Goal: Task Accomplishment & Management: Manage account settings

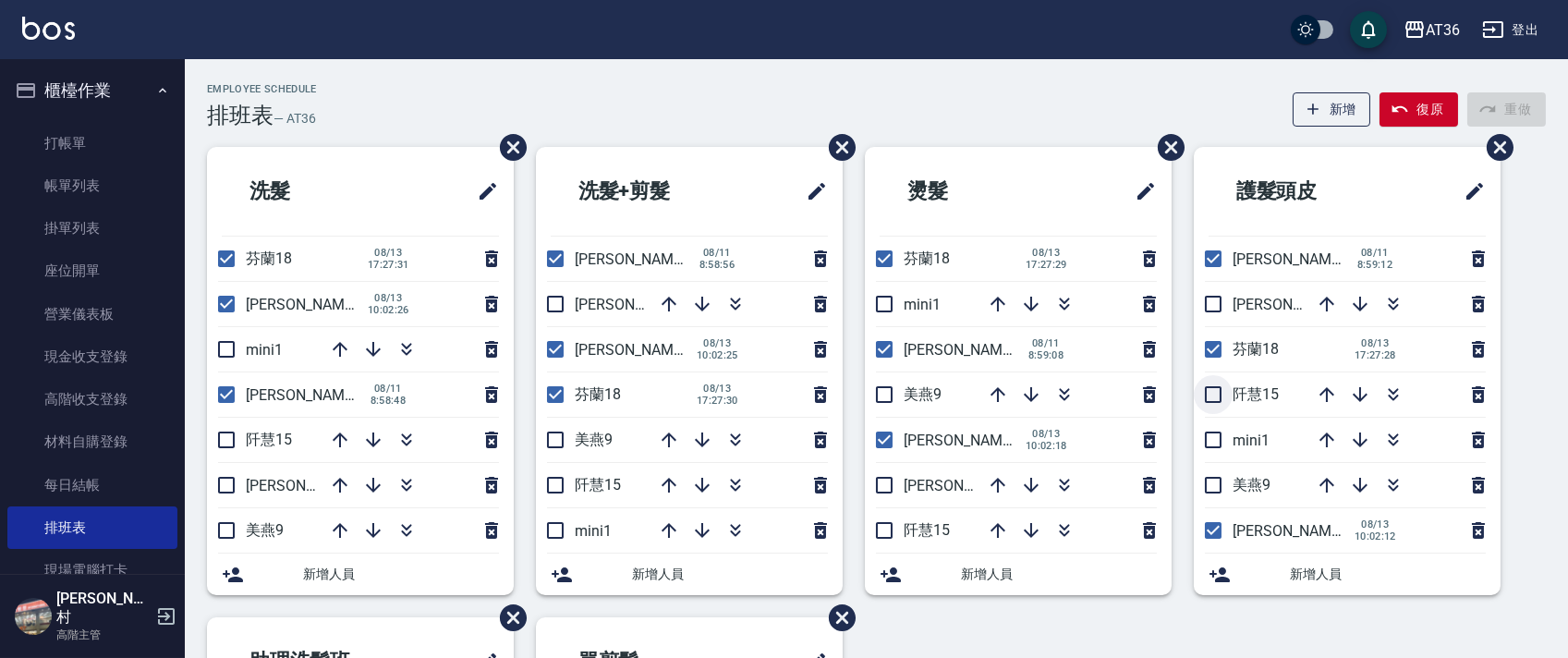
click at [1217, 393] on input "checkbox" at bounding box center [1214, 395] width 39 height 39
checkbox input "true"
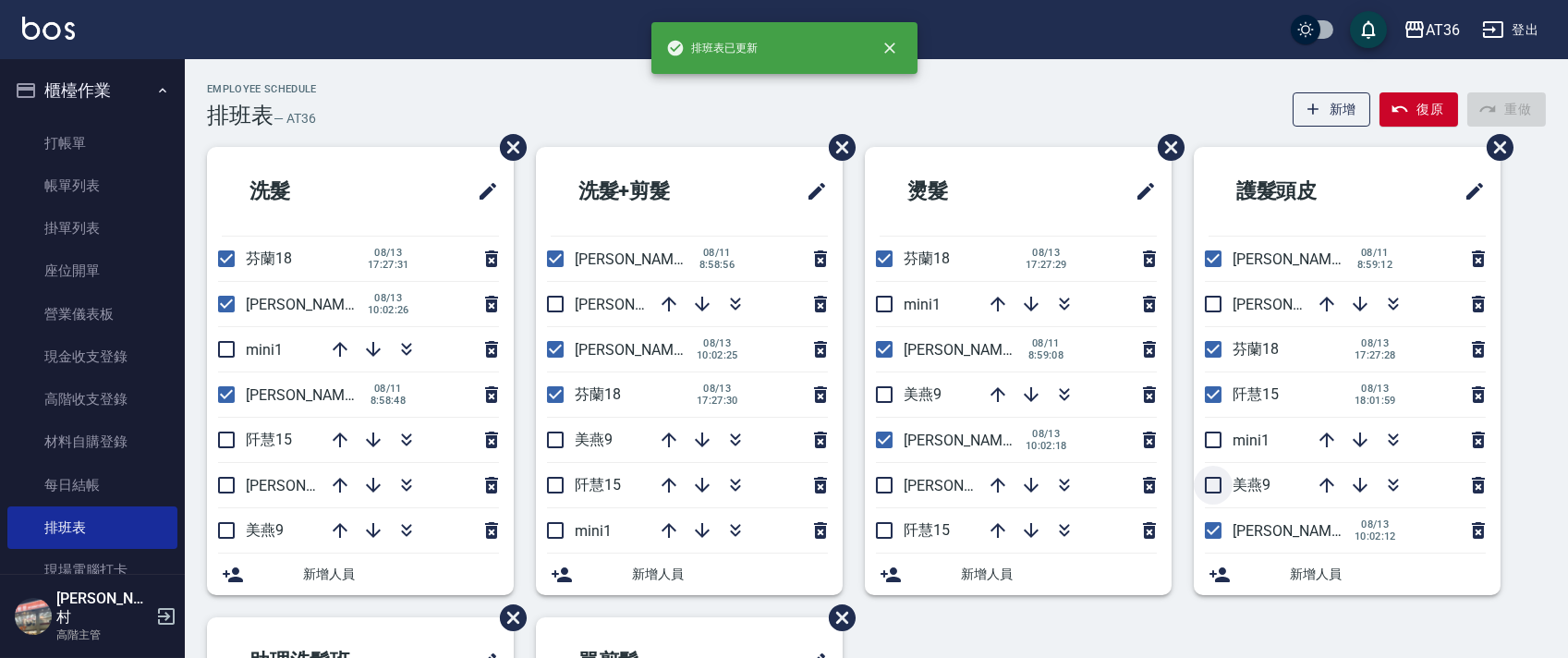
click at [1219, 487] on input "checkbox" at bounding box center [1214, 486] width 39 height 39
checkbox input "true"
drag, startPoint x: 879, startPoint y: 399, endPoint x: 941, endPoint y: 399, distance: 62.0
click at [879, 400] on input "checkbox" at bounding box center [885, 395] width 39 height 39
checkbox input "true"
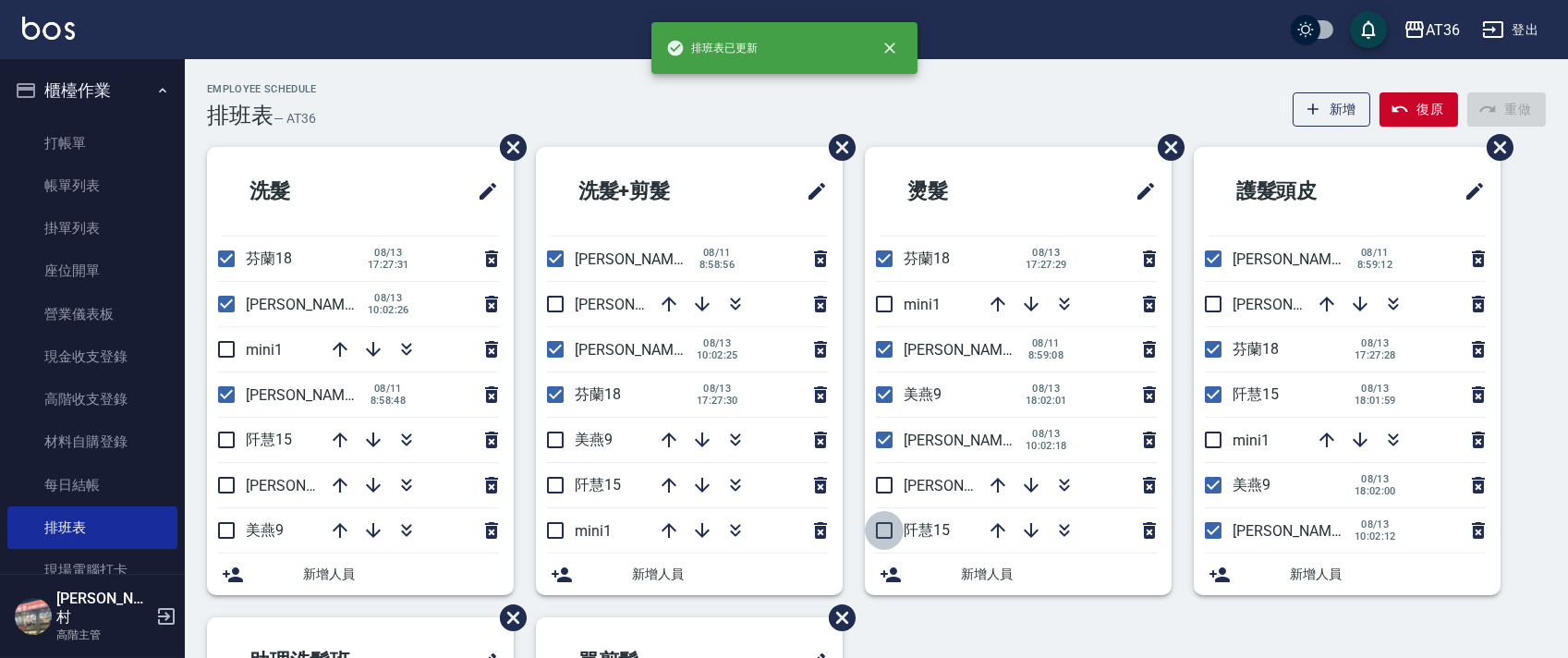
click at [879, 534] on input "checkbox" at bounding box center [885, 531] width 39 height 39
checkbox input "true"
drag, startPoint x: 562, startPoint y: 477, endPoint x: 577, endPoint y: 464, distance: 19.8
click at [562, 478] on input "checkbox" at bounding box center [555, 486] width 39 height 39
checkbox input "true"
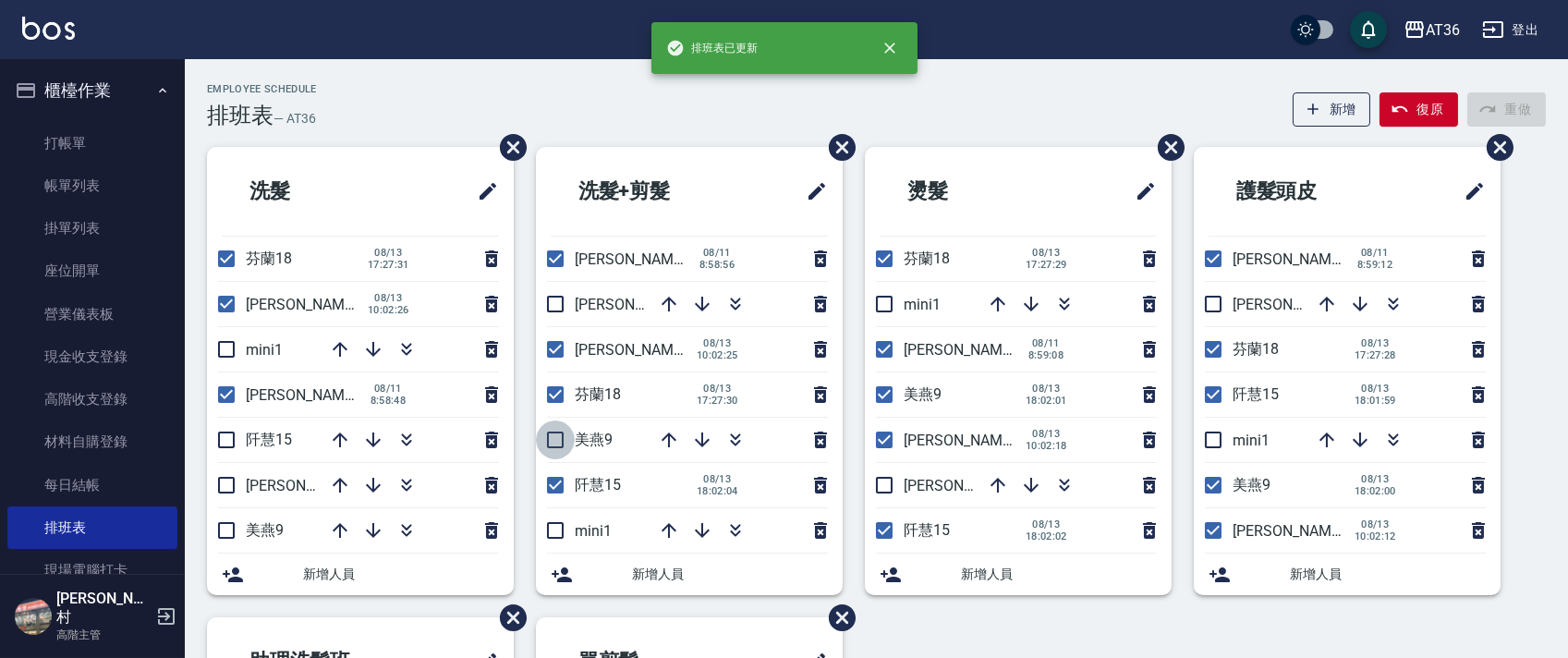
click at [559, 440] on input "checkbox" at bounding box center [555, 440] width 39 height 39
checkbox input "true"
click at [217, 442] on input "checkbox" at bounding box center [226, 440] width 39 height 39
checkbox input "true"
click at [225, 527] on input "checkbox" at bounding box center [226, 531] width 39 height 39
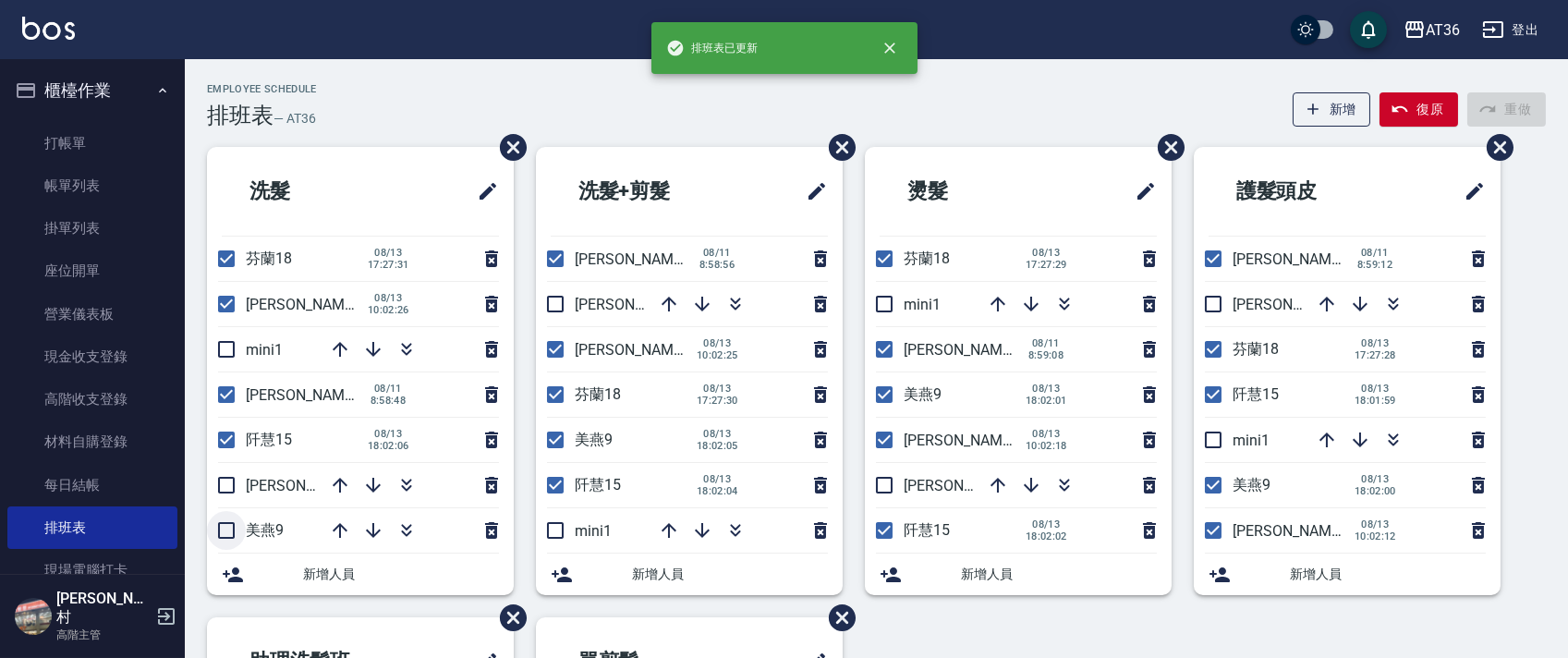
checkbox input "true"
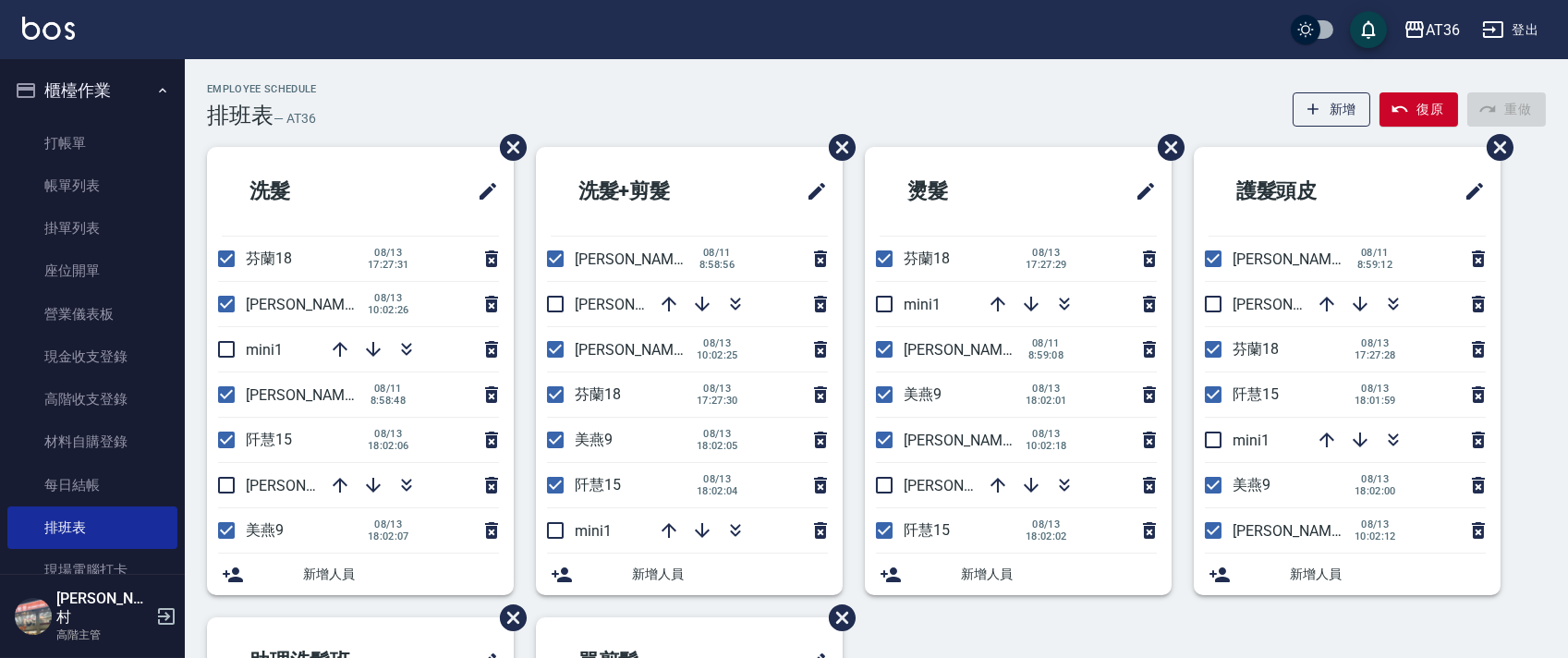
scroll to position [437, 0]
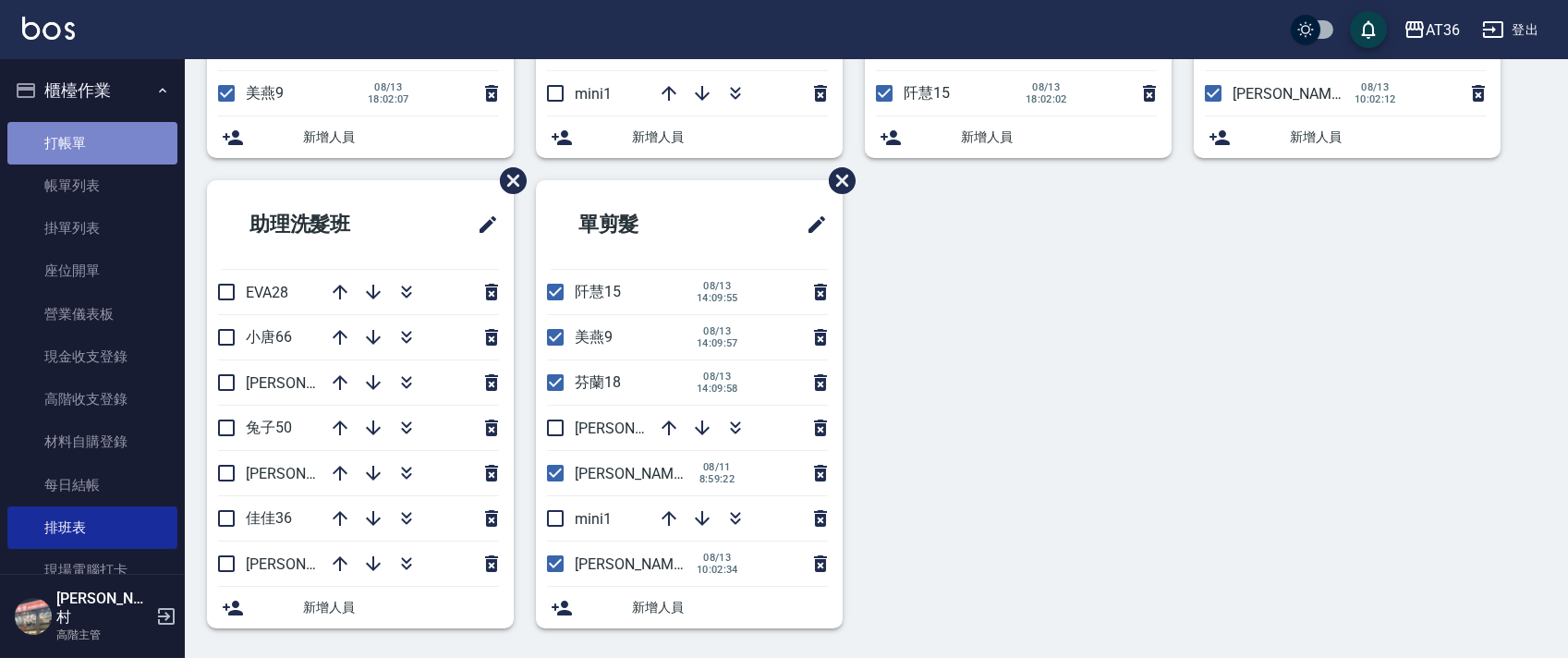
click at [105, 147] on link "打帳單" at bounding box center [92, 144] width 170 height 43
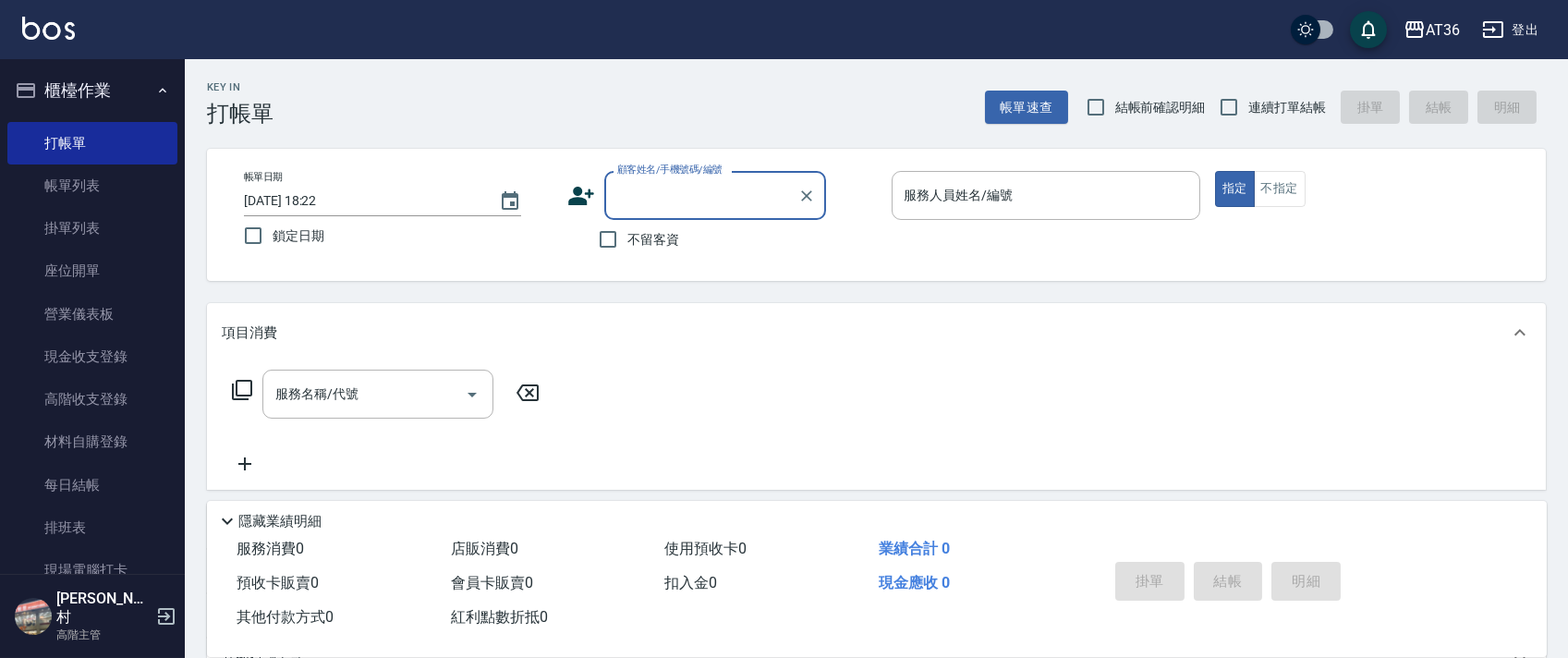
click at [930, 188] on div "服務人員姓名/編號 服務人員姓名/編號" at bounding box center [1045, 196] width 308 height 49
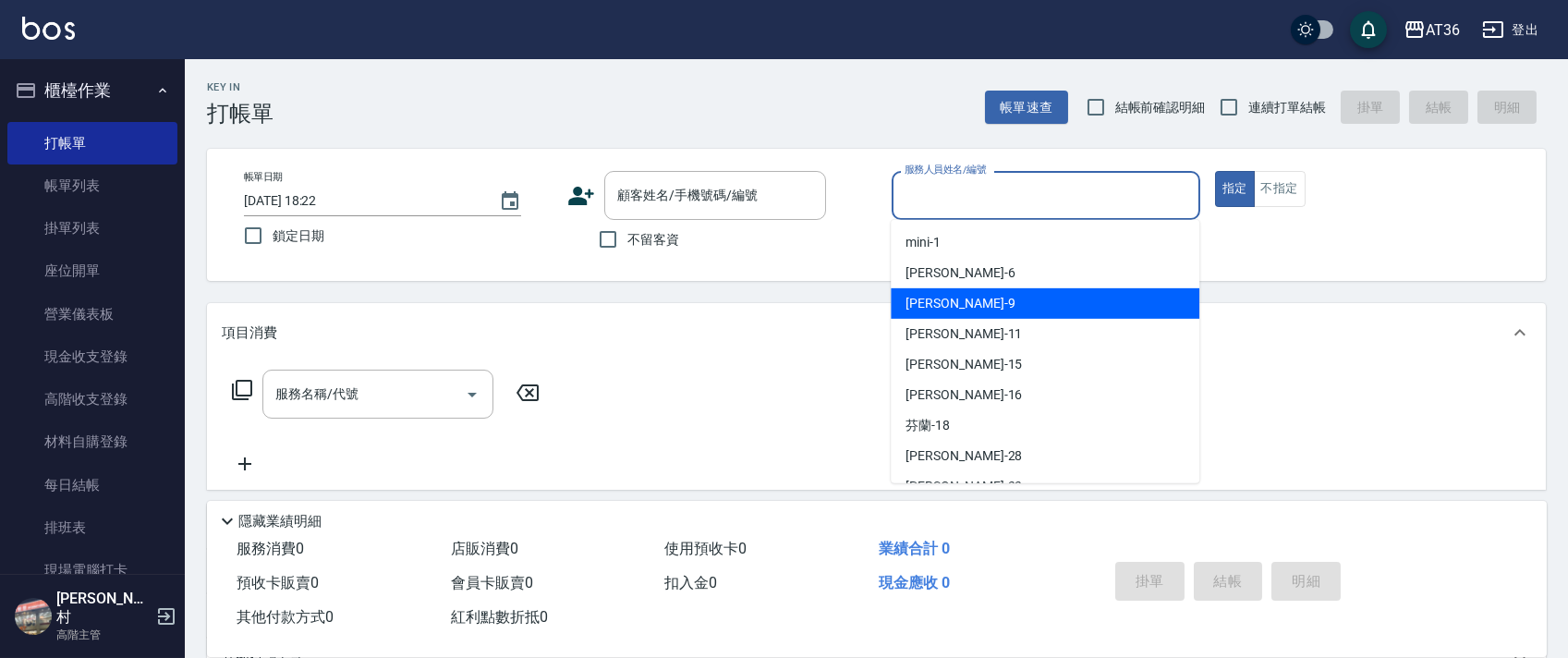
click at [938, 292] on div "美燕 -9" at bounding box center [1044, 304] width 308 height 31
type input "美燕-9"
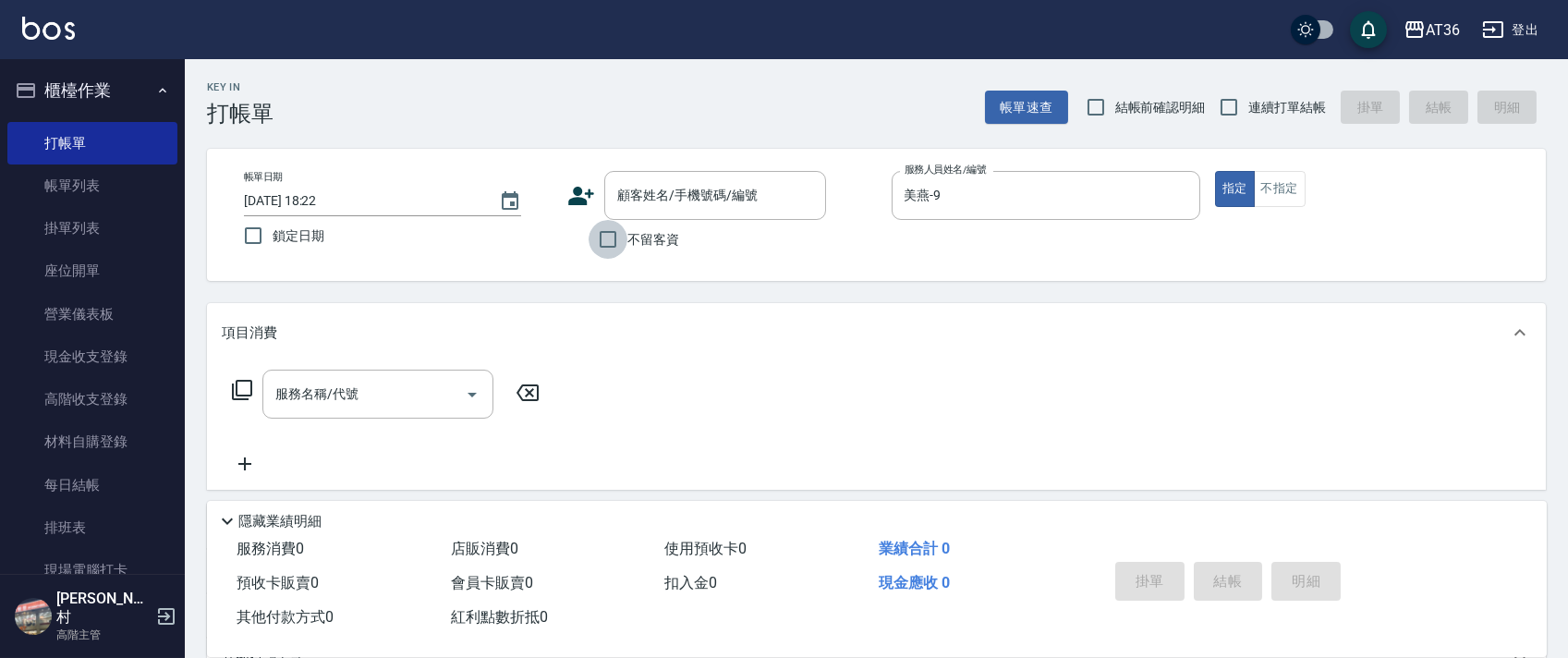
click at [613, 236] on input "不留客資" at bounding box center [608, 240] width 39 height 39
checkbox input "true"
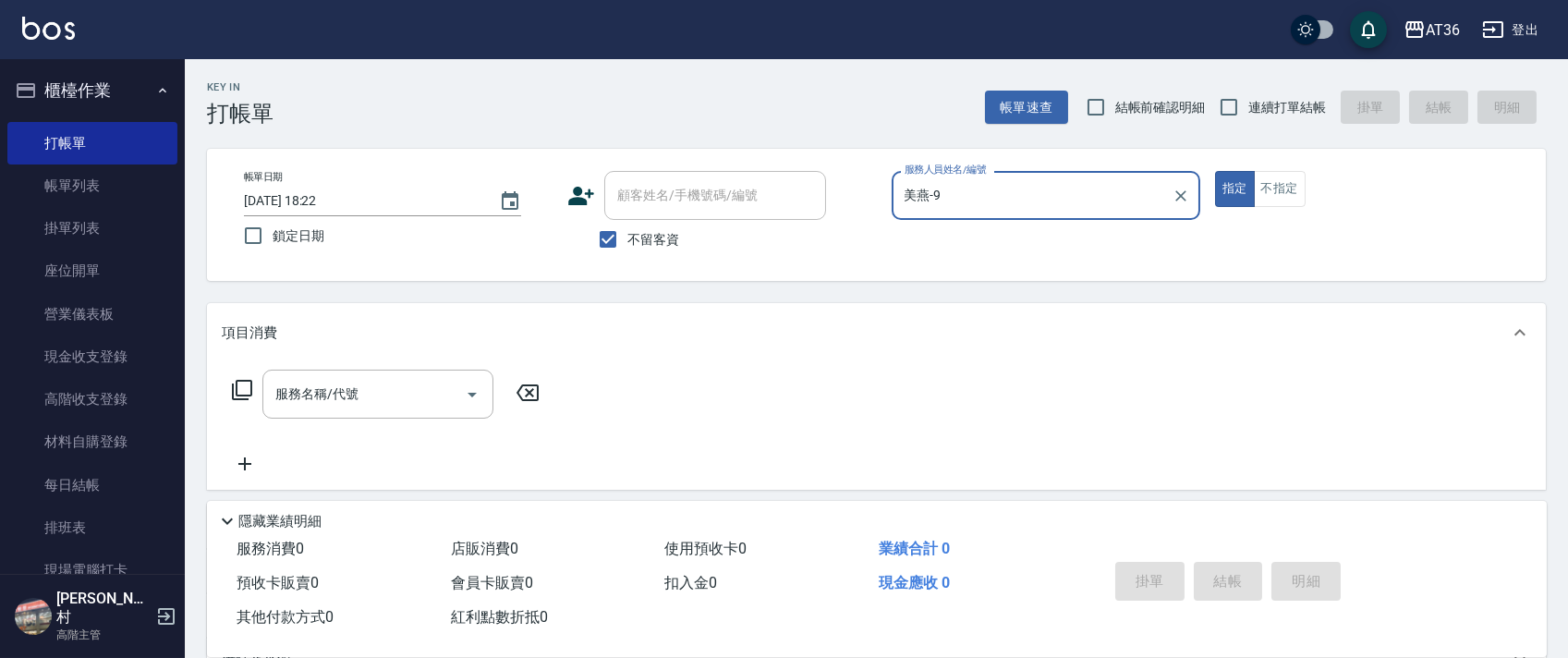
drag, startPoint x: 1235, startPoint y: 106, endPoint x: 1250, endPoint y: 111, distance: 15.8
click at [1236, 109] on input "連續打單結帳" at bounding box center [1230, 107] width 39 height 39
checkbox input "true"
click at [242, 390] on icon at bounding box center [242, 391] width 22 height 22
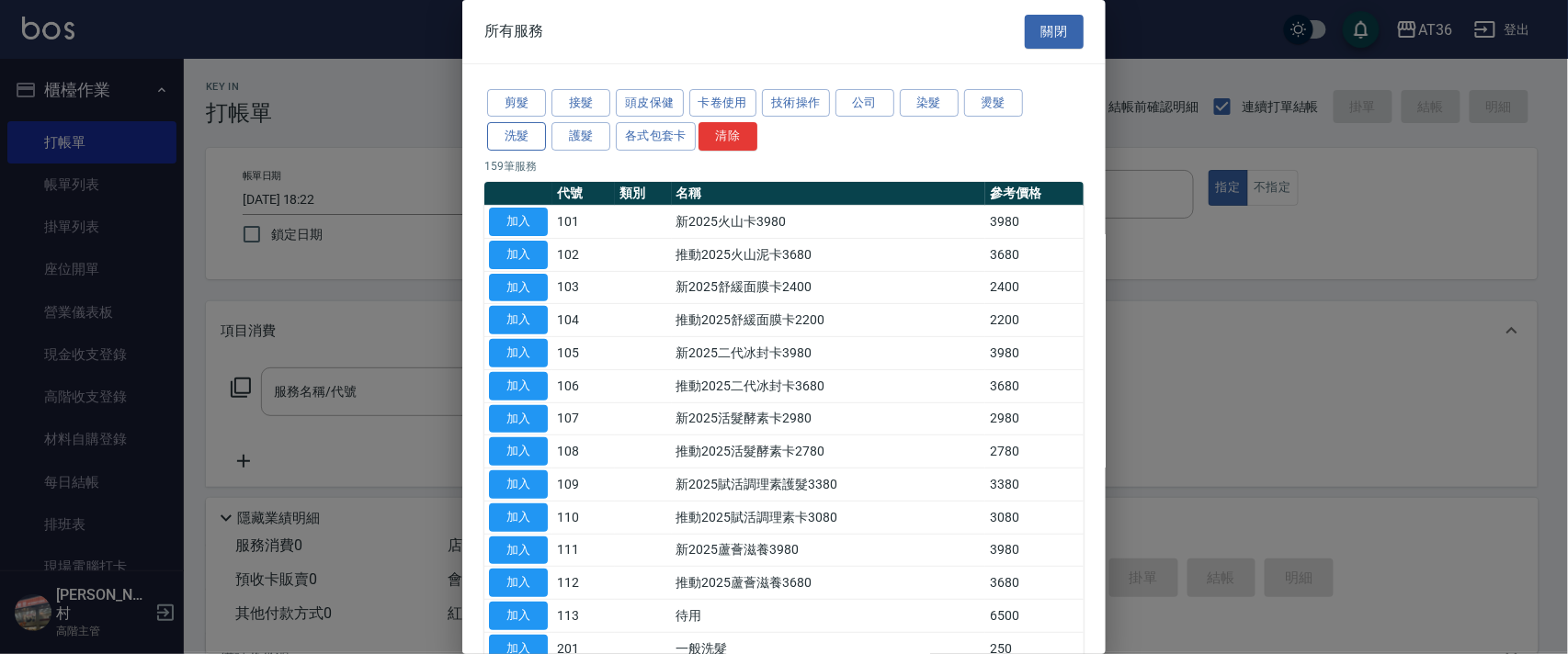
click at [530, 144] on button "洗髮" at bounding box center [516, 136] width 58 height 29
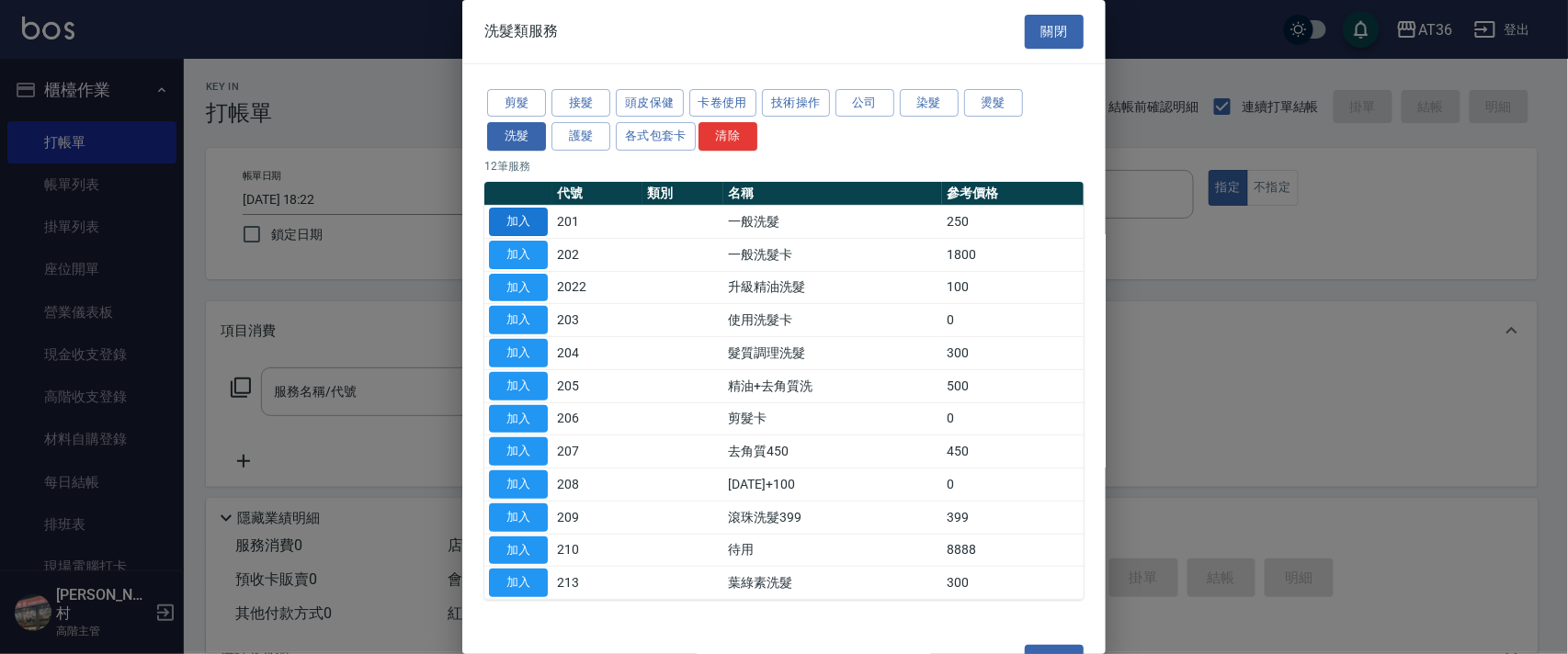
click at [526, 220] on button "加入" at bounding box center [518, 221] width 58 height 29
type input "一般洗髮(201)"
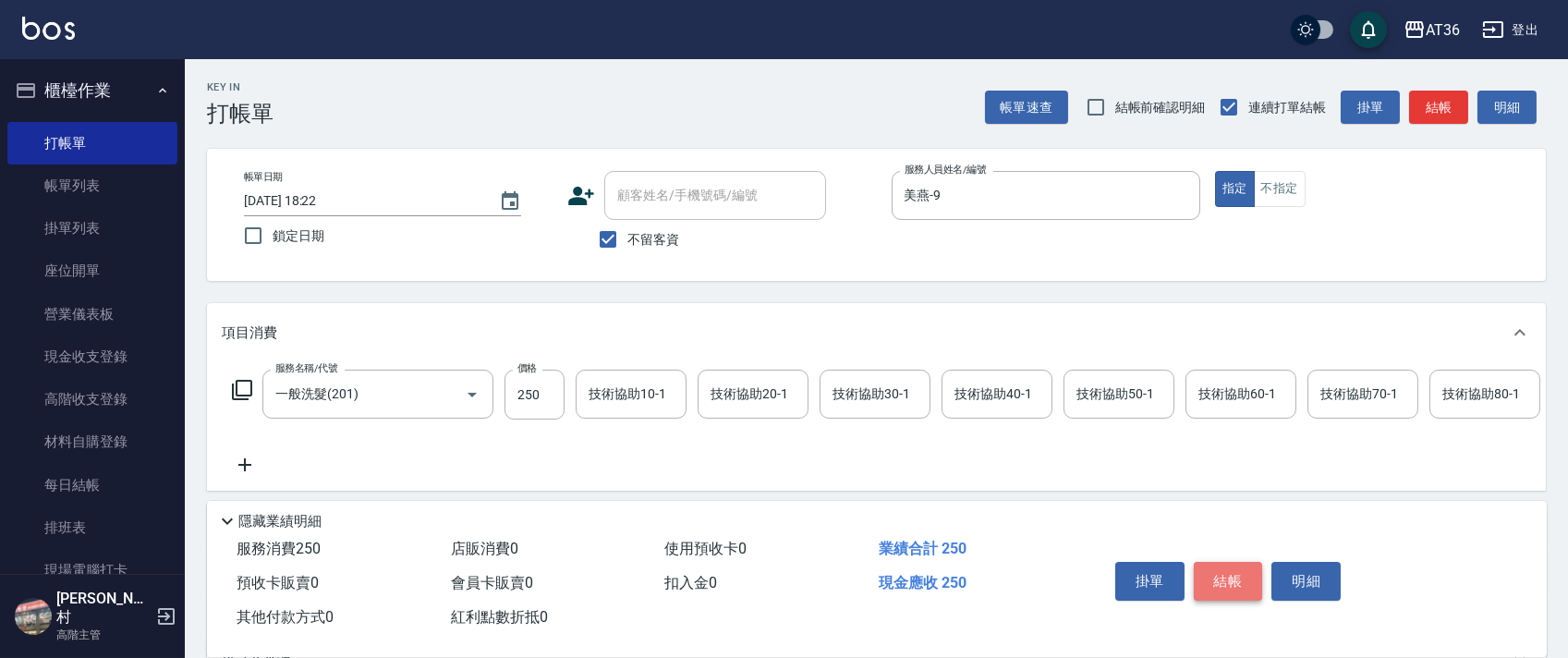
click at [1222, 588] on button "結帳" at bounding box center [1229, 582] width 69 height 39
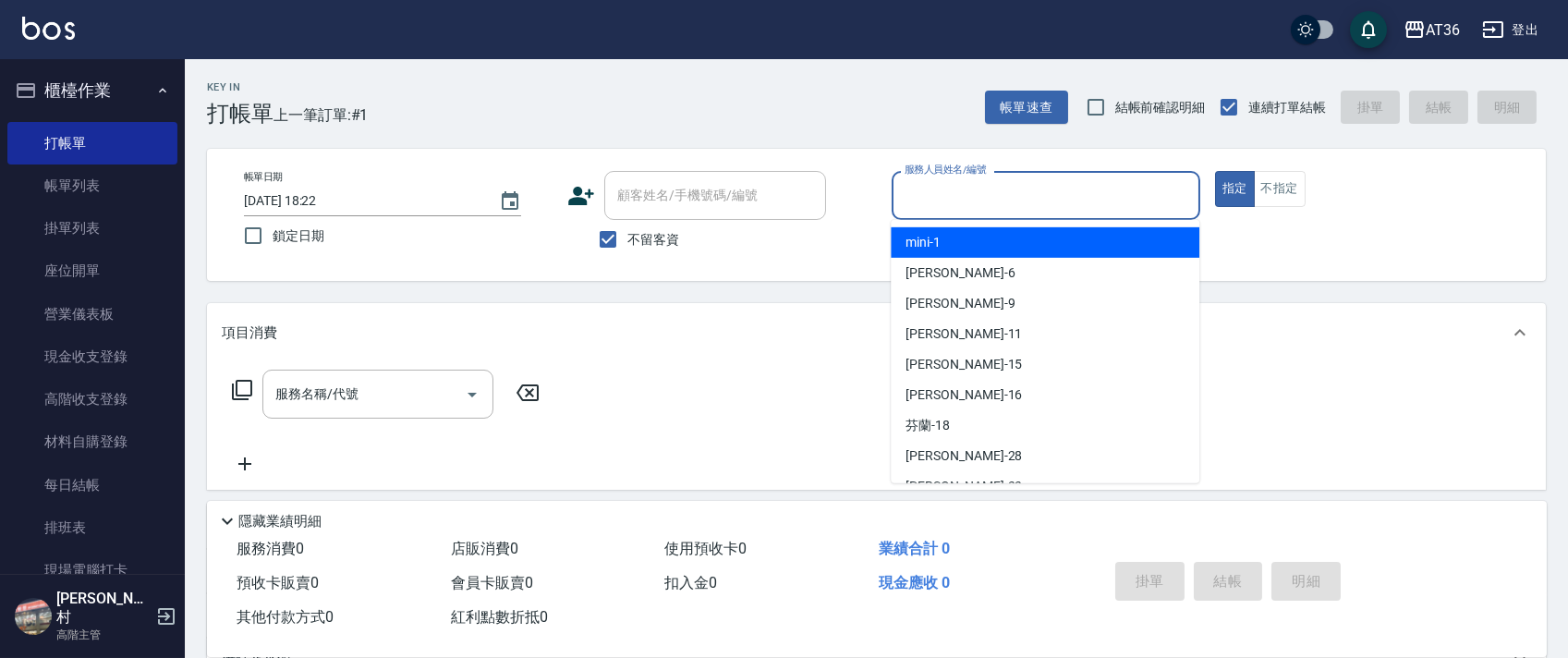
click at [919, 186] on input "服務人員姓名/編號" at bounding box center [1045, 195] width 292 height 33
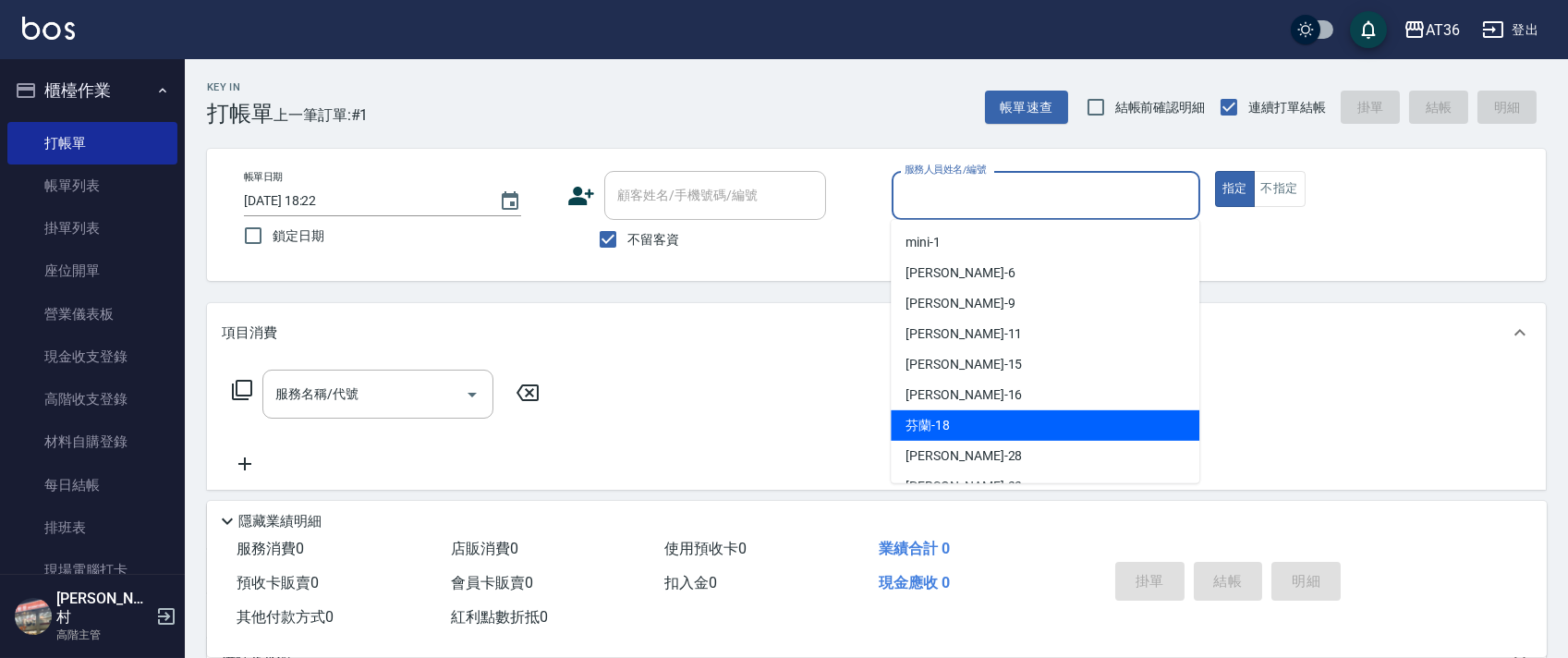
click at [947, 428] on span "芬蘭 -18" at bounding box center [928, 425] width 45 height 20
type input "芬蘭-18"
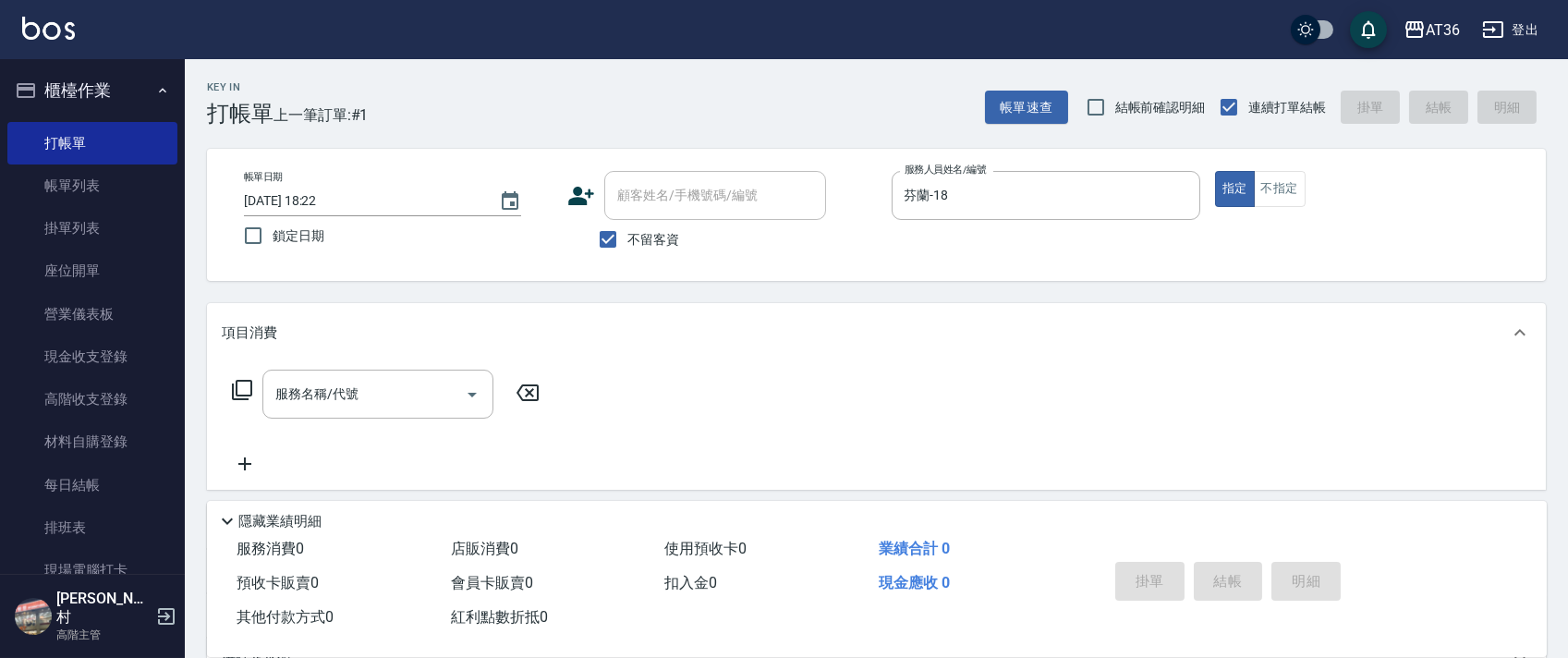
click at [237, 385] on icon at bounding box center [242, 391] width 20 height 21
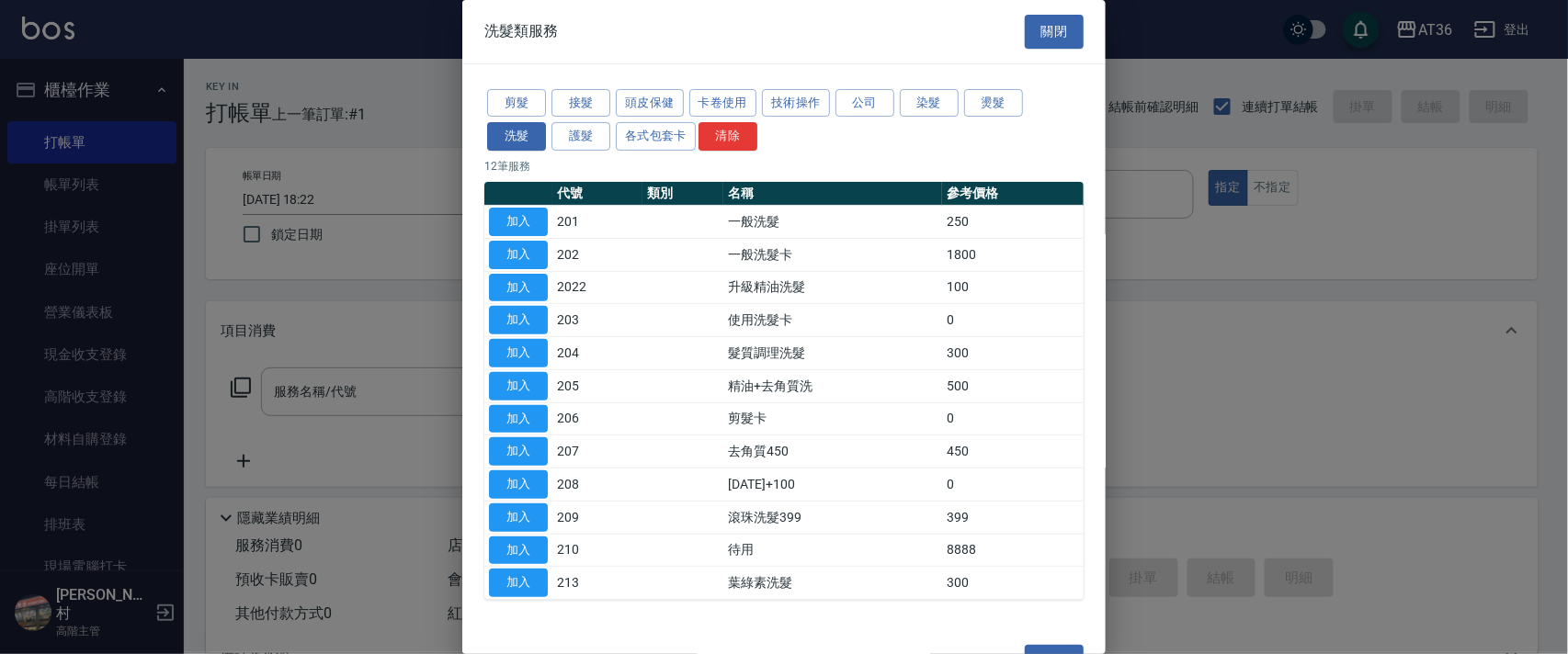
click at [509, 105] on button "剪髮" at bounding box center [516, 103] width 58 height 29
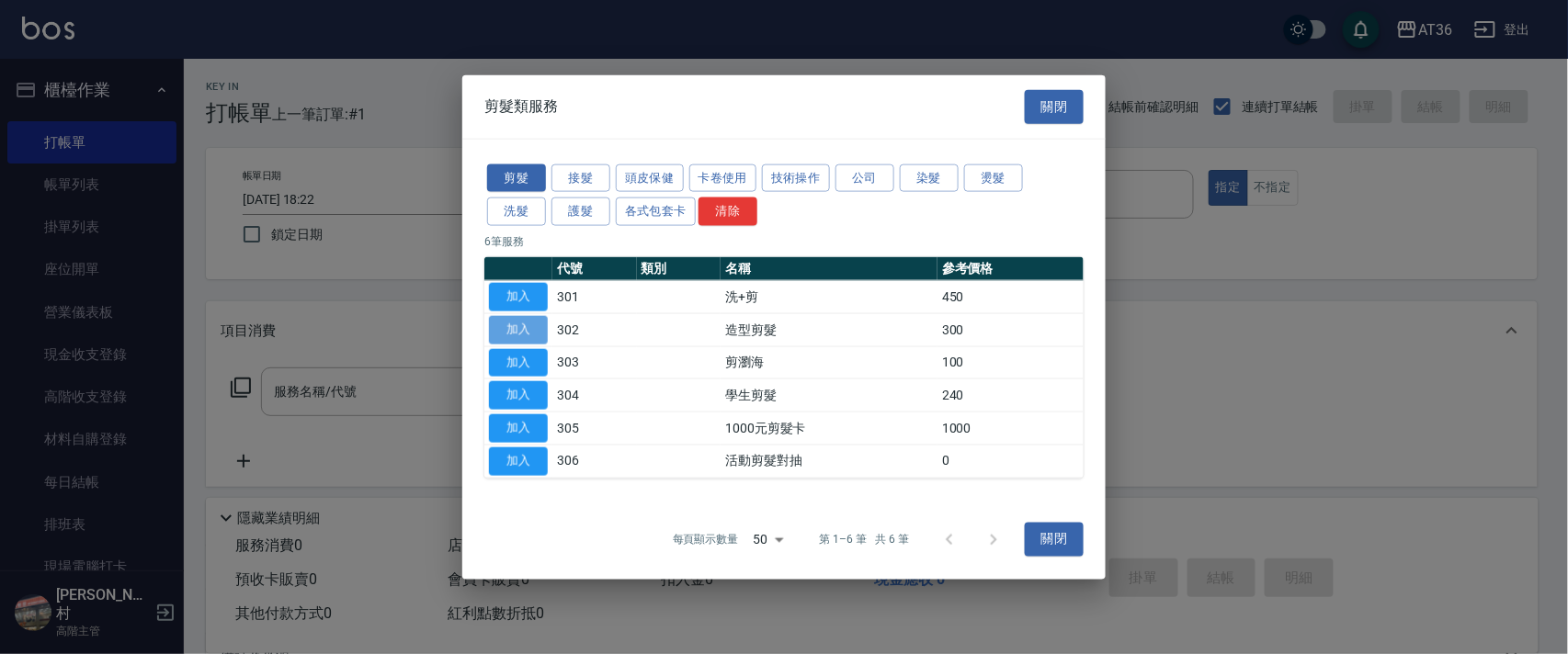
click at [537, 329] on button "加入" at bounding box center [518, 329] width 58 height 29
type input "造型剪髮(302)"
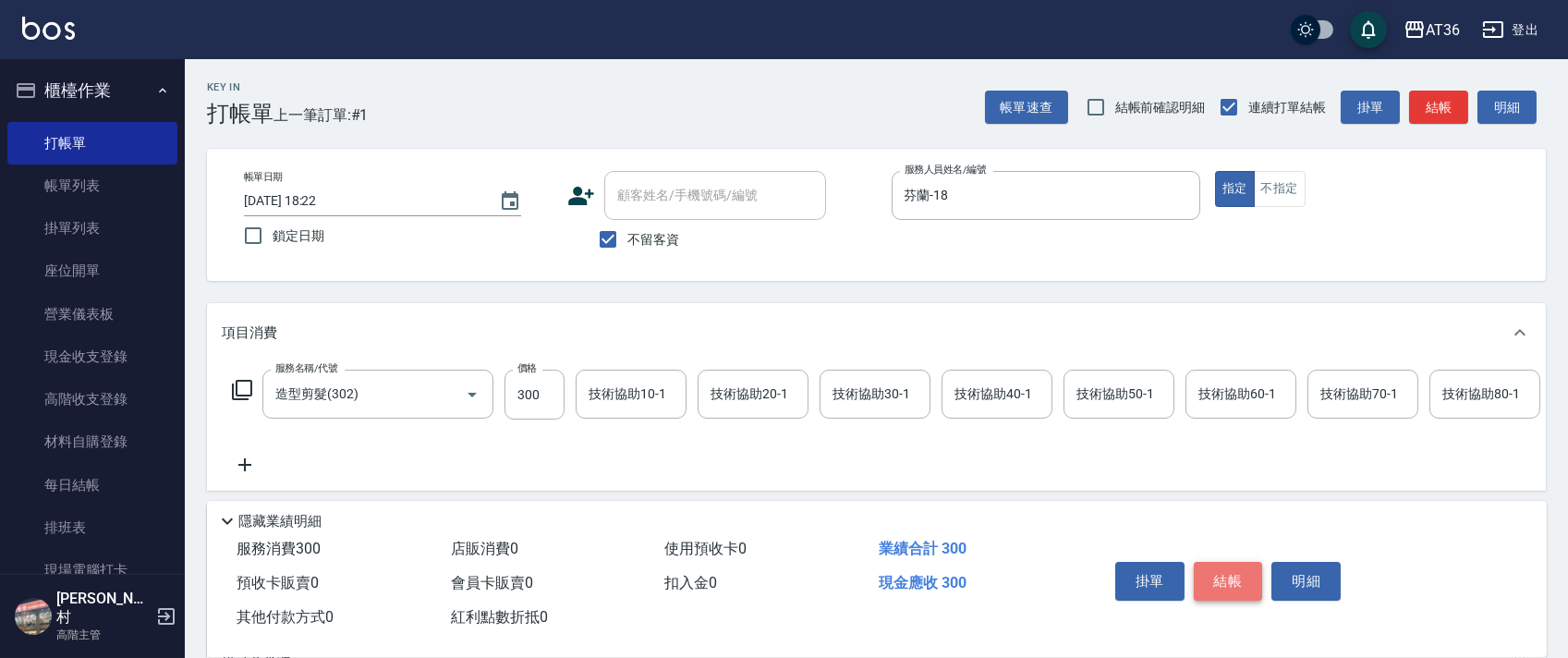
click at [1230, 575] on button "結帳" at bounding box center [1229, 582] width 69 height 39
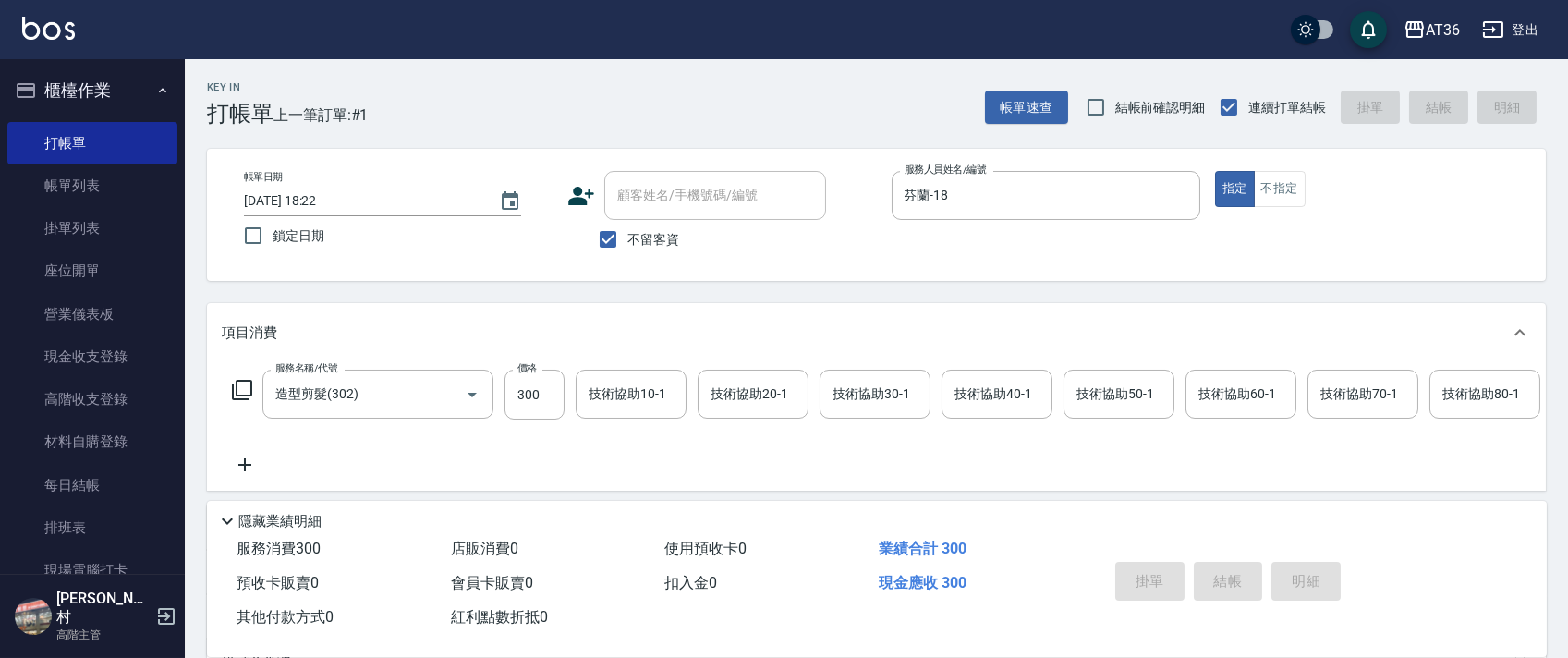
type input "[DATE] 18:23"
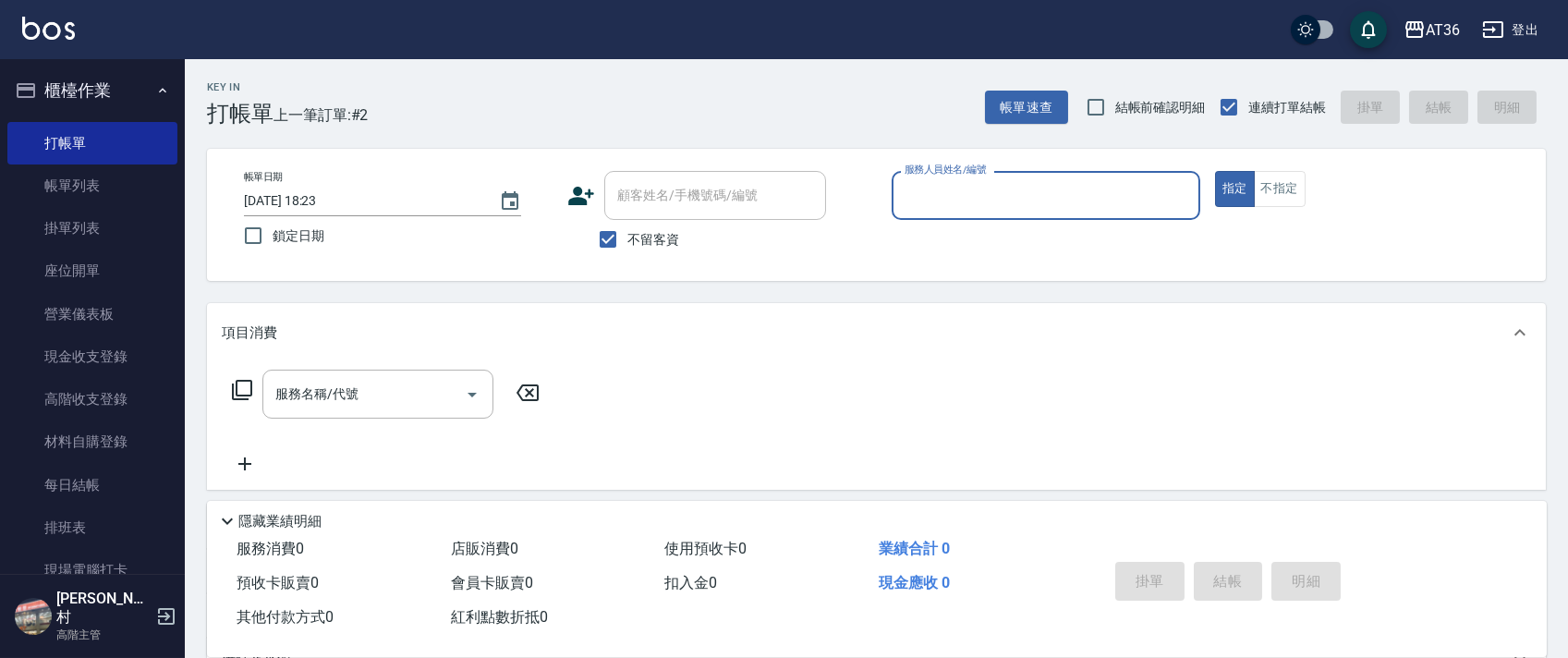
click at [922, 199] on input "服務人員姓名/編號" at bounding box center [1045, 195] width 292 height 33
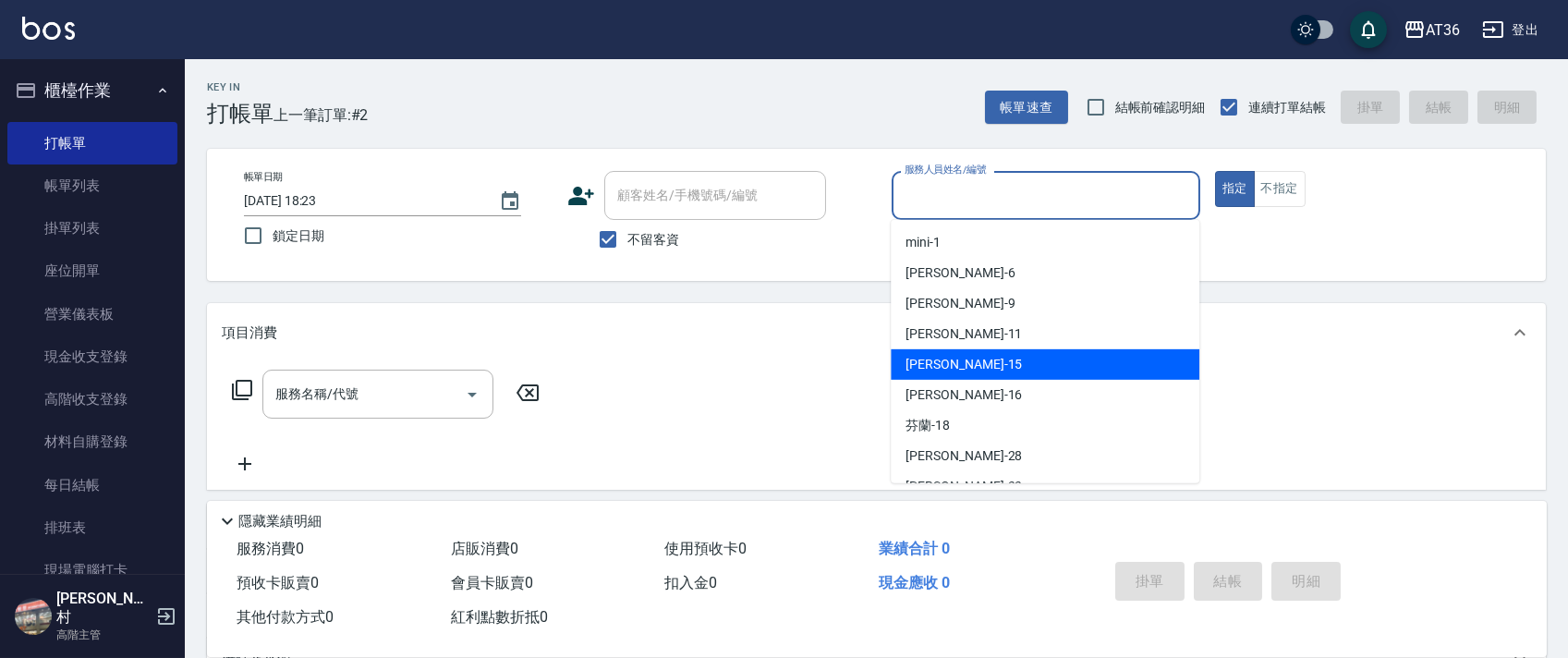
click at [956, 362] on div "[PERSON_NAME] -15" at bounding box center [1044, 364] width 308 height 31
type input "[PERSON_NAME]-15"
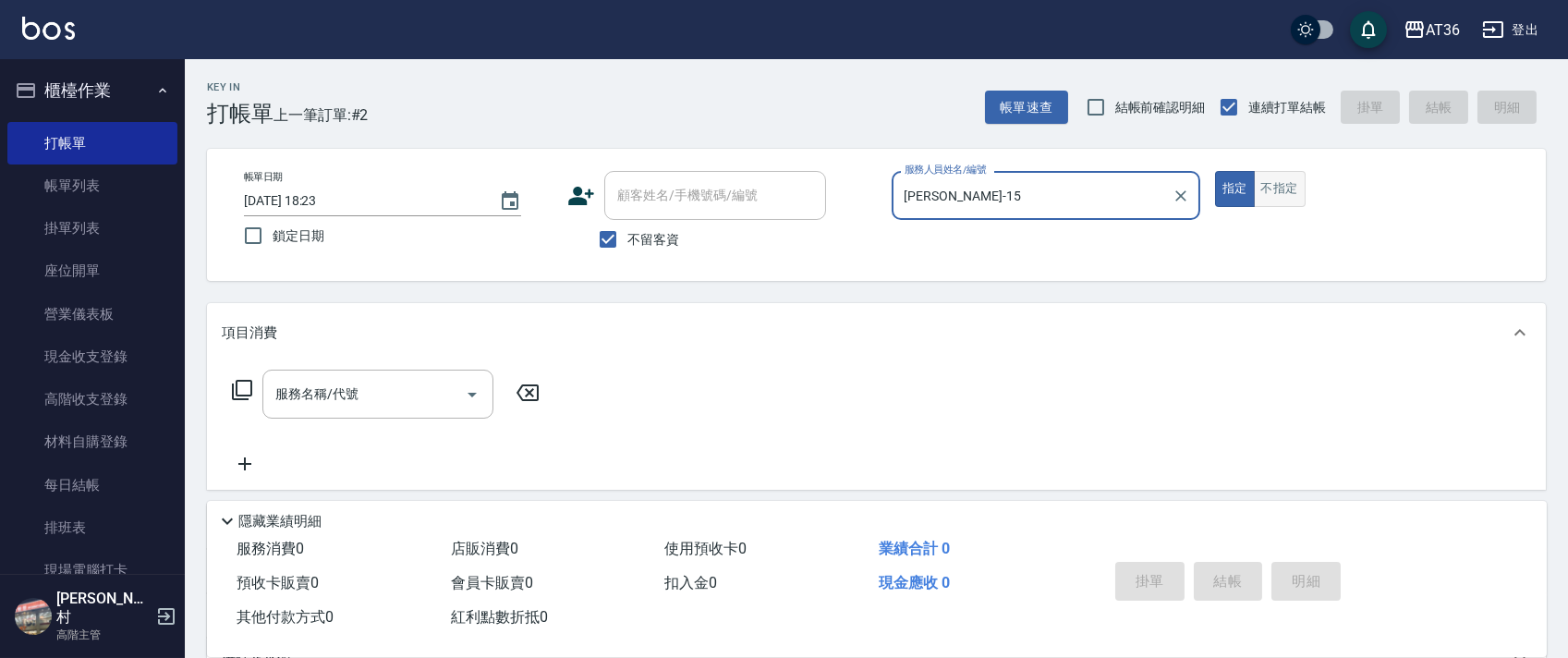
click at [1275, 183] on button "不指定" at bounding box center [1280, 189] width 52 height 36
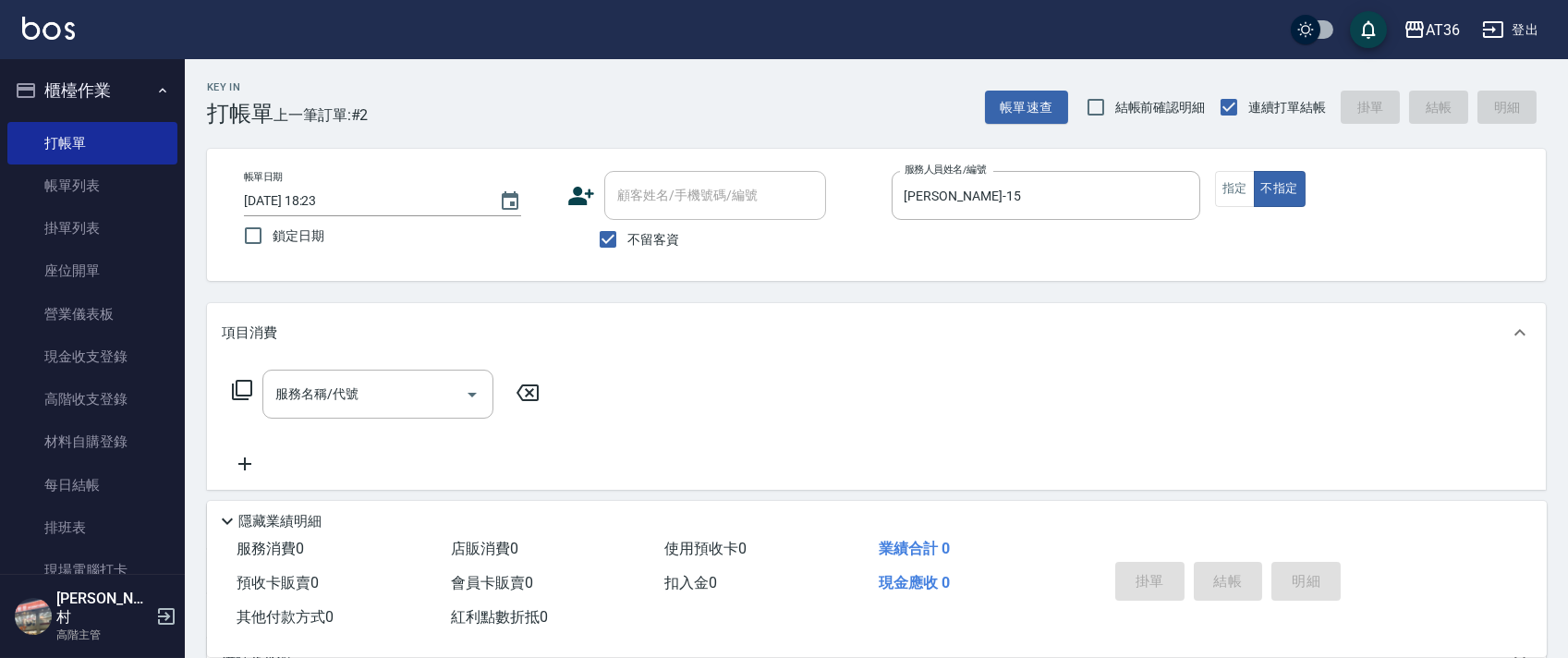
click at [238, 389] on icon at bounding box center [242, 391] width 22 height 22
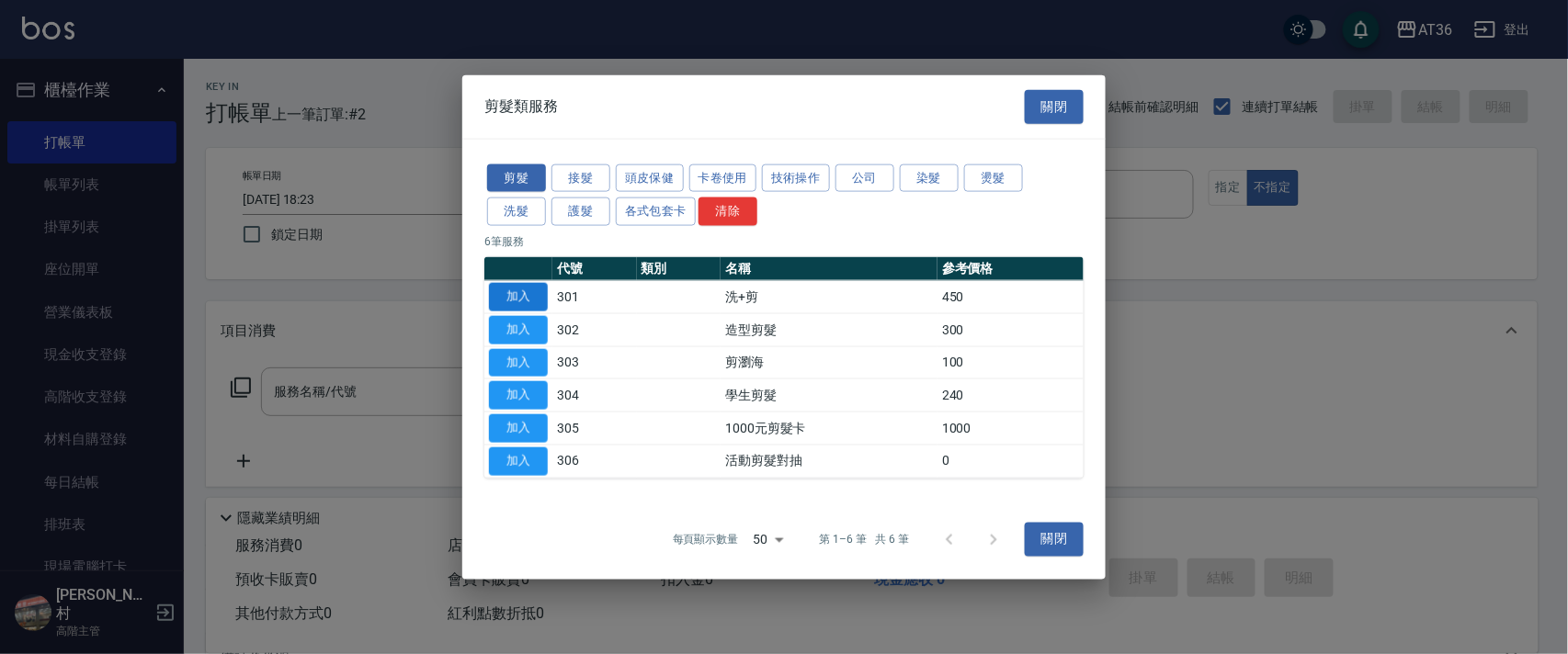
click at [529, 293] on button "加入" at bounding box center [518, 297] width 58 height 29
type input "洗+剪(301)"
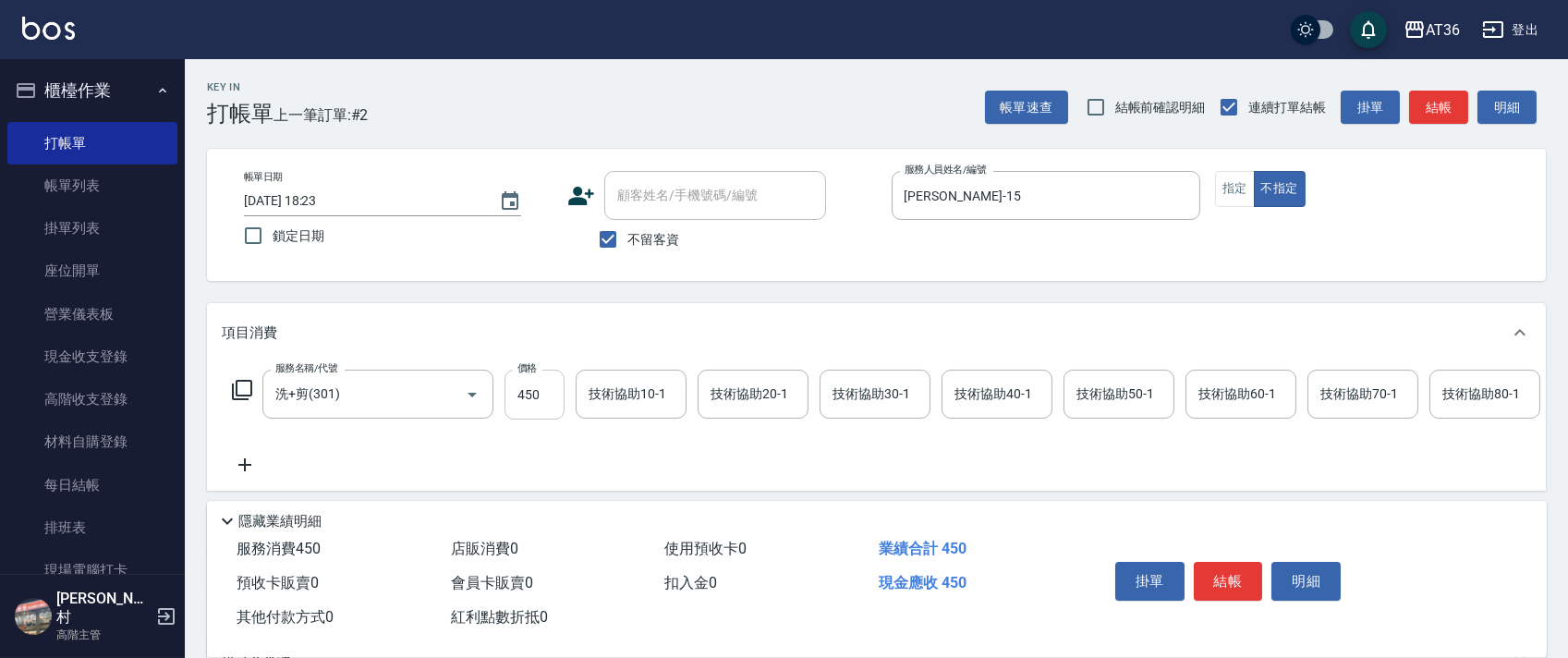
click at [532, 405] on input "450" at bounding box center [535, 395] width 60 height 50
type input "448"
click at [1229, 573] on button "結帳" at bounding box center [1229, 582] width 69 height 39
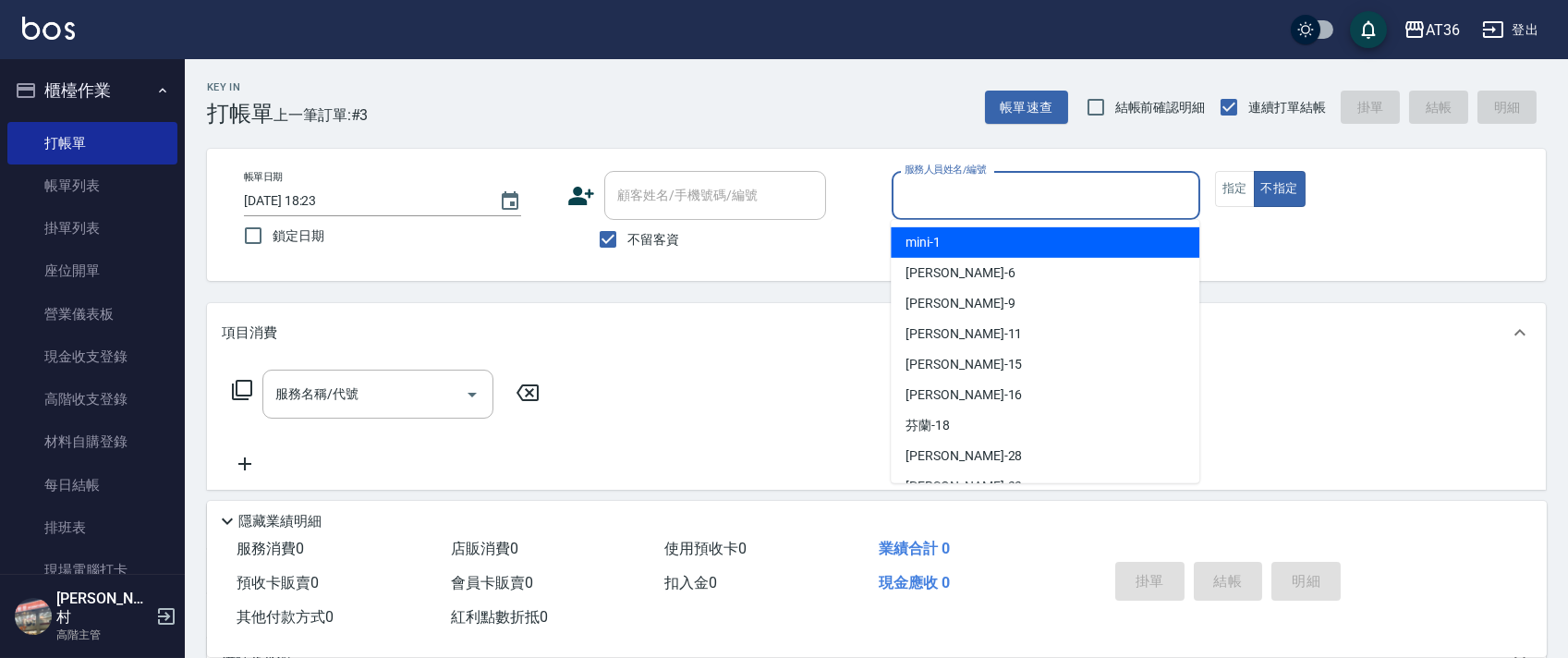
click at [933, 200] on input "服務人員姓名/編號" at bounding box center [1045, 195] width 292 height 33
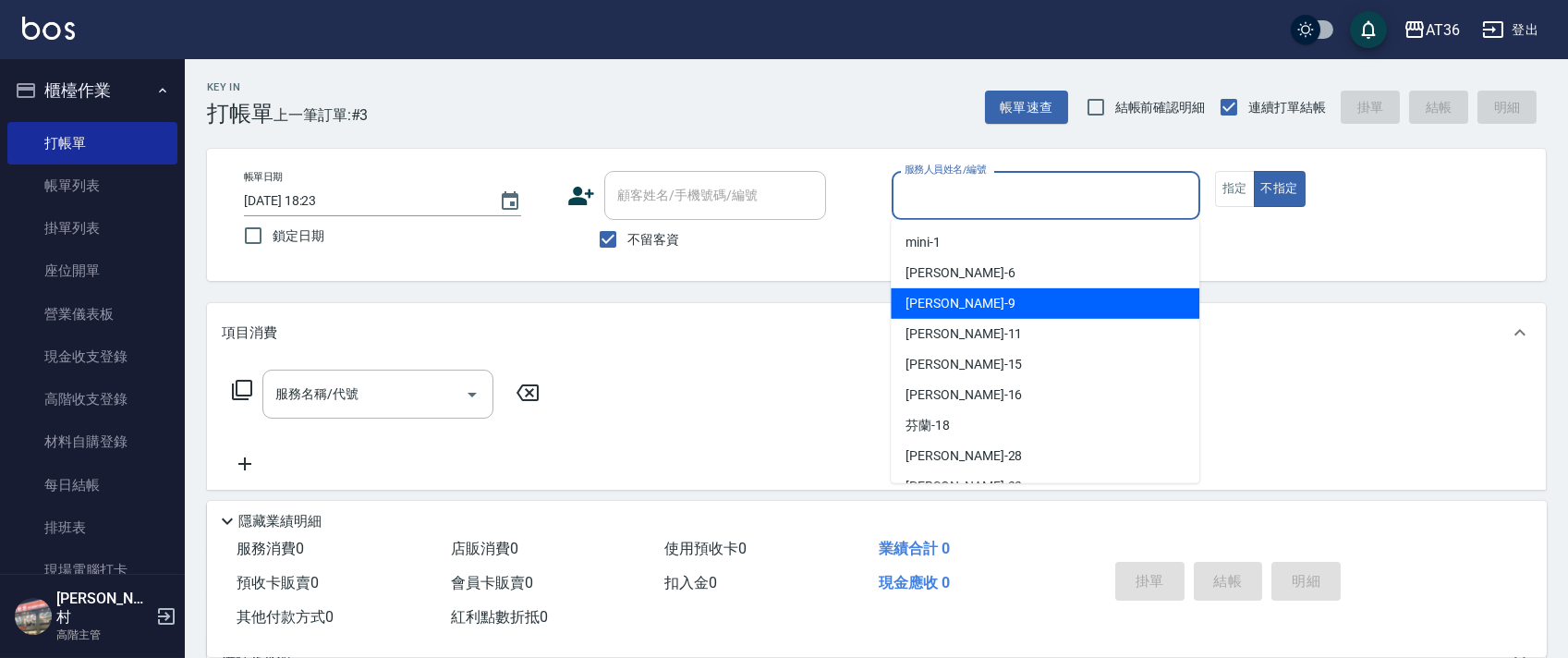
click at [992, 300] on div "美燕 -9" at bounding box center [1044, 304] width 308 height 31
type input "美燕-9"
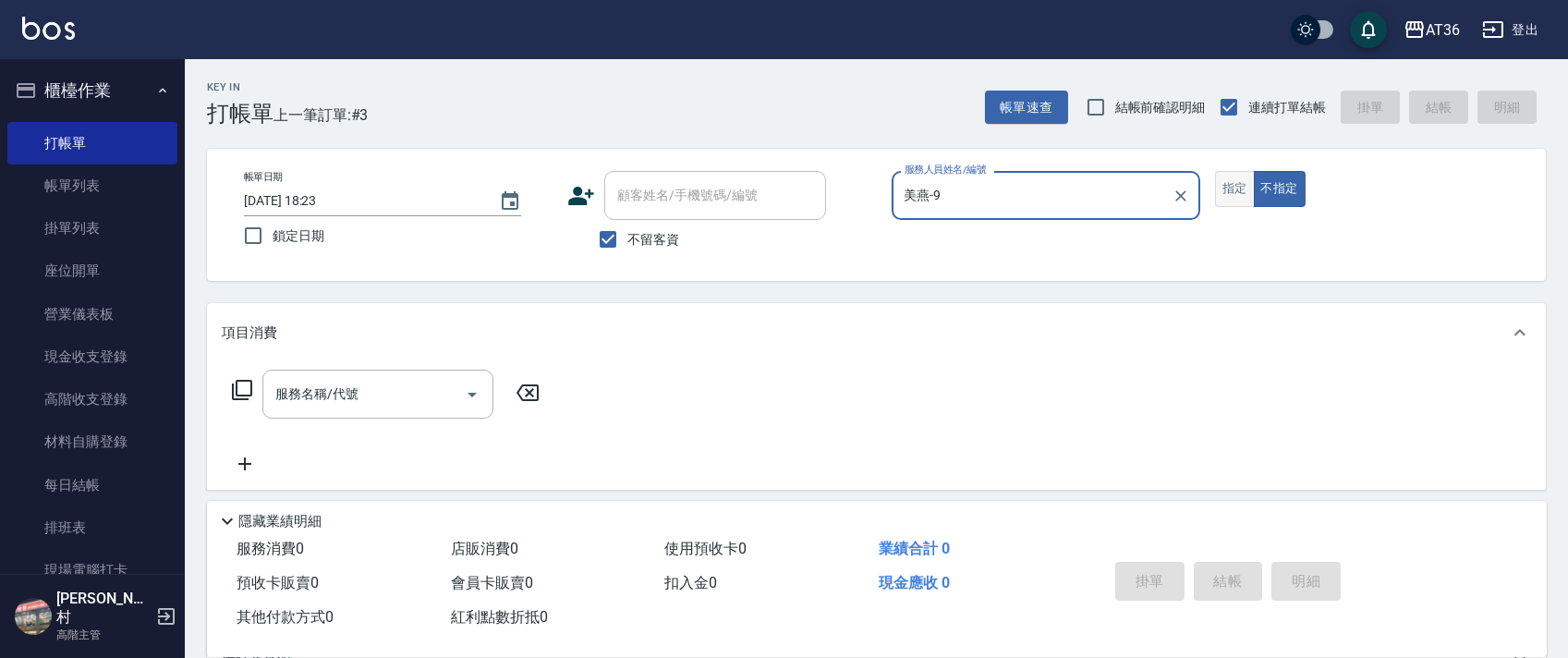
click at [1251, 175] on button "指定" at bounding box center [1235, 189] width 40 height 36
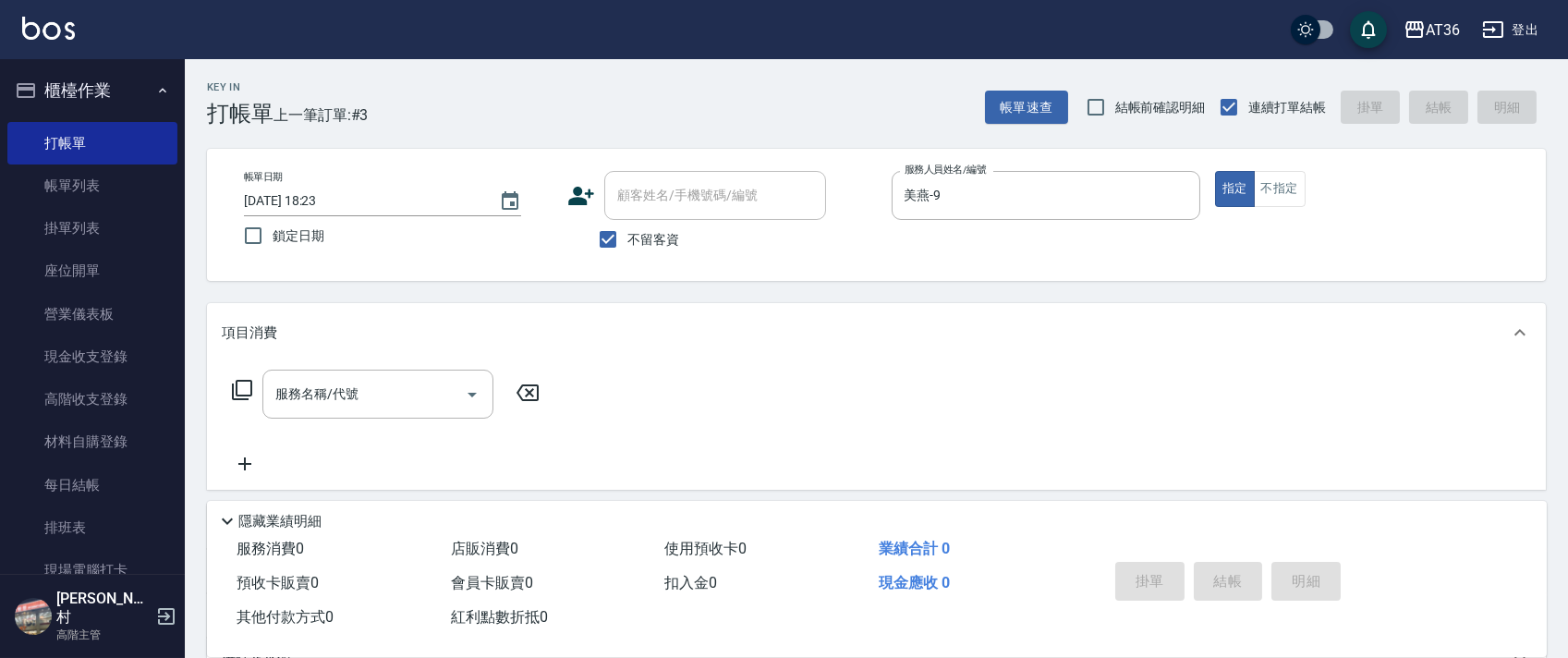
click at [242, 388] on icon at bounding box center [242, 391] width 22 height 22
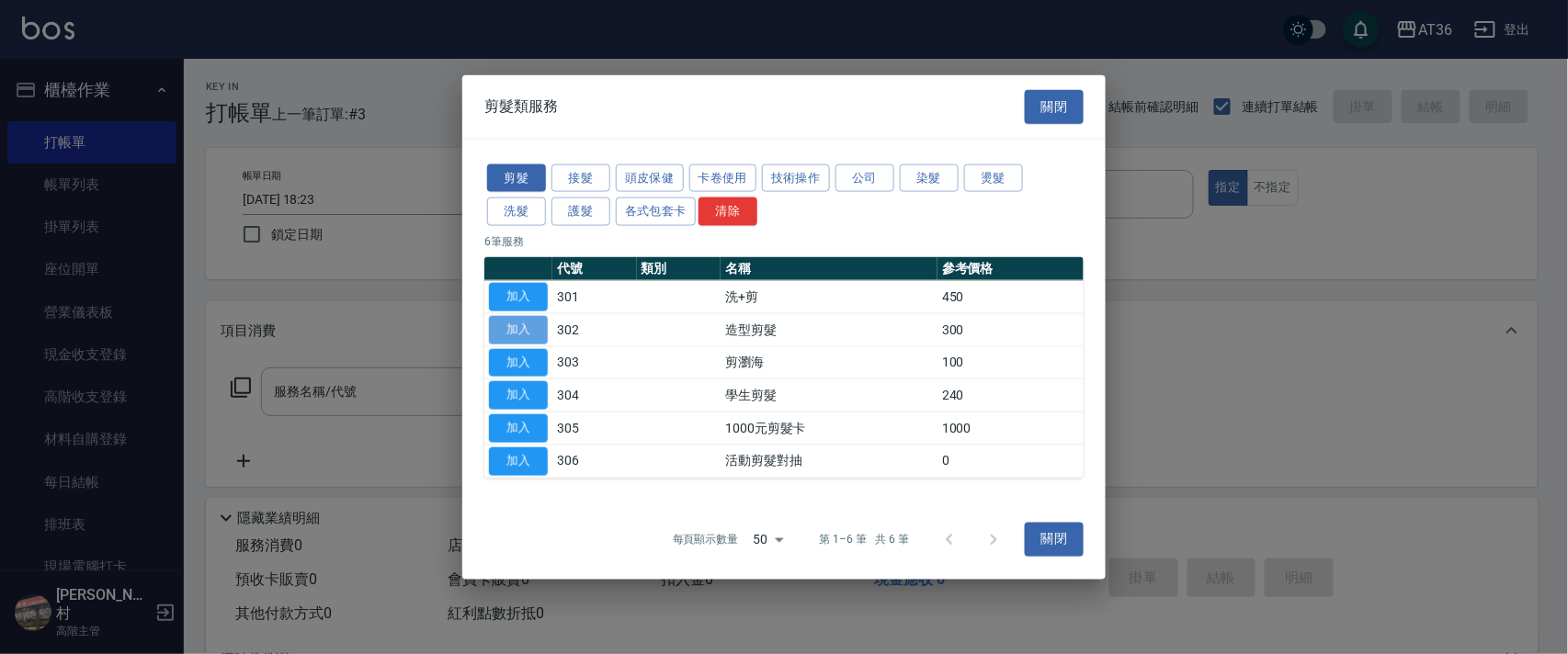
click at [522, 334] on button "加入" at bounding box center [518, 329] width 58 height 29
type input "造型剪髮(302)"
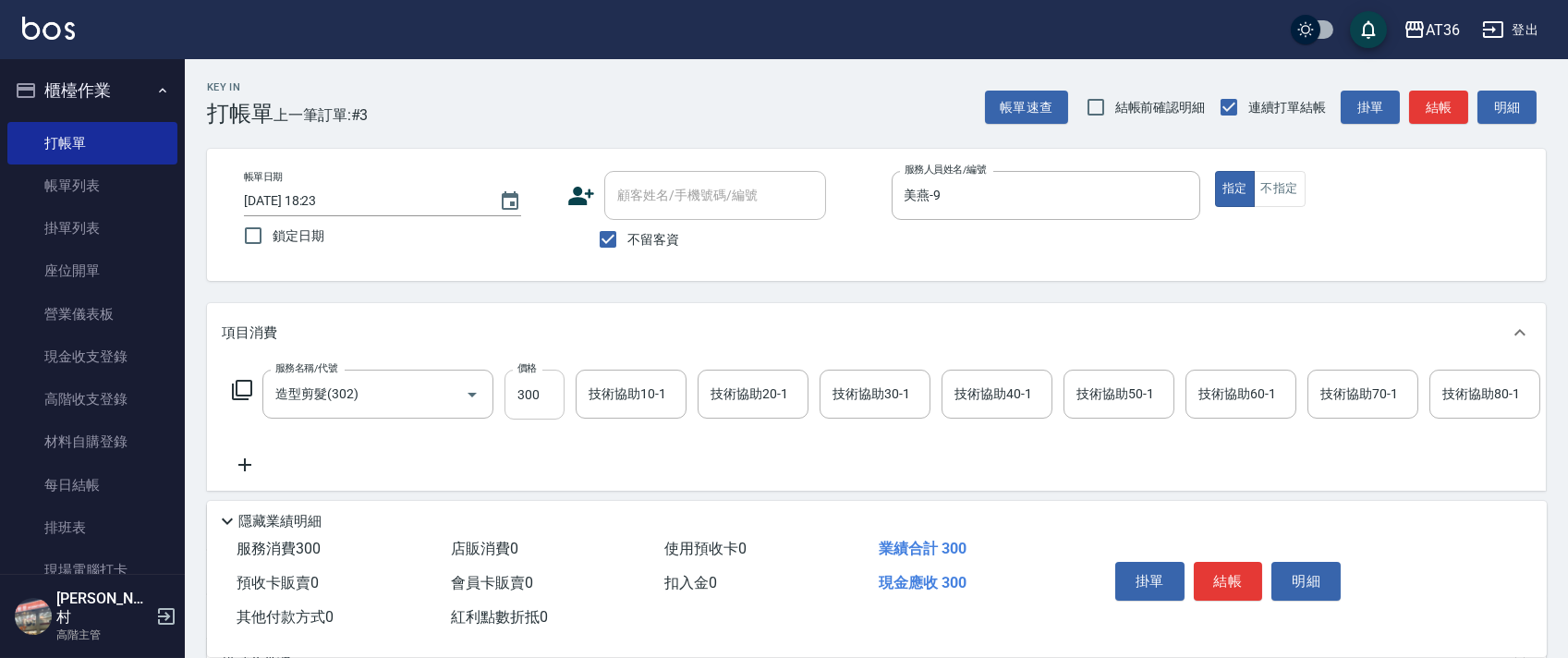
click at [525, 399] on input "300" at bounding box center [535, 395] width 60 height 50
type input "280"
click at [1239, 583] on button "結帳" at bounding box center [1229, 582] width 69 height 39
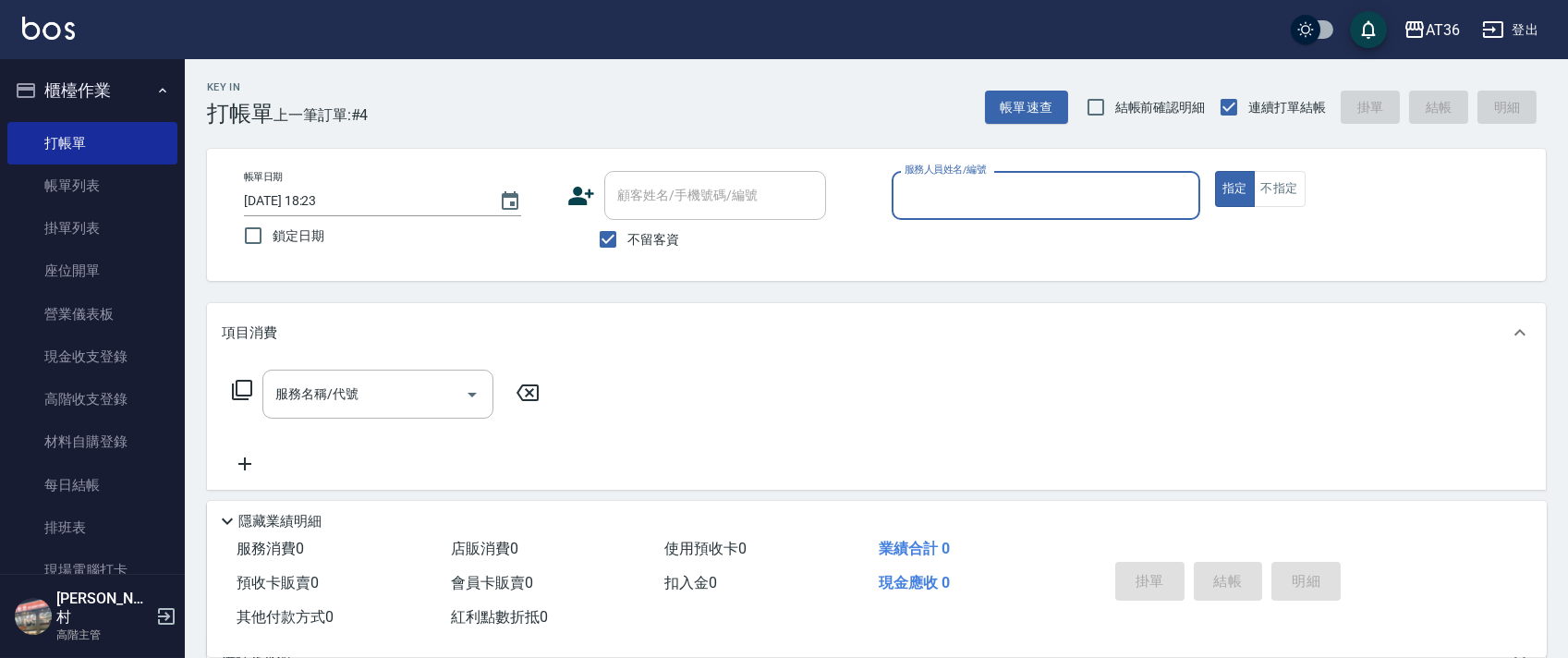
click at [907, 186] on input "服務人員姓名/編號" at bounding box center [1045, 195] width 292 height 33
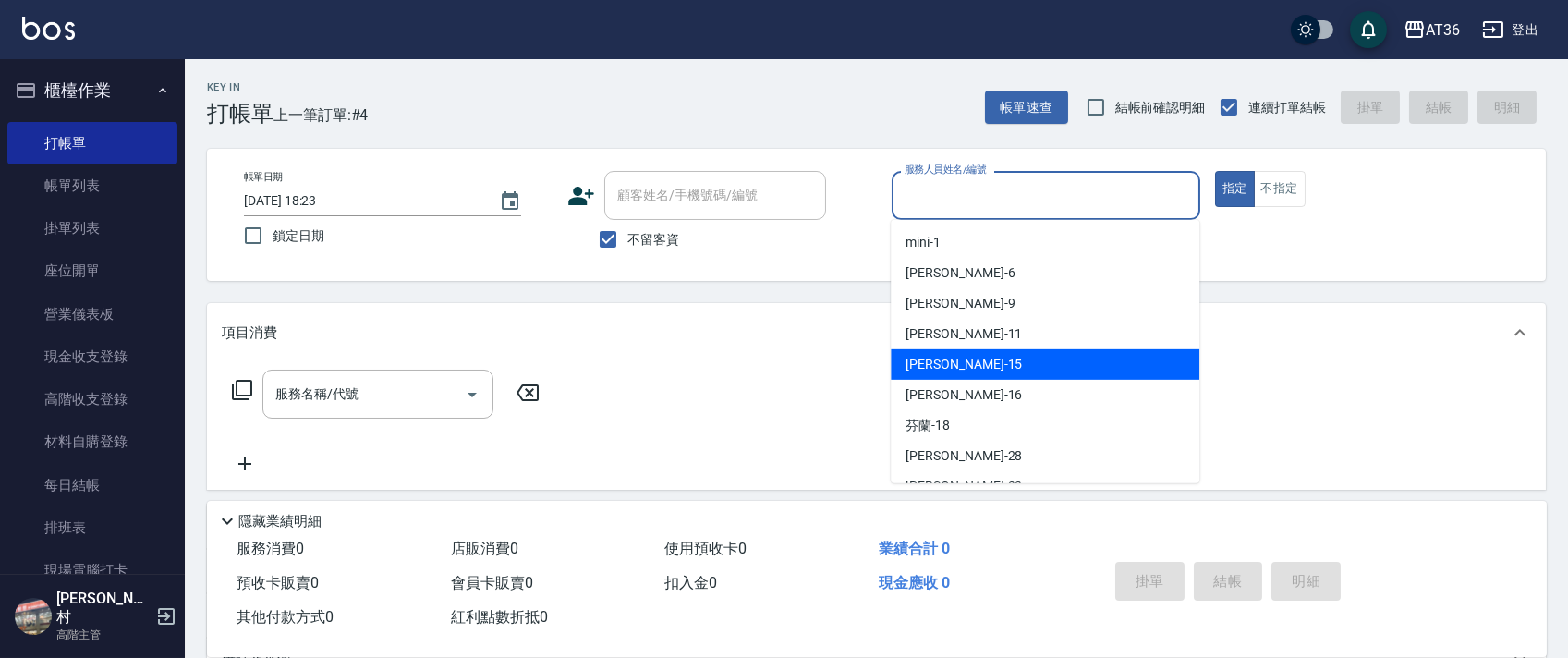
click at [952, 361] on div "[PERSON_NAME] -15" at bounding box center [1044, 364] width 308 height 31
type input "[PERSON_NAME]-15"
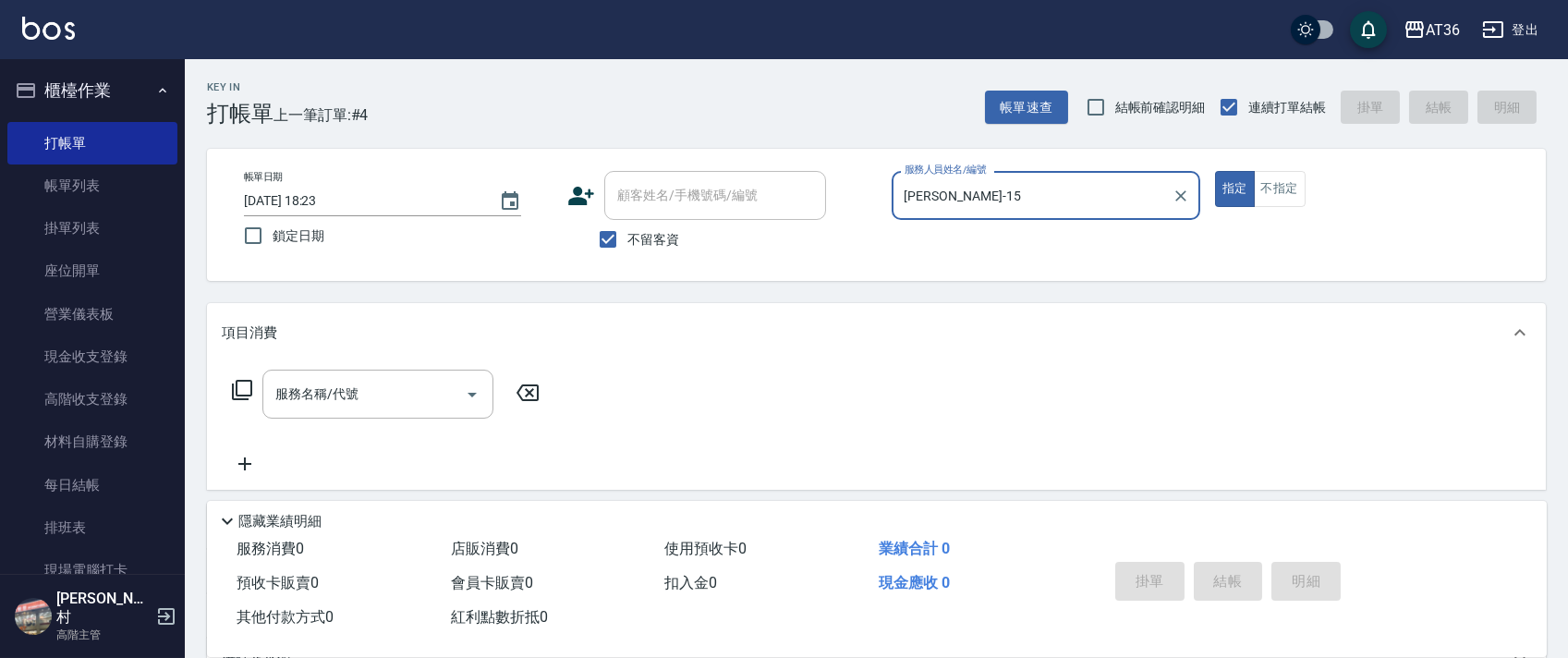
click at [242, 398] on icon at bounding box center [242, 391] width 22 height 22
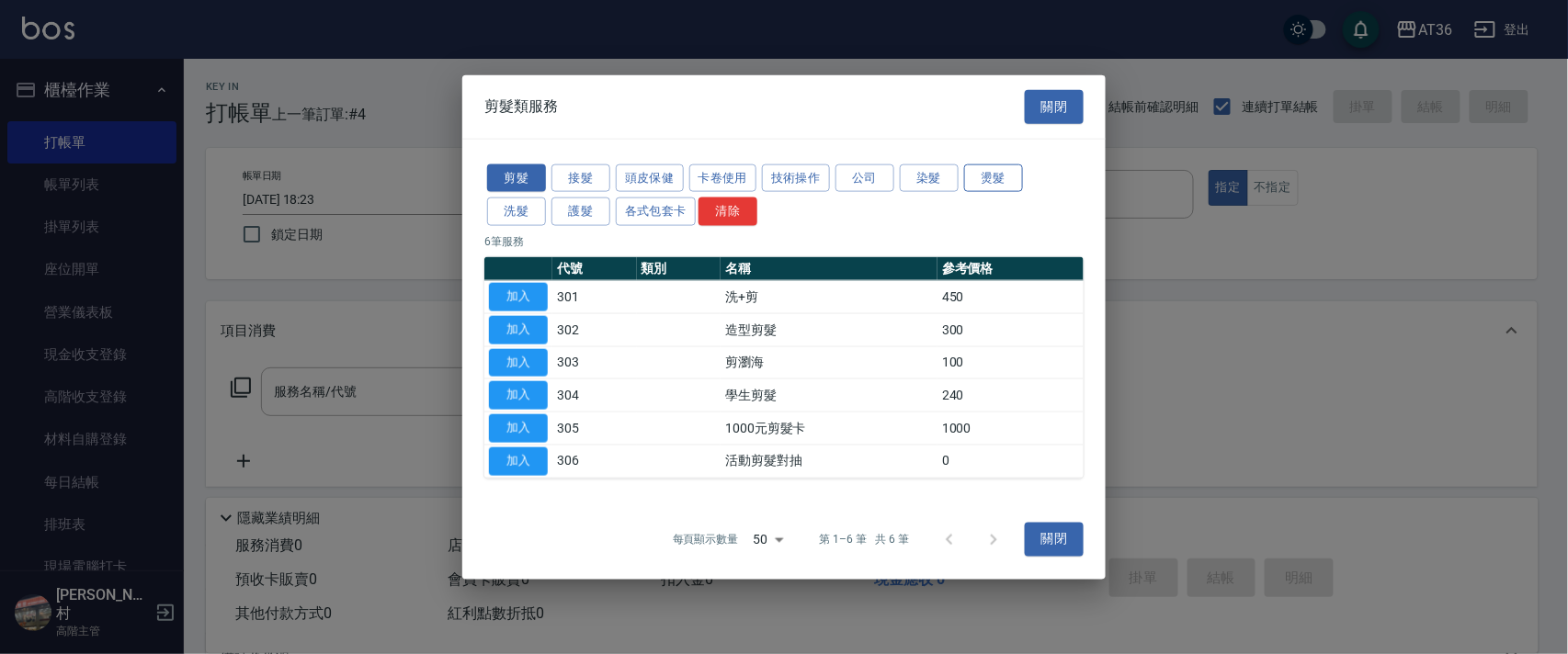
click at [986, 179] on button "燙髮" at bounding box center [993, 178] width 58 height 29
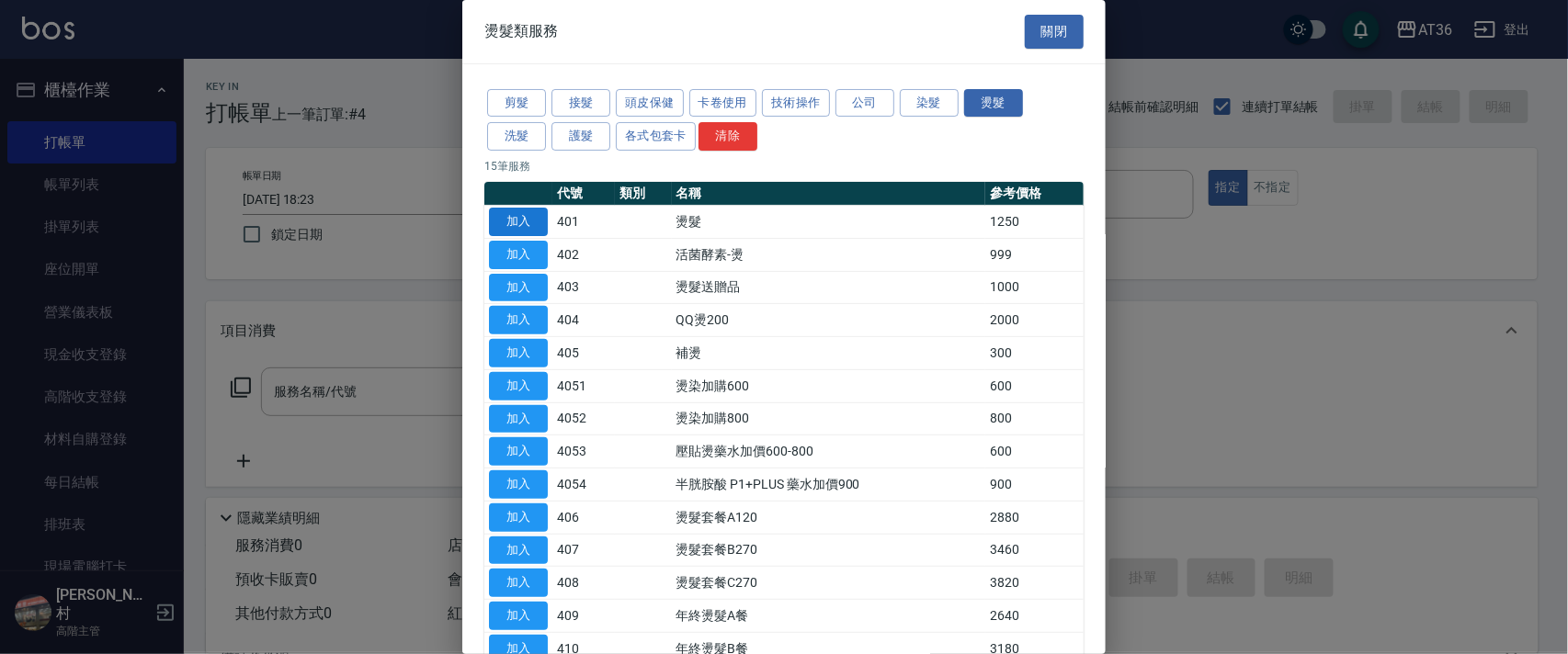
drag, startPoint x: 524, startPoint y: 221, endPoint x: 711, endPoint y: 283, distance: 197.0
click at [524, 223] on button "加入" at bounding box center [518, 221] width 58 height 29
type input "燙髮(401)"
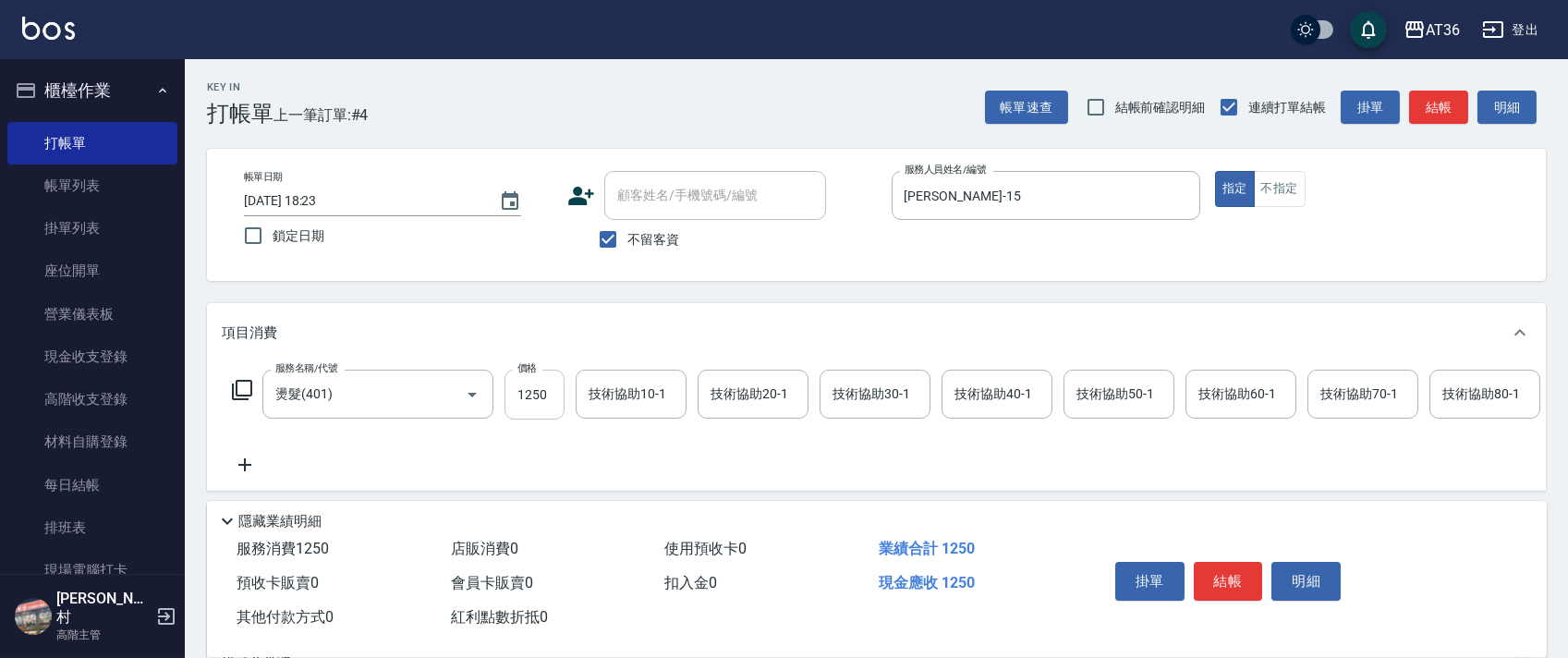
click at [529, 389] on input "1250" at bounding box center [535, 395] width 60 height 50
type input "1500"
click at [1209, 576] on button "結帳" at bounding box center [1229, 582] width 69 height 39
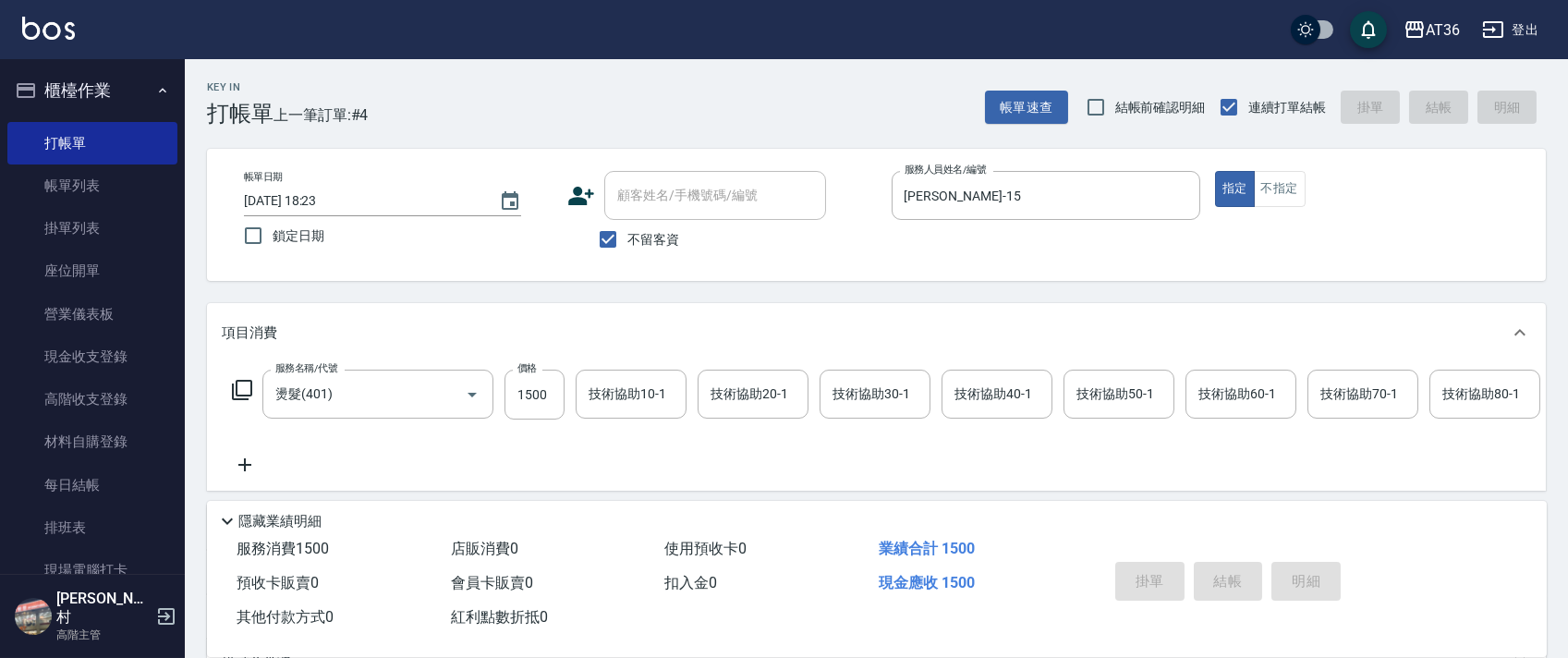
type input "[DATE] 18:24"
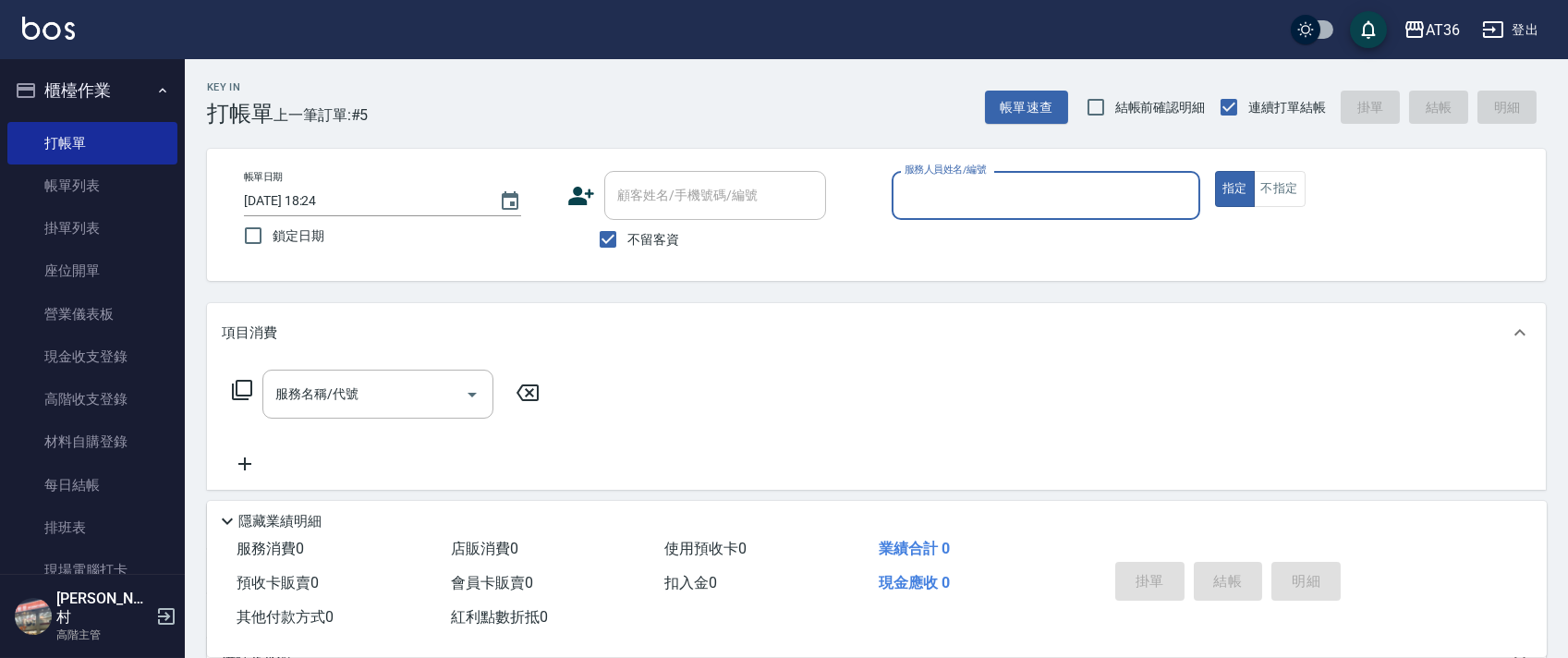
drag, startPoint x: 906, startPoint y: 206, endPoint x: 971, endPoint y: 236, distance: 71.6
click at [911, 212] on div "服務人員姓名/編號" at bounding box center [1045, 196] width 308 height 49
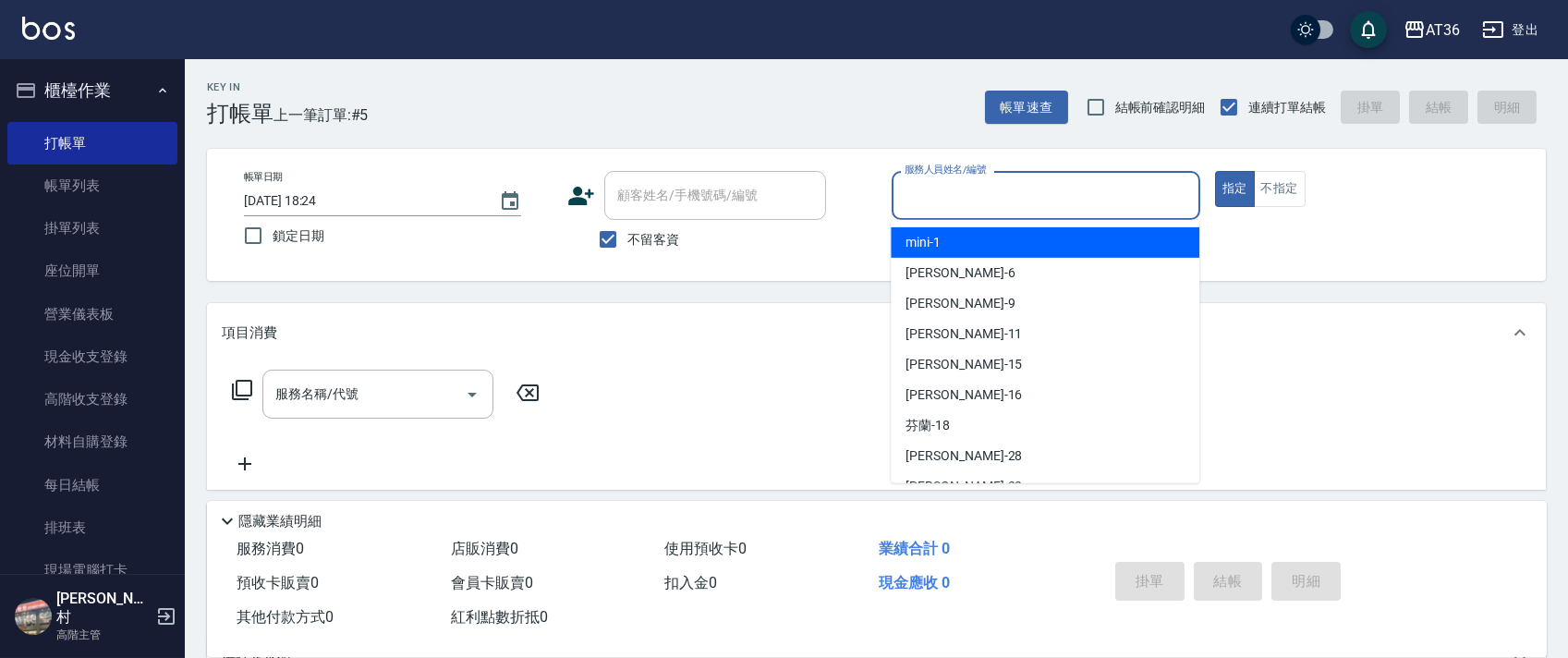
drag, startPoint x: 912, startPoint y: 189, endPoint x: 1002, endPoint y: 249, distance: 108.2
click at [913, 195] on input "服務人員姓名/編號" at bounding box center [1045, 195] width 292 height 33
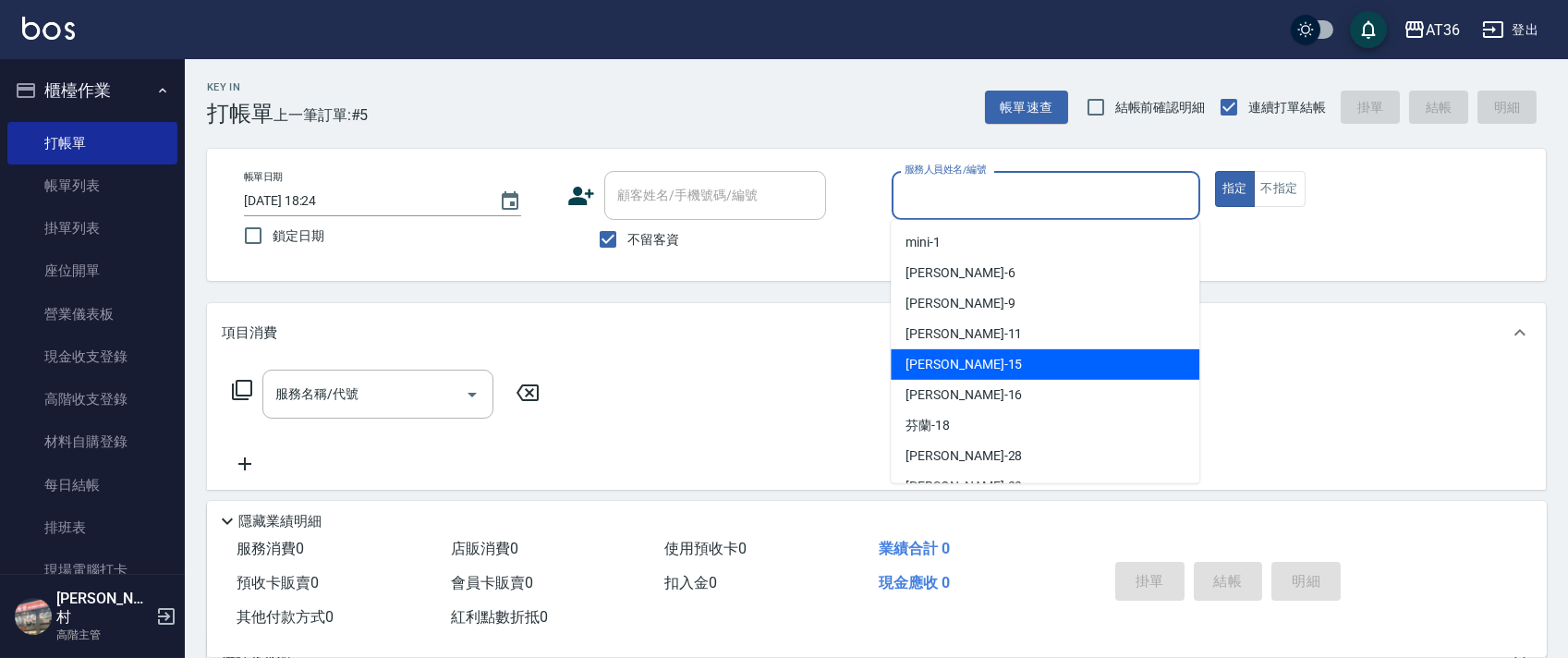
click at [948, 375] on div "[PERSON_NAME] -15" at bounding box center [1044, 364] width 308 height 31
type input "[PERSON_NAME]-15"
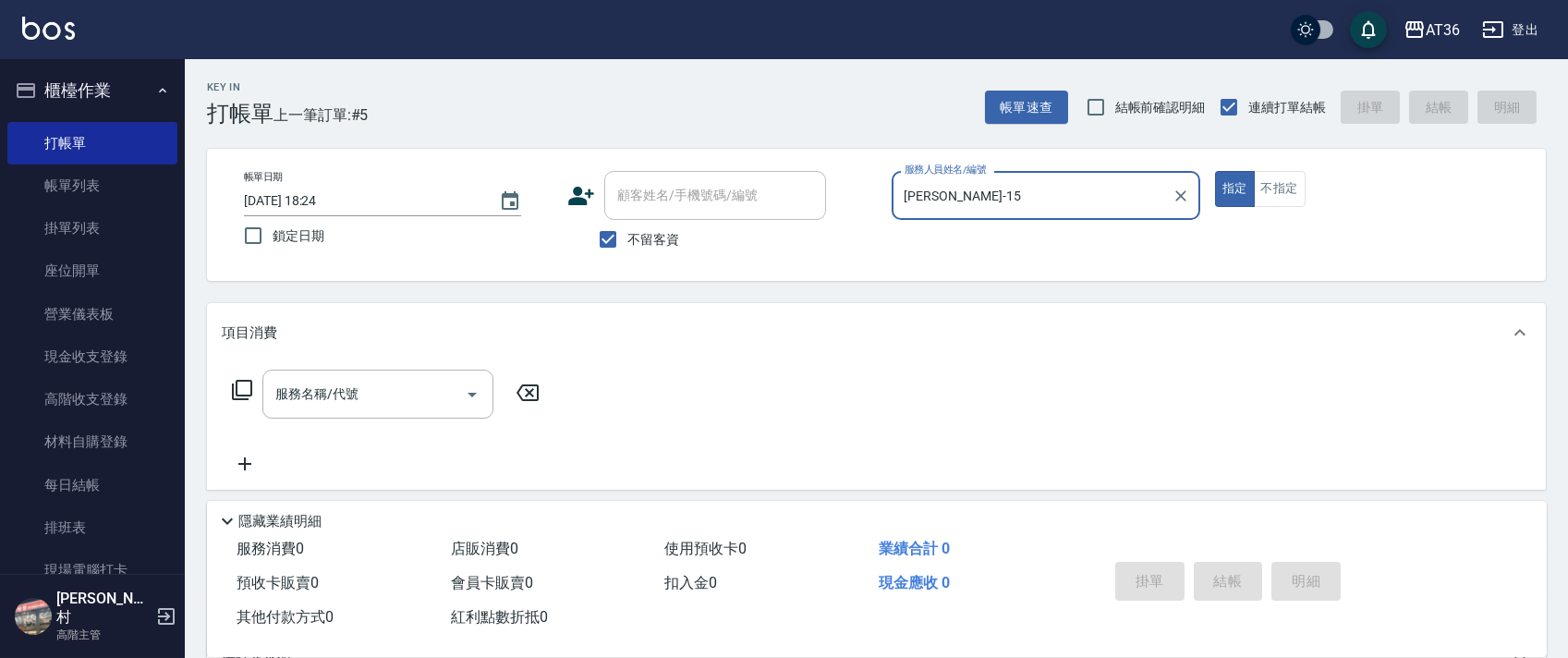
click at [234, 393] on icon at bounding box center [242, 391] width 22 height 22
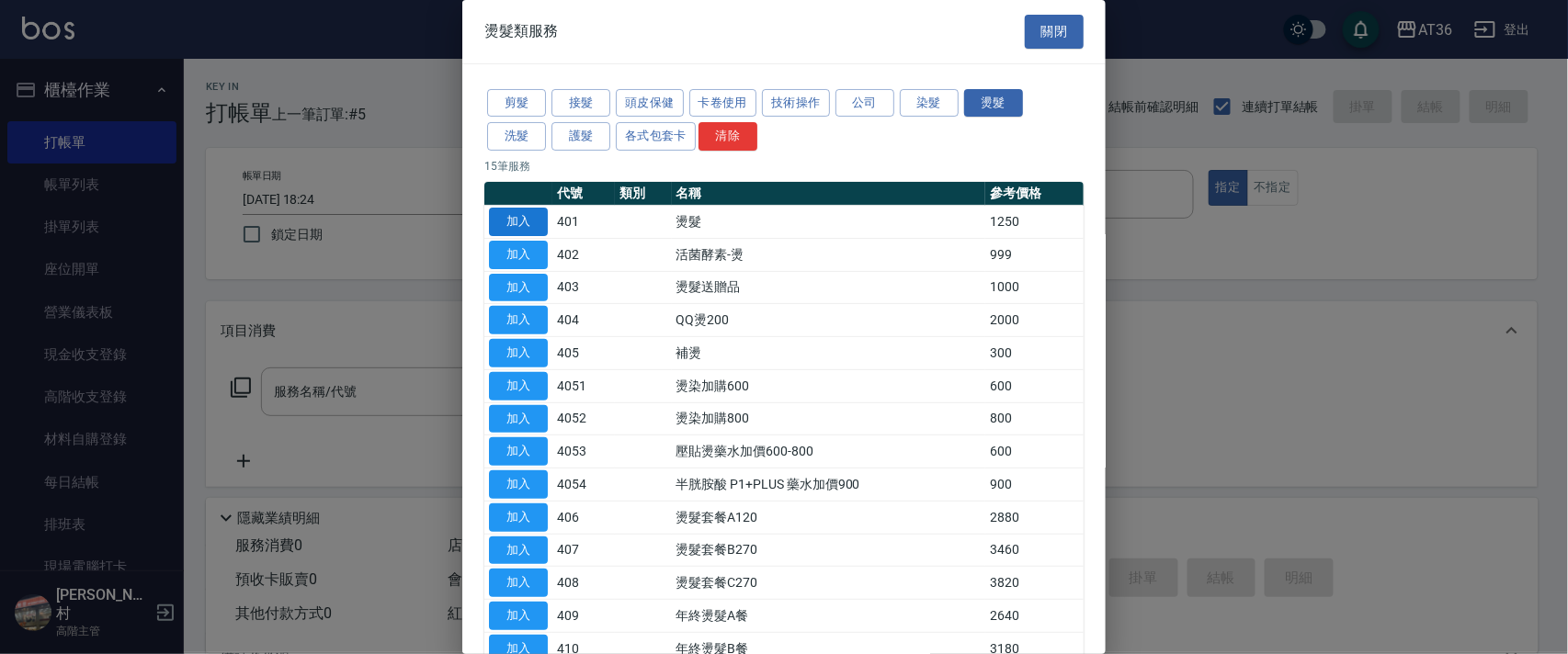
click at [539, 225] on button "加入" at bounding box center [518, 221] width 58 height 29
type input "燙髮(401)"
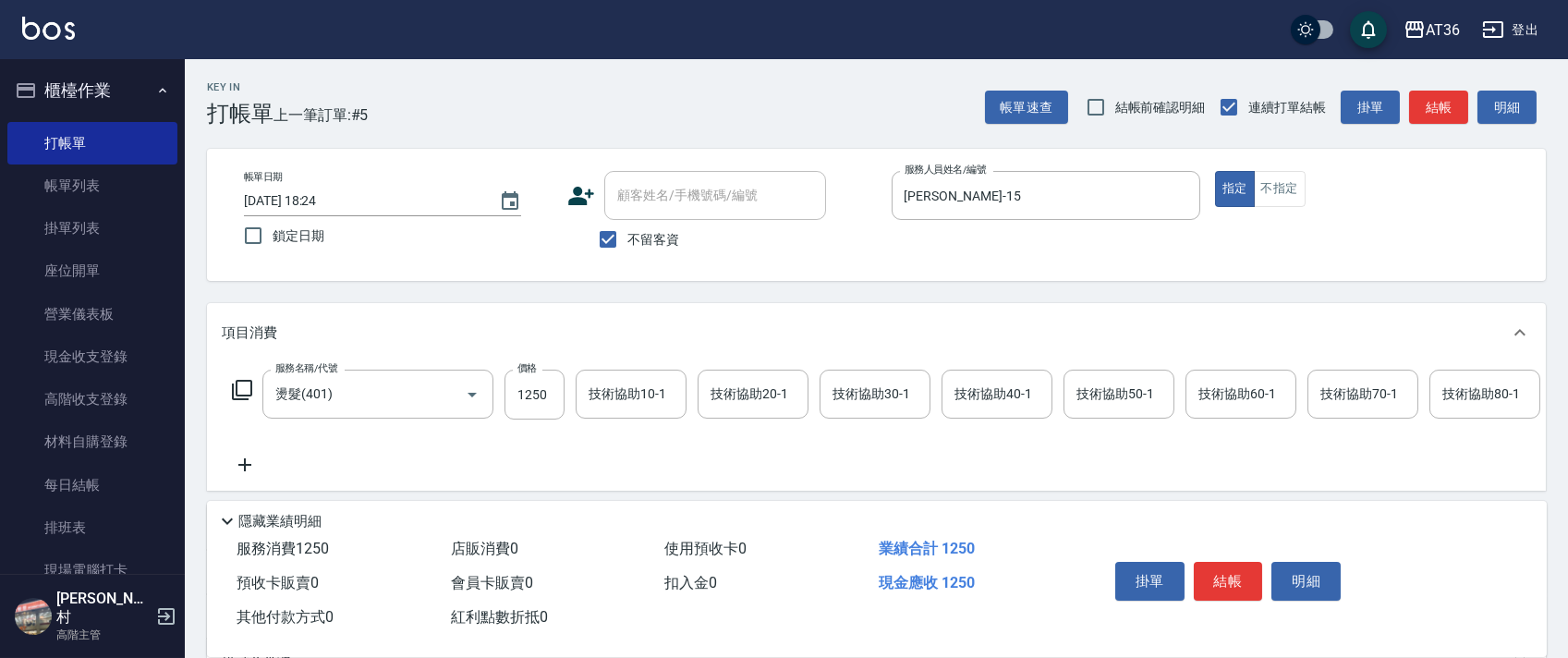
click at [975, 398] on div "技術協助40-1 技術協助40-1" at bounding box center [997, 394] width 111 height 49
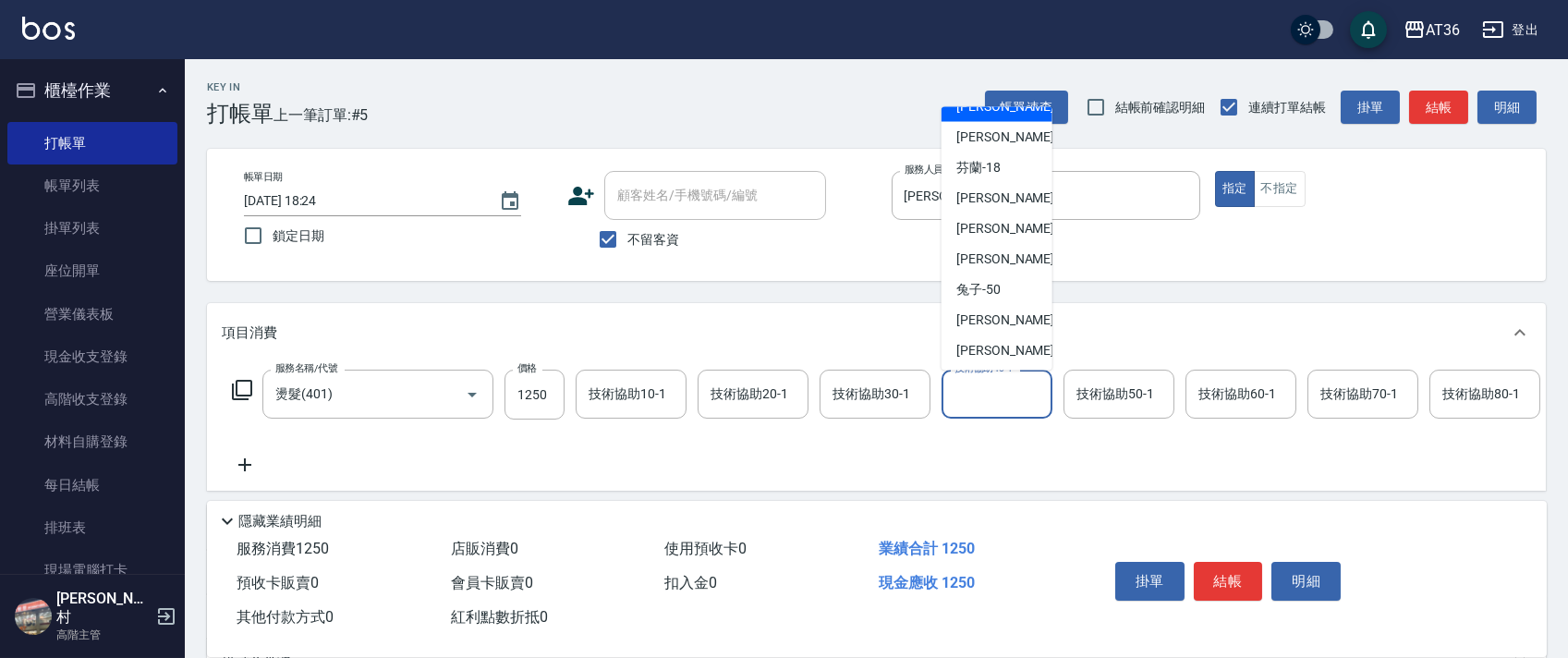
scroll to position [240, 0]
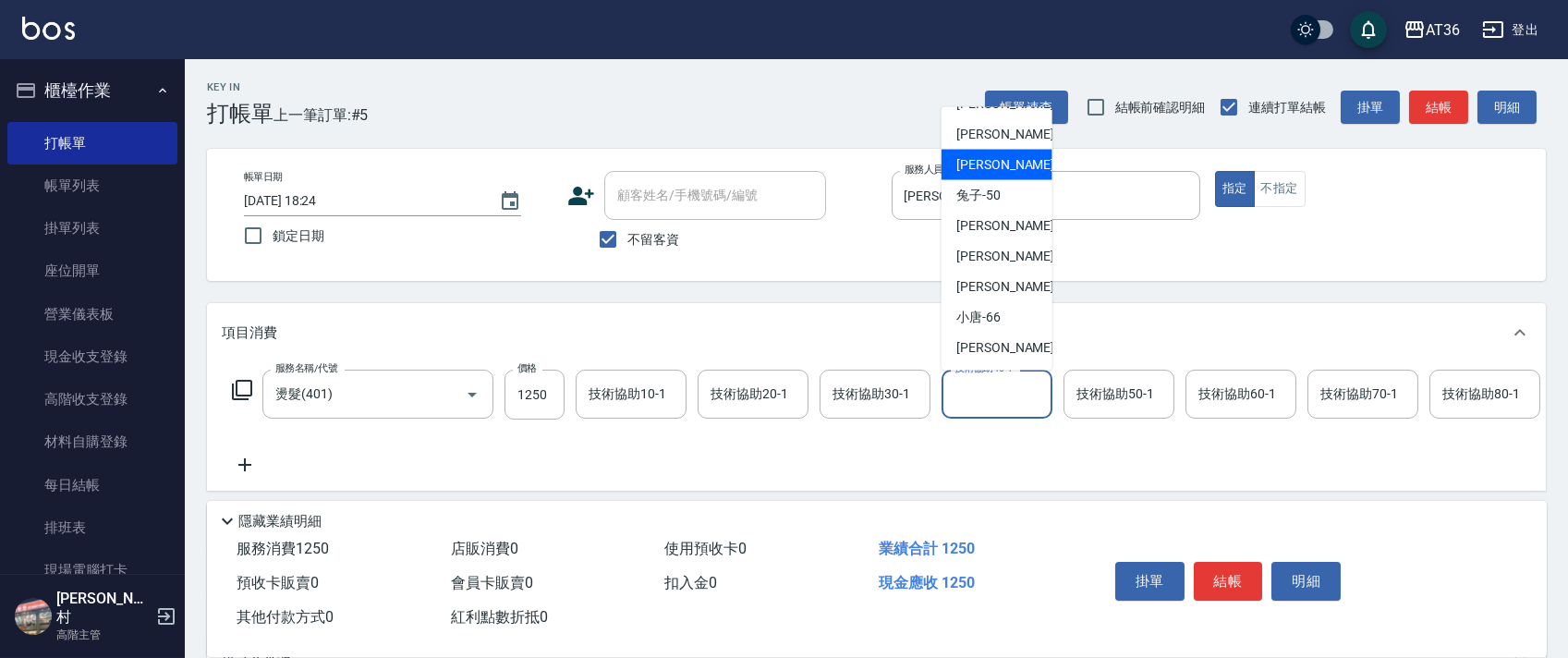
click at [999, 168] on div "佳佳 -36" at bounding box center [997, 165] width 111 height 31
type input "佳佳-36"
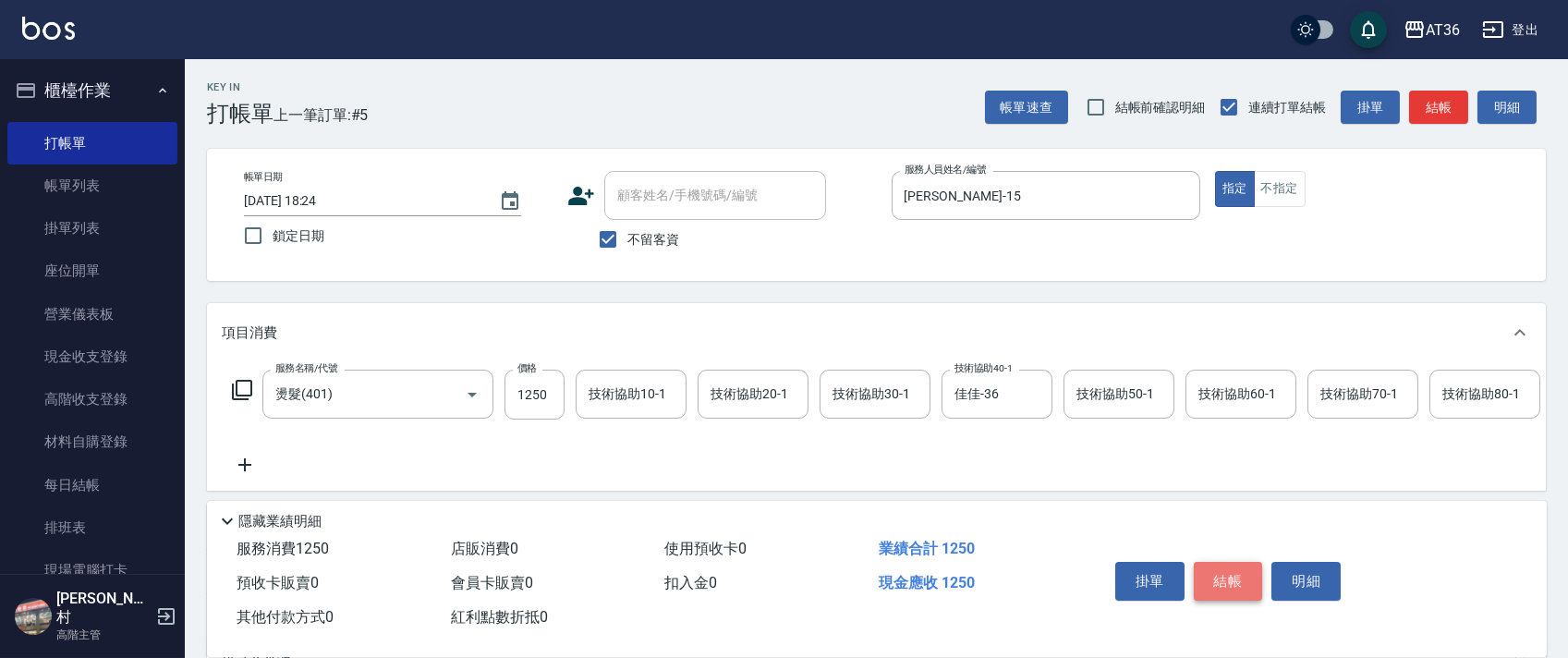
click at [1239, 583] on button "結帳" at bounding box center [1229, 582] width 69 height 39
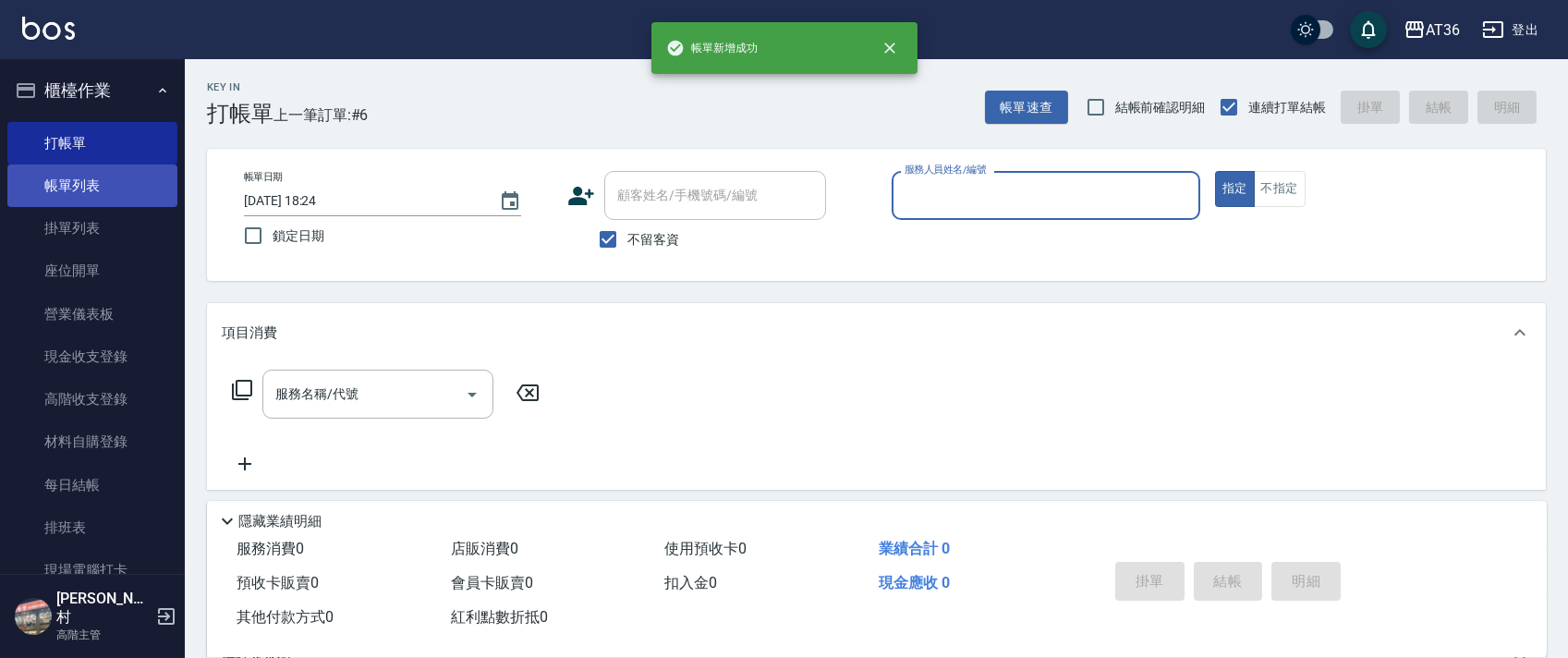
click at [84, 179] on link "帳單列表" at bounding box center [92, 186] width 170 height 43
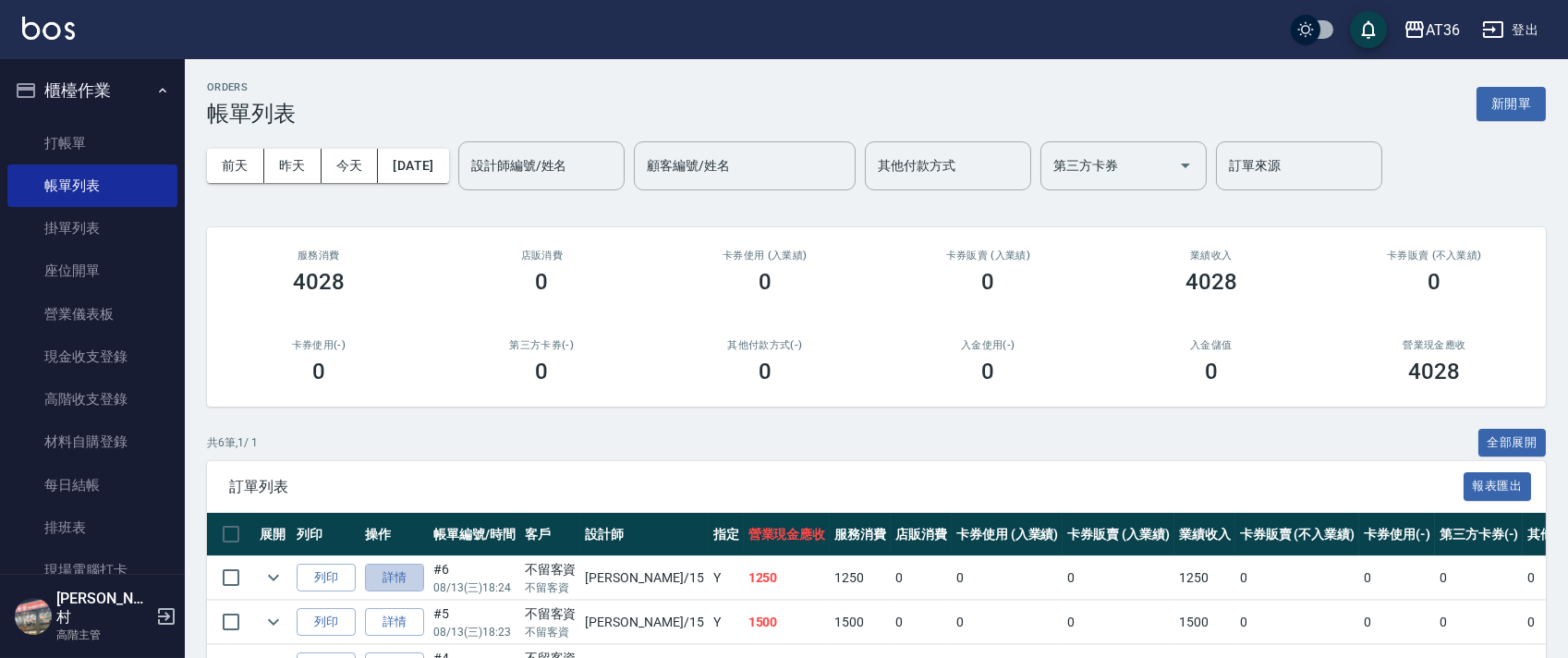
drag, startPoint x: 400, startPoint y: 576, endPoint x: 452, endPoint y: 390, distance: 193.1
click at [400, 575] on link "詳情" at bounding box center [394, 578] width 59 height 29
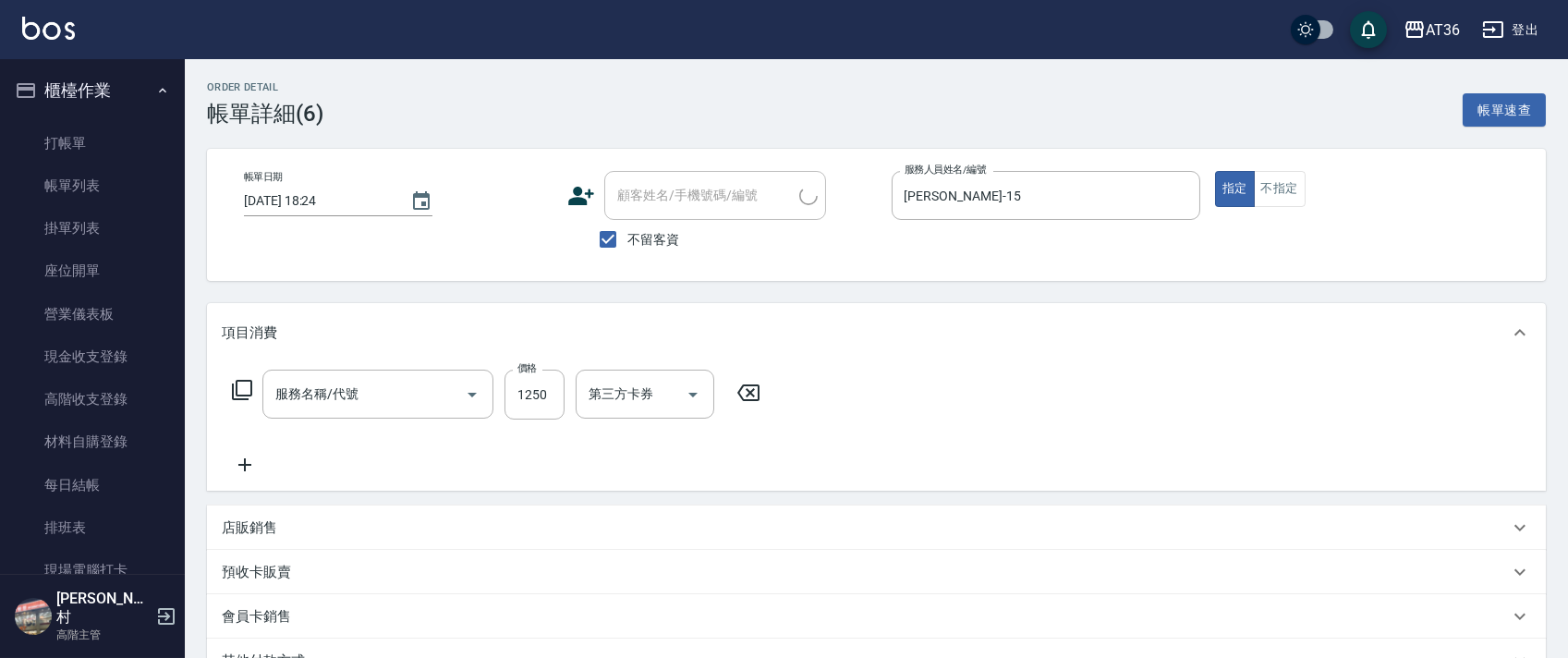
checkbox input "true"
type input "[PERSON_NAME]-15"
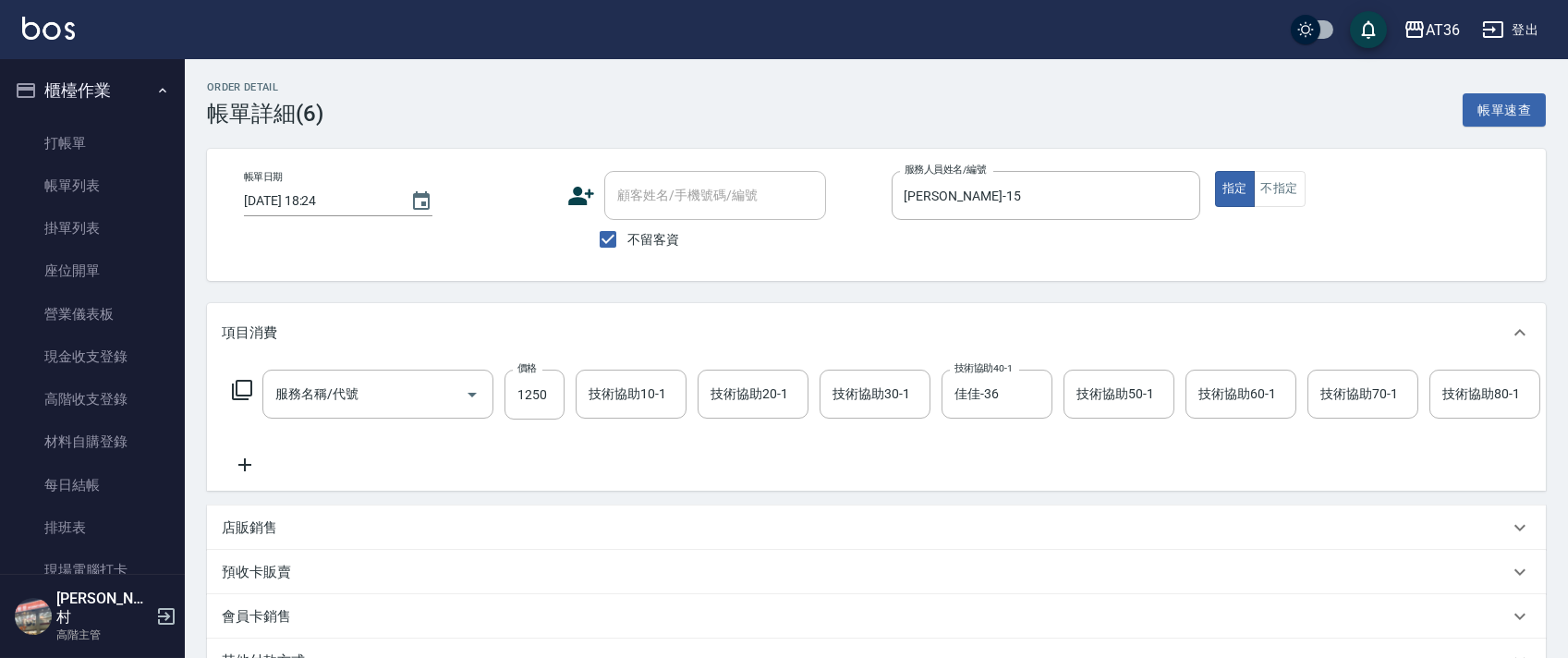
type input "燙髮(401)"
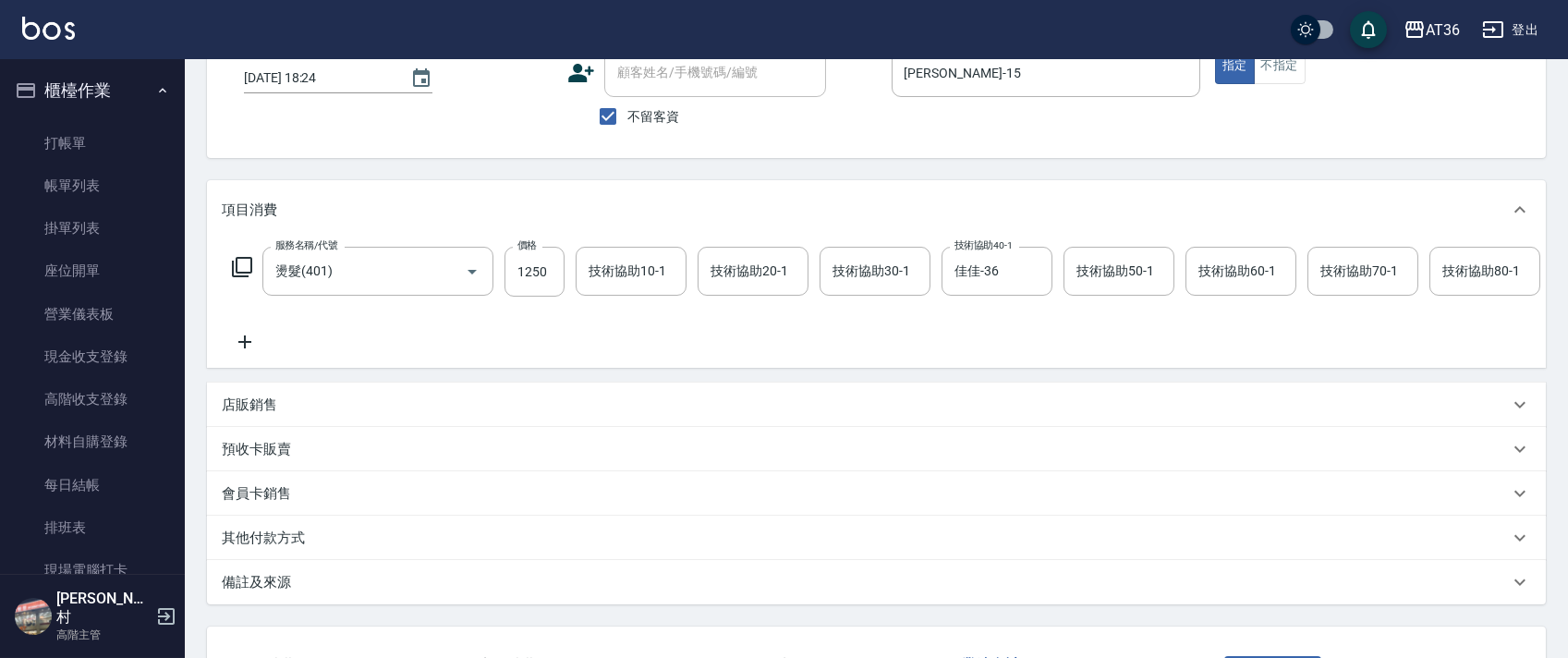
scroll to position [0, 948]
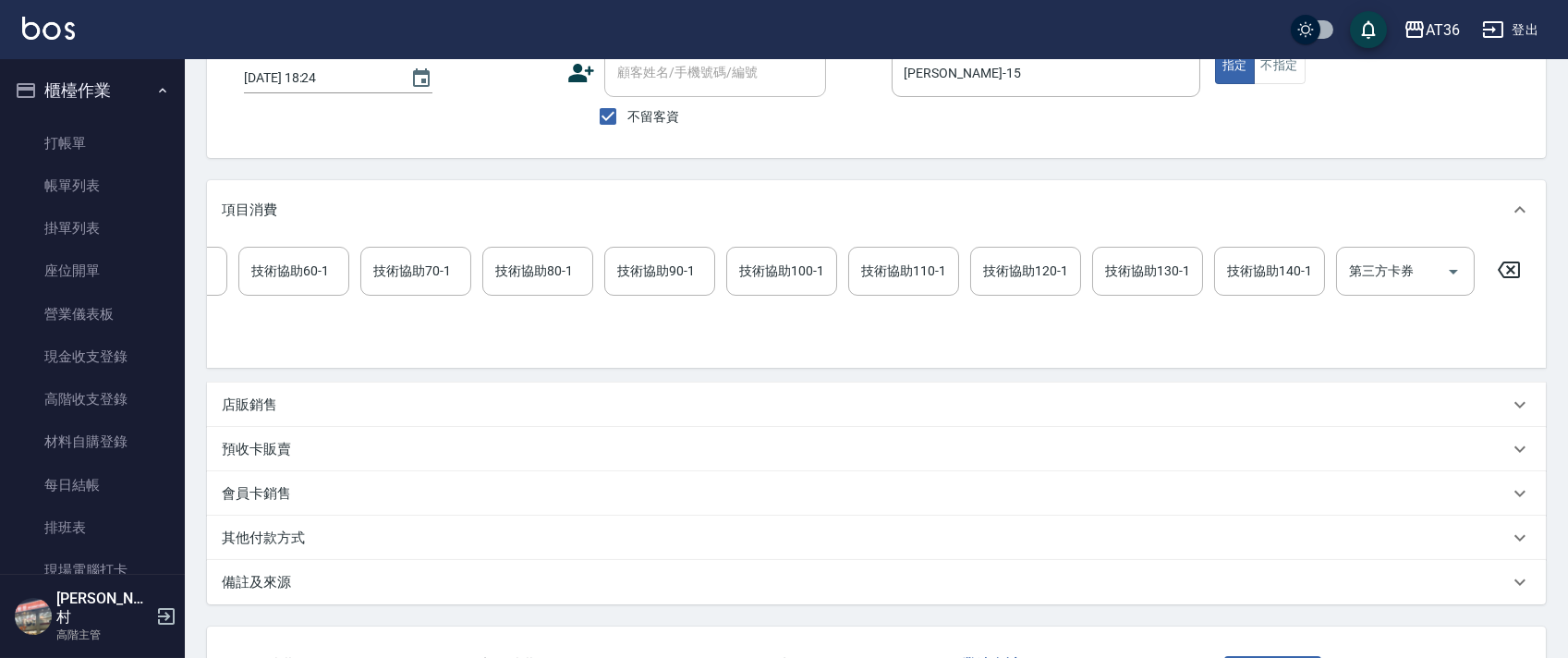
drag, startPoint x: 1511, startPoint y: 267, endPoint x: 1224, endPoint y: 165, distance: 304.6
click at [1510, 268] on icon at bounding box center [1509, 270] width 47 height 22
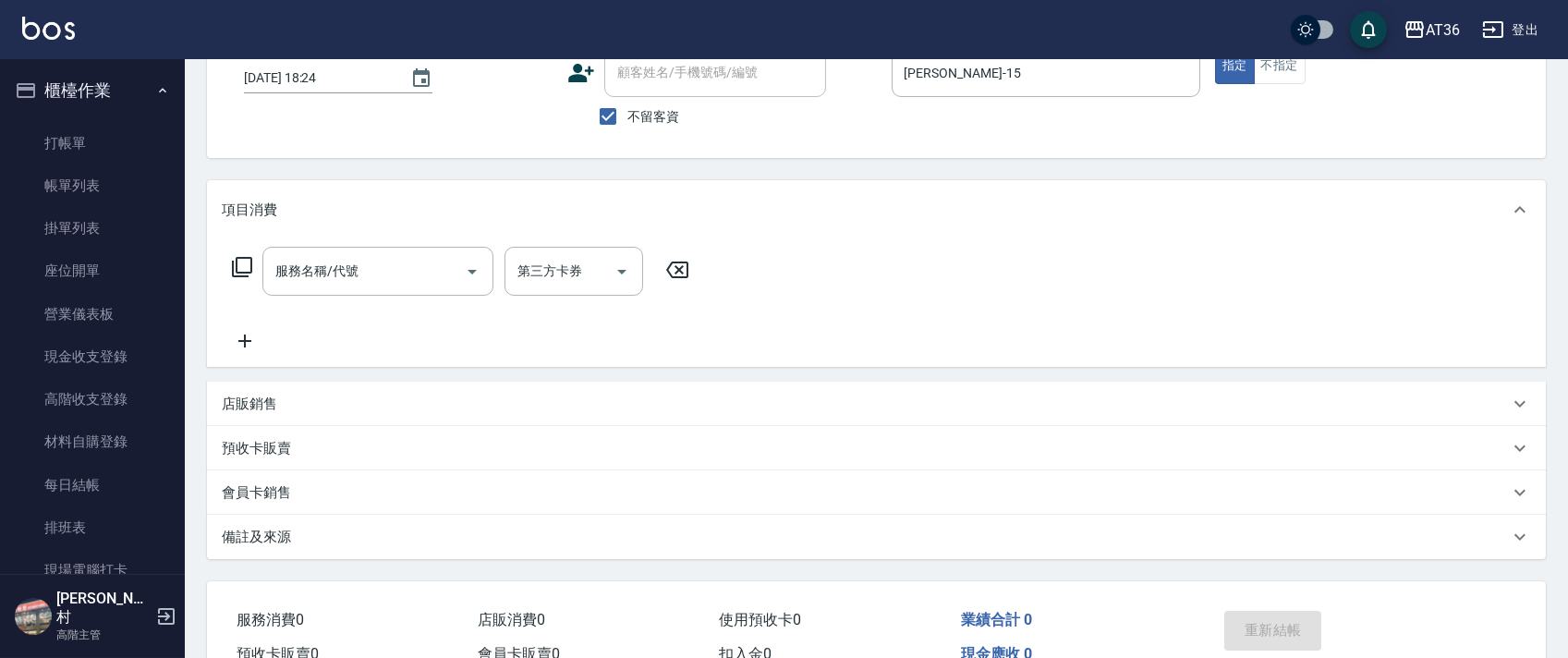
scroll to position [0, 0]
click at [244, 266] on icon at bounding box center [242, 267] width 22 height 22
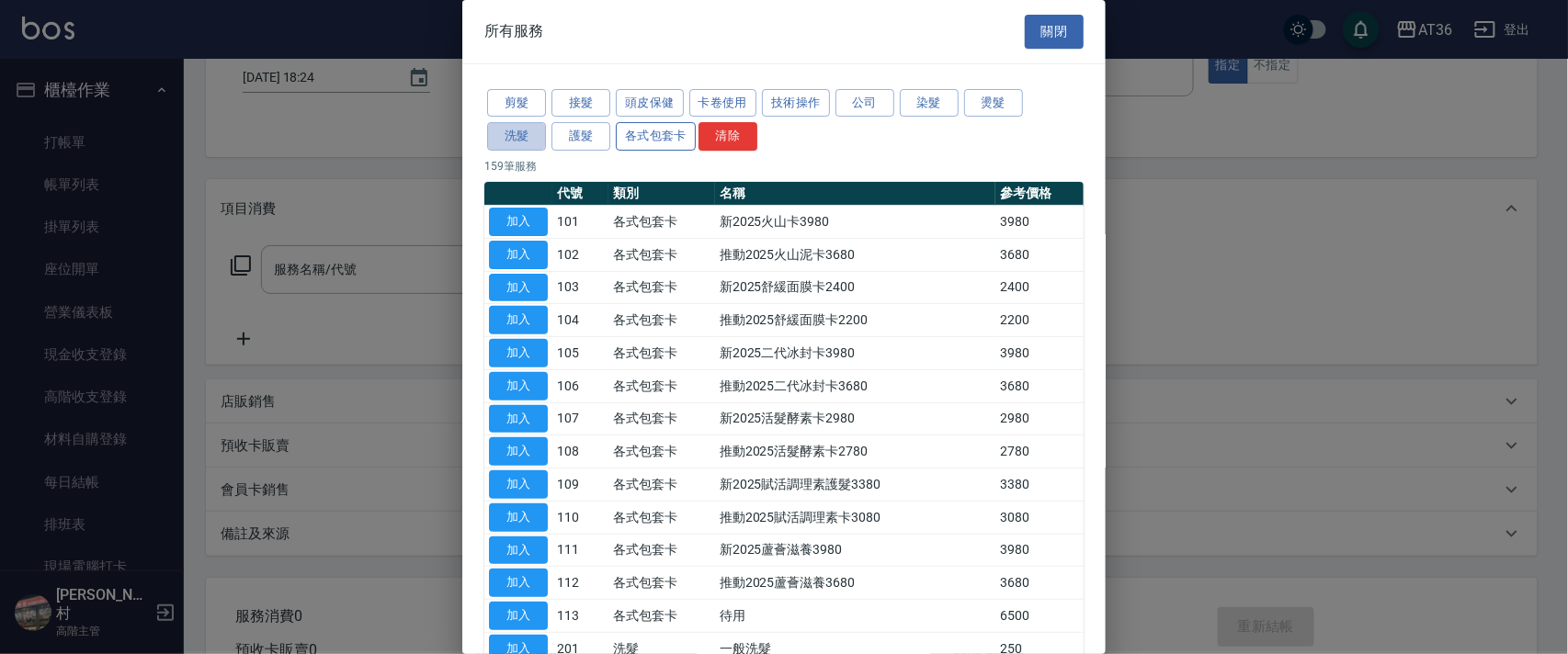
drag, startPoint x: 505, startPoint y: 144, endPoint x: 652, endPoint y: 126, distance: 148.1
click at [505, 142] on button "洗髮" at bounding box center [516, 136] width 58 height 29
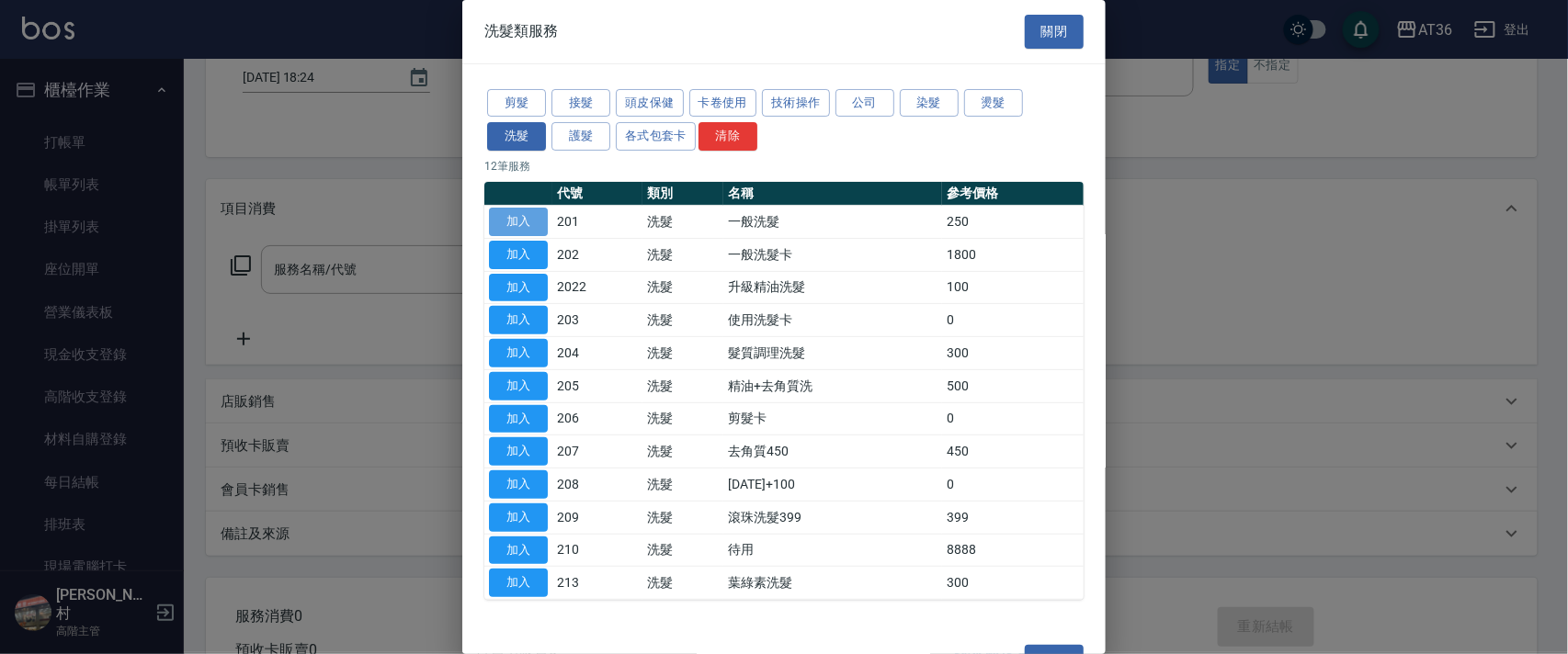
click at [525, 220] on button "加入" at bounding box center [518, 221] width 58 height 29
type input "一般洗髮(201)"
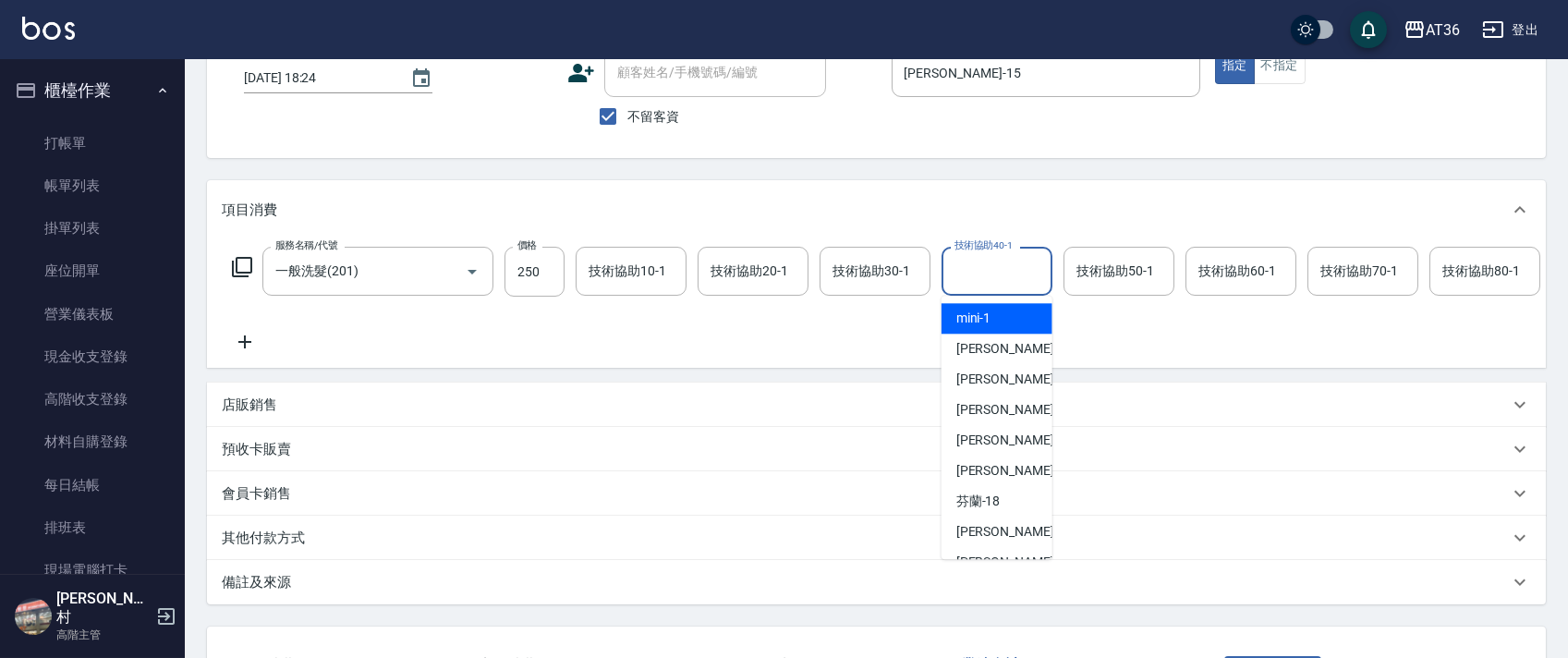
drag, startPoint x: 988, startPoint y: 279, endPoint x: 1026, endPoint y: 285, distance: 38.5
click at [988, 281] on input "技術協助40-1" at bounding box center [997, 271] width 94 height 33
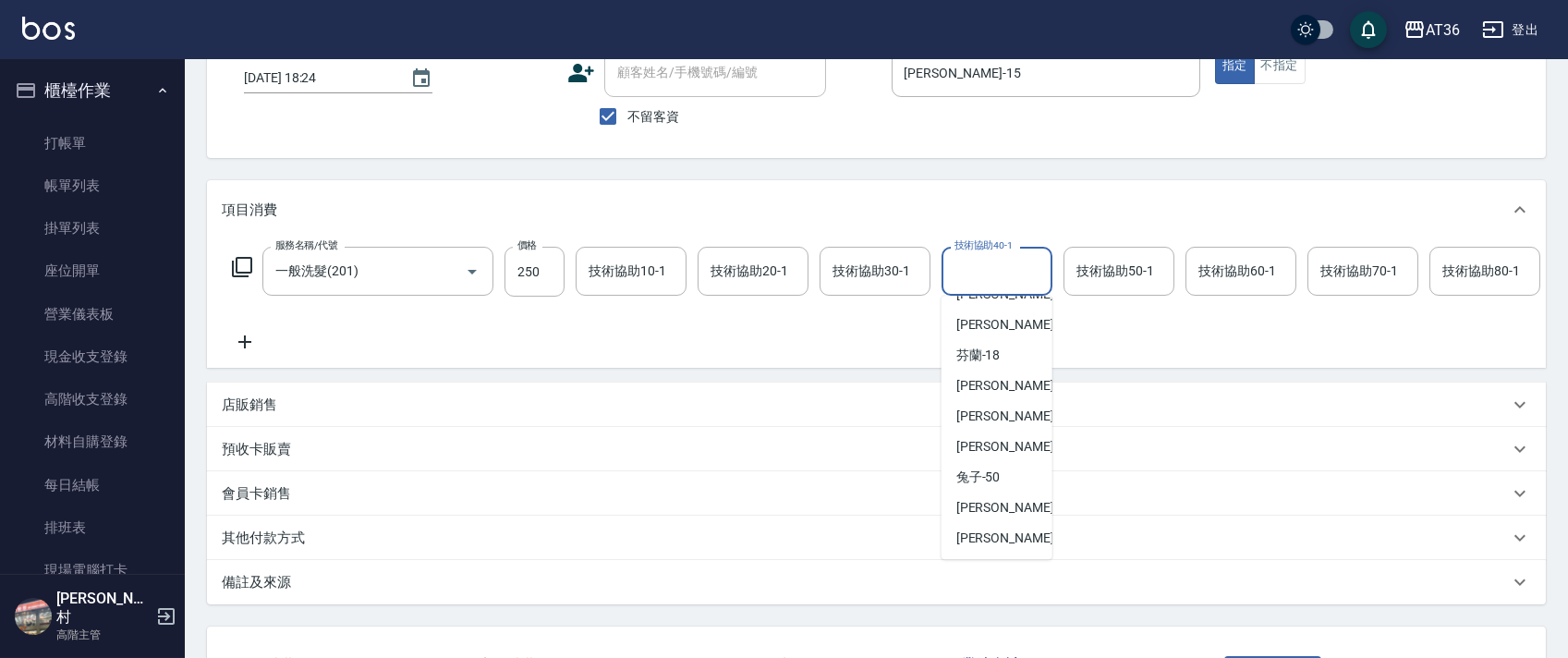
scroll to position [240, 0]
drag, startPoint x: 990, startPoint y: 356, endPoint x: 1219, endPoint y: 434, distance: 241.9
click at [990, 357] on span "佳佳 -36" at bounding box center [1015, 353] width 116 height 20
type input "佳佳-36"
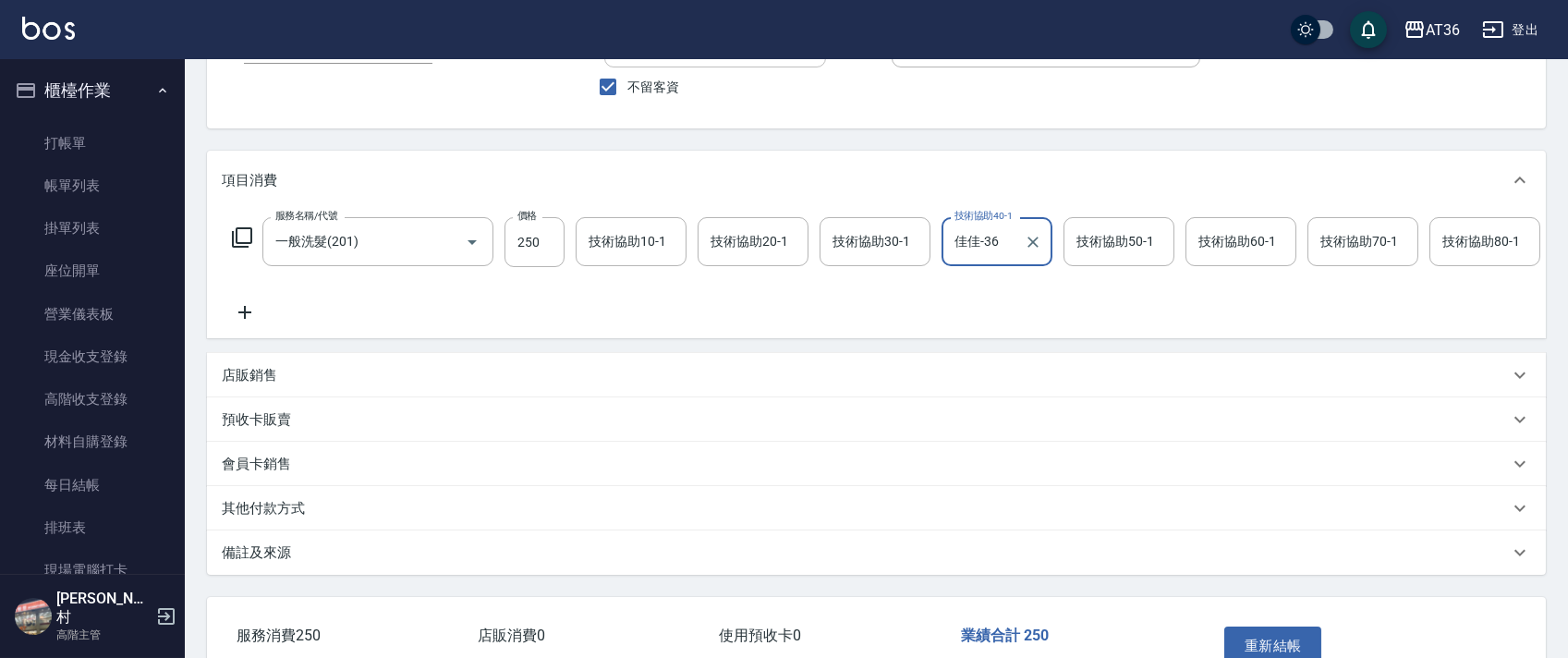
scroll to position [285, 0]
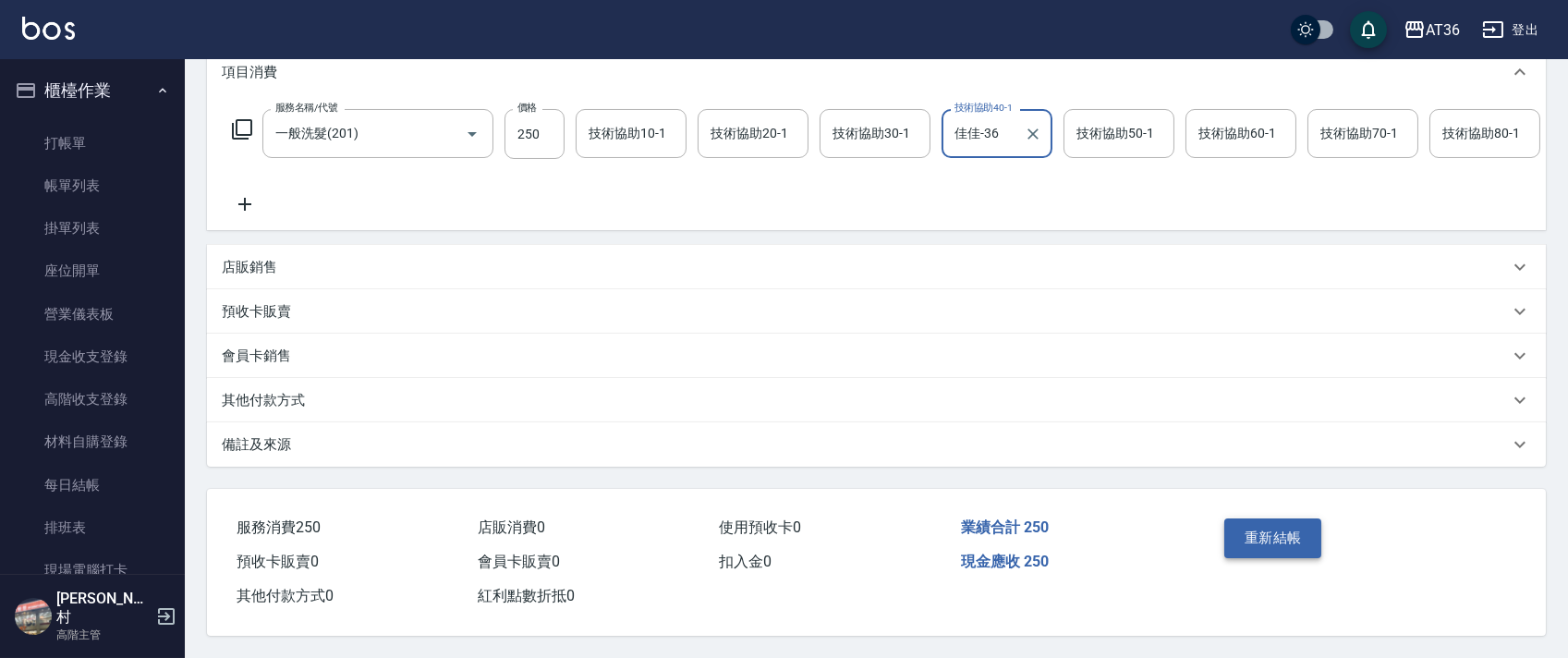
click at [1265, 536] on button "重新結帳" at bounding box center [1273, 539] width 98 height 39
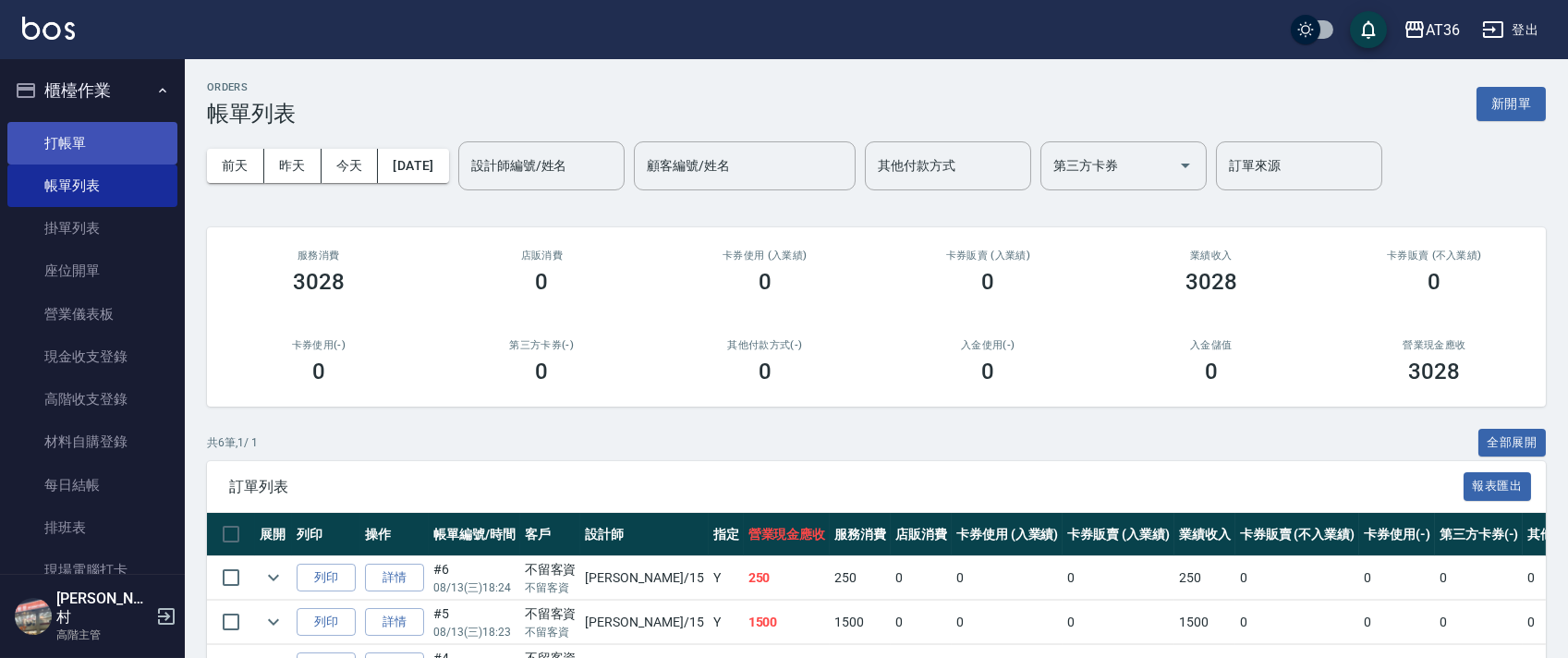
click at [76, 142] on link "打帳單" at bounding box center [92, 144] width 170 height 43
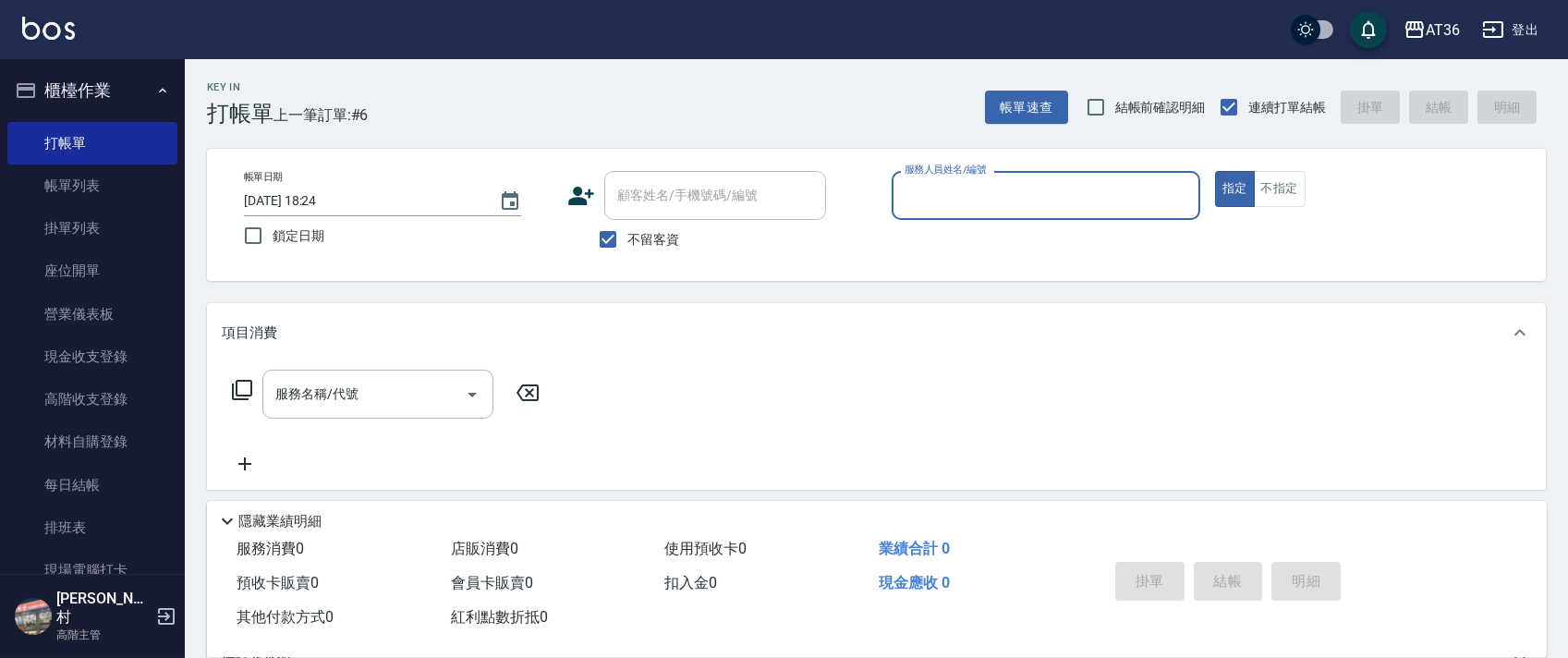
drag, startPoint x: 910, startPoint y: 200, endPoint x: 950, endPoint y: 212, distance: 41.8
click at [912, 205] on input "服務人員姓名/編號" at bounding box center [1045, 195] width 292 height 33
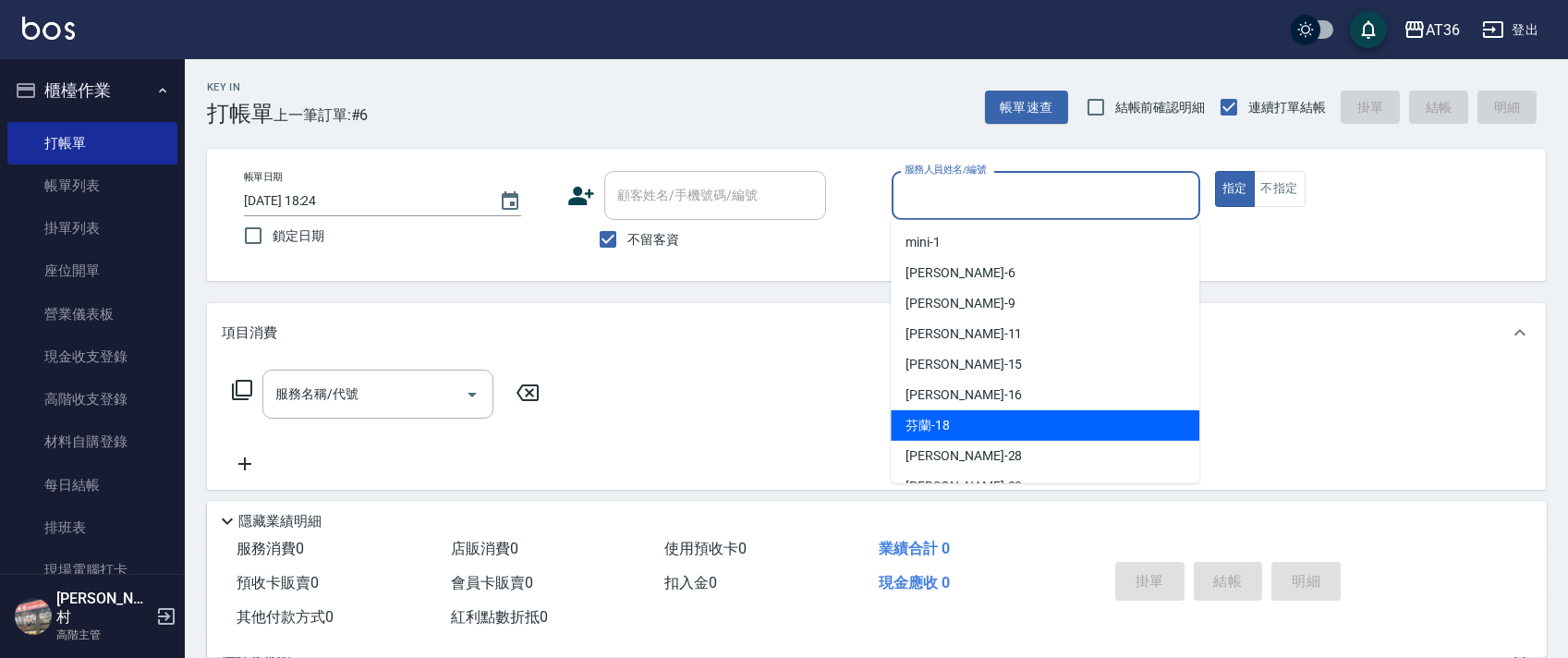
drag, startPoint x: 941, startPoint y: 418, endPoint x: 1001, endPoint y: 308, distance: 125.3
click at [941, 416] on span "芬蘭 -18" at bounding box center [928, 425] width 45 height 20
type input "芬蘭-18"
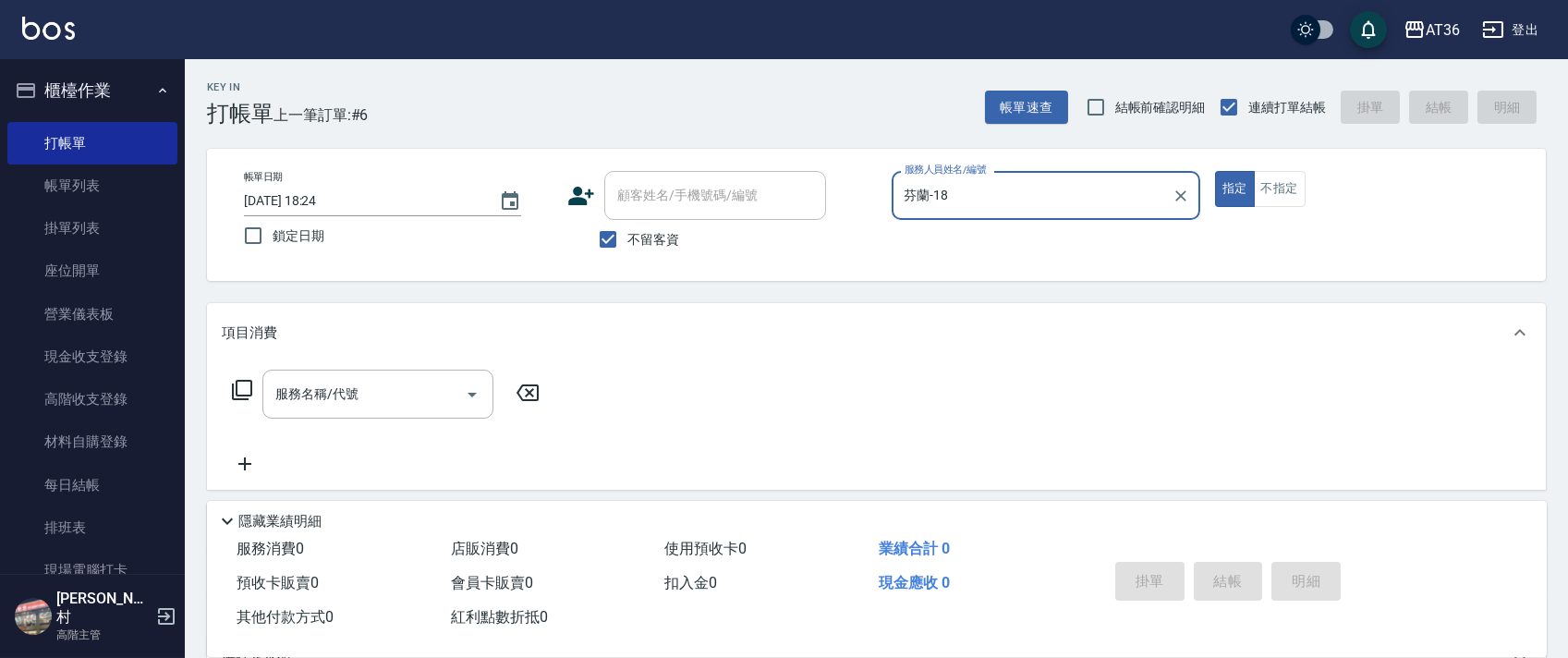
click at [246, 388] on icon at bounding box center [242, 391] width 22 height 22
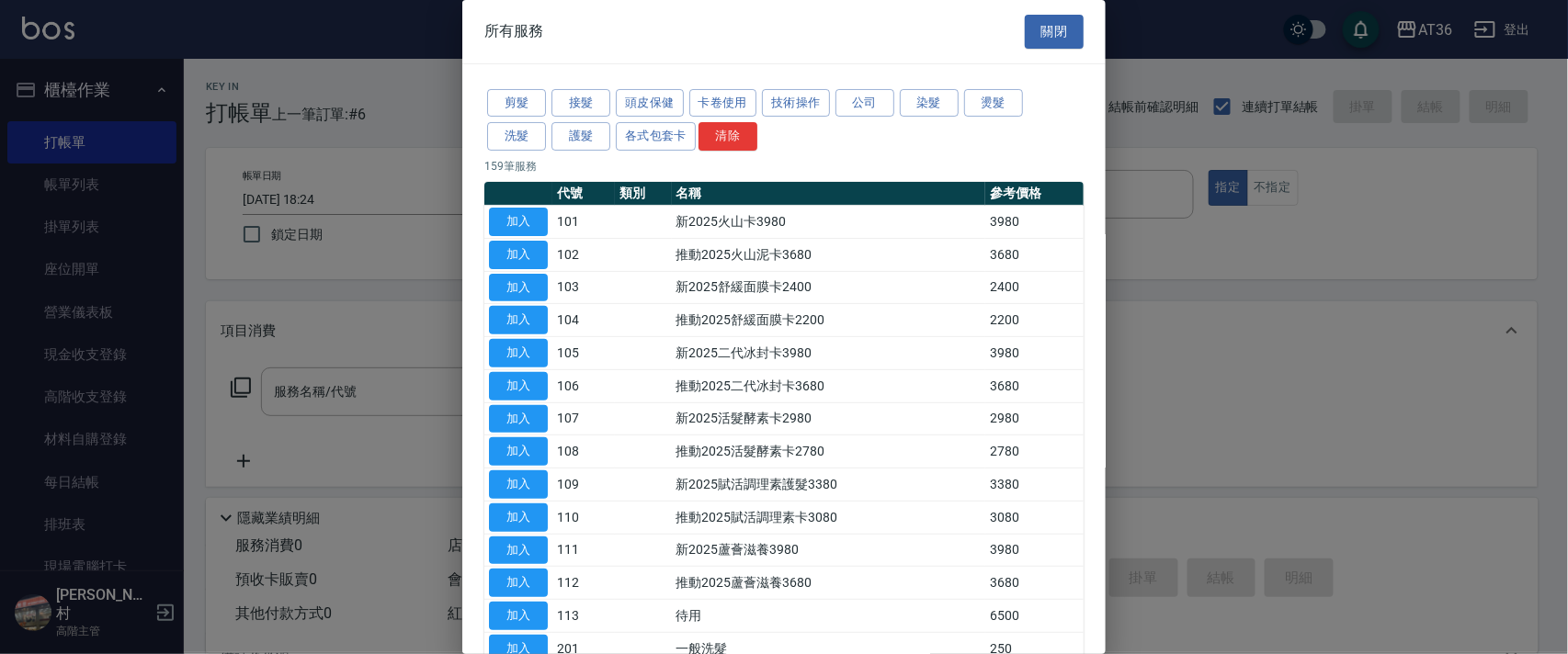
drag, startPoint x: 991, startPoint y: 107, endPoint x: 1231, endPoint y: 179, distance: 250.6
click at [991, 110] on button "燙髮" at bounding box center [993, 103] width 58 height 29
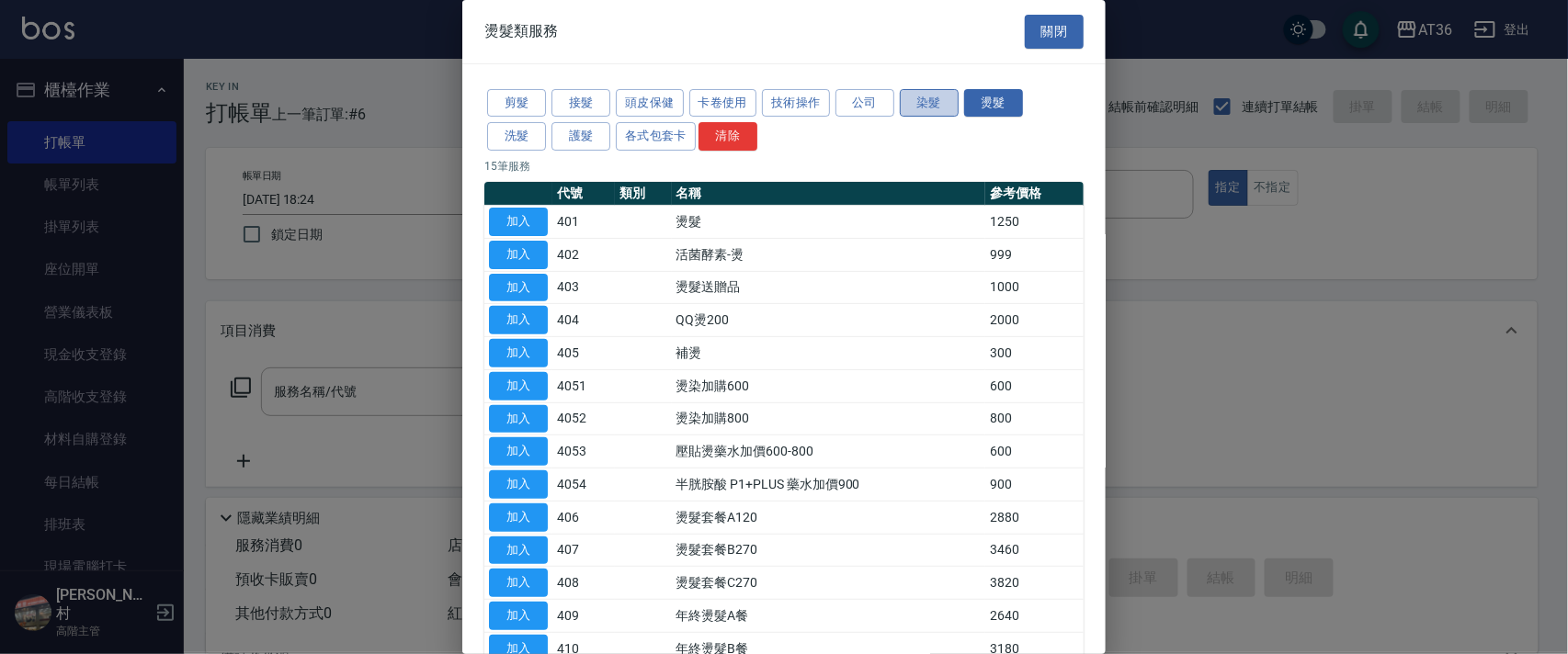
click at [905, 102] on button "染髮" at bounding box center [929, 103] width 58 height 29
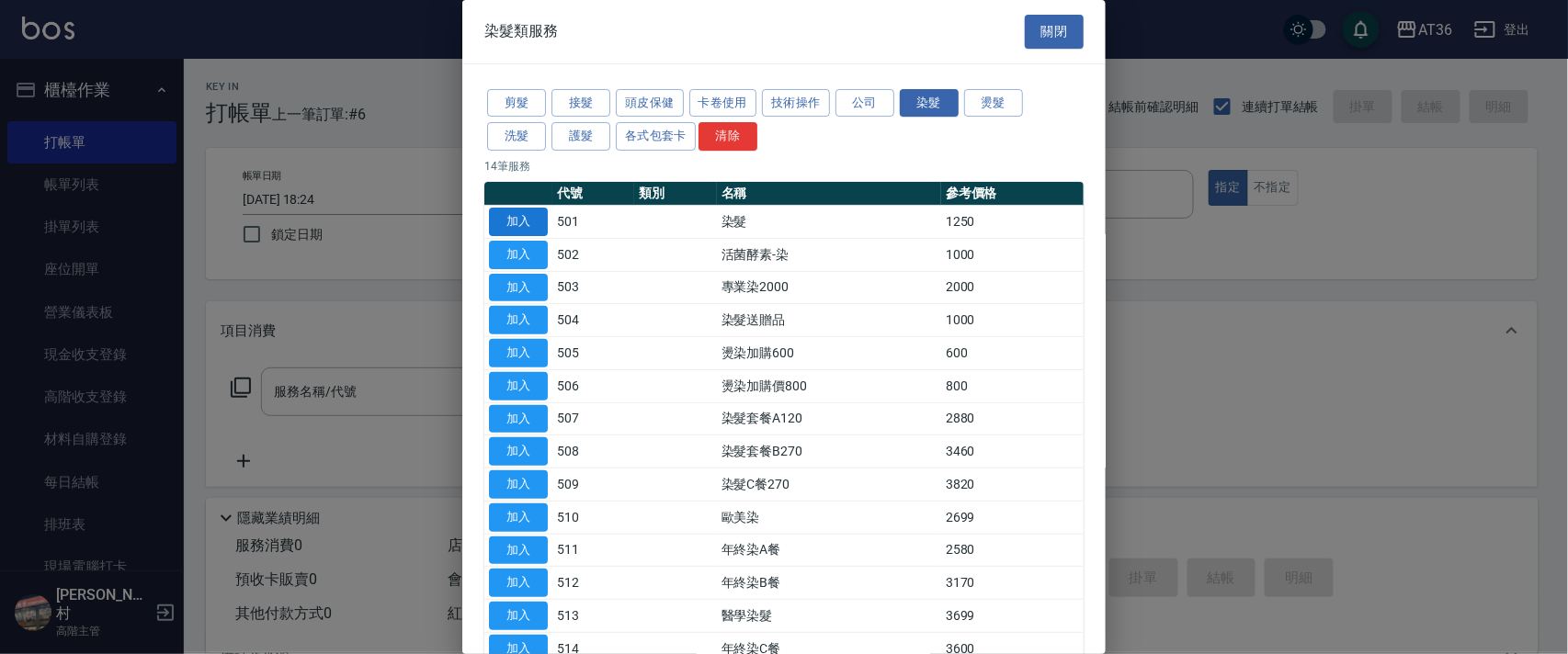
click at [523, 224] on button "加入" at bounding box center [518, 221] width 58 height 29
type input "染髮(501)"
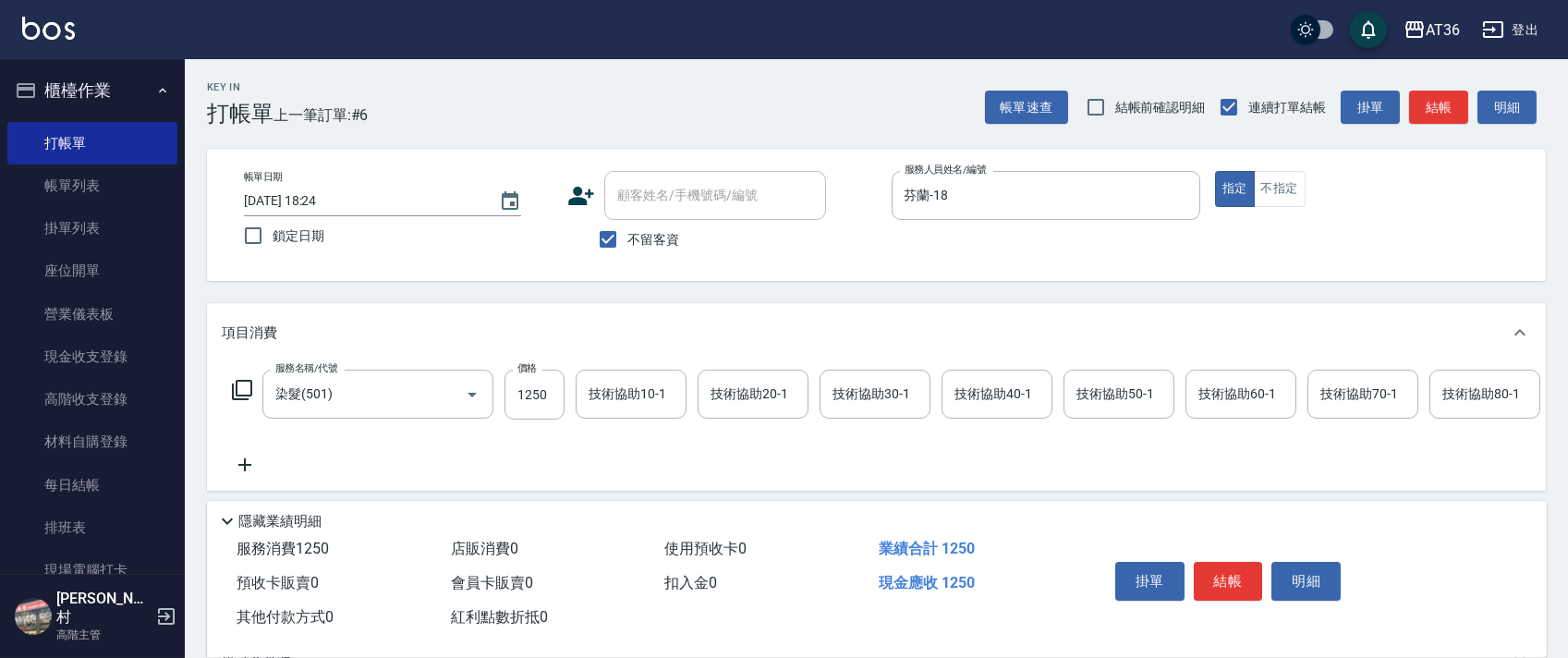
click at [242, 386] on icon at bounding box center [242, 391] width 22 height 22
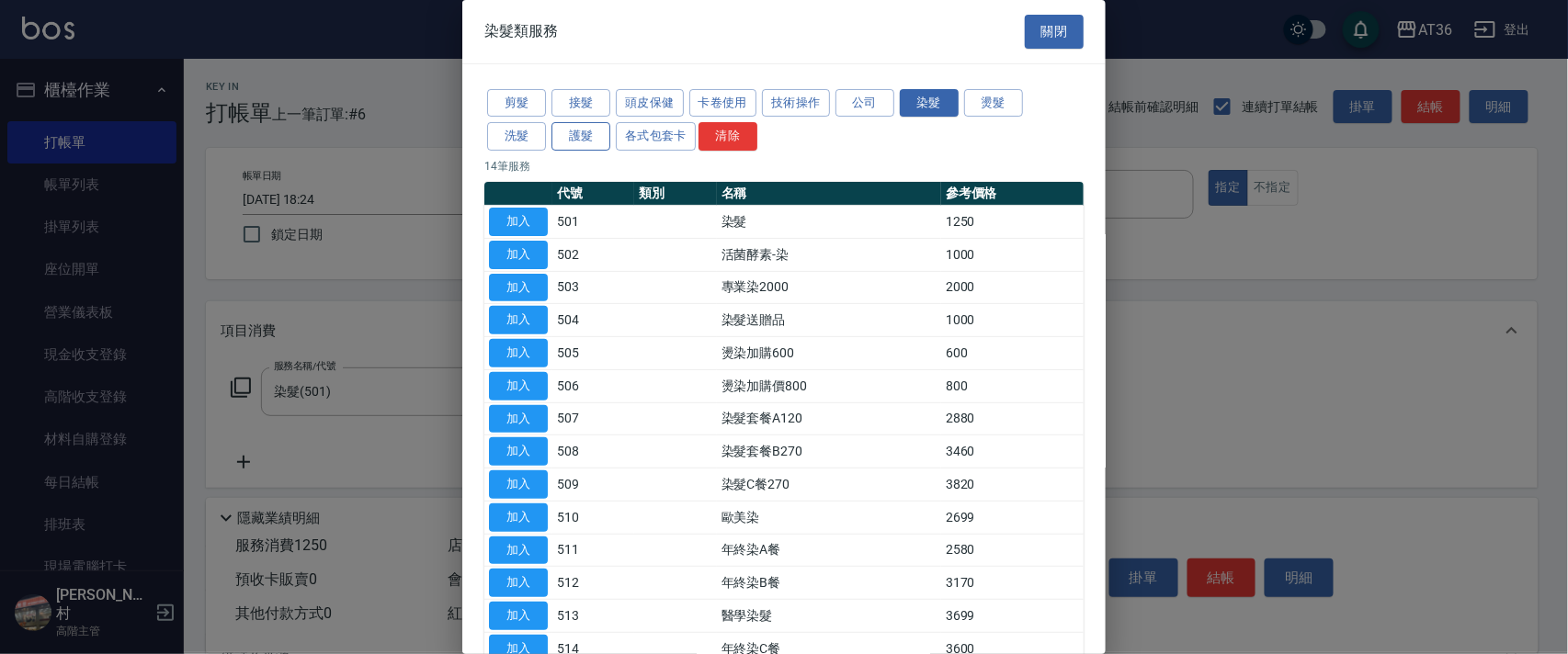
click at [579, 136] on button "護髮" at bounding box center [580, 136] width 58 height 29
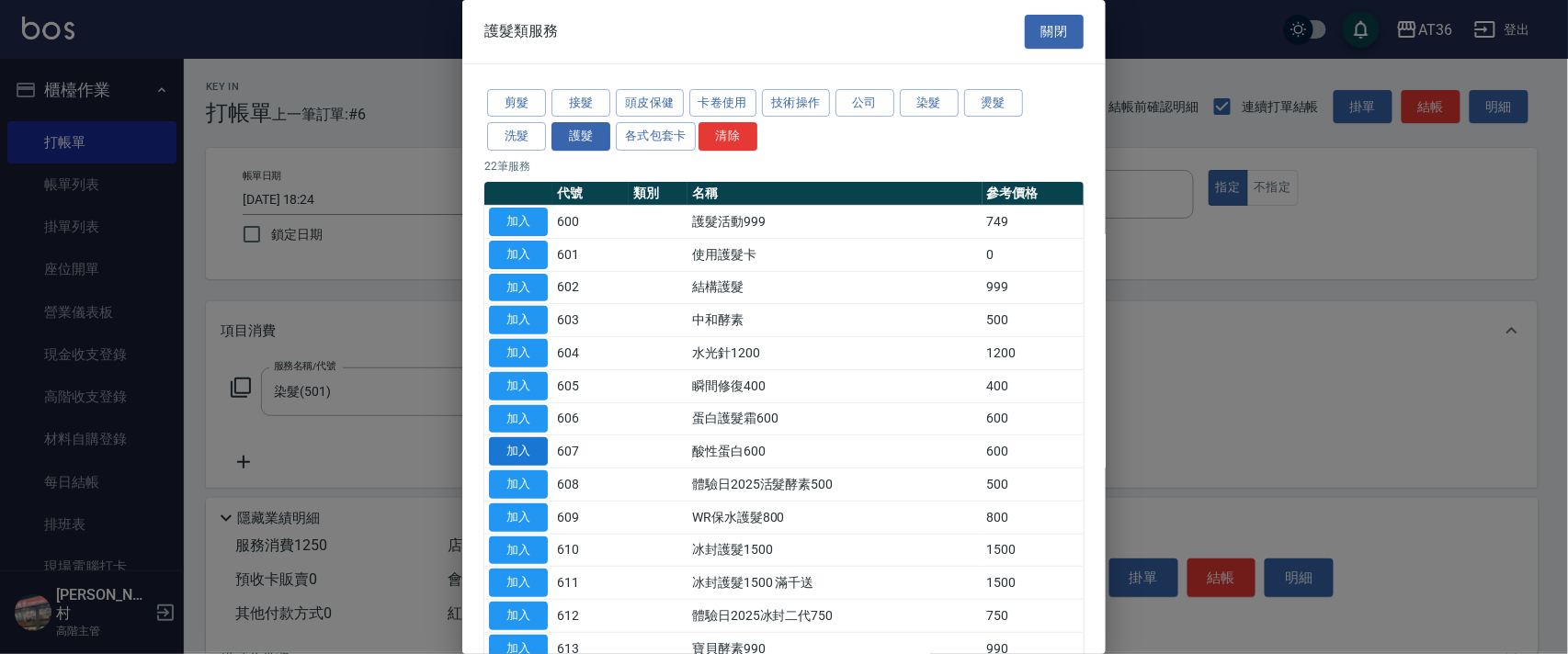
click at [533, 446] on button "加入" at bounding box center [518, 451] width 58 height 29
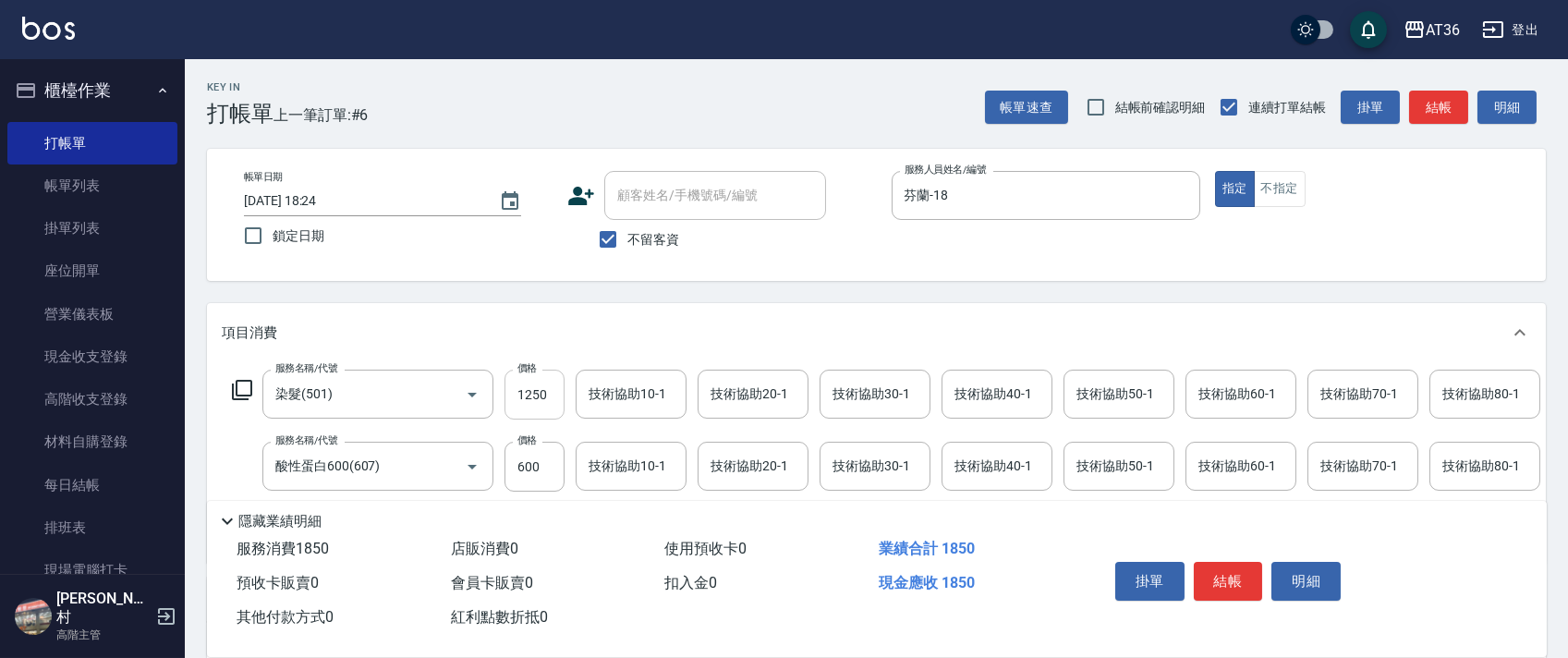
click at [525, 396] on input "1250" at bounding box center [535, 395] width 60 height 50
click at [526, 386] on input "1250" at bounding box center [535, 395] width 60 height 50
type input "2780"
click at [716, 391] on div "技術協助20-1 技術協助20-1" at bounding box center [753, 394] width 111 height 49
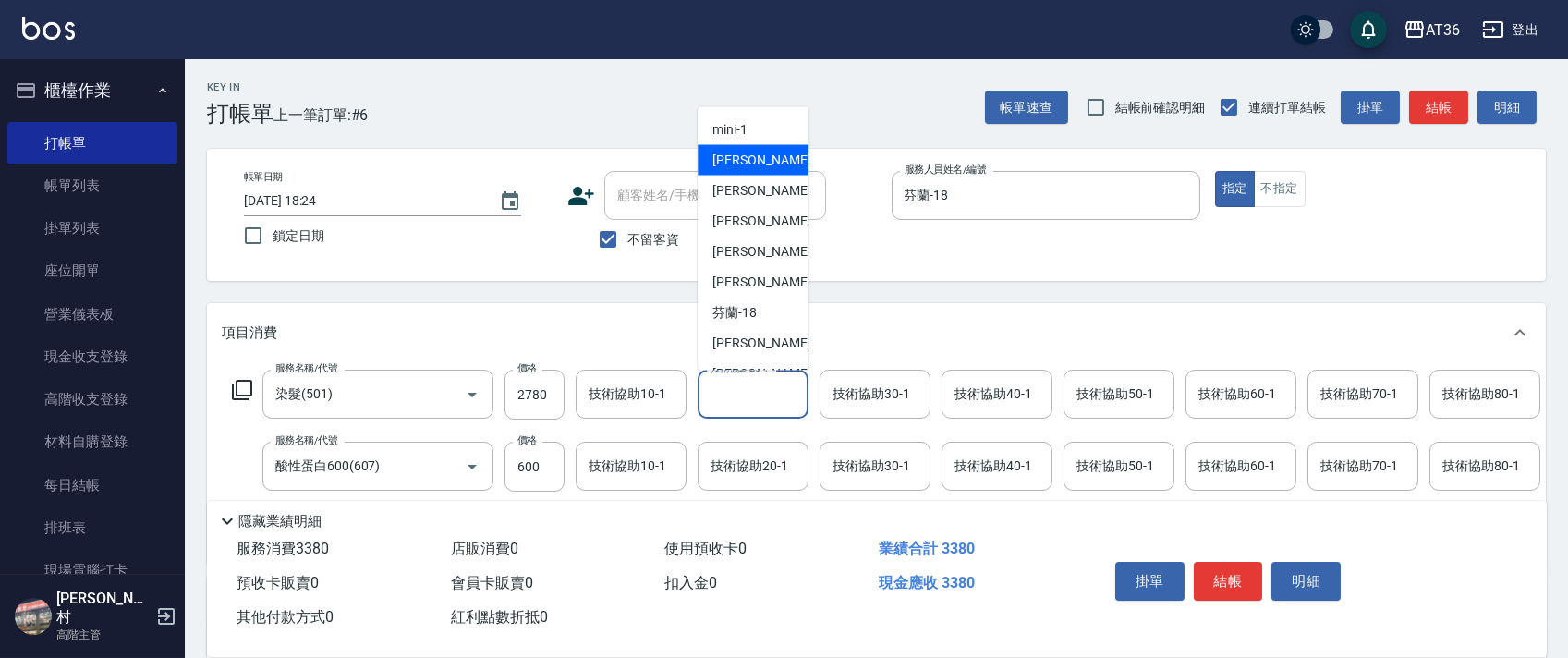
click at [773, 159] on div "[PERSON_NAME] -6" at bounding box center [753, 160] width 111 height 31
type input "[PERSON_NAME]-6"
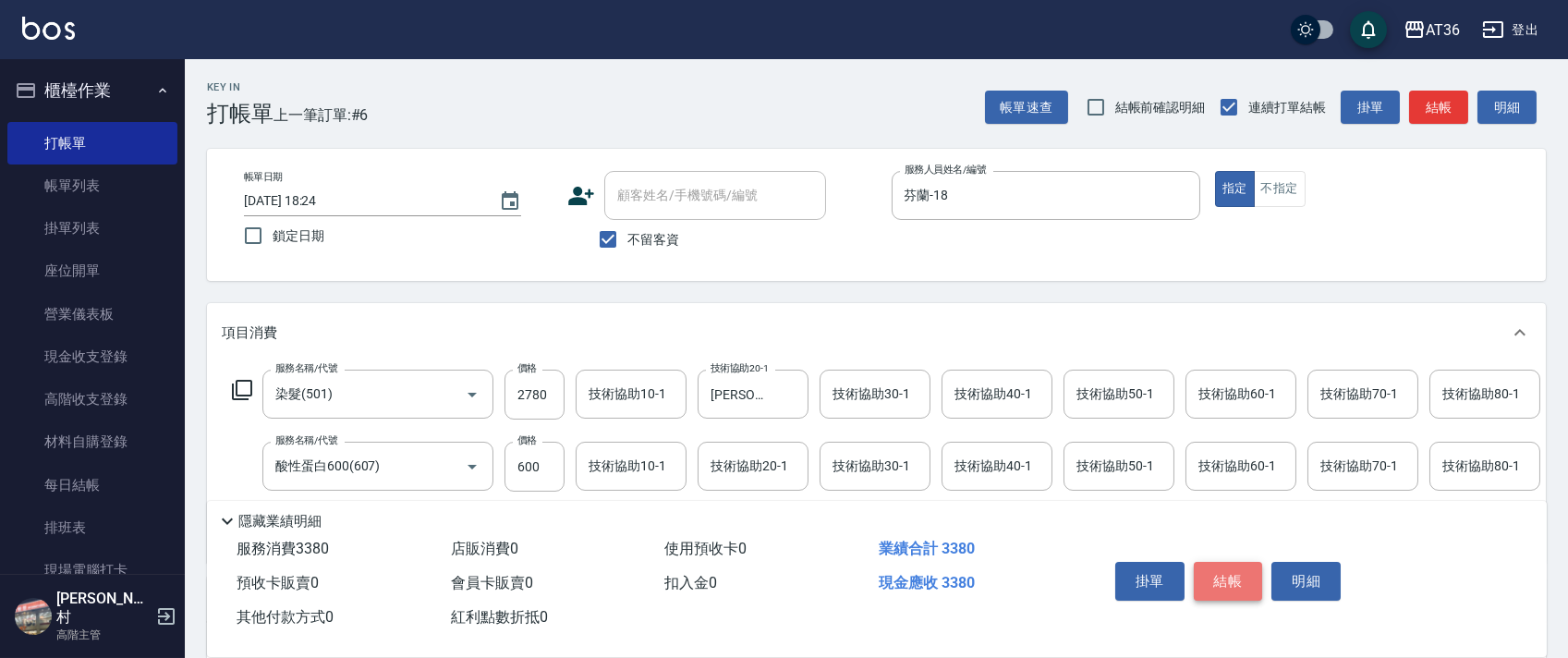
click at [1215, 580] on button "結帳" at bounding box center [1229, 582] width 69 height 39
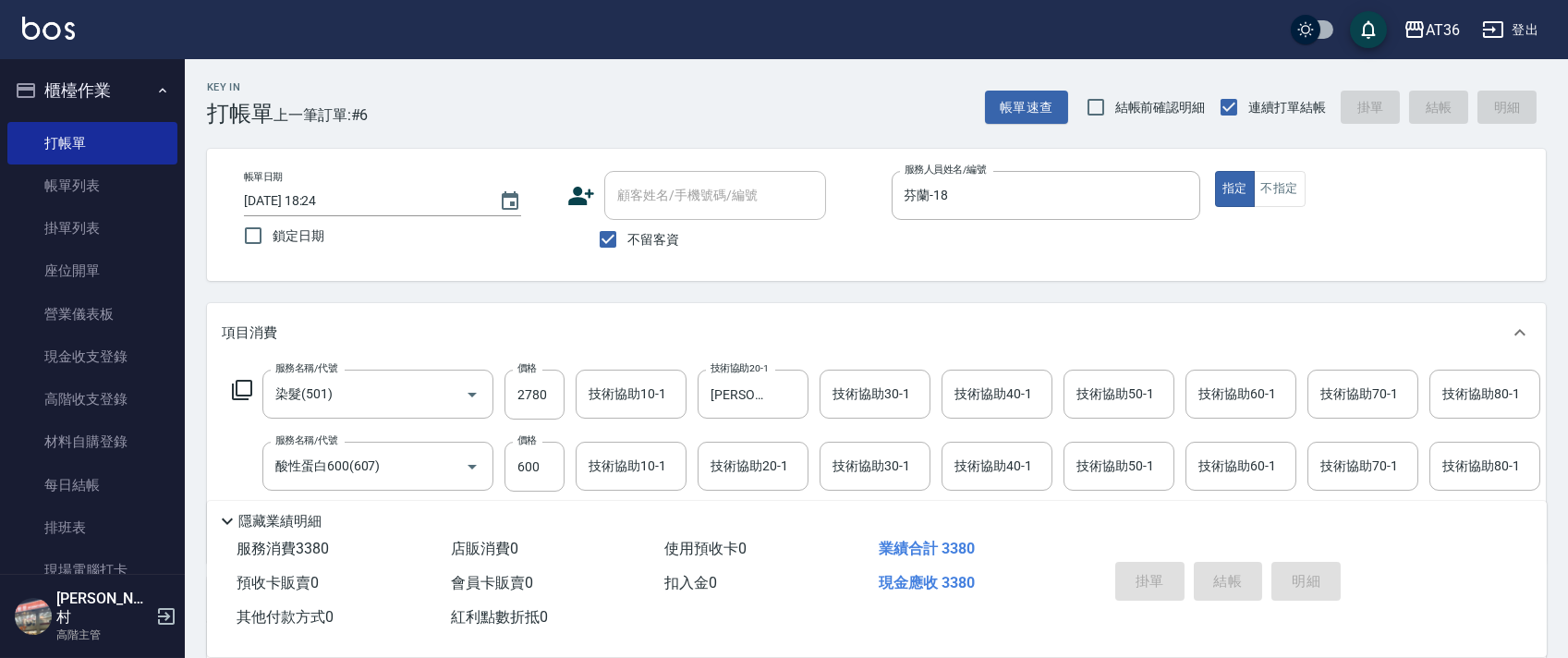
type input "[DATE] 18:25"
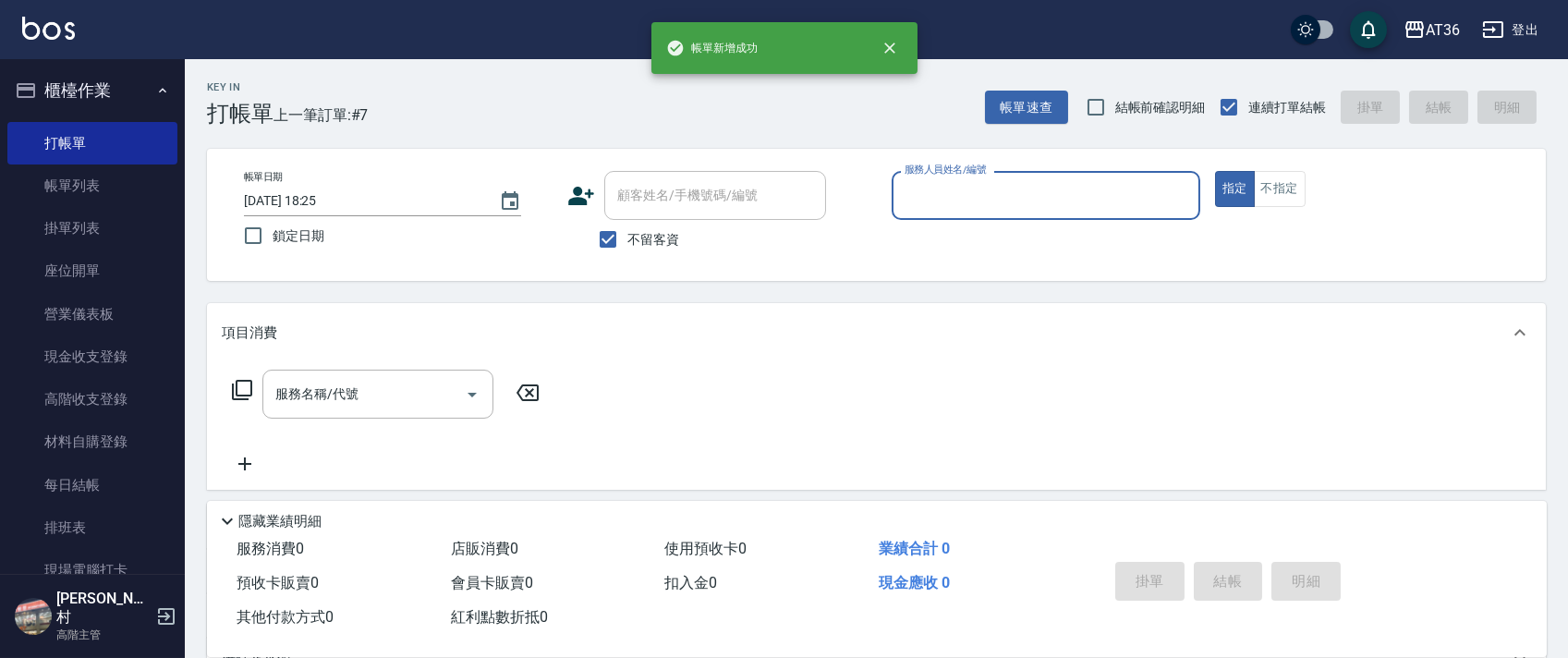
click at [907, 212] on div "服務人員姓名/編號" at bounding box center [1045, 196] width 308 height 49
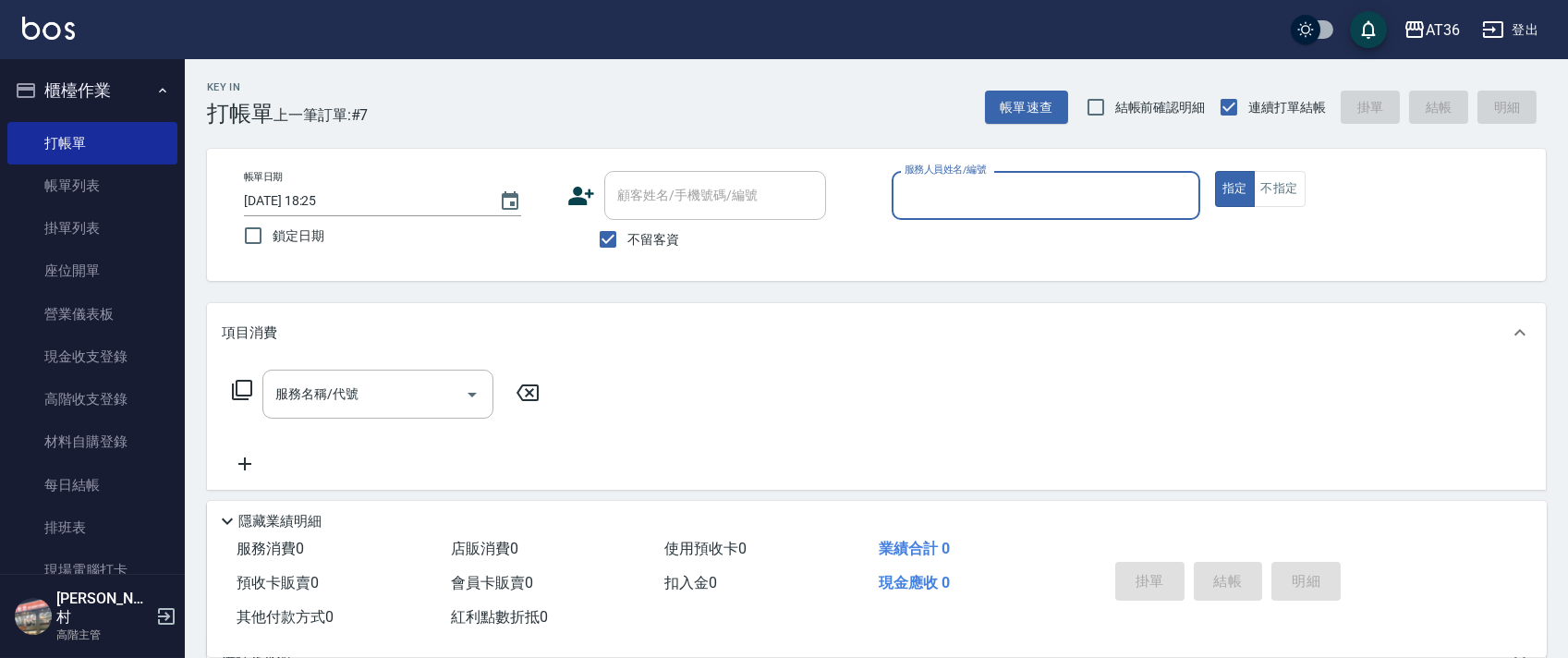
click at [906, 197] on input "服務人員姓名/編號" at bounding box center [1045, 195] width 292 height 33
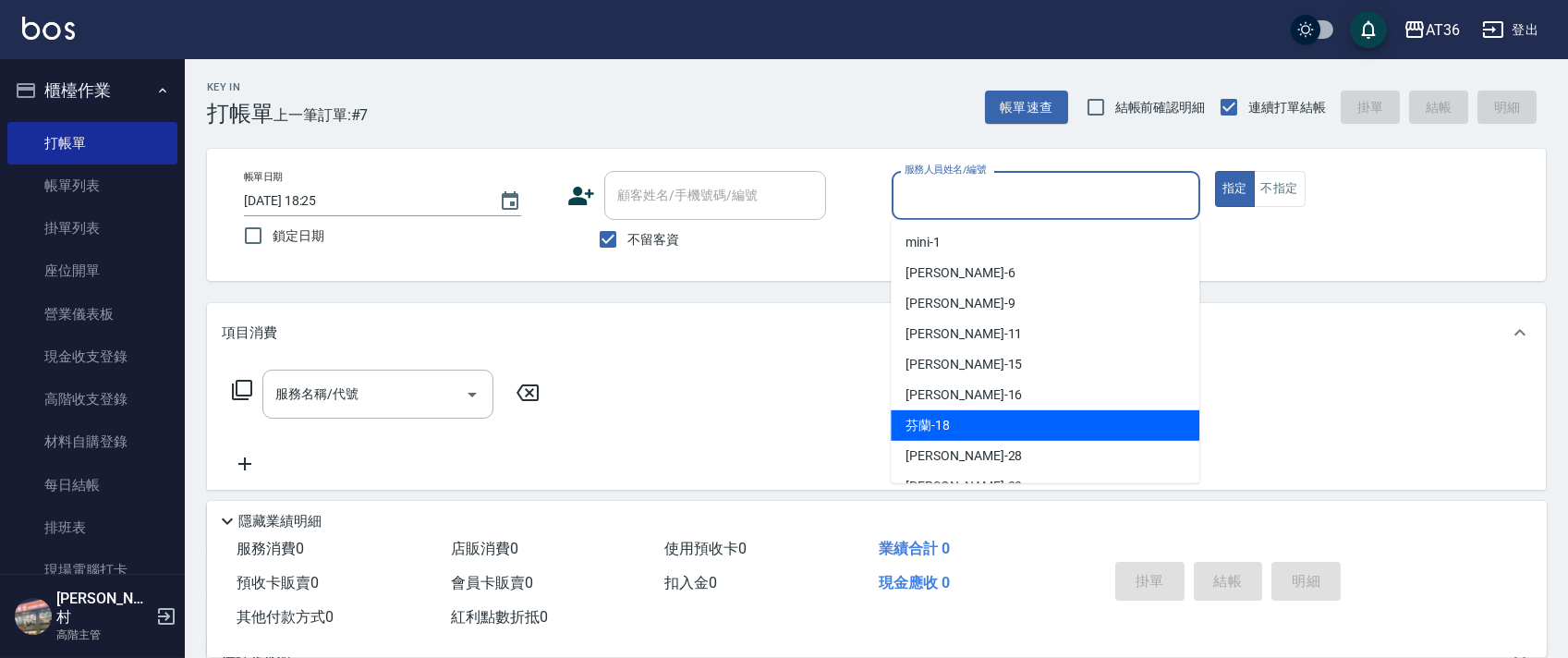
drag, startPoint x: 945, startPoint y: 418, endPoint x: 690, endPoint y: 343, distance: 265.8
click at [944, 417] on span "芬蘭 -18" at bounding box center [928, 425] width 45 height 20
type input "芬蘭-18"
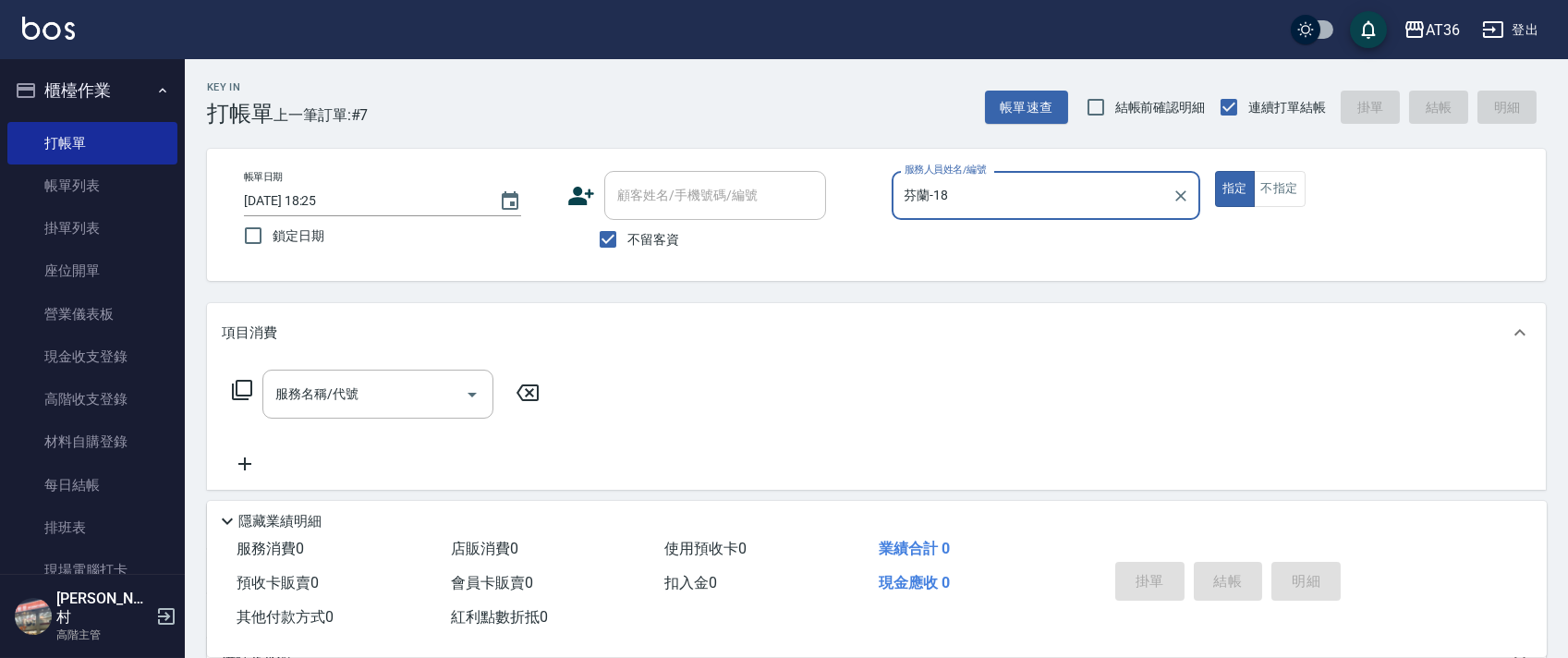
click at [240, 394] on icon at bounding box center [242, 391] width 22 height 22
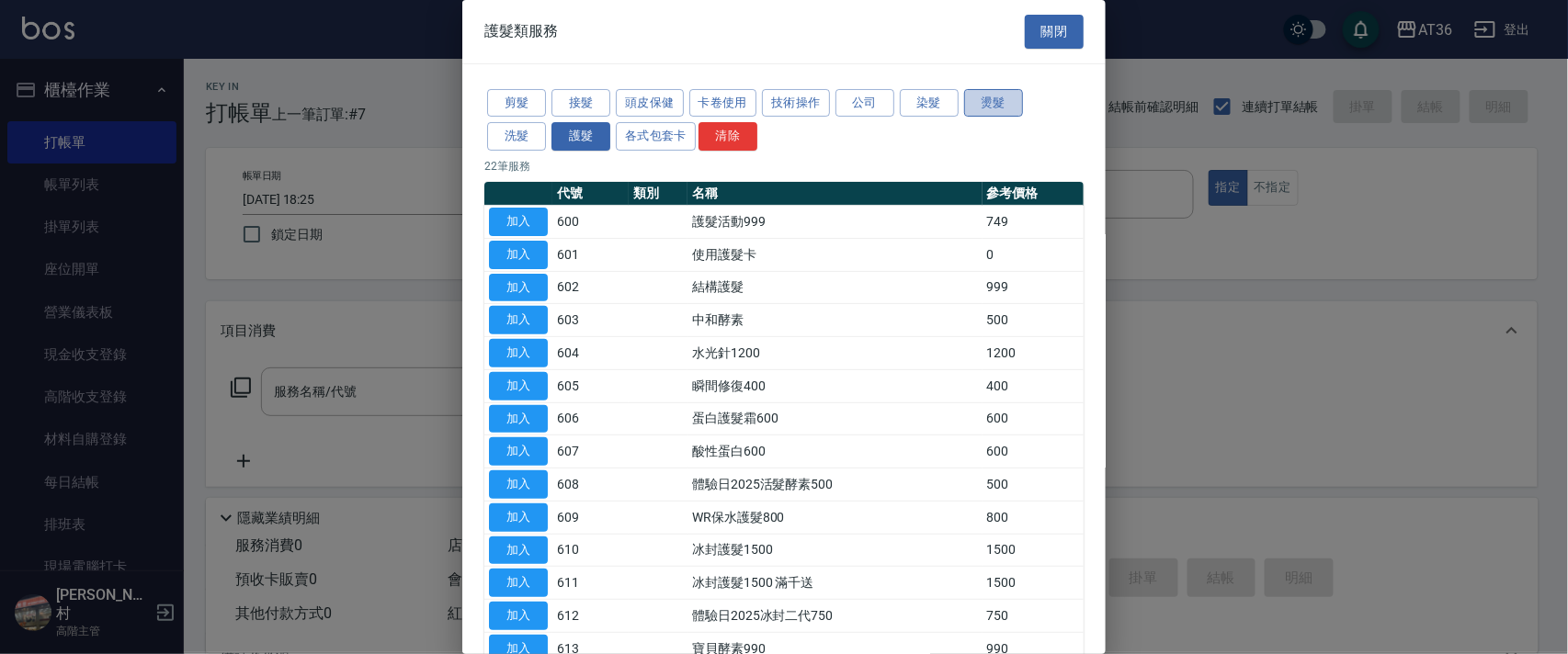
click at [993, 99] on button "燙髮" at bounding box center [993, 103] width 58 height 29
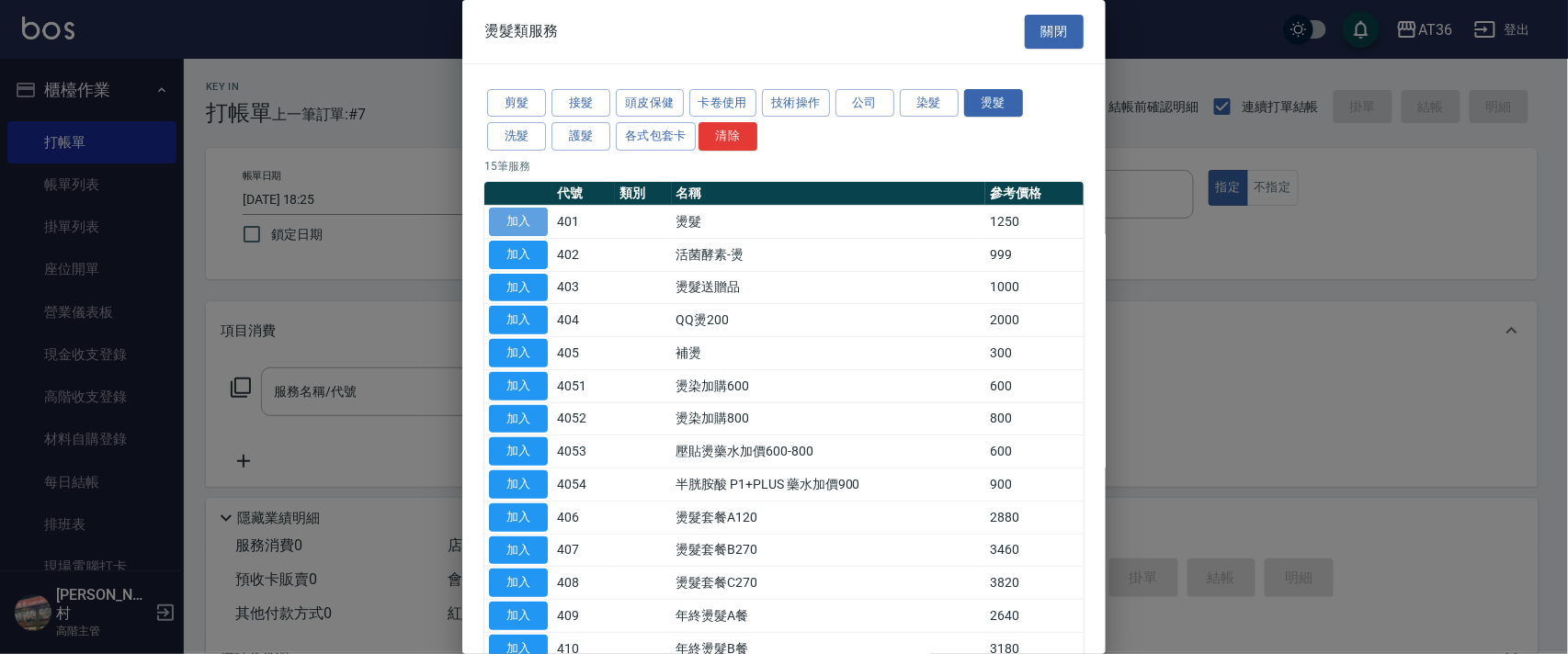
click at [530, 220] on button "加入" at bounding box center [518, 221] width 58 height 29
type input "燙髮(401)"
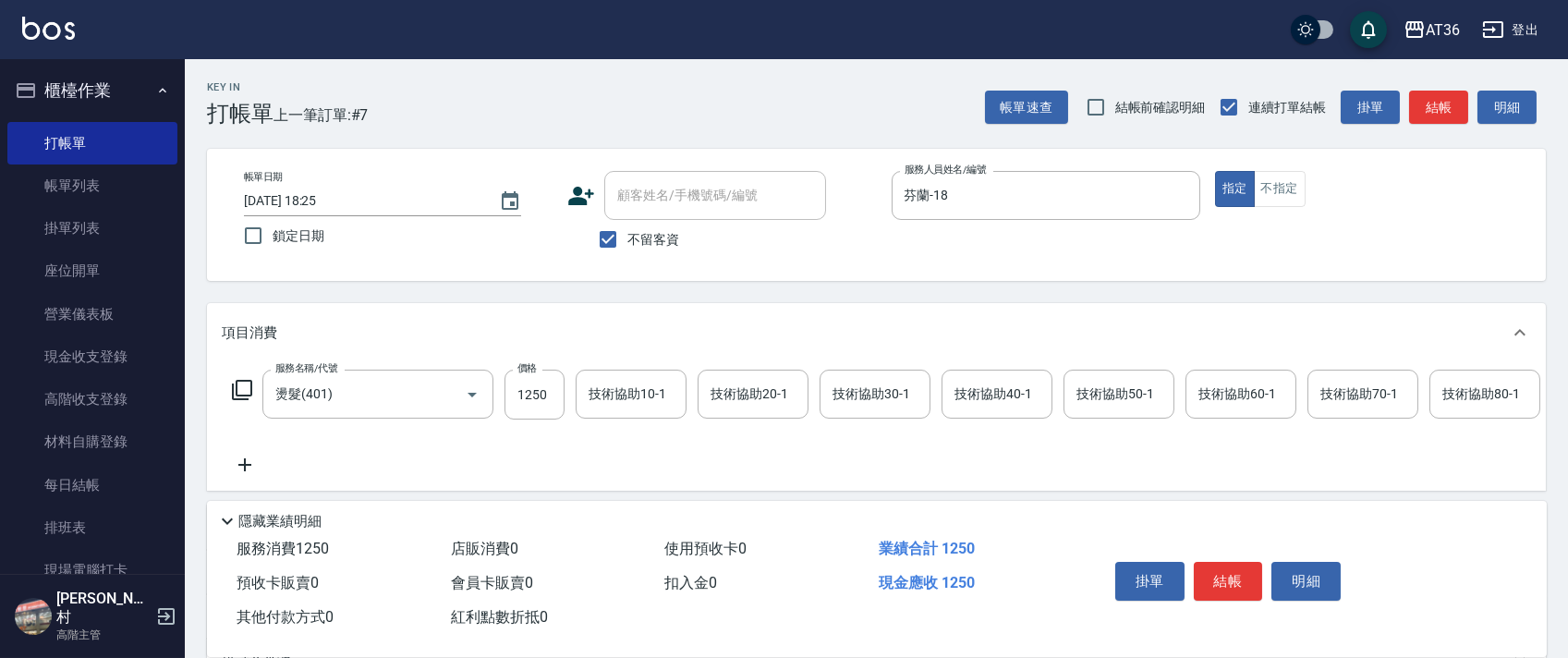
click at [234, 390] on icon at bounding box center [242, 391] width 22 height 22
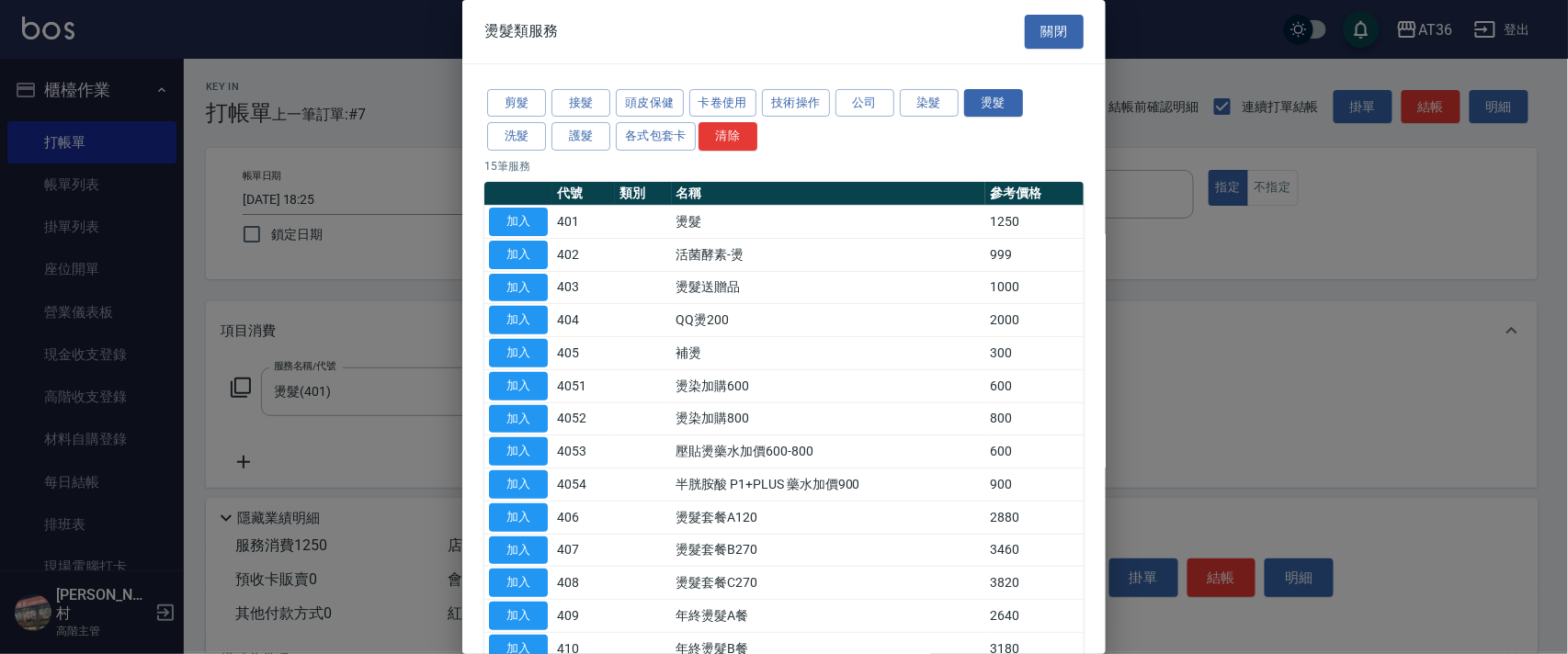
drag, startPoint x: 929, startPoint y: 97, endPoint x: 951, endPoint y: 117, distance: 29.7
click at [929, 99] on button "染髮" at bounding box center [929, 103] width 58 height 29
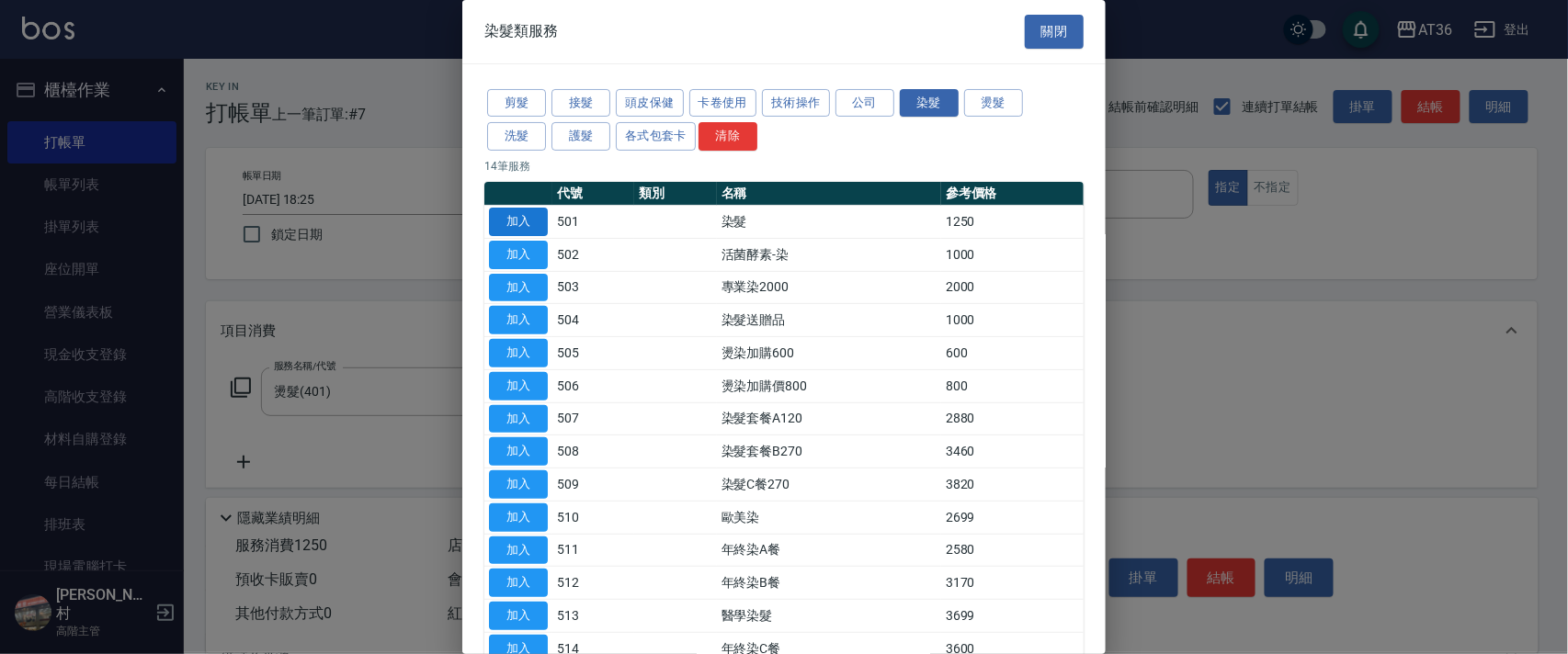
click at [525, 217] on button "加入" at bounding box center [518, 221] width 58 height 29
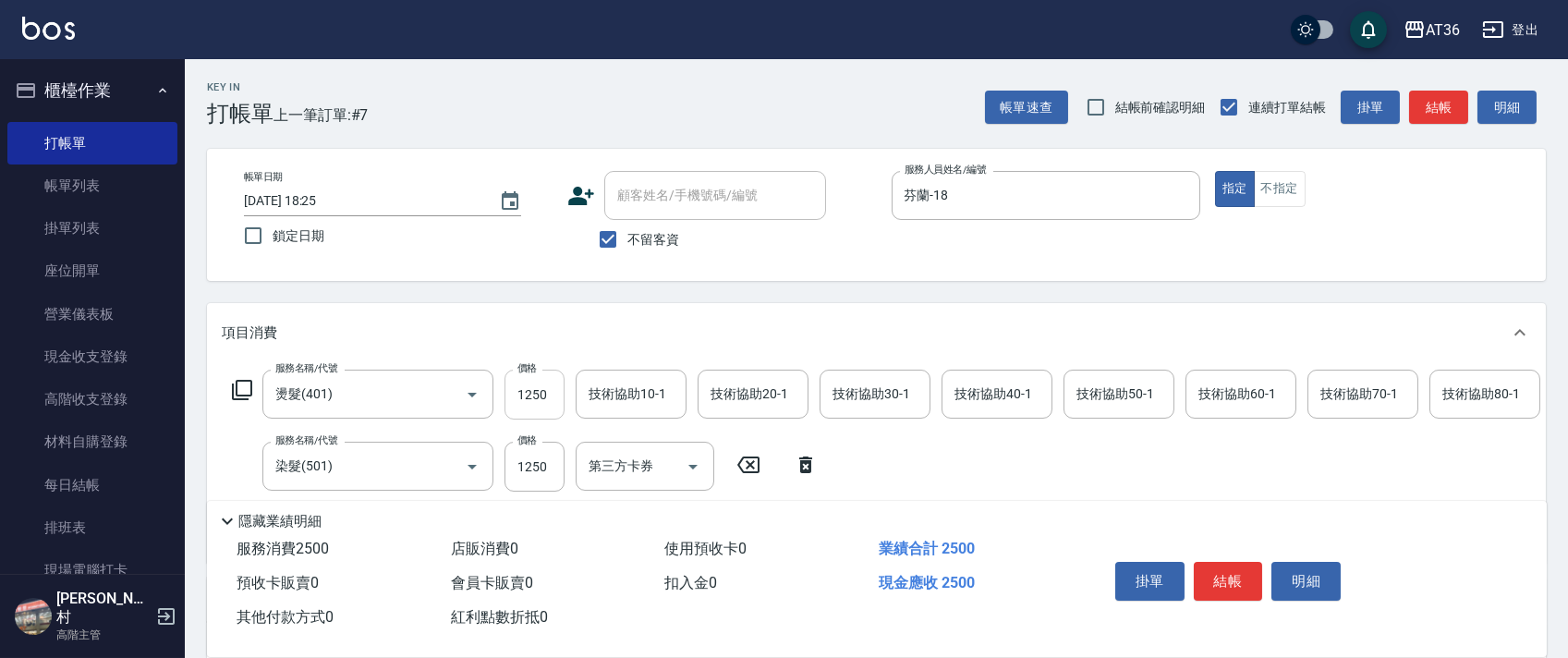
click at [534, 391] on input "1250" at bounding box center [535, 395] width 60 height 50
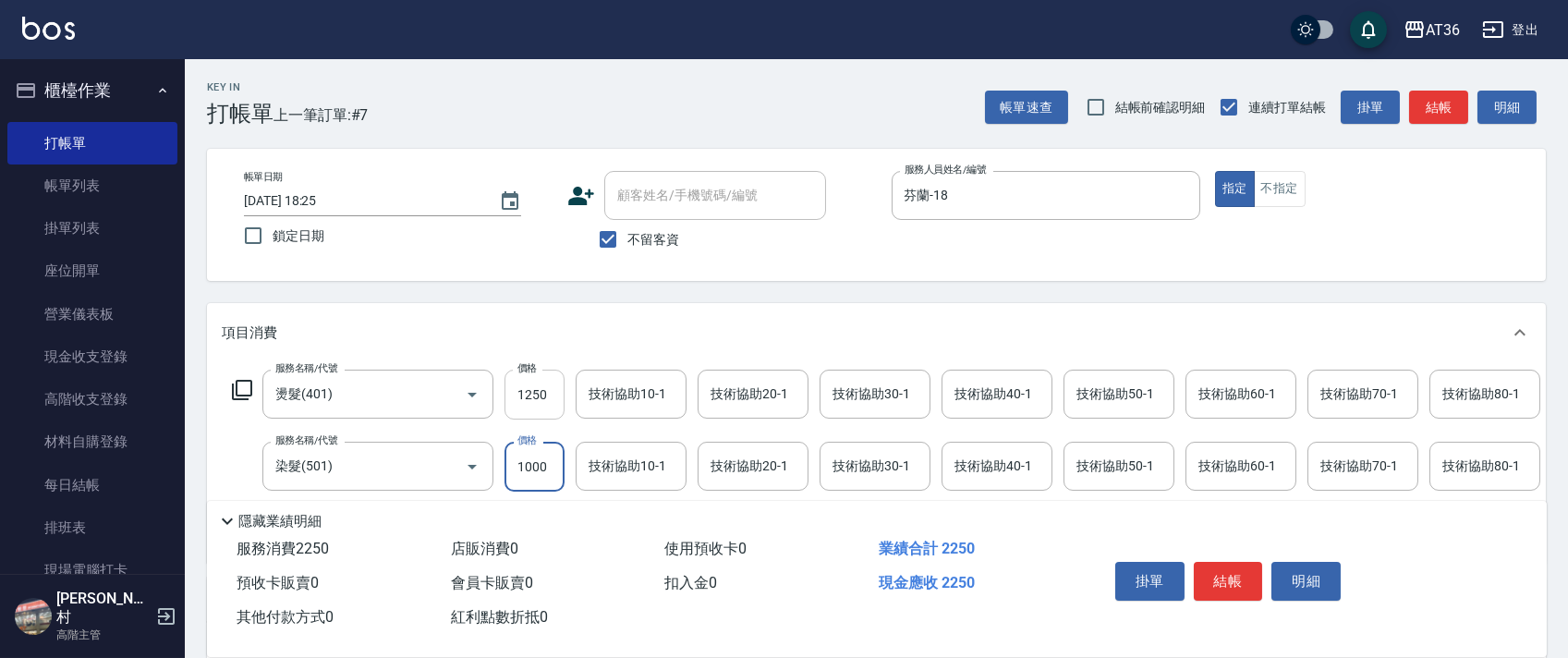
type input "1000"
click at [536, 391] on input "1250" at bounding box center [535, 395] width 60 height 50
type input "2000"
click at [1232, 578] on button "結帳" at bounding box center [1229, 582] width 69 height 39
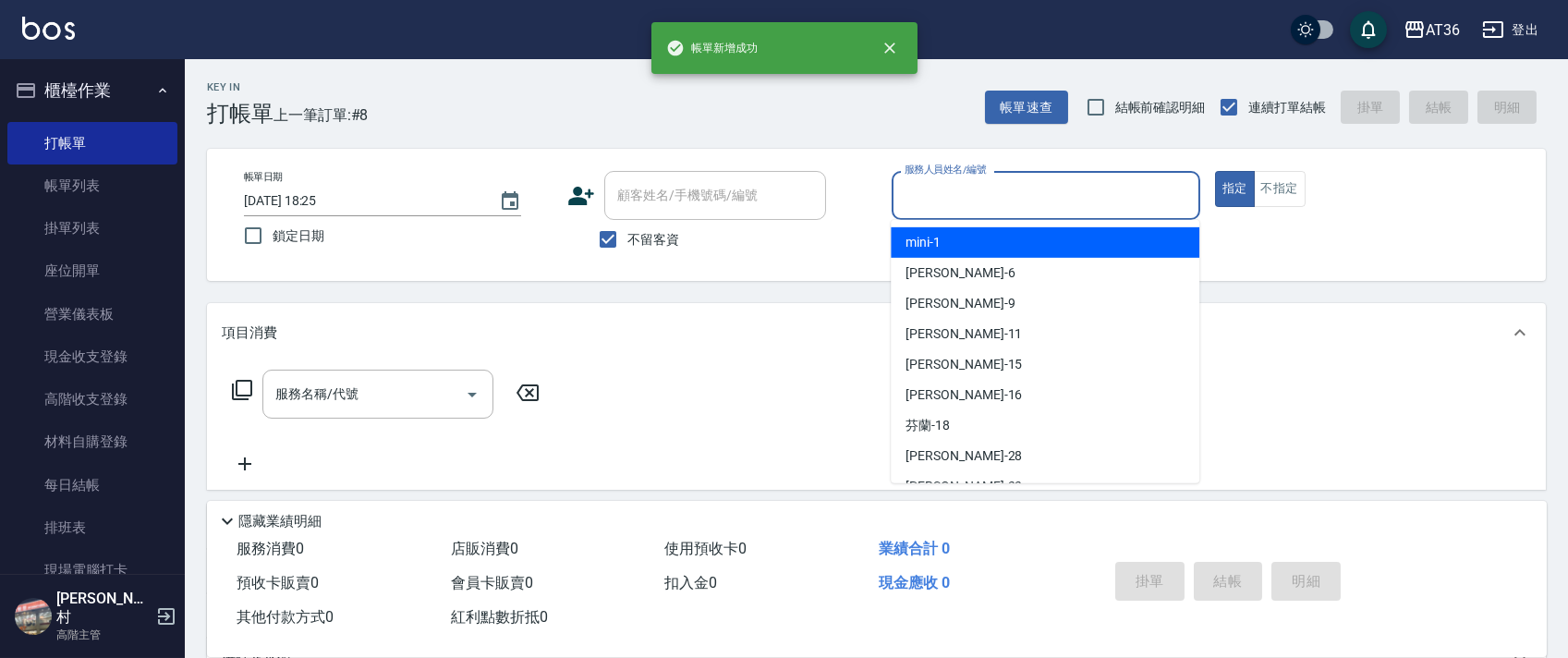
drag, startPoint x: 921, startPoint y: 203, endPoint x: 1031, endPoint y: 238, distance: 115.4
click at [923, 204] on input "服務人員姓名/編號" at bounding box center [1045, 195] width 292 height 33
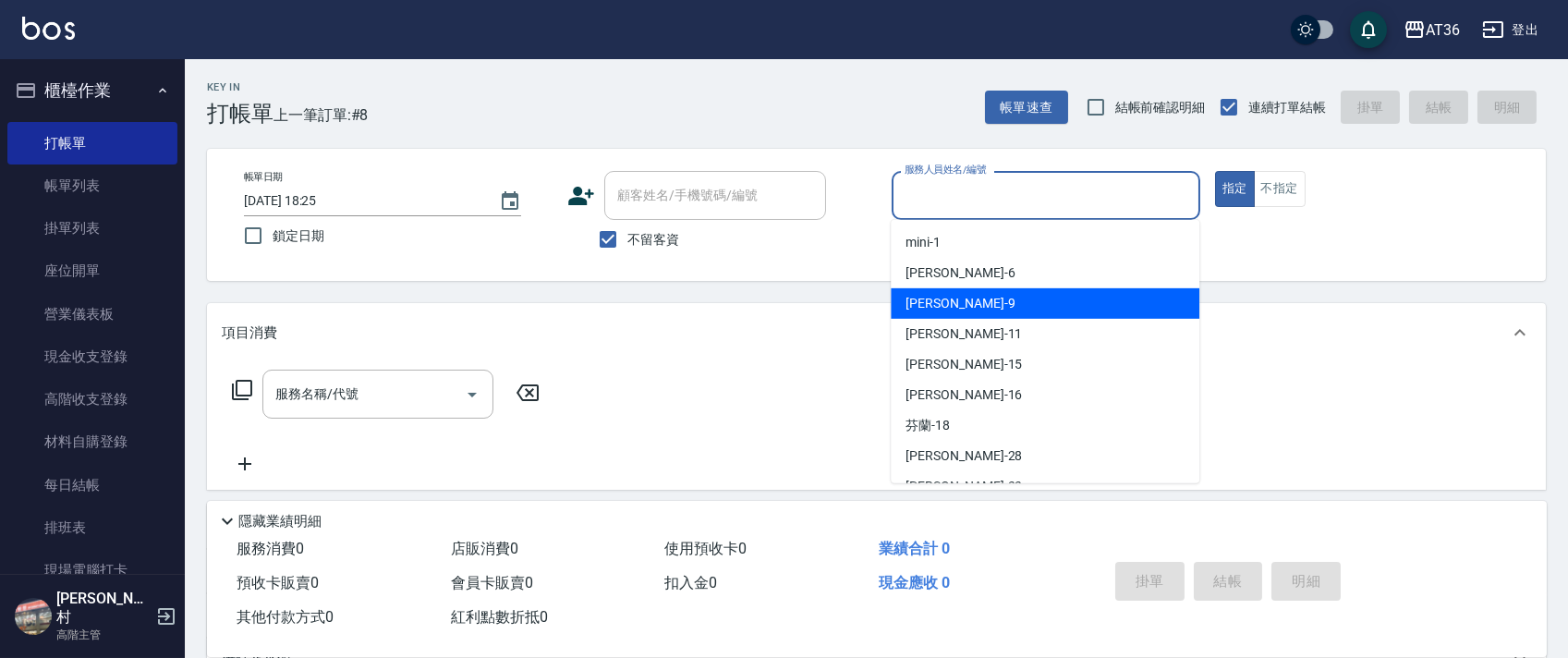
drag, startPoint x: 936, startPoint y: 309, endPoint x: 1068, endPoint y: 265, distance: 139.1
click at [937, 309] on span "美燕 -9" at bounding box center [960, 303] width 109 height 20
type input "美燕-9"
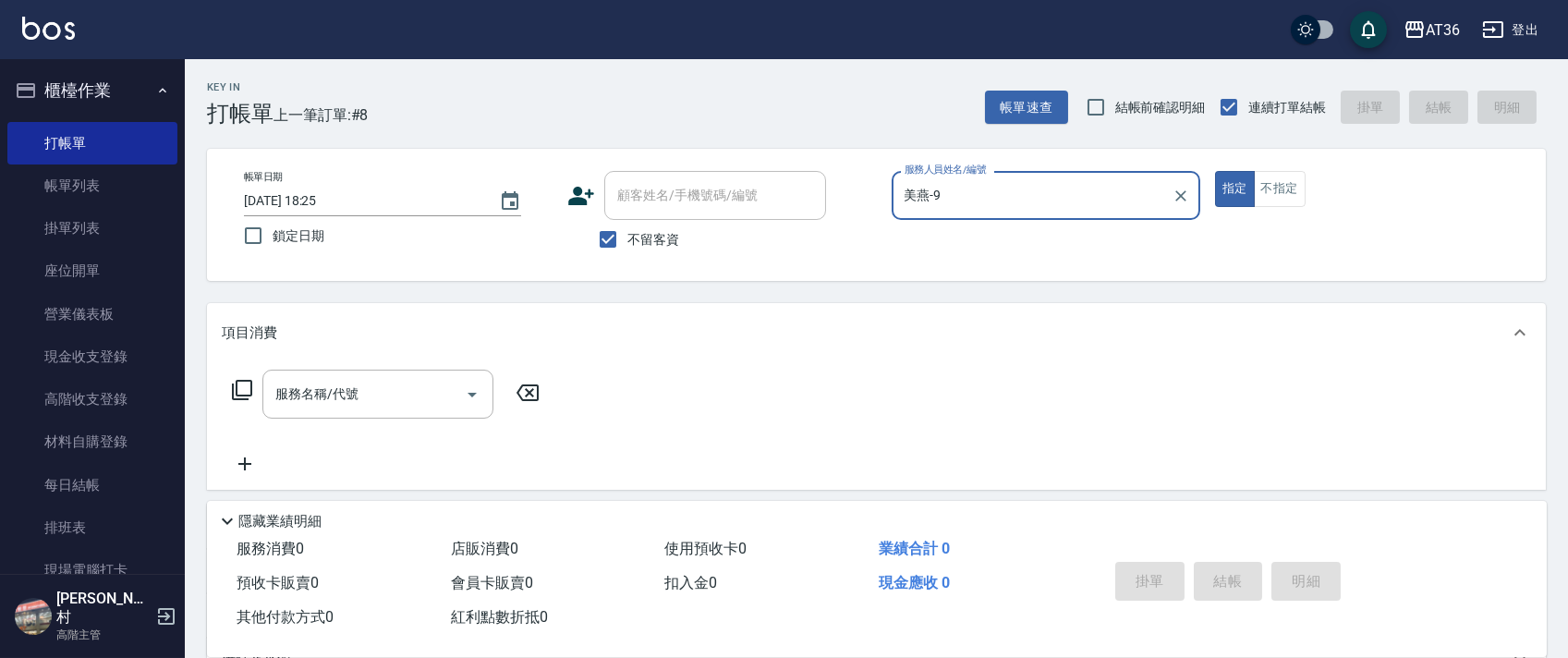
click at [244, 384] on icon at bounding box center [242, 391] width 22 height 22
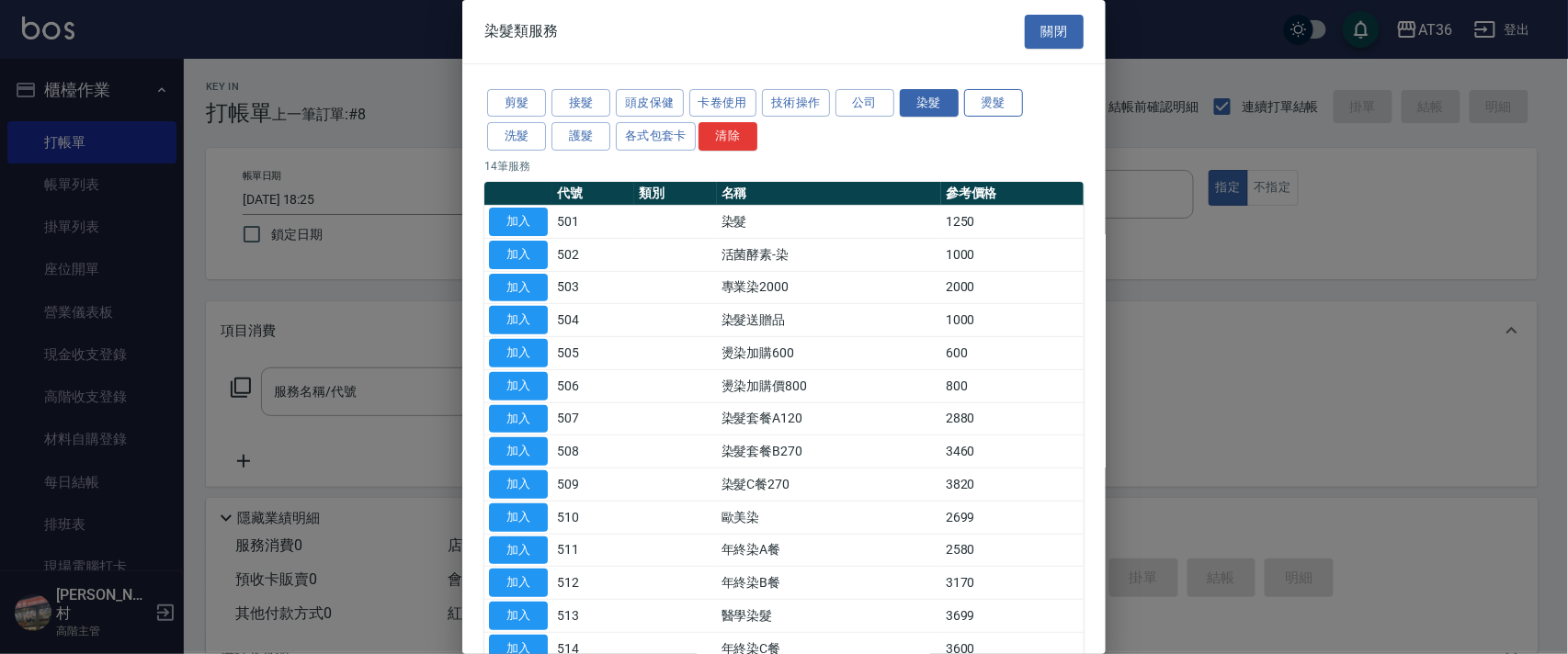
click at [1009, 107] on button "燙髮" at bounding box center [993, 103] width 58 height 29
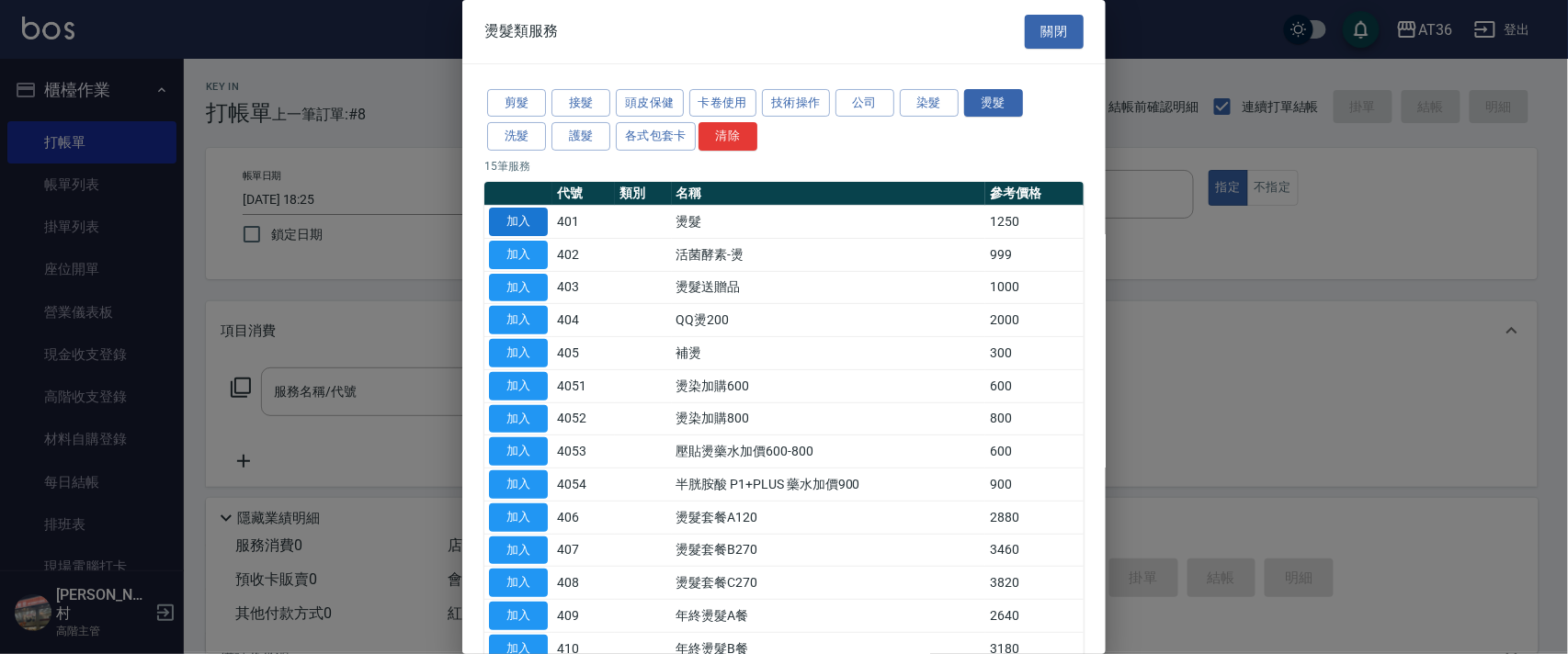
click at [518, 214] on button "加入" at bounding box center [518, 221] width 58 height 29
type input "燙髮(401)"
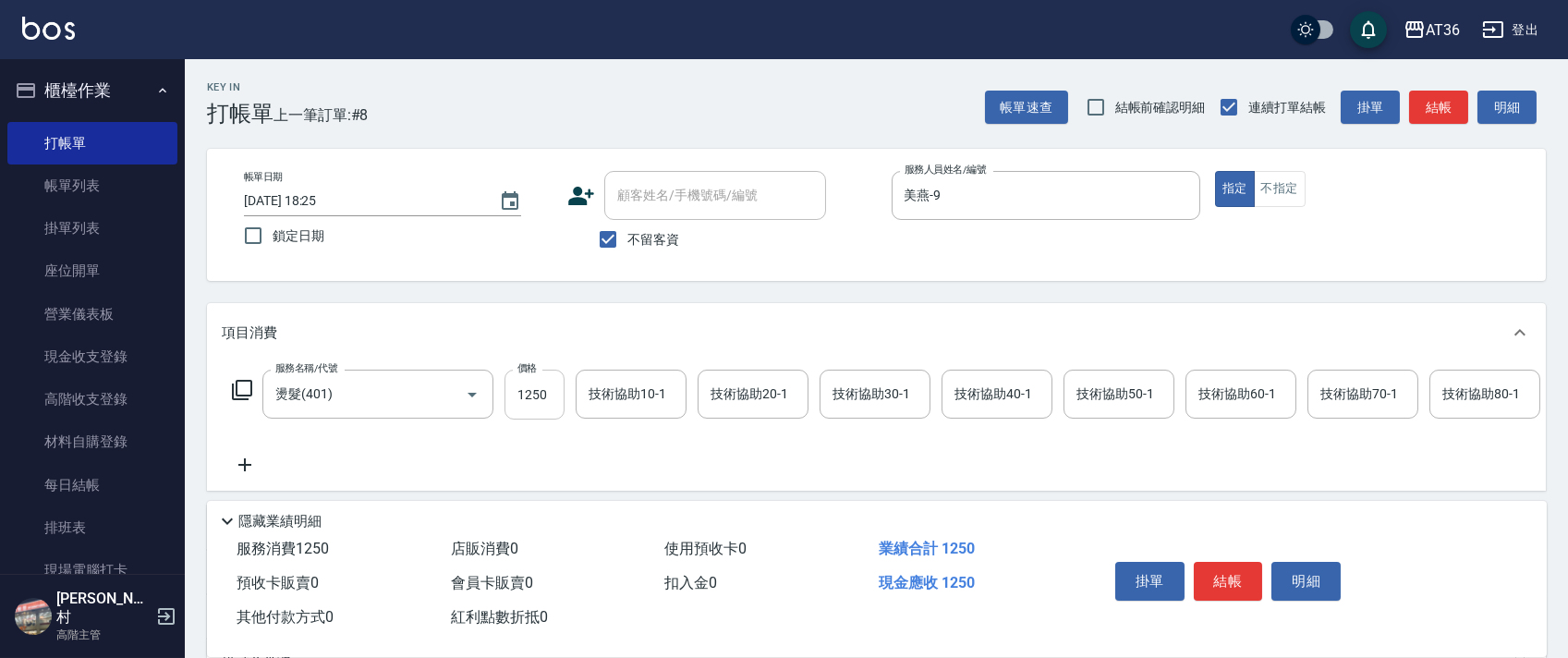
click at [525, 391] on input "1250" at bounding box center [535, 395] width 60 height 50
type input "2000"
drag, startPoint x: 1233, startPoint y: 575, endPoint x: 1228, endPoint y: 555, distance: 20.6
click at [1231, 575] on button "結帳" at bounding box center [1229, 582] width 69 height 39
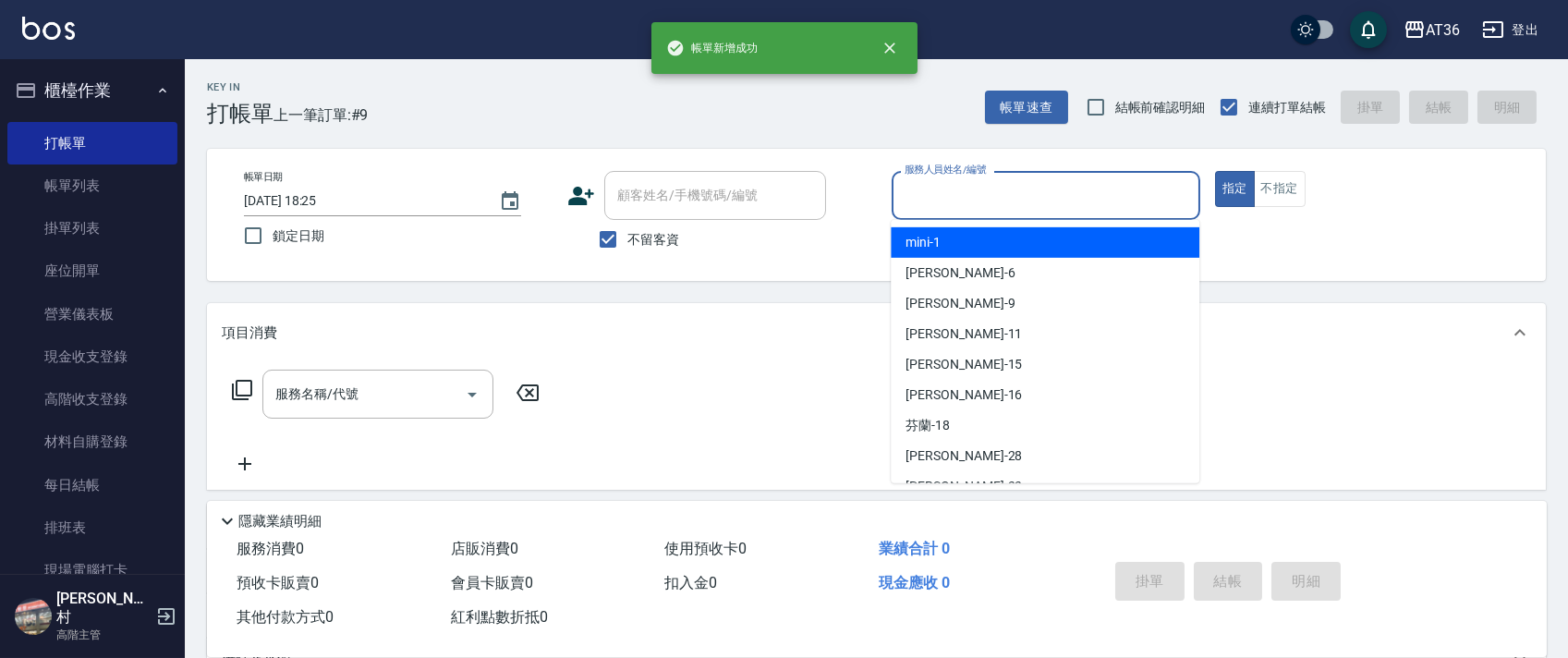
click at [900, 204] on input "服務人員姓名/編號" at bounding box center [1045, 195] width 292 height 33
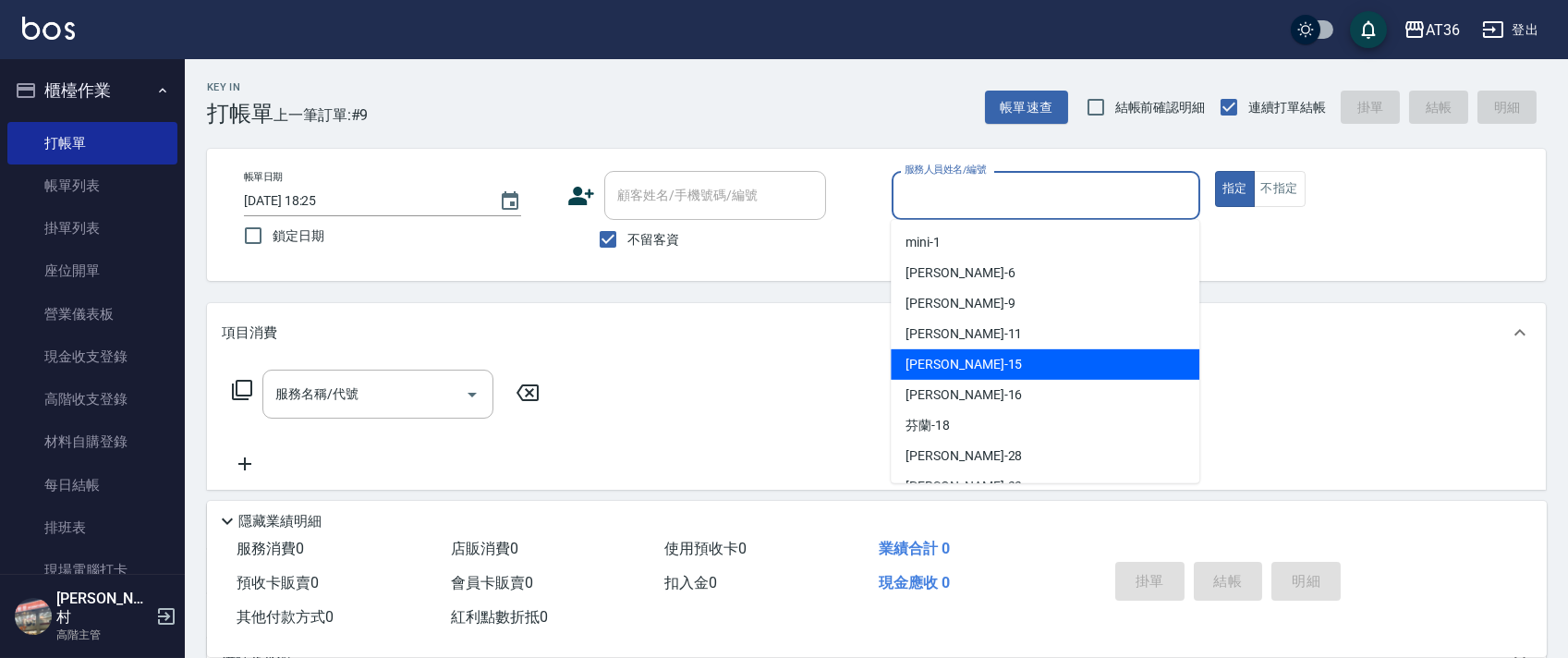
click at [912, 364] on span "[PERSON_NAME] -15" at bounding box center [963, 364] width 116 height 20
type input "[PERSON_NAME]-15"
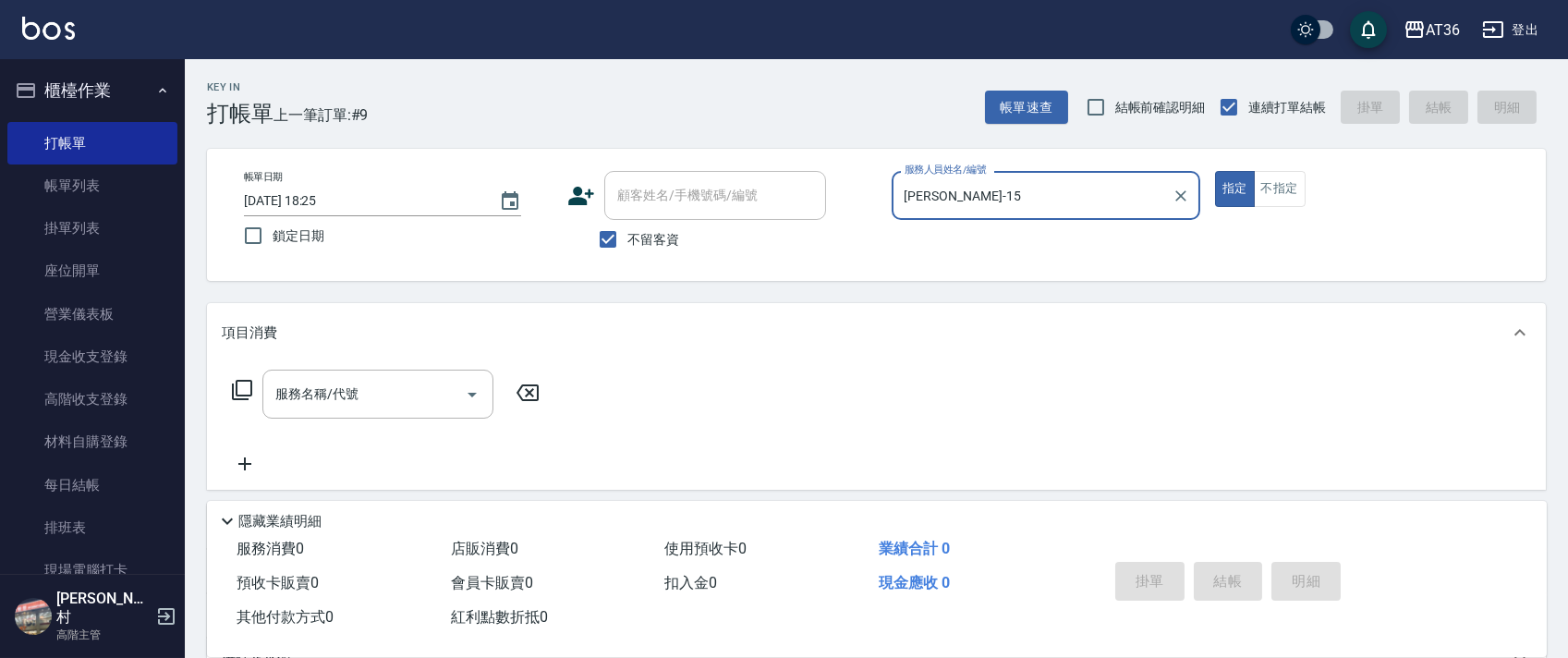
click at [241, 396] on icon at bounding box center [242, 391] width 20 height 21
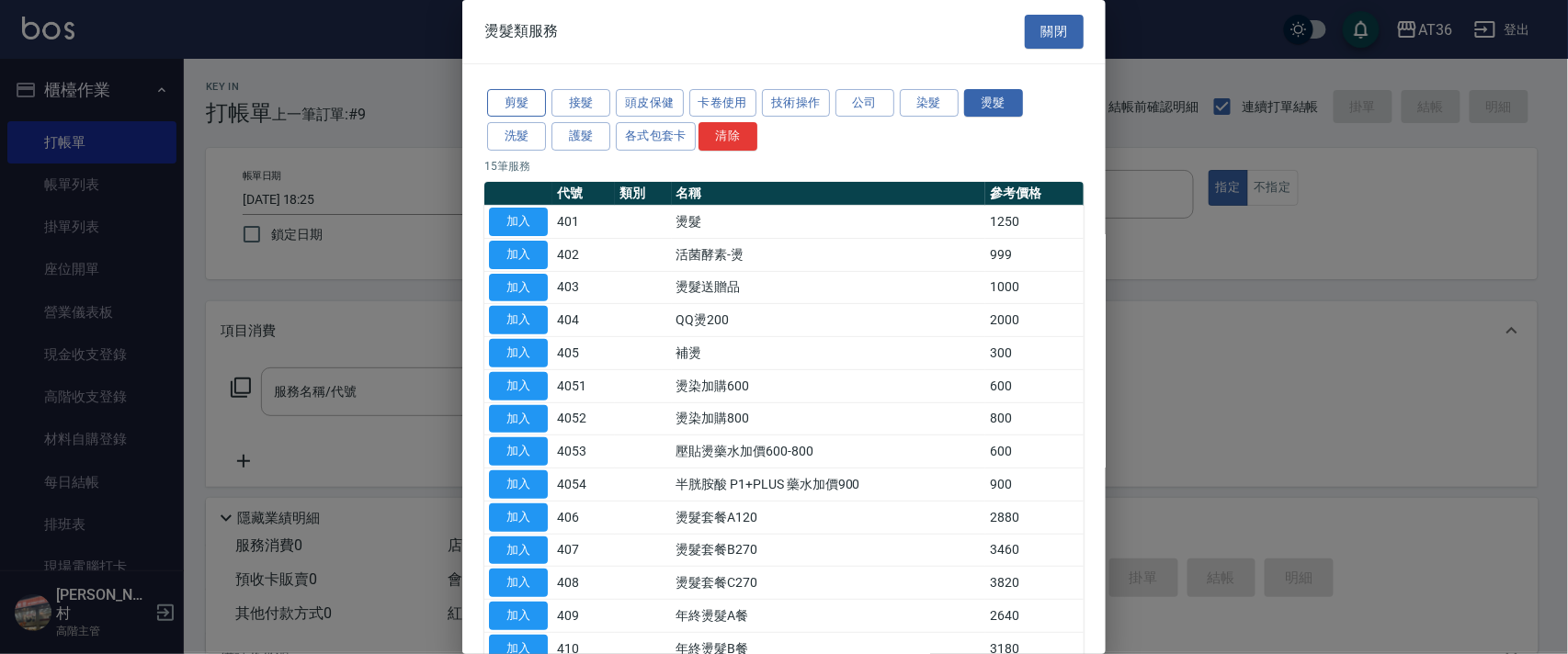
click at [517, 100] on button "剪髮" at bounding box center [516, 103] width 58 height 29
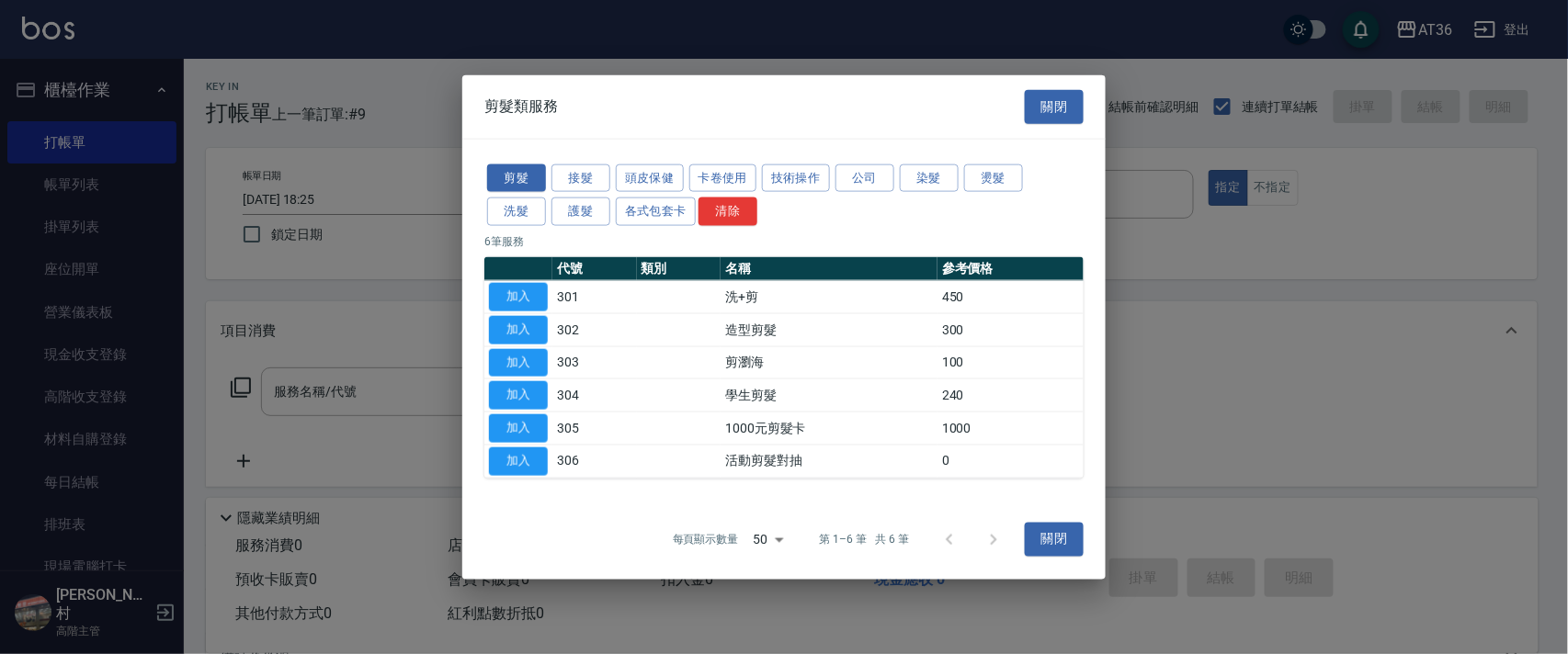
click at [511, 313] on td "加入" at bounding box center [518, 330] width 68 height 33
click at [520, 327] on button "加入" at bounding box center [518, 329] width 58 height 29
type input "造型剪髮(302)"
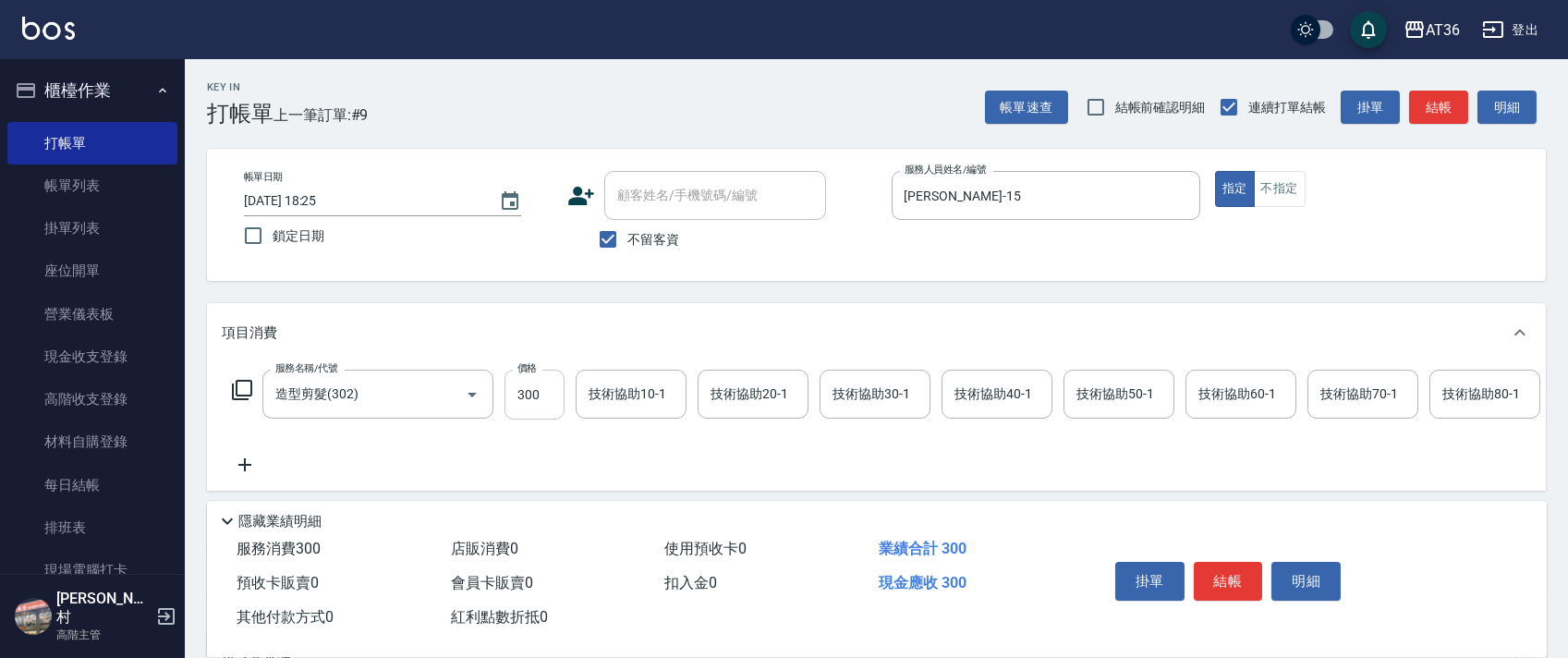
click at [530, 400] on input "300" at bounding box center [535, 395] width 60 height 50
type input "280"
click at [1234, 573] on button "結帳" at bounding box center [1229, 582] width 69 height 39
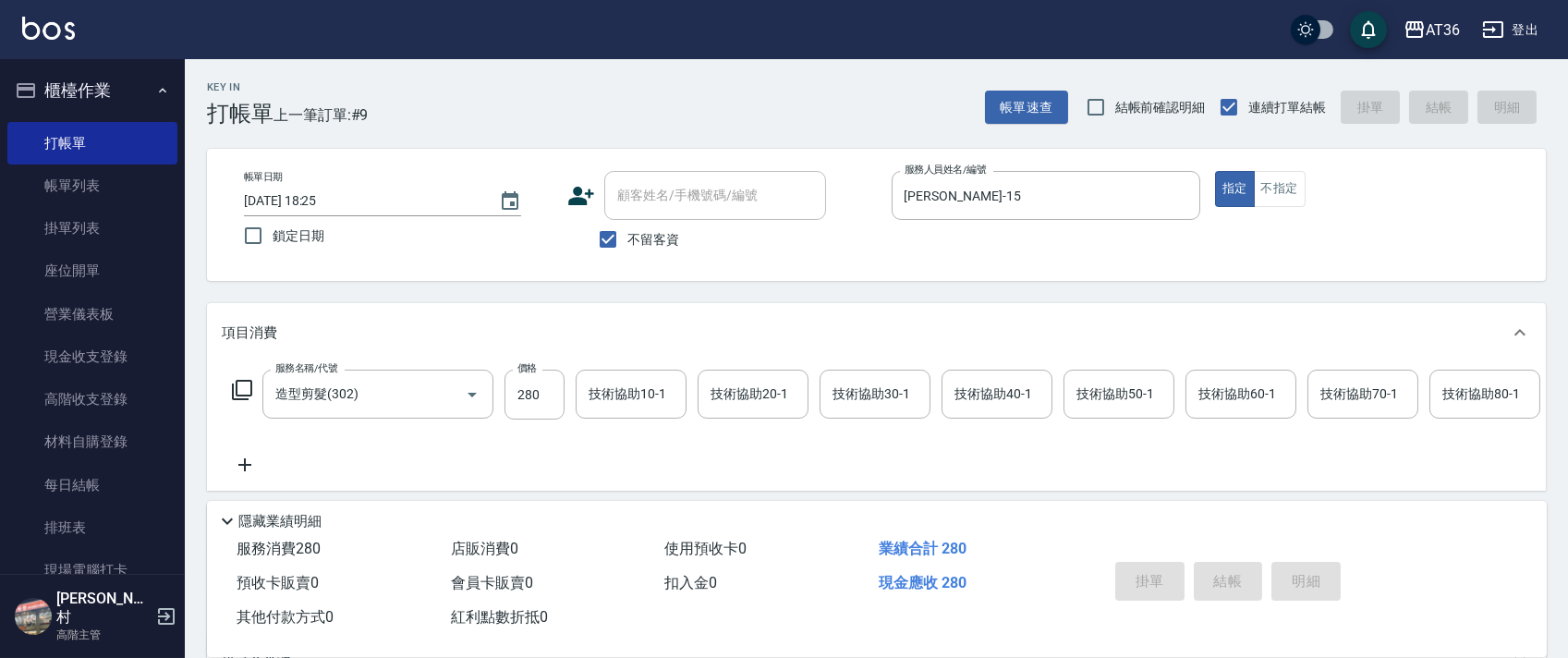
type input "[DATE] 18:26"
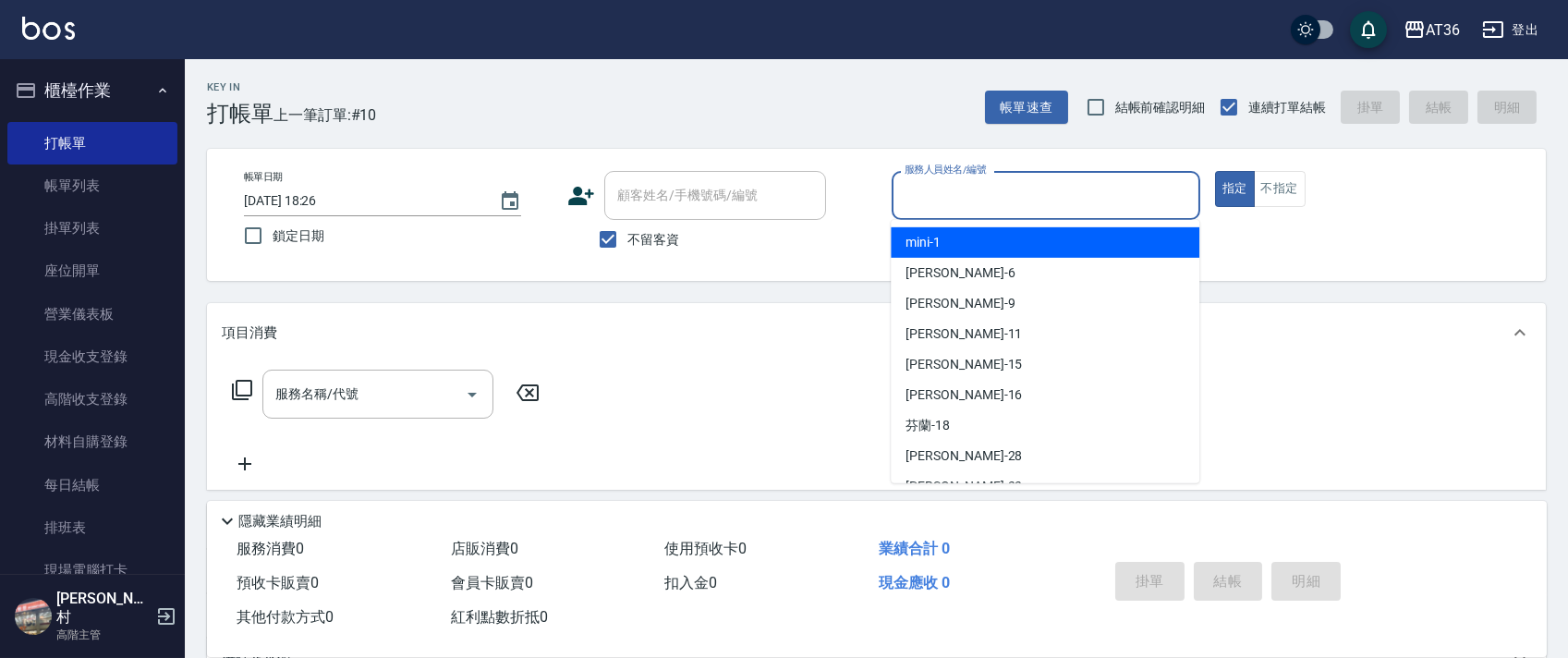
drag, startPoint x: 909, startPoint y: 198, endPoint x: 945, endPoint y: 220, distance: 42.2
click at [909, 199] on input "服務人員姓名/編號" at bounding box center [1045, 195] width 292 height 33
click at [922, 241] on span "mini -1" at bounding box center [923, 242] width 35 height 20
type input "mini-1"
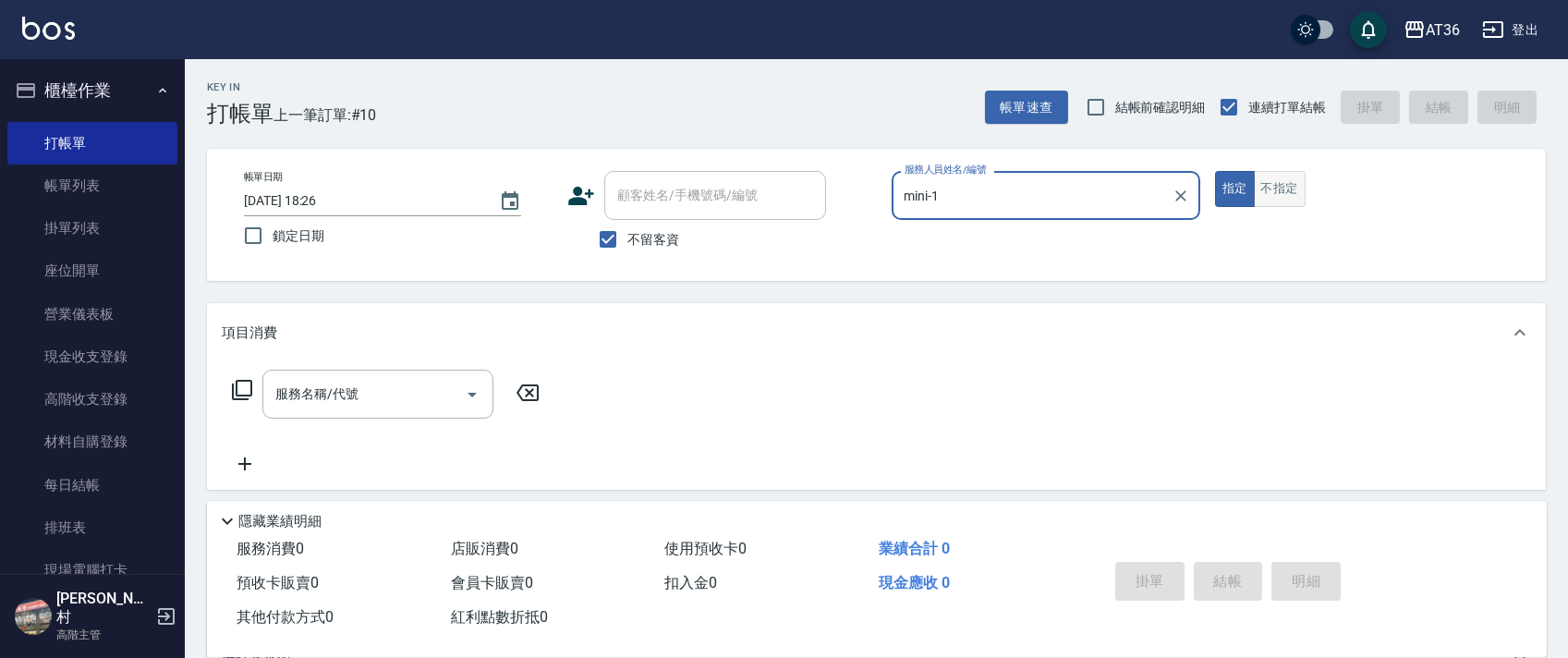
click at [1267, 182] on button "不指定" at bounding box center [1280, 189] width 52 height 36
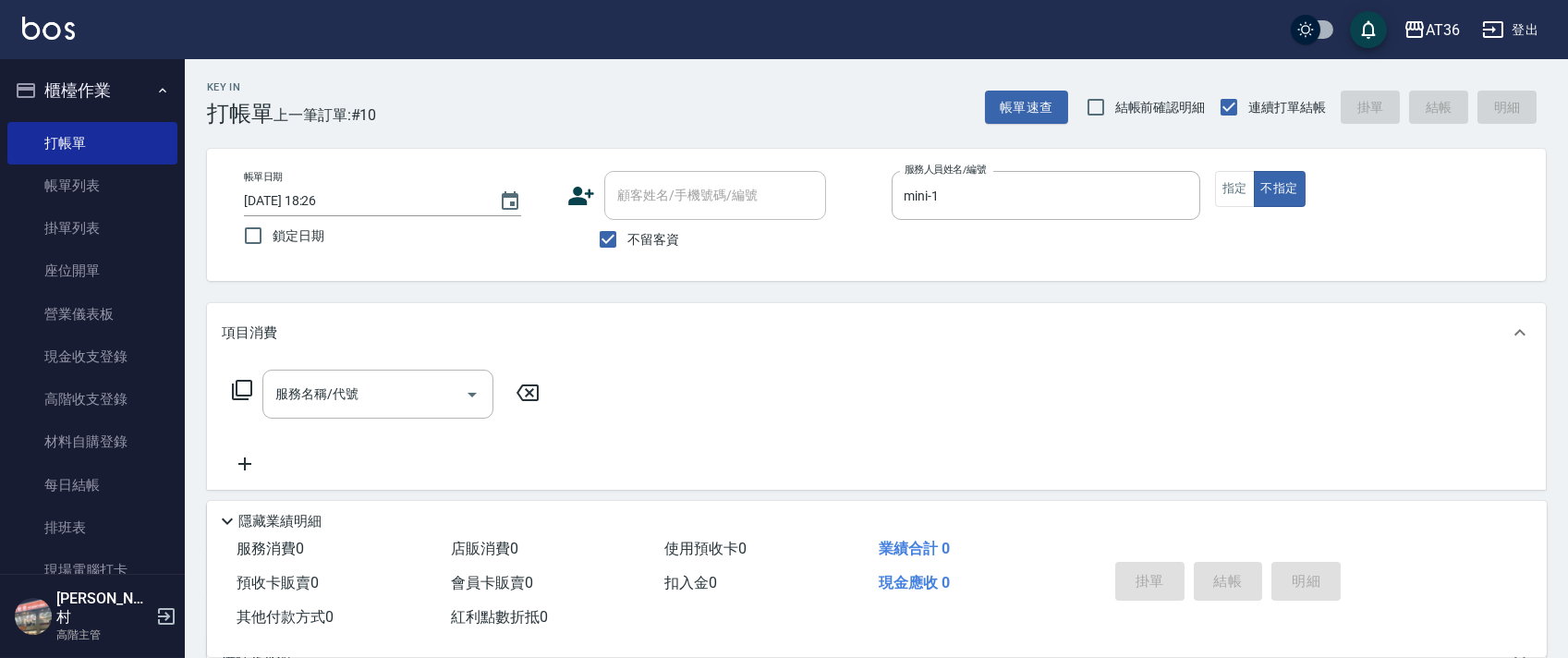
click at [247, 386] on icon at bounding box center [242, 391] width 22 height 22
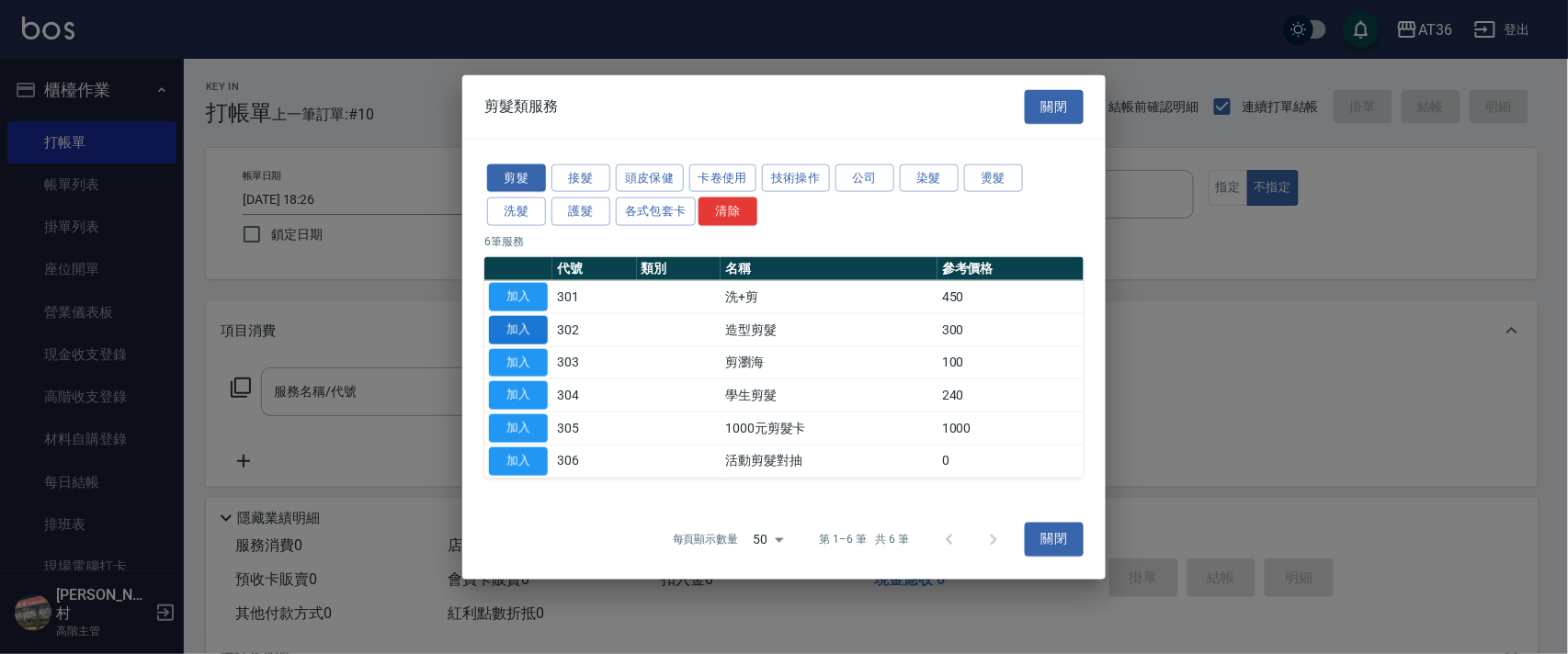
click at [519, 326] on button "加入" at bounding box center [518, 329] width 58 height 29
type input "造型剪髮(302)"
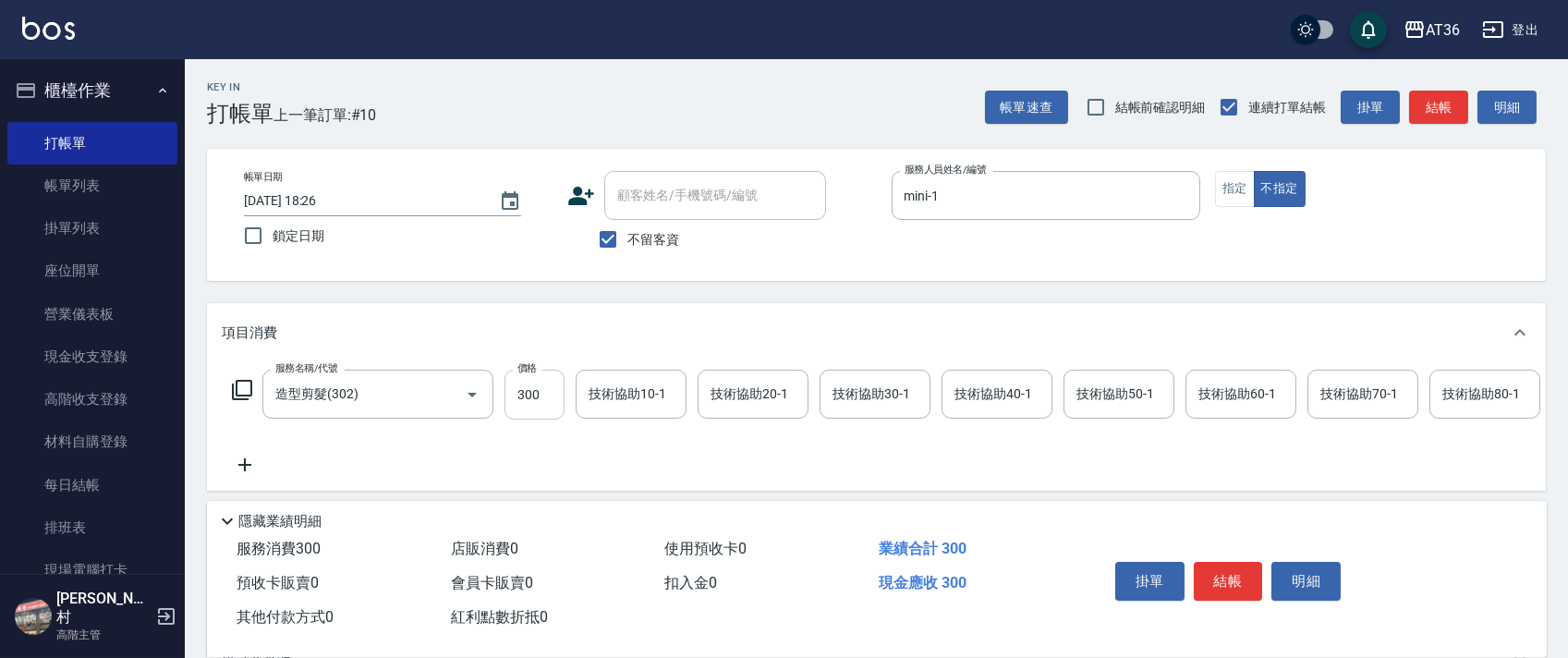
click at [507, 396] on input "300" at bounding box center [535, 395] width 60 height 50
type input "278"
click at [1220, 582] on button "結帳" at bounding box center [1229, 582] width 69 height 39
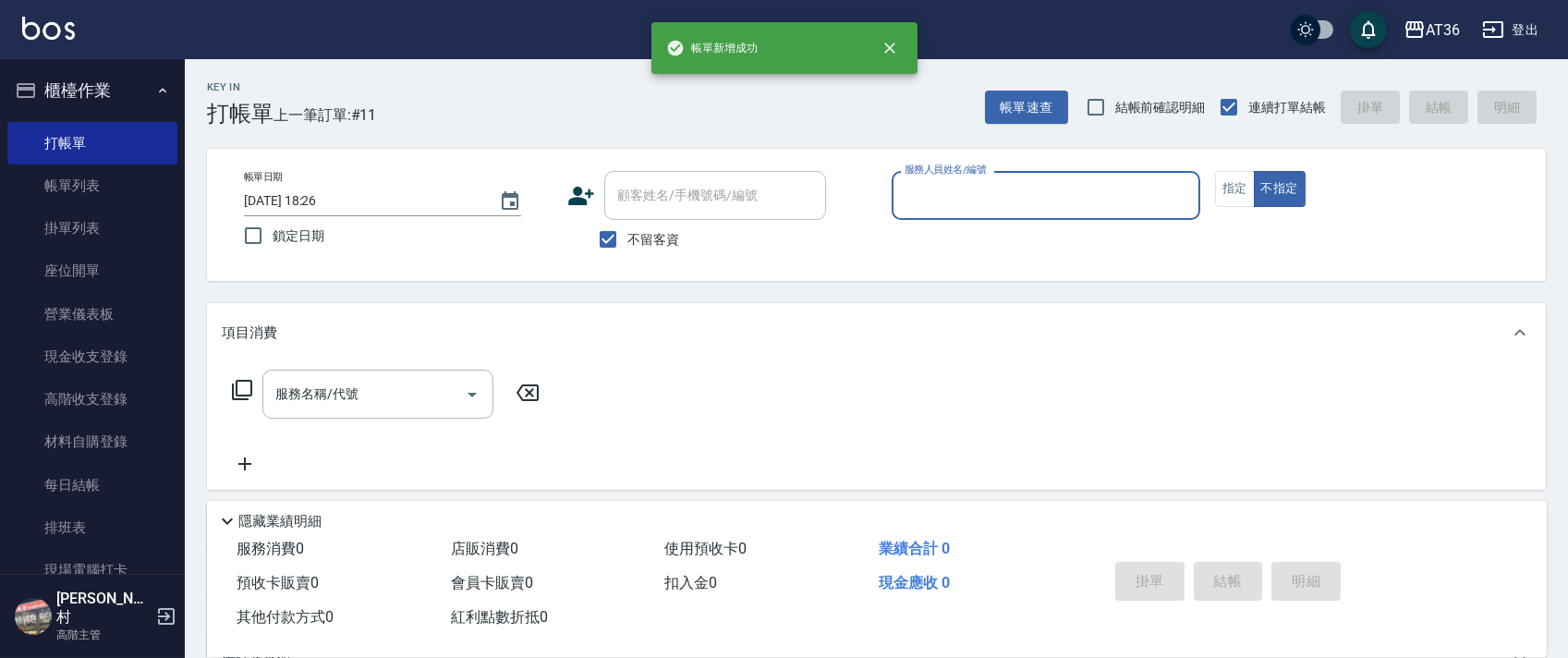
drag, startPoint x: 935, startPoint y: 175, endPoint x: 932, endPoint y: 185, distance: 10.4
click at [932, 180] on div "服務人員姓名/編號 服務人員姓名/編號" at bounding box center [1045, 196] width 308 height 49
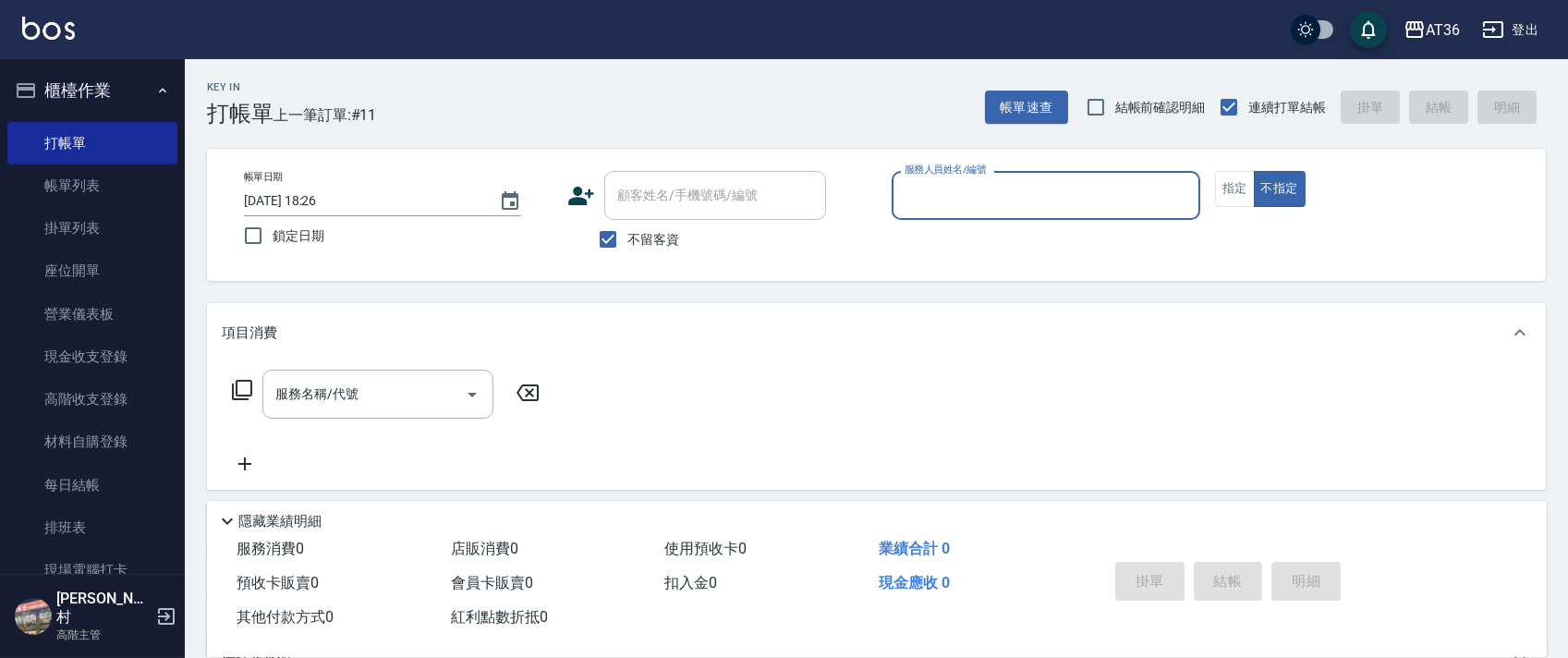
drag, startPoint x: 937, startPoint y: 212, endPoint x: 948, endPoint y: 215, distance: 11.4
click at [936, 213] on div "服務人員姓名/編號" at bounding box center [1045, 196] width 308 height 49
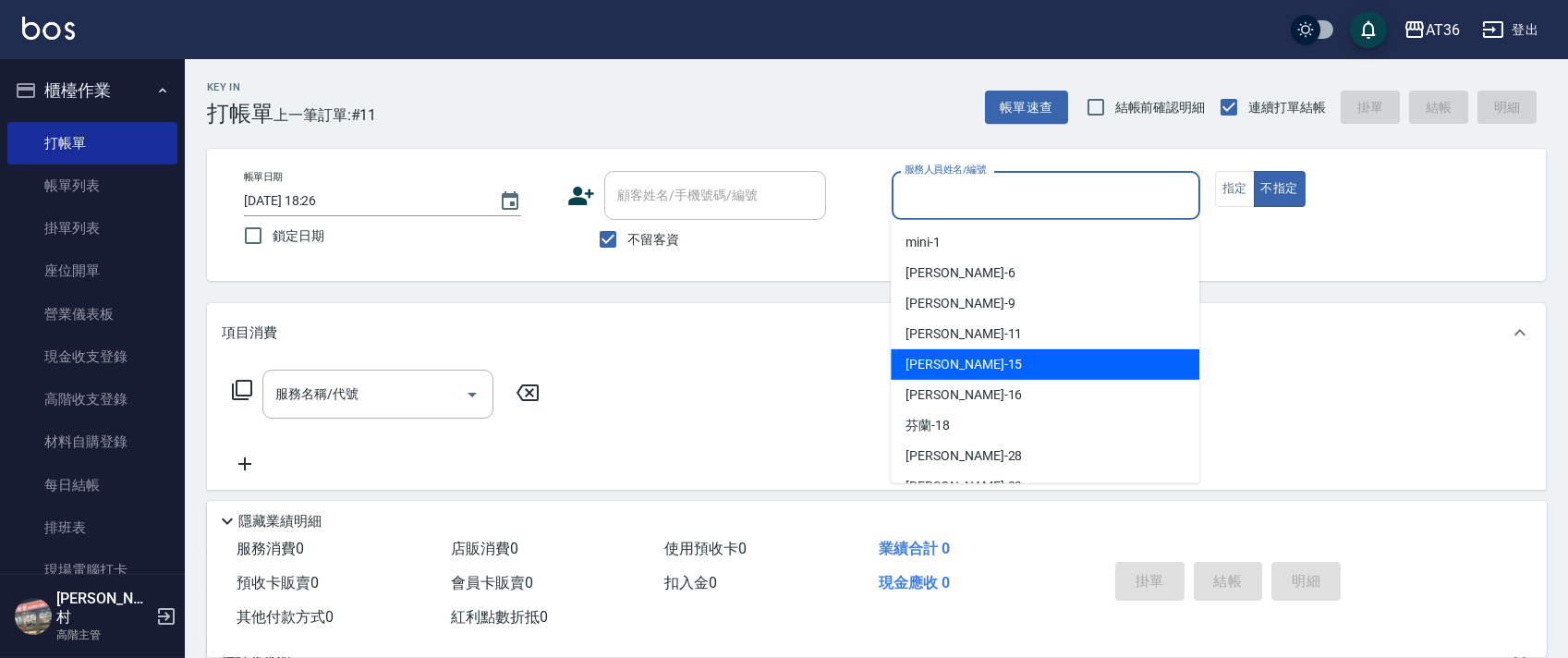
click at [935, 363] on span "[PERSON_NAME] -15" at bounding box center [963, 364] width 116 height 20
type input "[PERSON_NAME]-15"
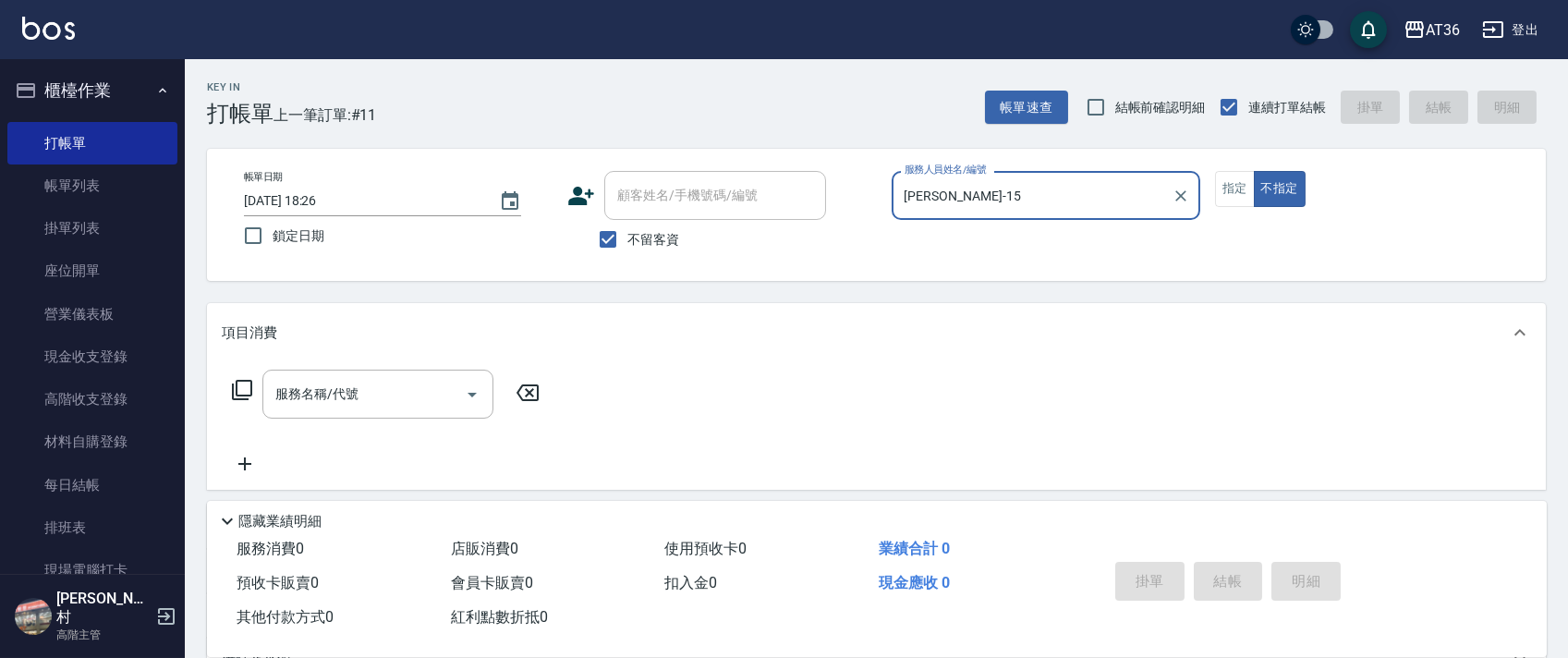
click at [1213, 175] on div "帳單日期 [DATE] 18:26 鎖定日期 顧客姓名/手機號碼/編號 顧客姓名/手機號碼/編號 不留客資 服務人員姓名/編號 [PERSON_NAME]-1…" at bounding box center [877, 215] width 1295 height 88
click at [1240, 182] on button "指定" at bounding box center [1235, 189] width 40 height 36
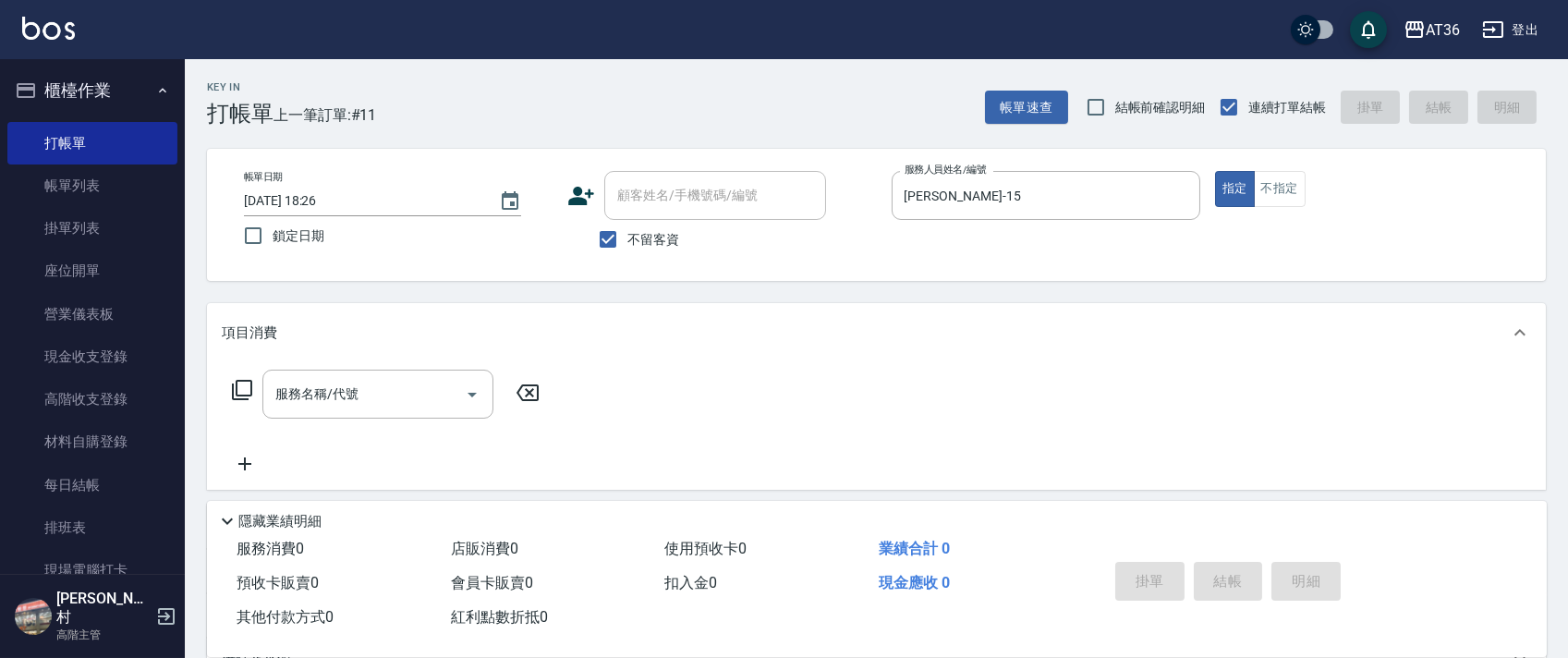
click at [241, 393] on icon at bounding box center [242, 391] width 22 height 22
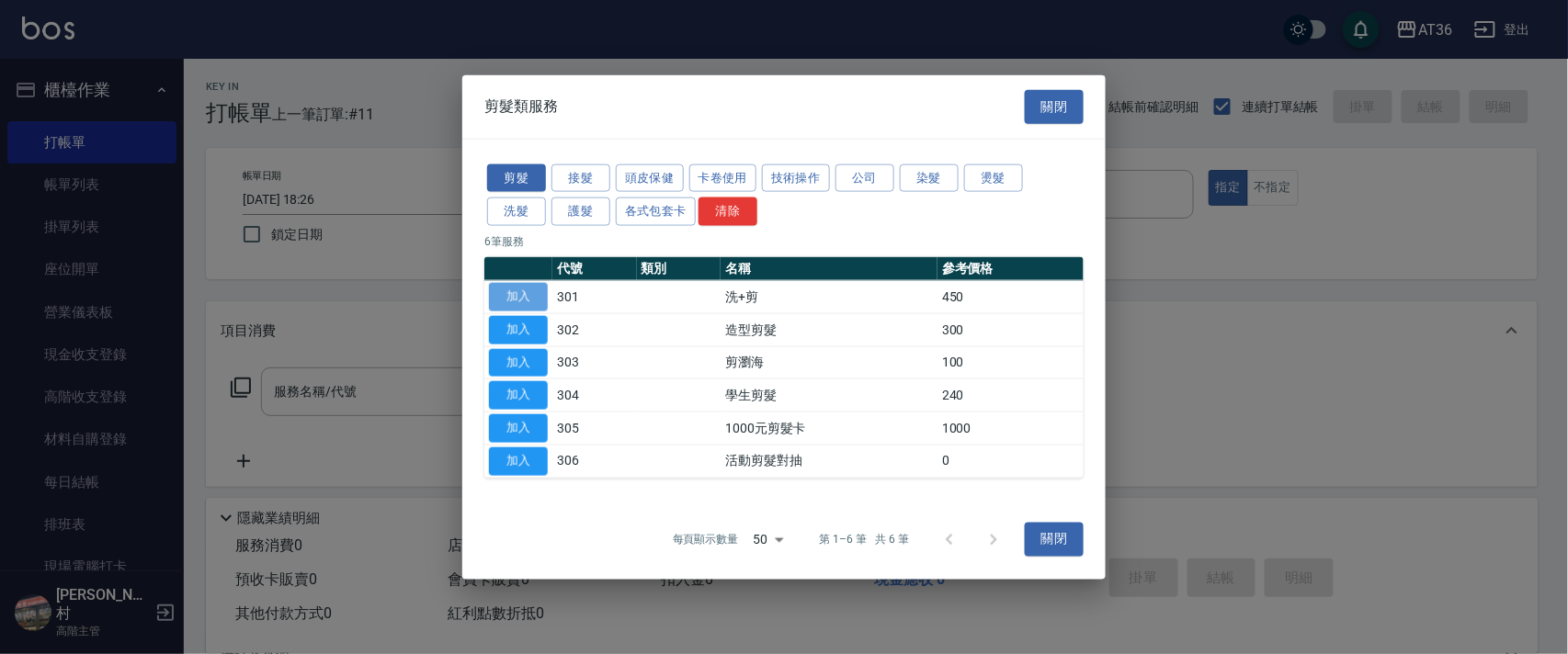
click at [518, 296] on button "加入" at bounding box center [518, 297] width 58 height 29
type input "洗+剪(301)"
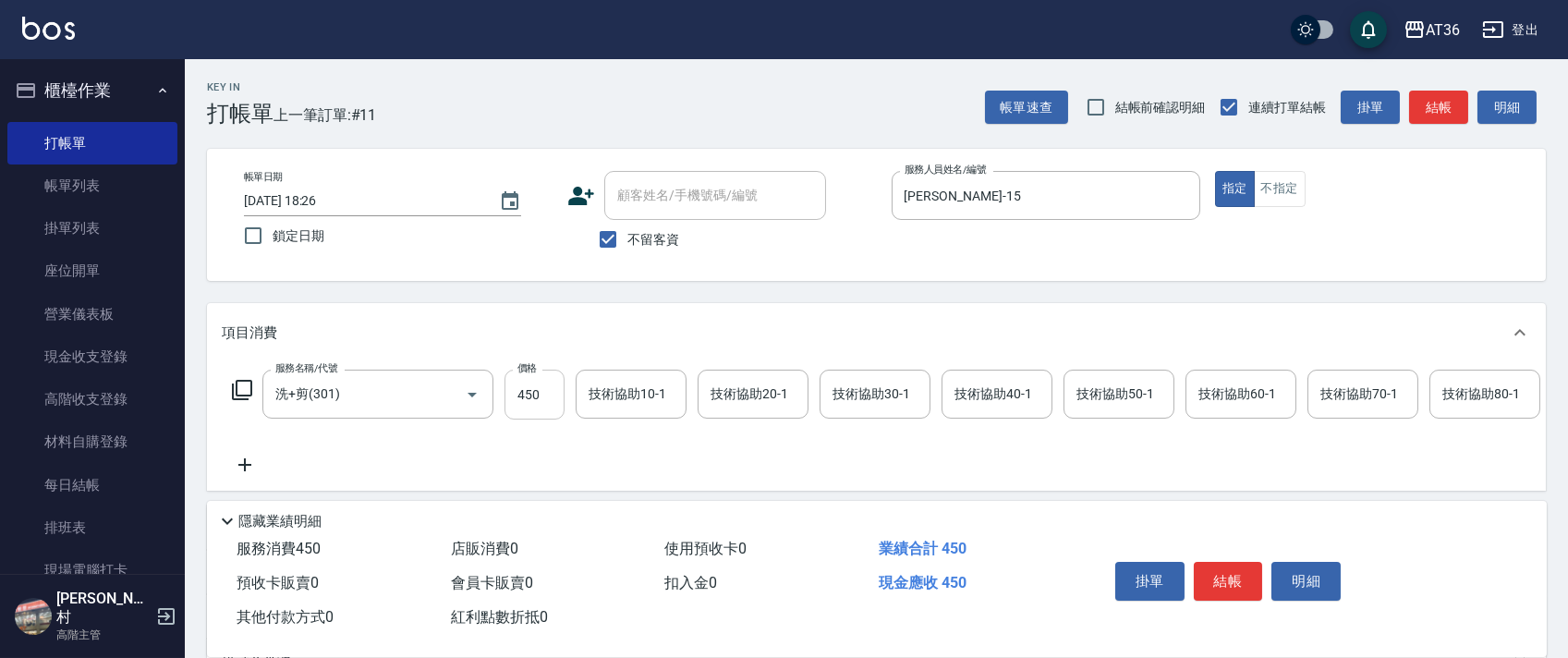
click at [530, 397] on input "450" at bounding box center [535, 395] width 60 height 50
type input "400"
click at [1235, 584] on button "結帳" at bounding box center [1229, 582] width 69 height 39
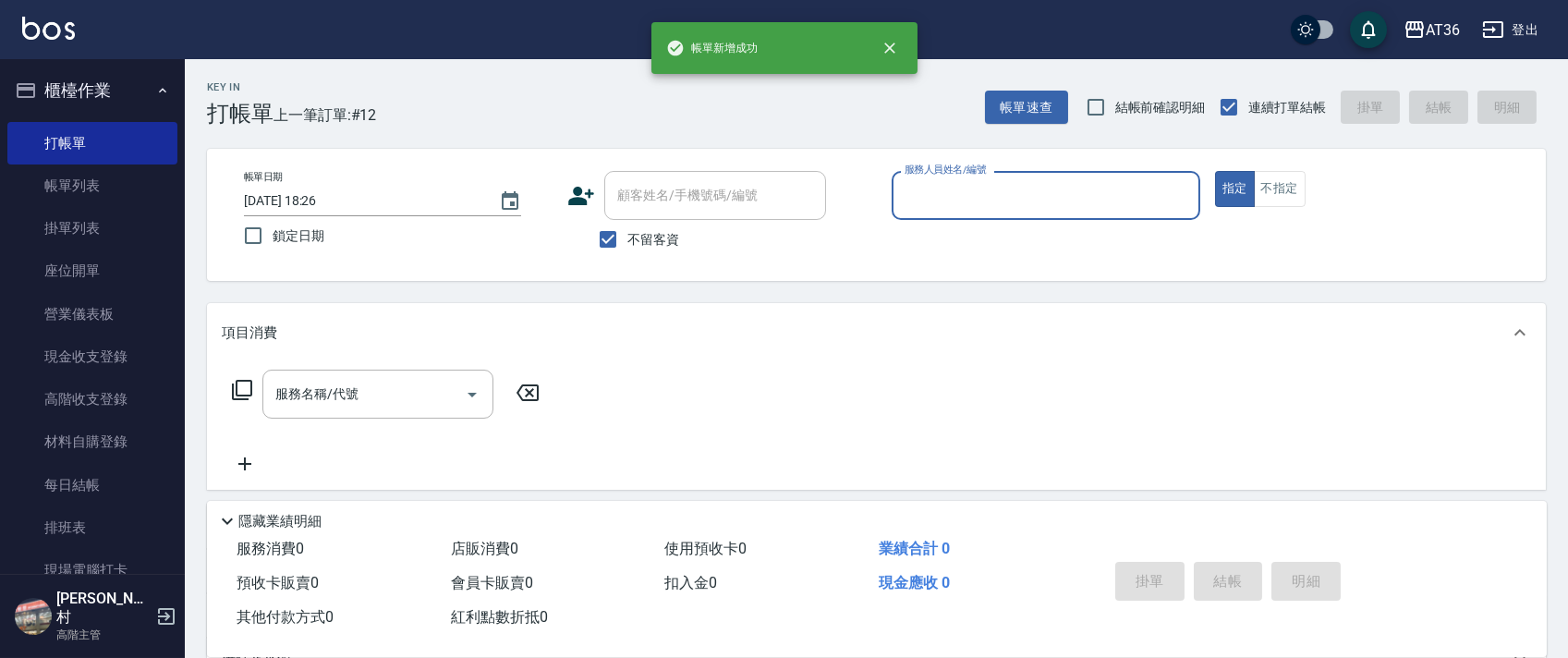
click at [924, 194] on input "服務人員姓名/編號" at bounding box center [1045, 195] width 292 height 33
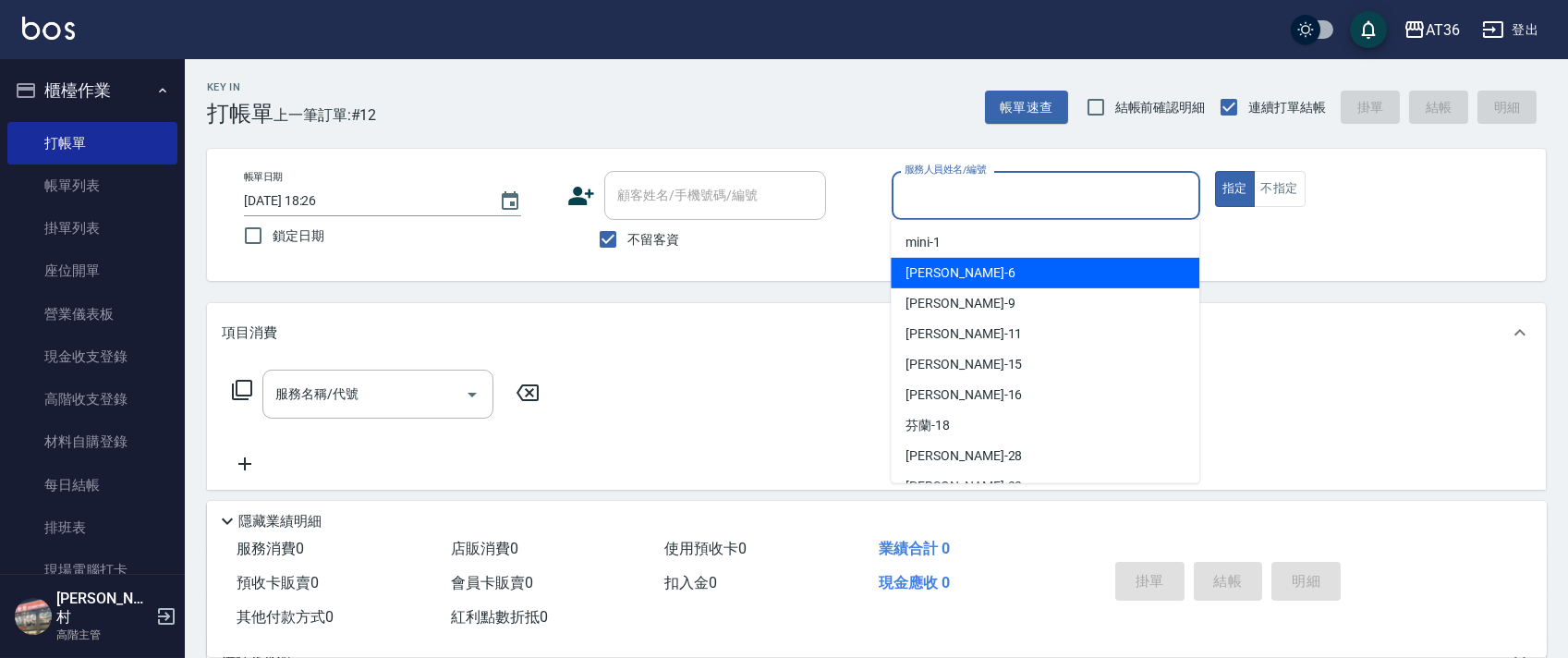
click at [943, 275] on div "[PERSON_NAME] -6" at bounding box center [1044, 273] width 308 height 31
type input "[PERSON_NAME]-6"
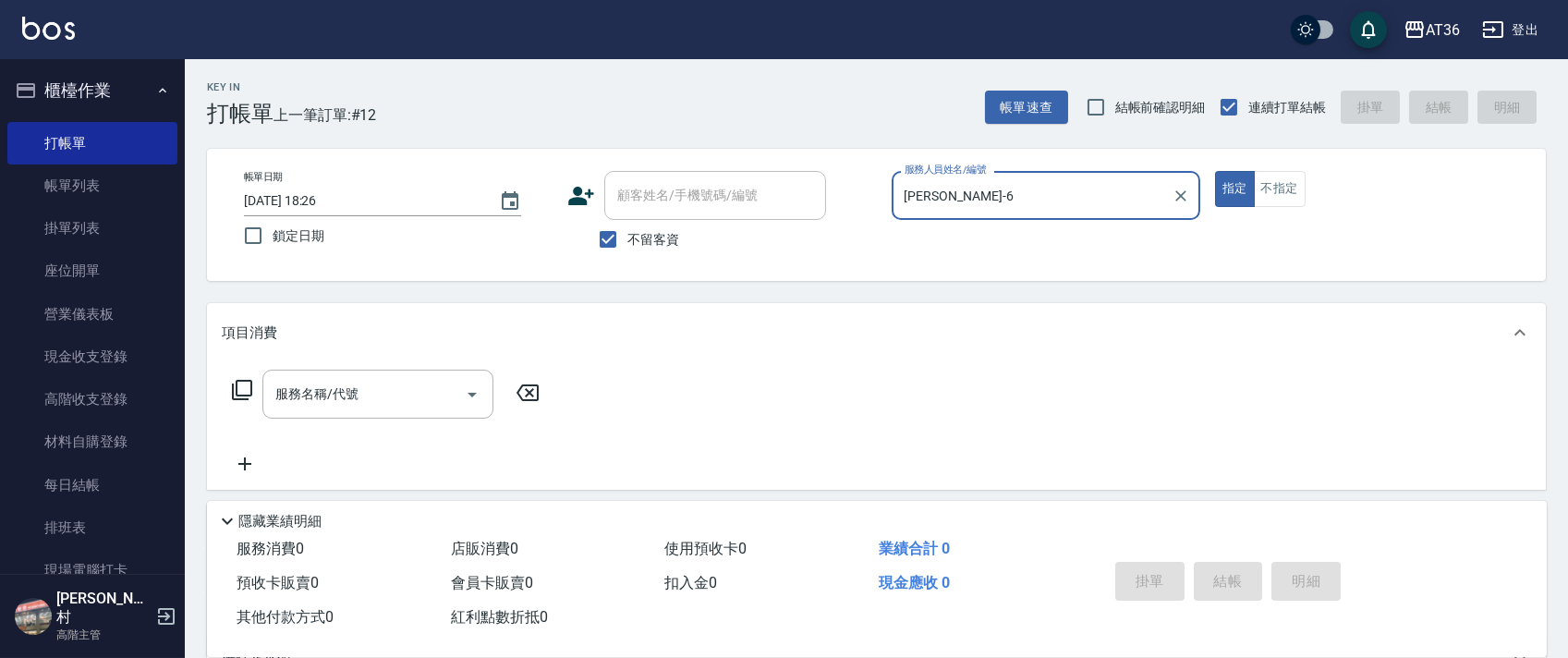
drag, startPoint x: 1288, startPoint y: 188, endPoint x: 930, endPoint y: 204, distance: 358.4
click at [1287, 189] on button "不指定" at bounding box center [1280, 189] width 52 height 36
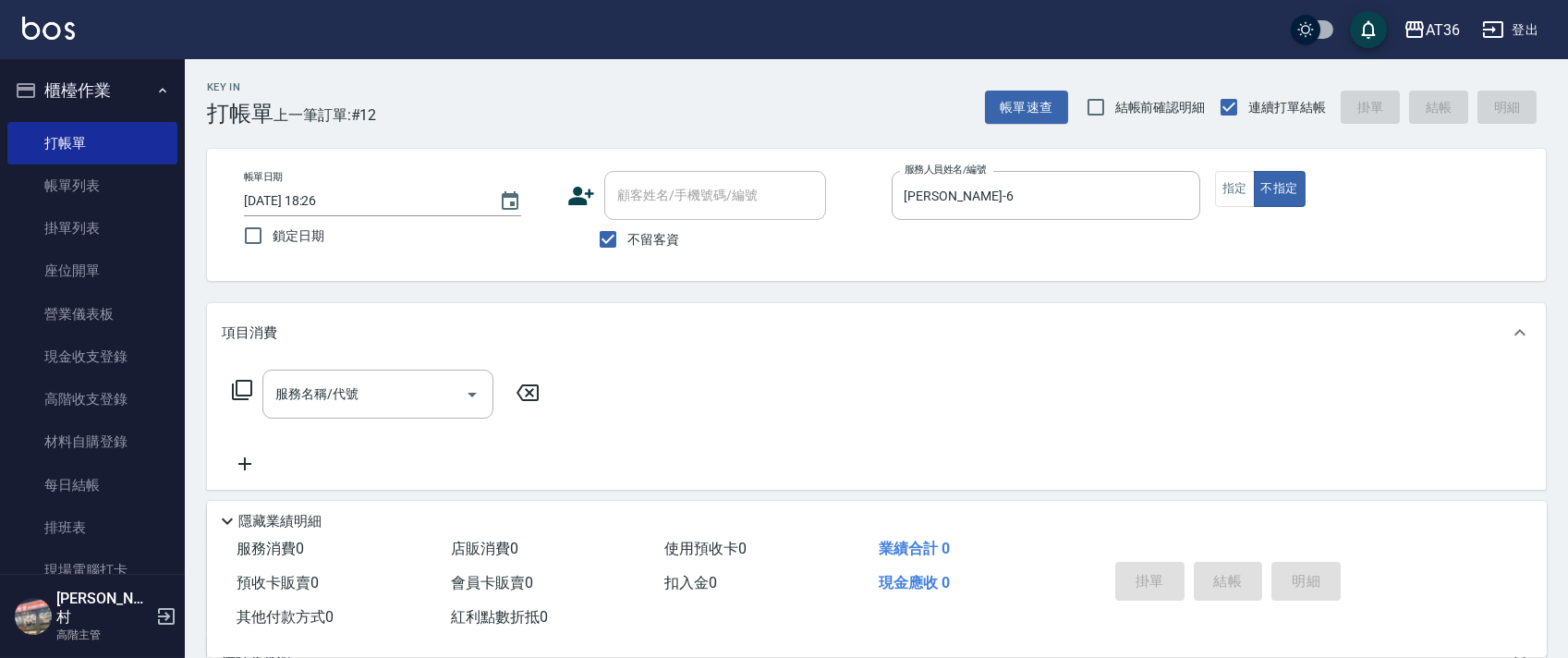
click at [245, 389] on icon at bounding box center [242, 391] width 22 height 22
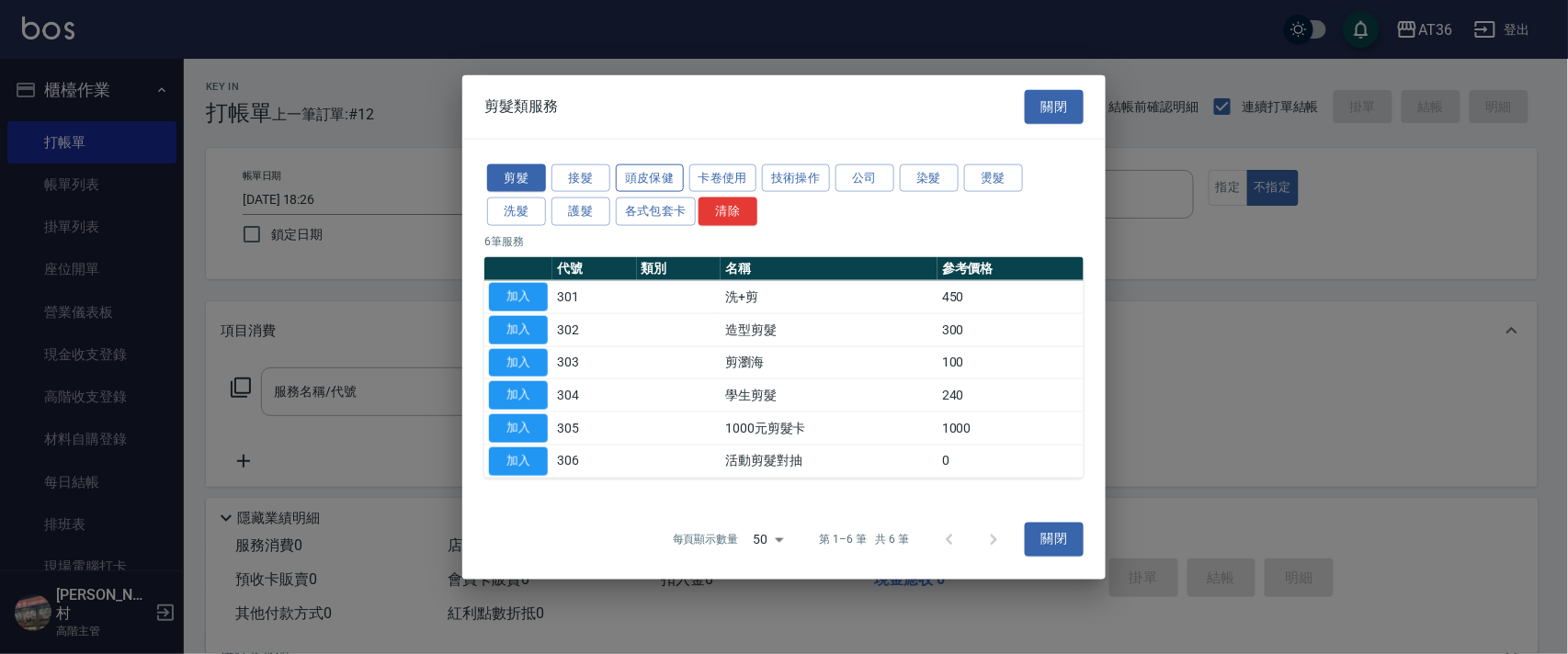
click at [655, 178] on button "頭皮保健" at bounding box center [650, 178] width 68 height 29
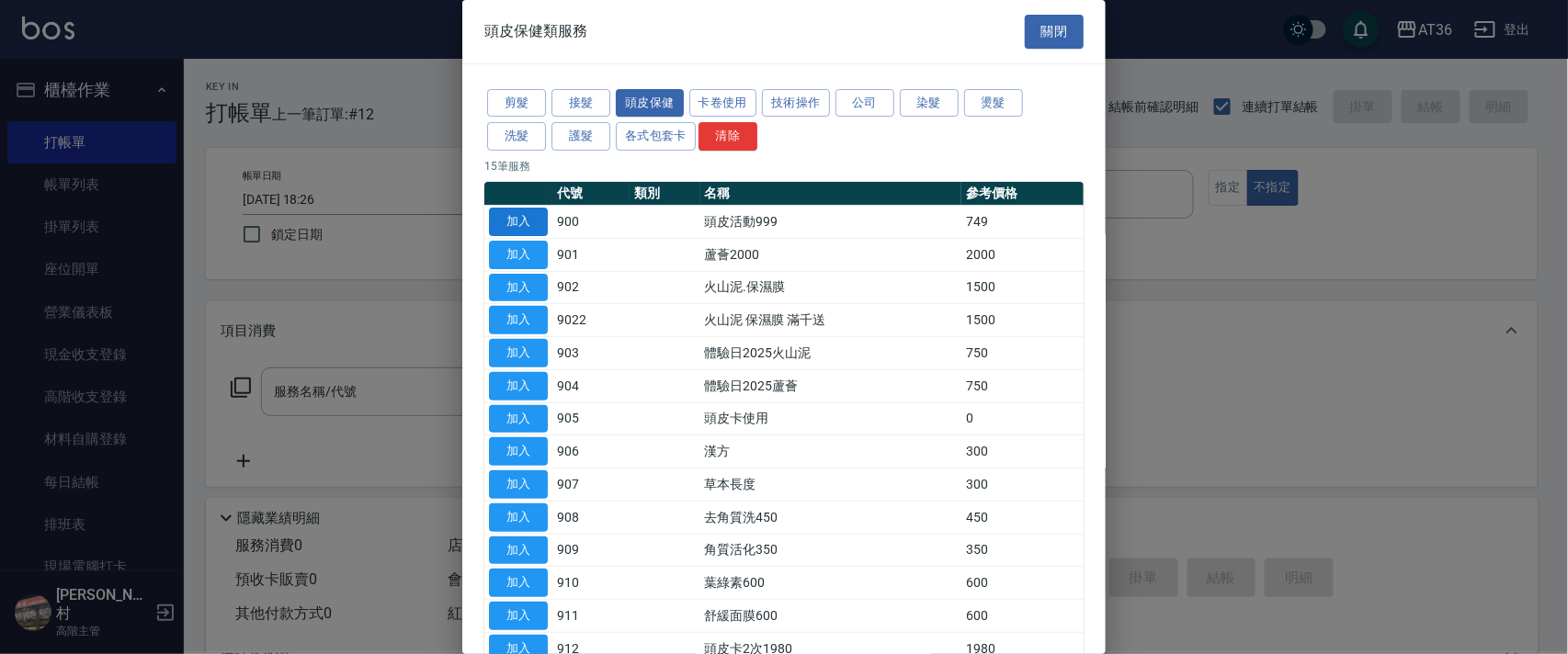
click at [522, 221] on button "加入" at bounding box center [518, 221] width 58 height 29
type input "頭皮活動999(900)"
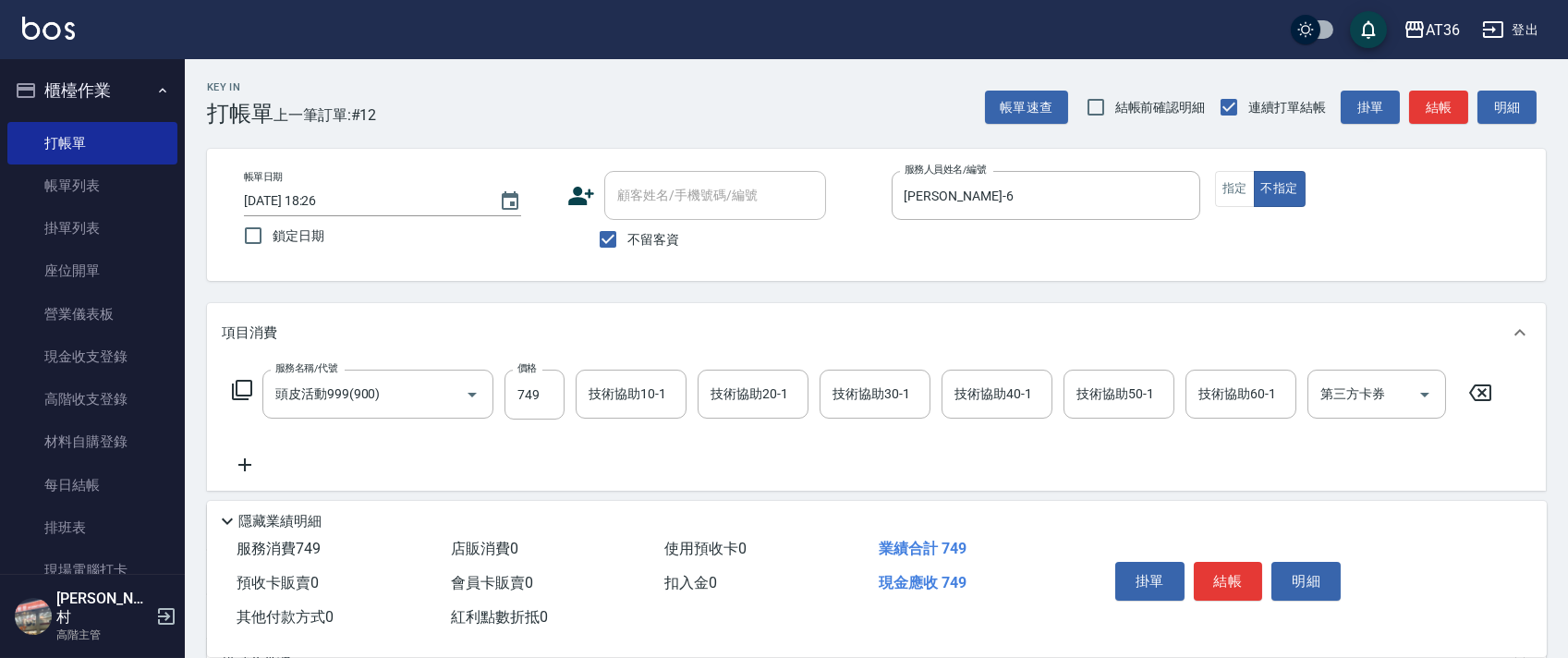
click at [242, 389] on icon at bounding box center [242, 391] width 22 height 22
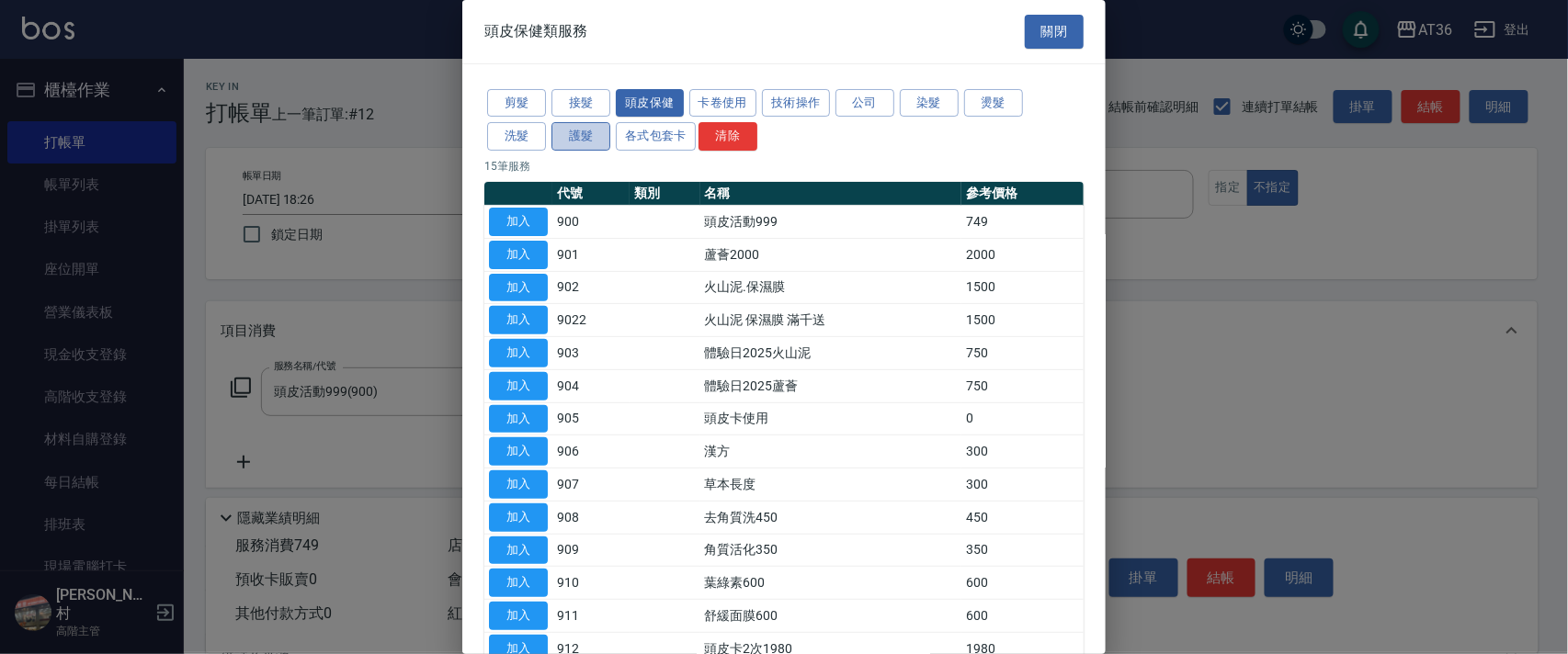
click at [576, 136] on button "護髮" at bounding box center [580, 136] width 58 height 29
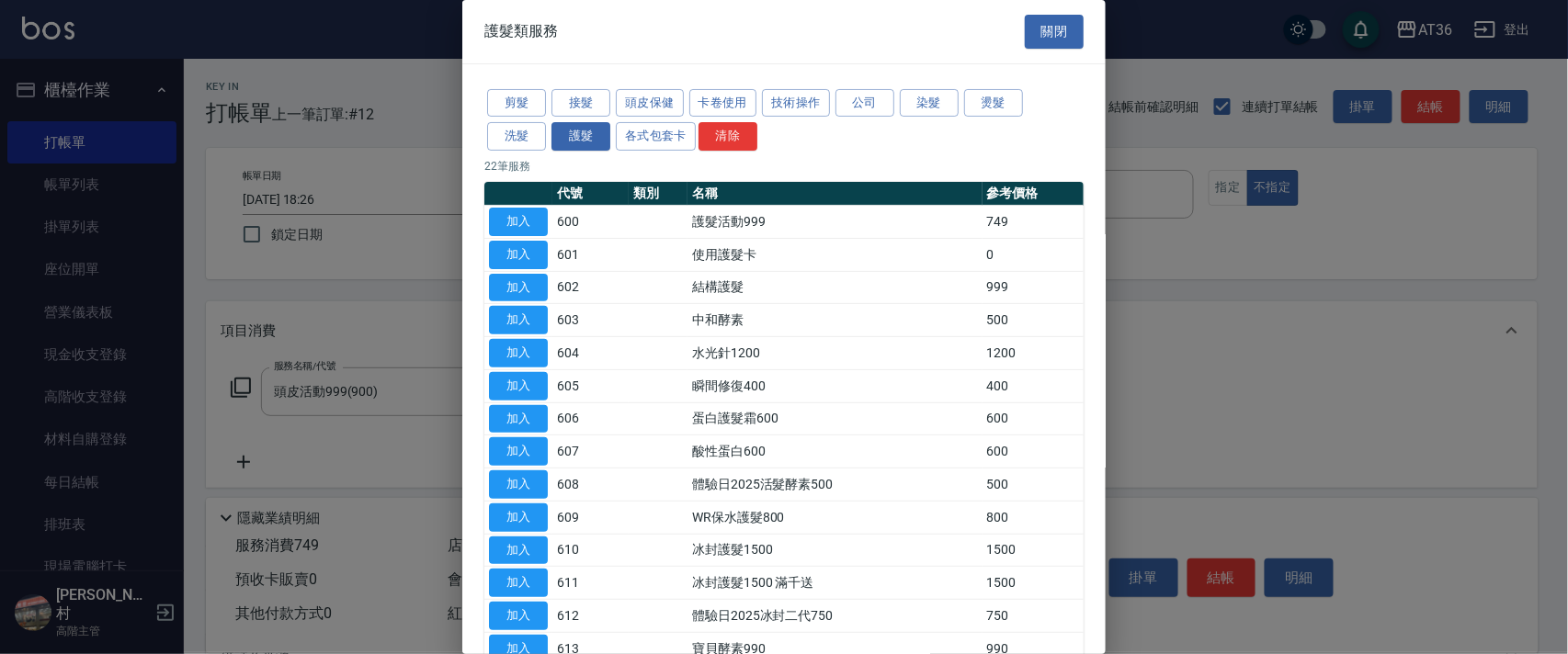
drag, startPoint x: 530, startPoint y: 220, endPoint x: 740, endPoint y: 274, distance: 216.8
click at [527, 220] on button "加入" at bounding box center [518, 221] width 58 height 29
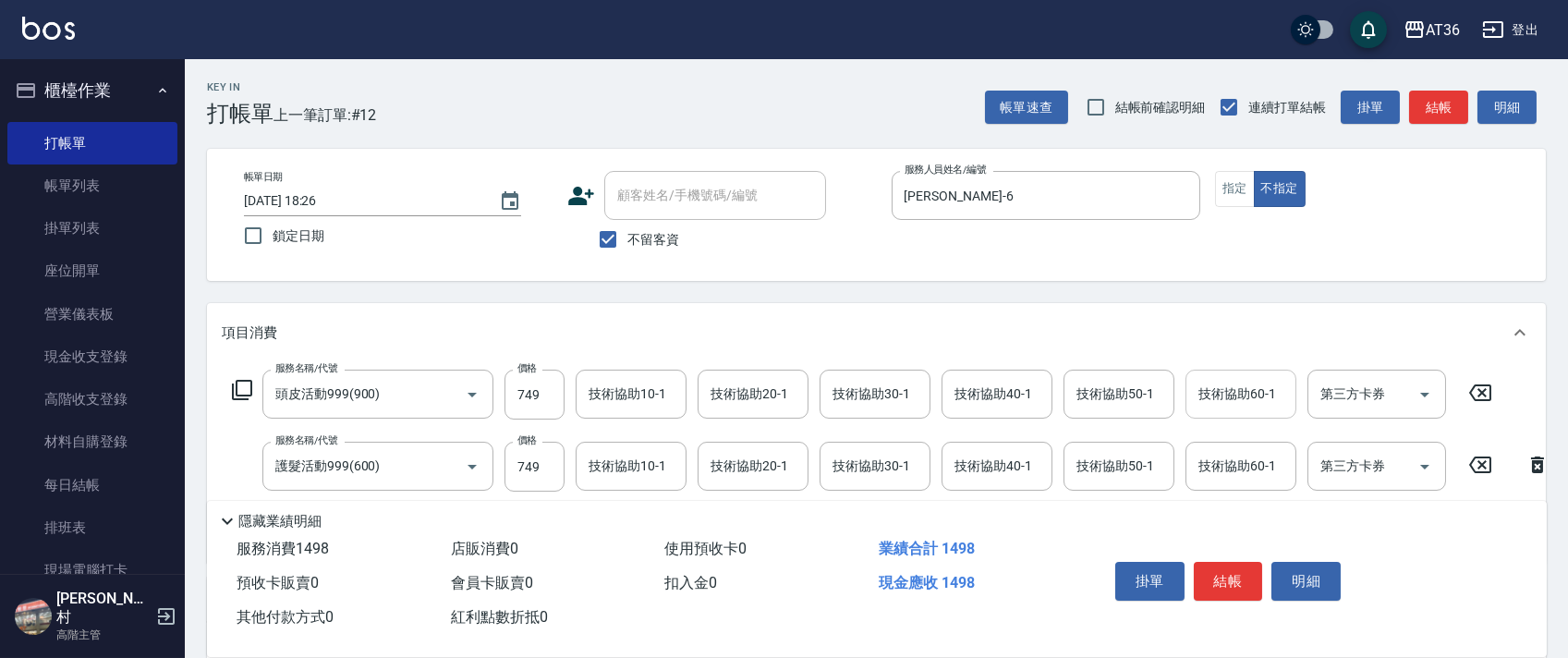
click at [1208, 393] on div "技術協助60-1 技術協助60-1" at bounding box center [1241, 394] width 111 height 49
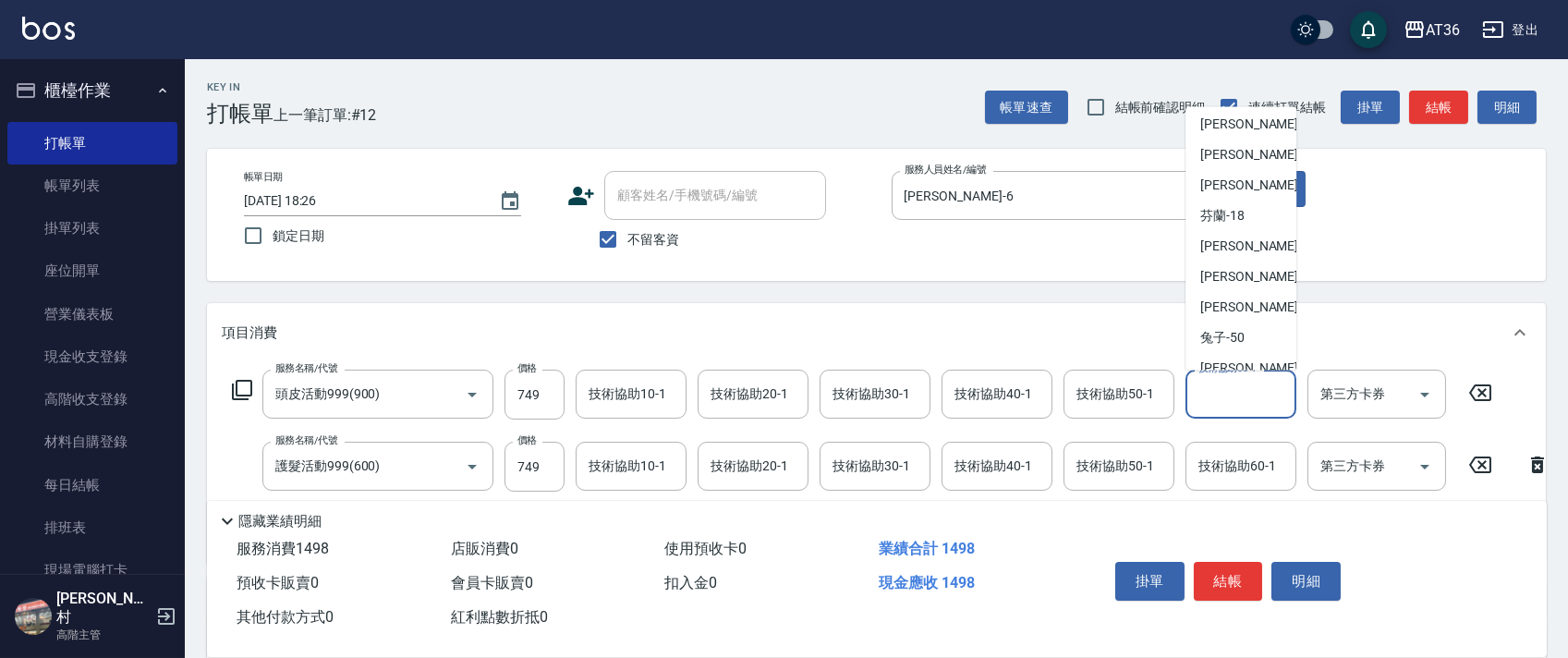
scroll to position [240, 0]
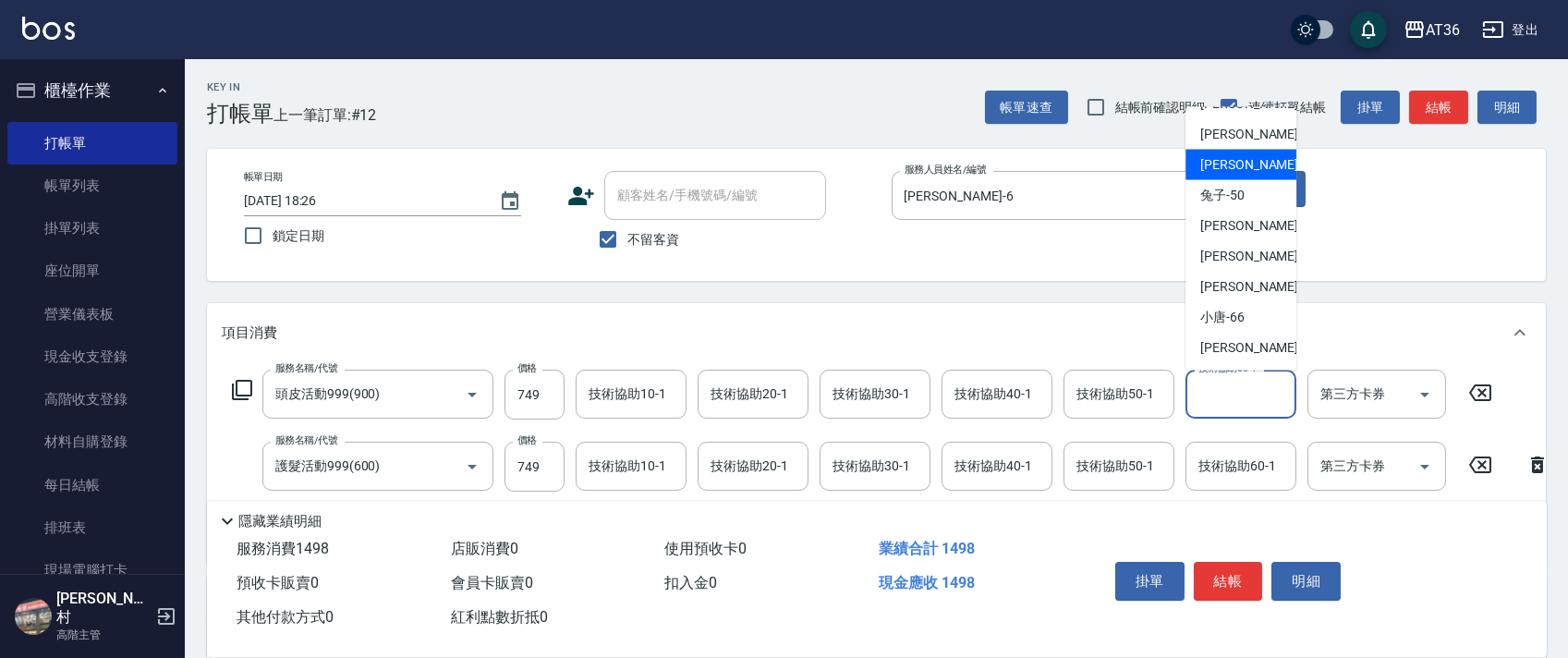
click at [1236, 171] on span "佳佳 -36" at bounding box center [1259, 165] width 116 height 20
type input "佳佳-36"
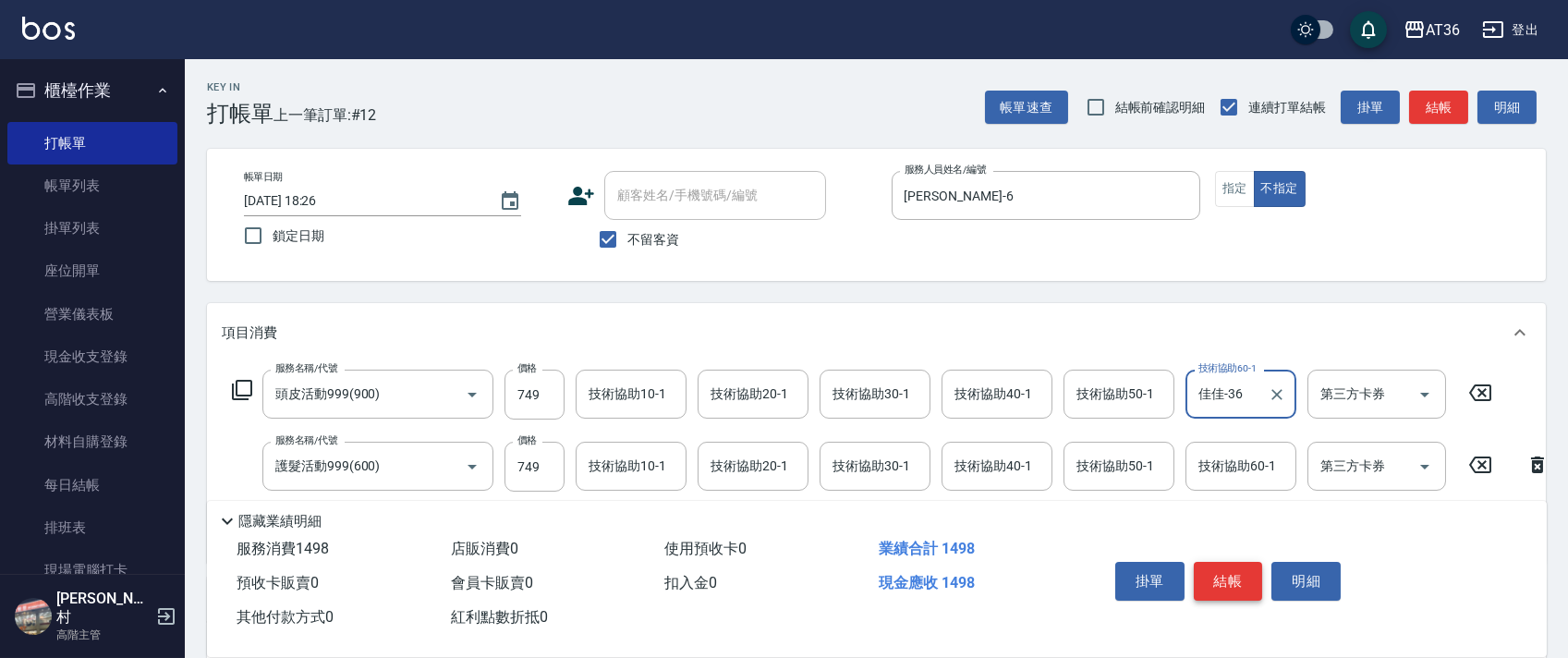
click at [1216, 576] on button "結帳" at bounding box center [1229, 582] width 69 height 39
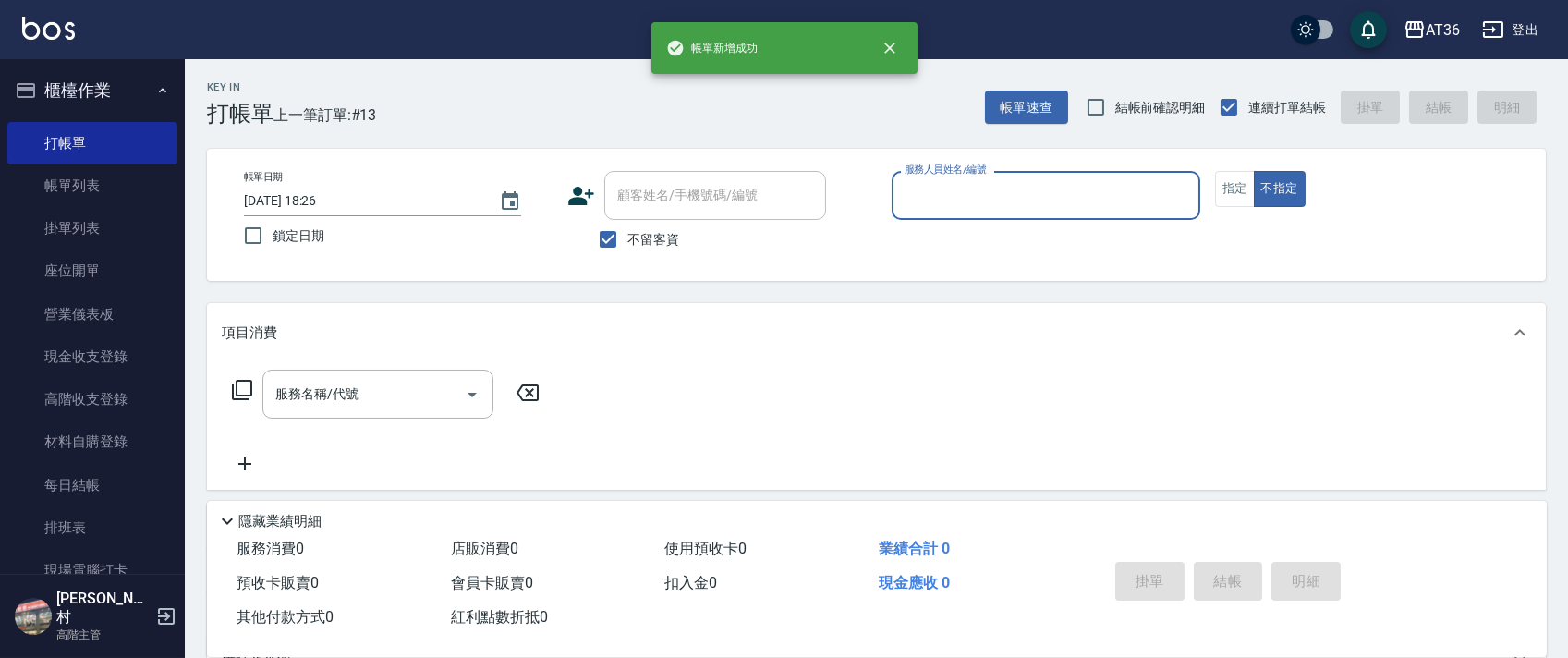
drag, startPoint x: 909, startPoint y: 194, endPoint x: 948, endPoint y: 215, distance: 44.3
click at [908, 196] on input "服務人員姓名/編號" at bounding box center [1045, 195] width 292 height 33
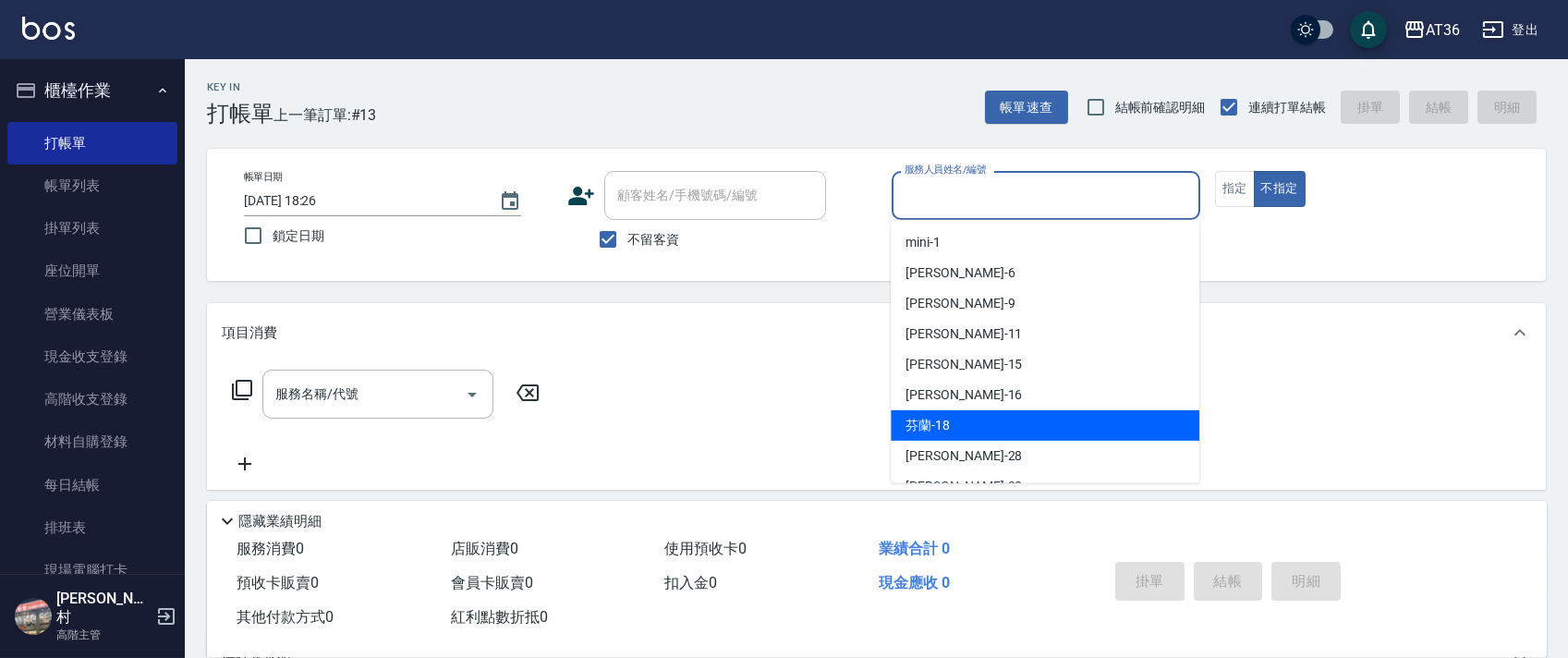
click at [924, 423] on span "芬蘭 -18" at bounding box center [928, 425] width 45 height 20
type input "芬蘭-18"
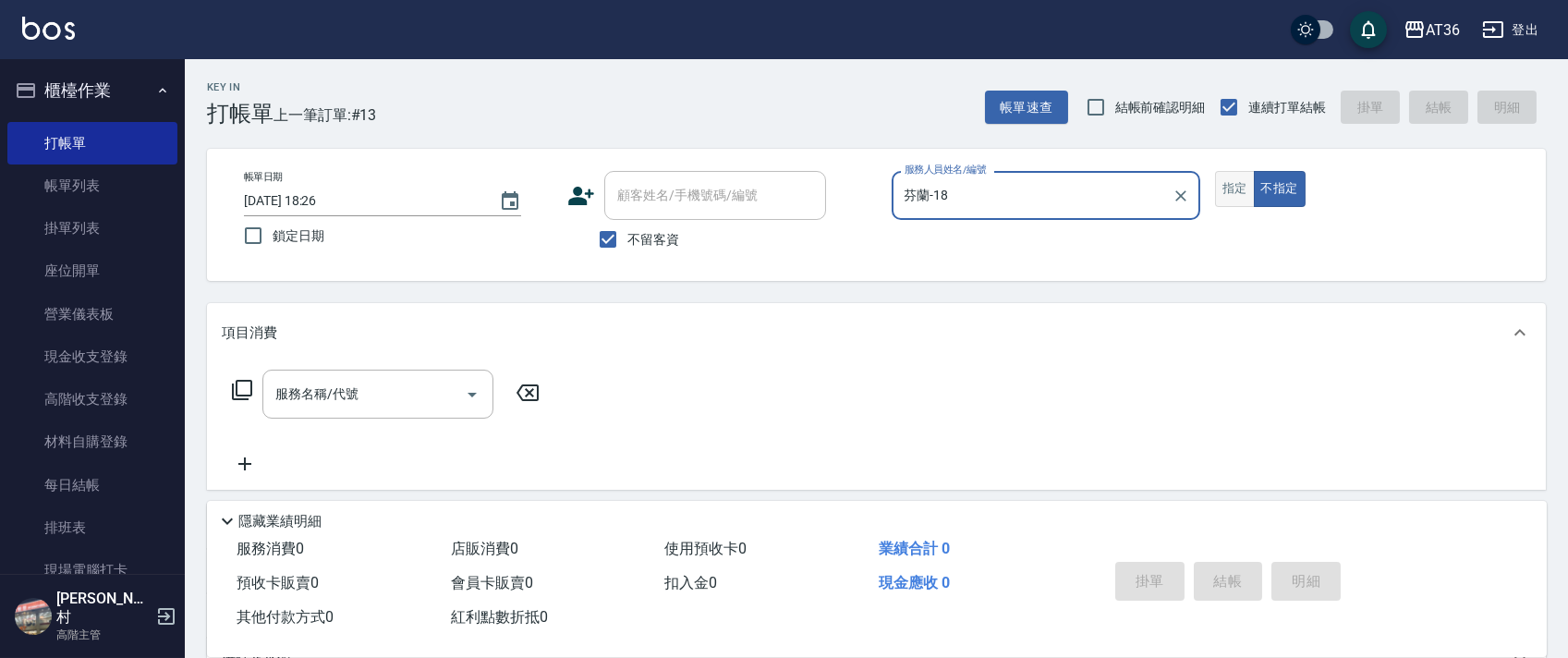
click at [1229, 185] on button "指定" at bounding box center [1235, 189] width 40 height 36
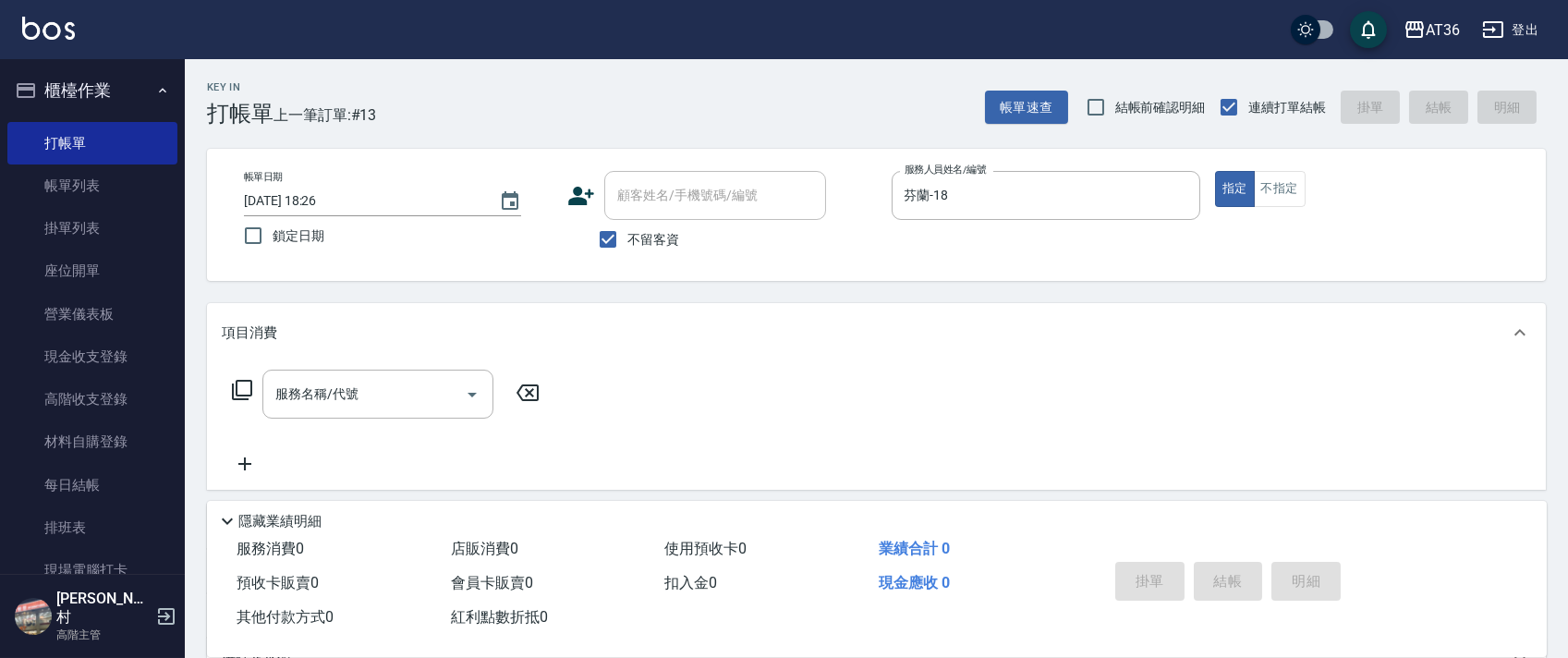
click at [247, 384] on icon at bounding box center [242, 391] width 22 height 22
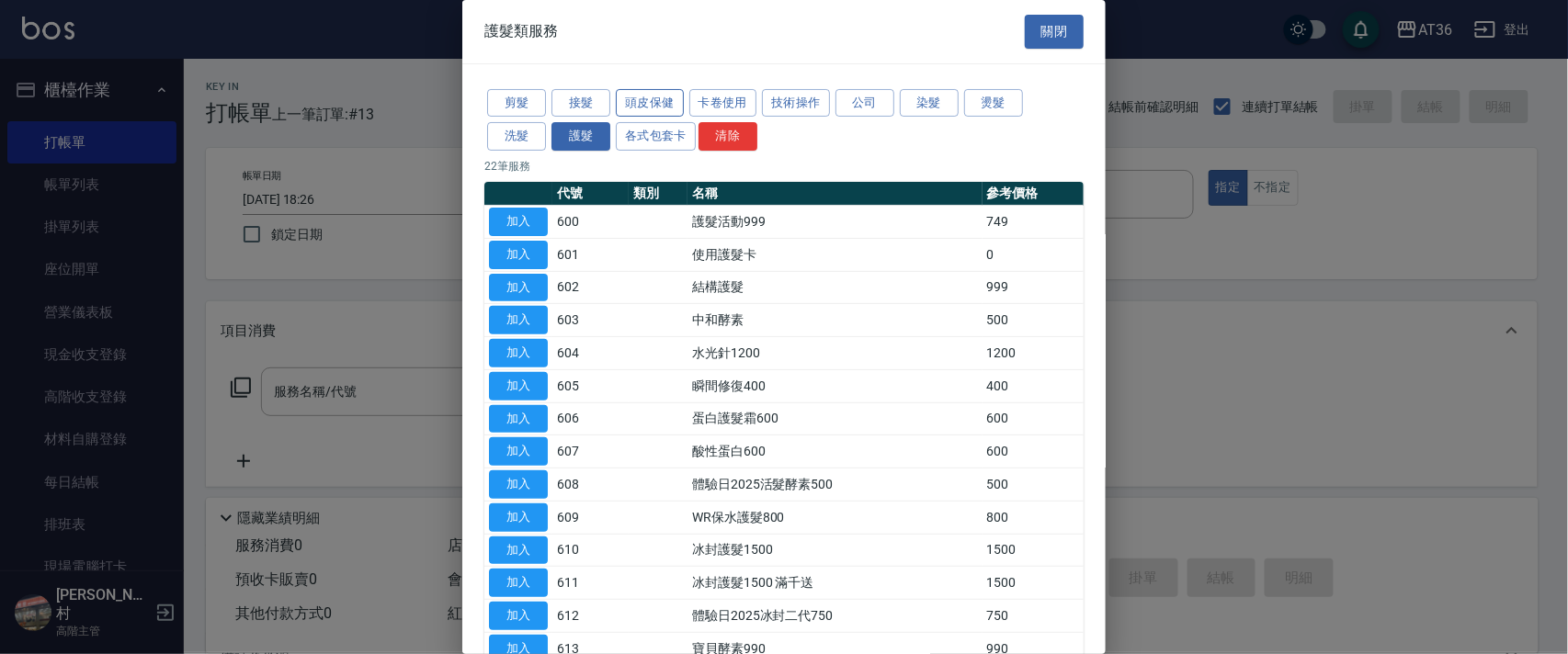
click at [662, 104] on button "頭皮保健" at bounding box center [650, 103] width 68 height 29
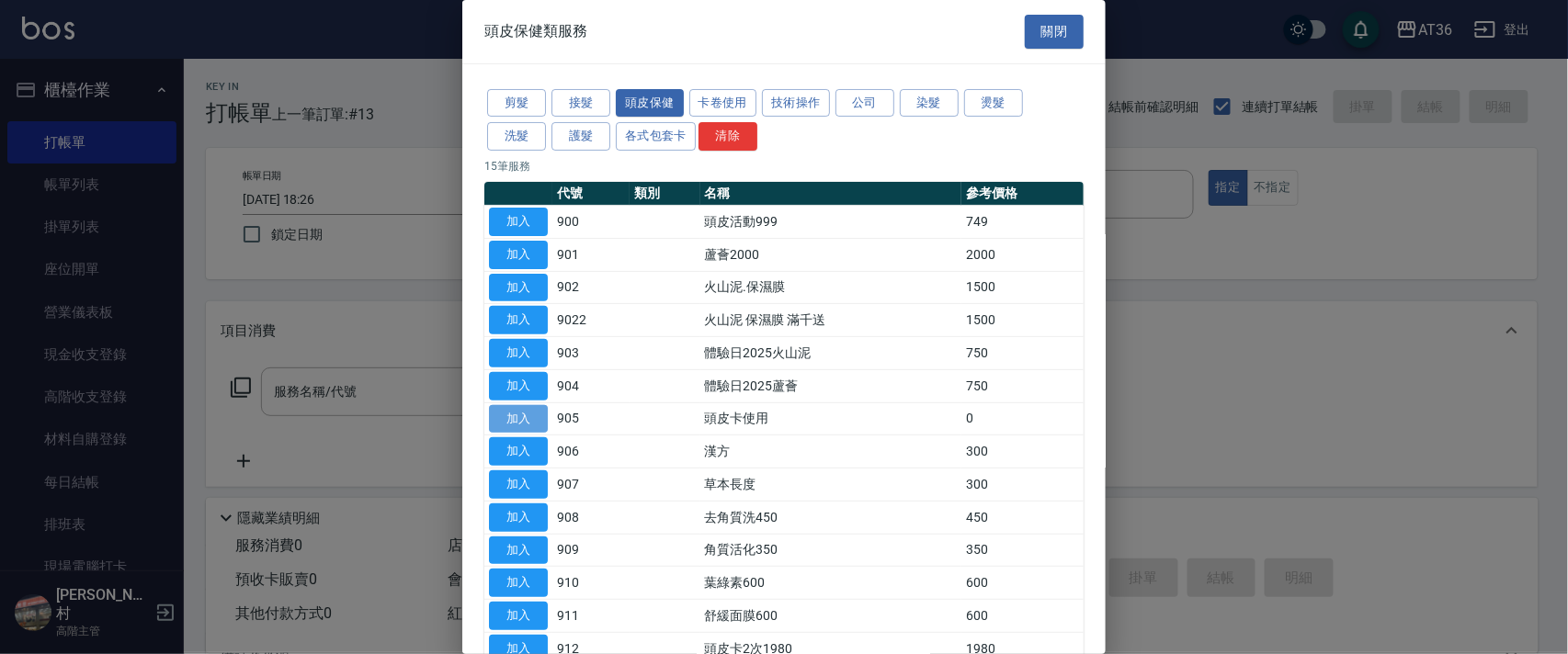
click at [529, 415] on button "加入" at bounding box center [518, 419] width 58 height 29
type input "頭皮卡使用(905)"
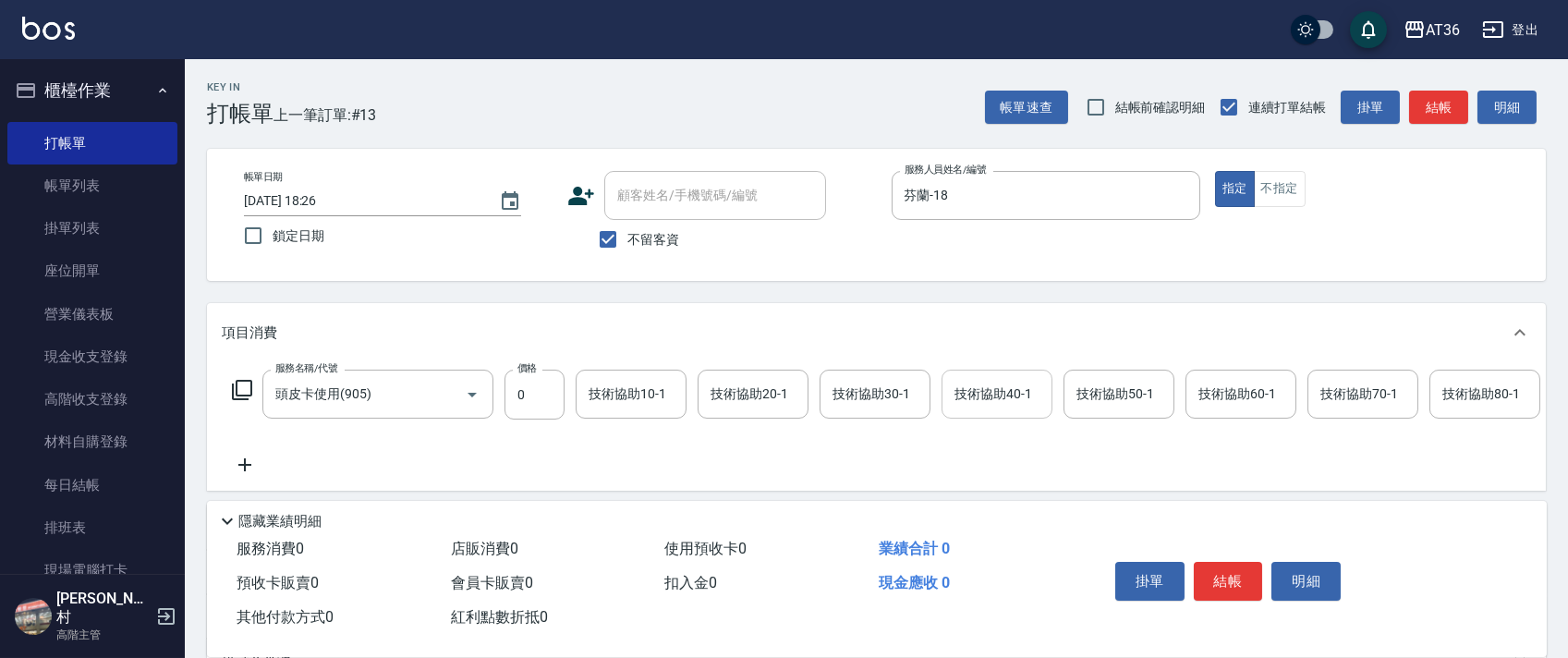
click at [968, 388] on div "技術協助40-1 技術協助40-1" at bounding box center [997, 394] width 111 height 49
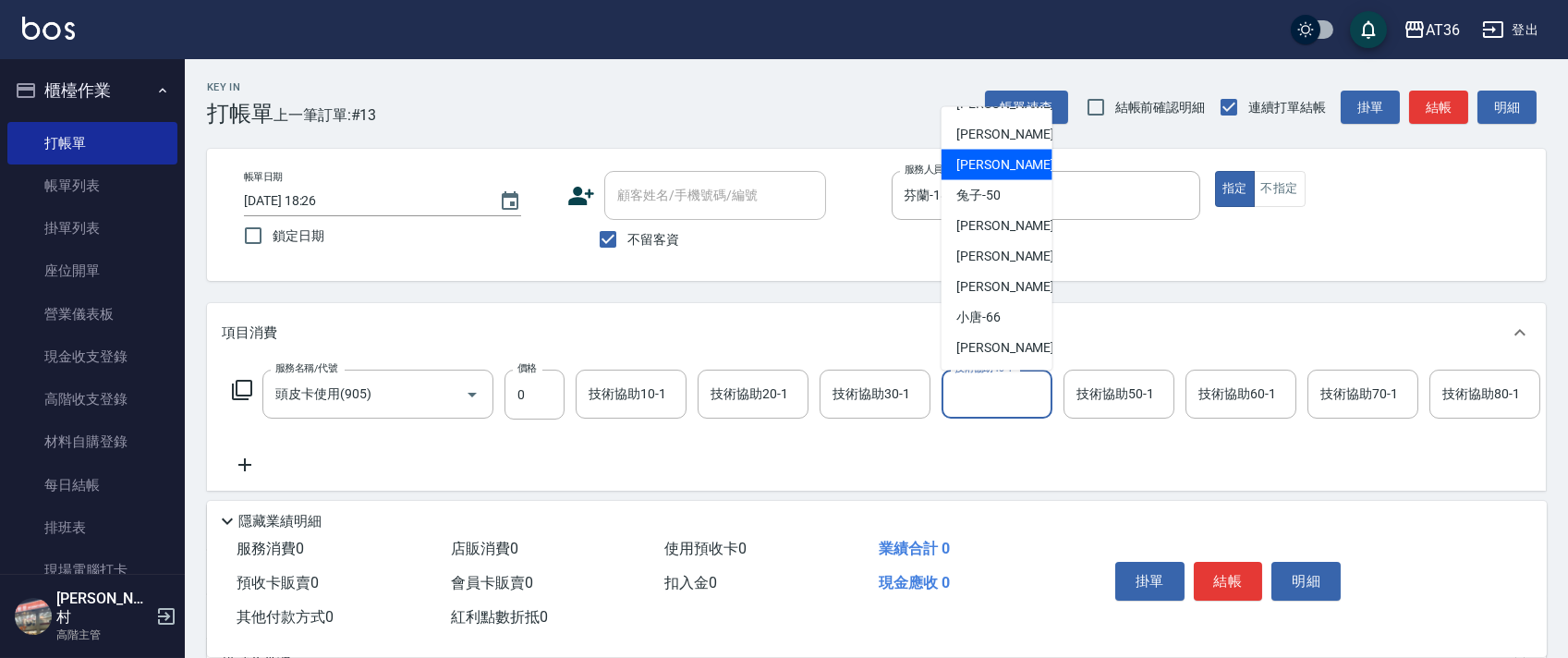
click at [991, 166] on span "佳佳 -36" at bounding box center [1015, 165] width 116 height 20
type input "佳佳-36"
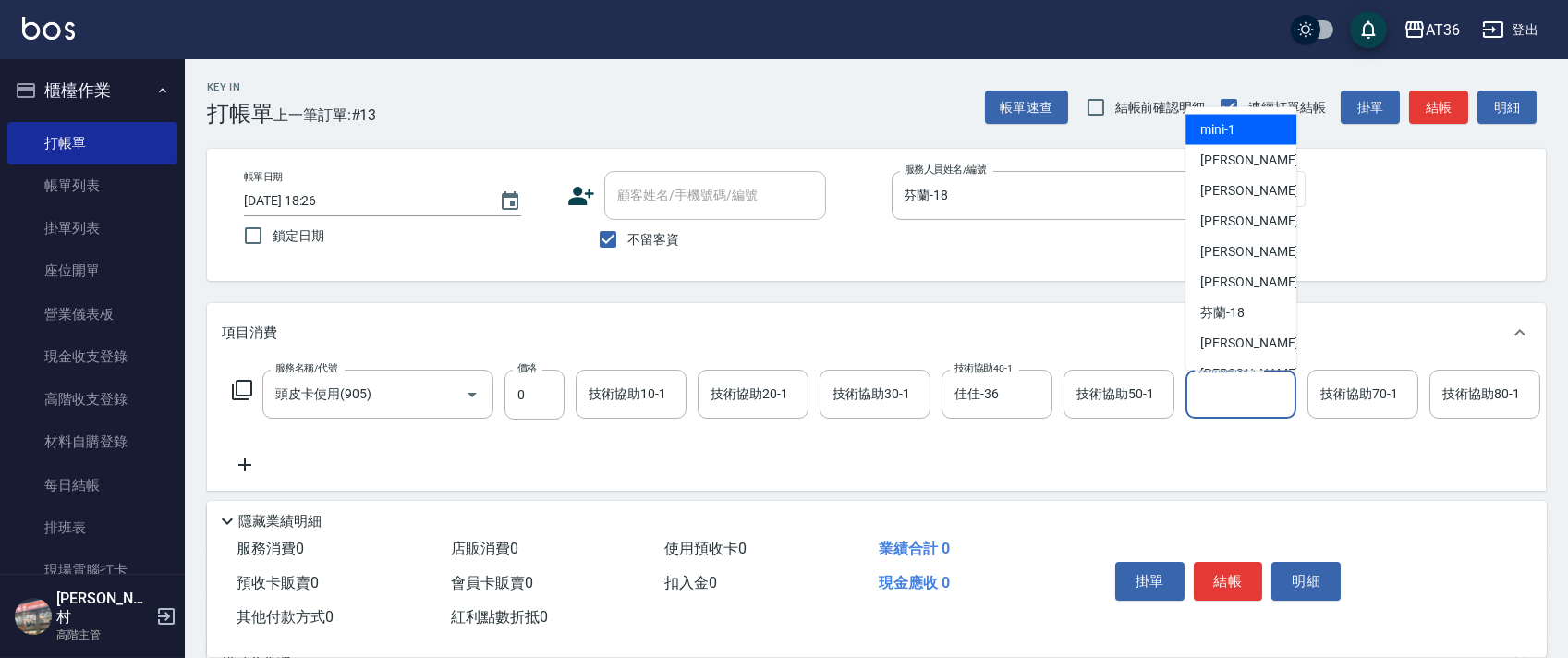
click at [1218, 387] on div "技術協助60-1 技術協助60-1" at bounding box center [1241, 394] width 111 height 49
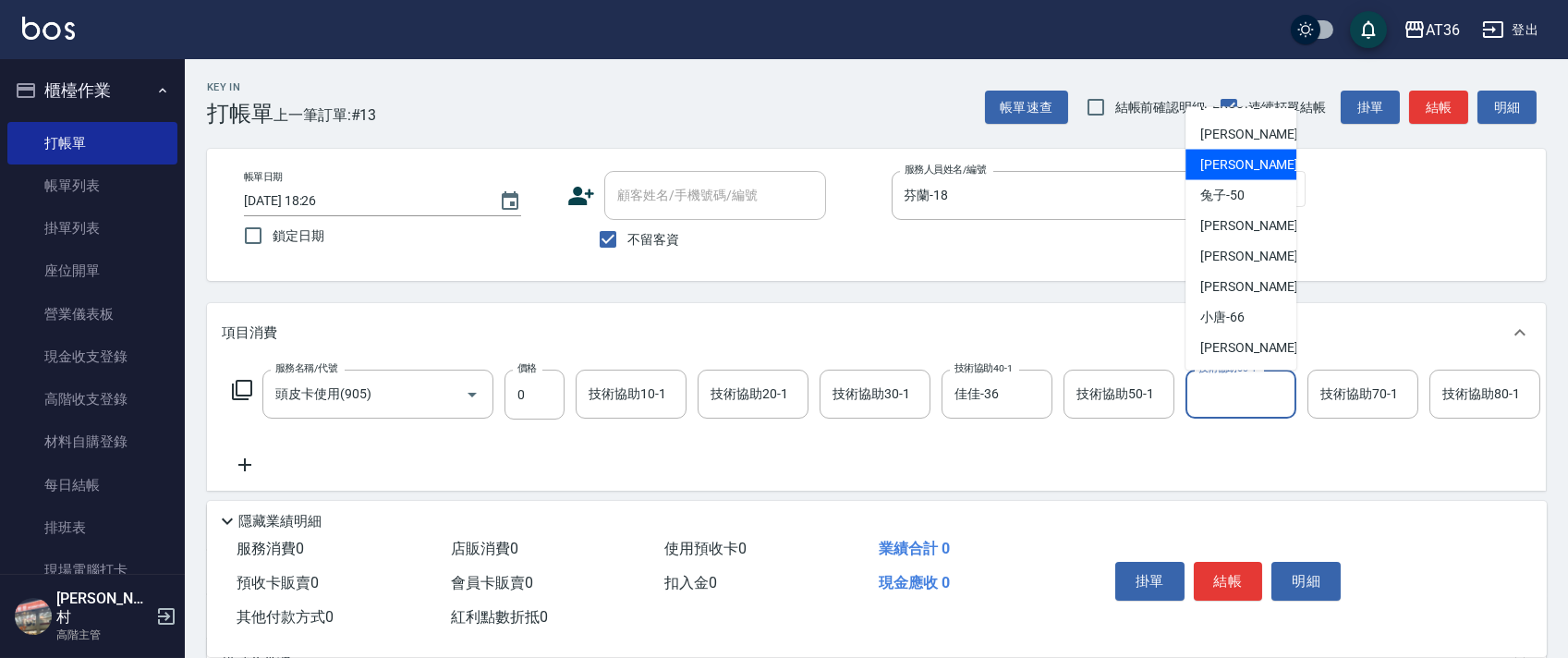
click at [1225, 172] on span "佳佳 -36" at bounding box center [1259, 165] width 116 height 20
type input "佳佳-36"
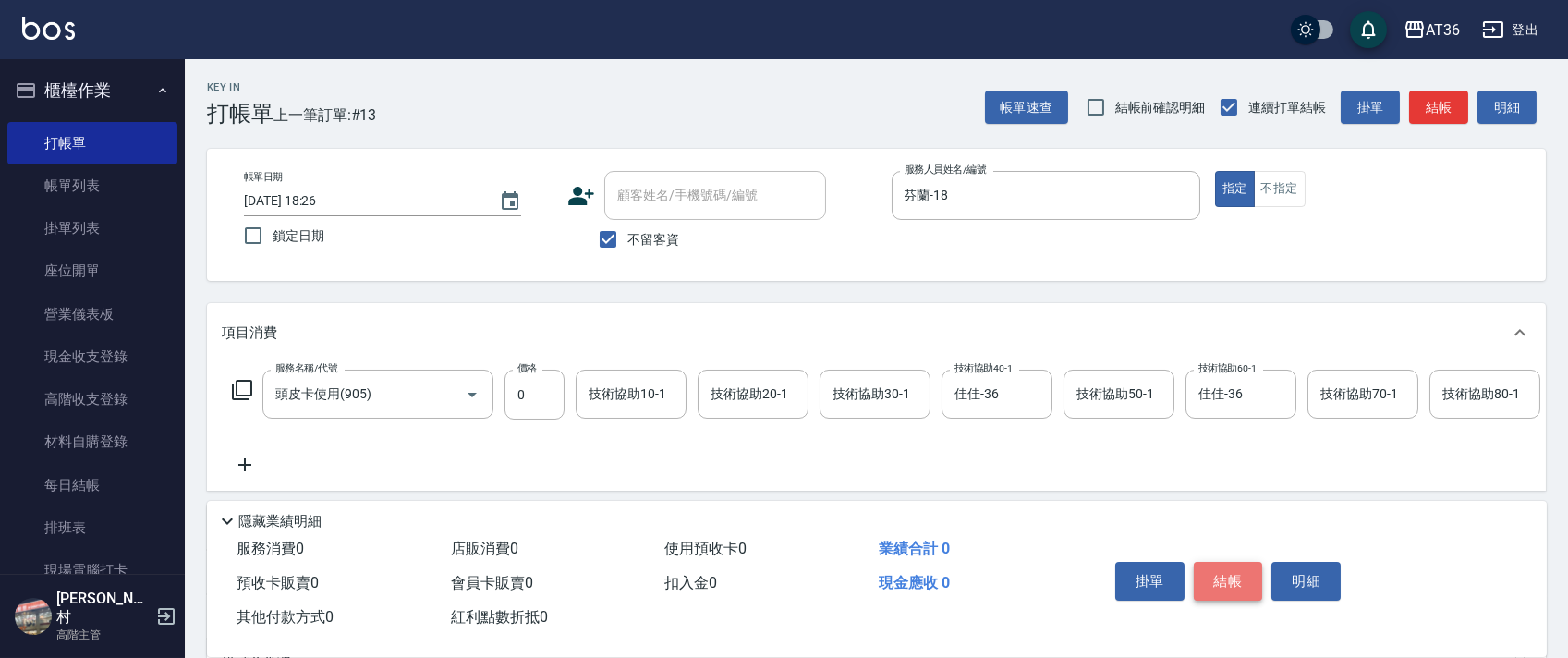
click at [1220, 585] on button "結帳" at bounding box center [1229, 582] width 69 height 39
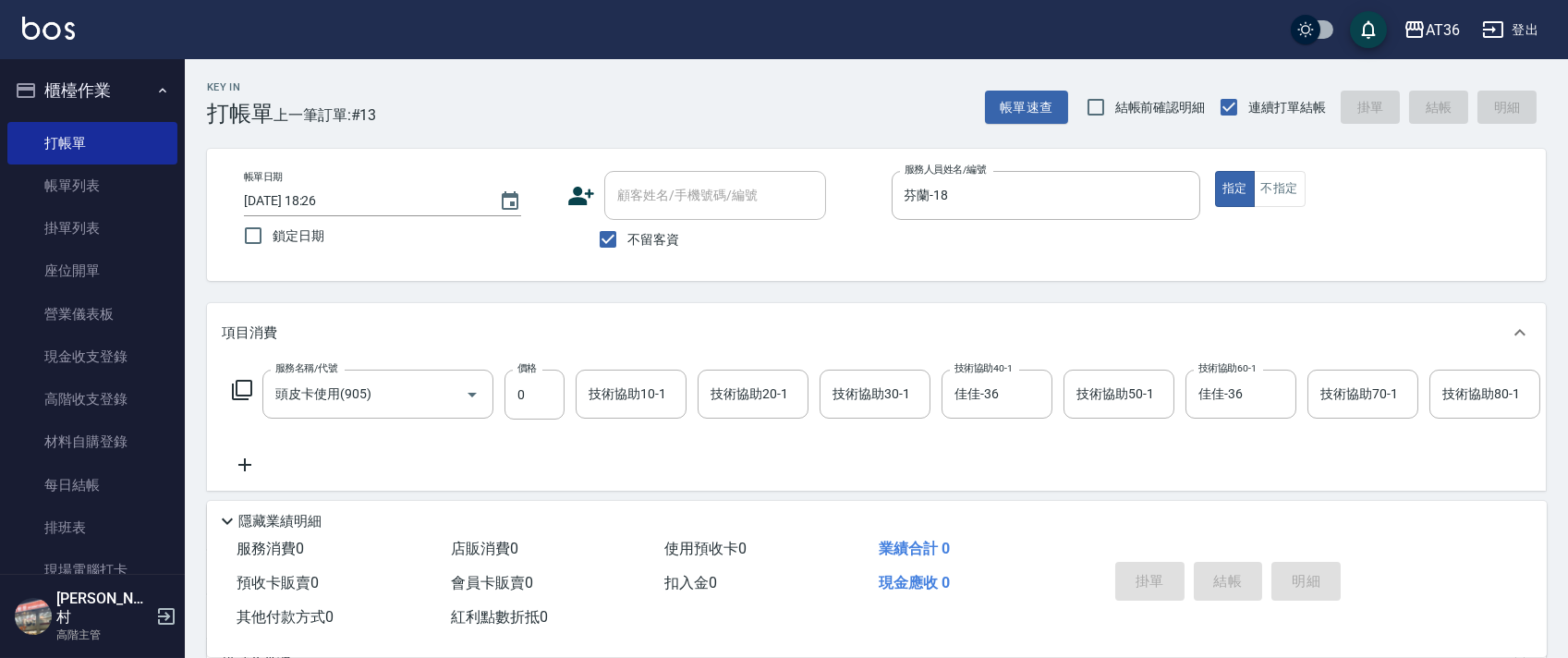
type input "[DATE] 18:27"
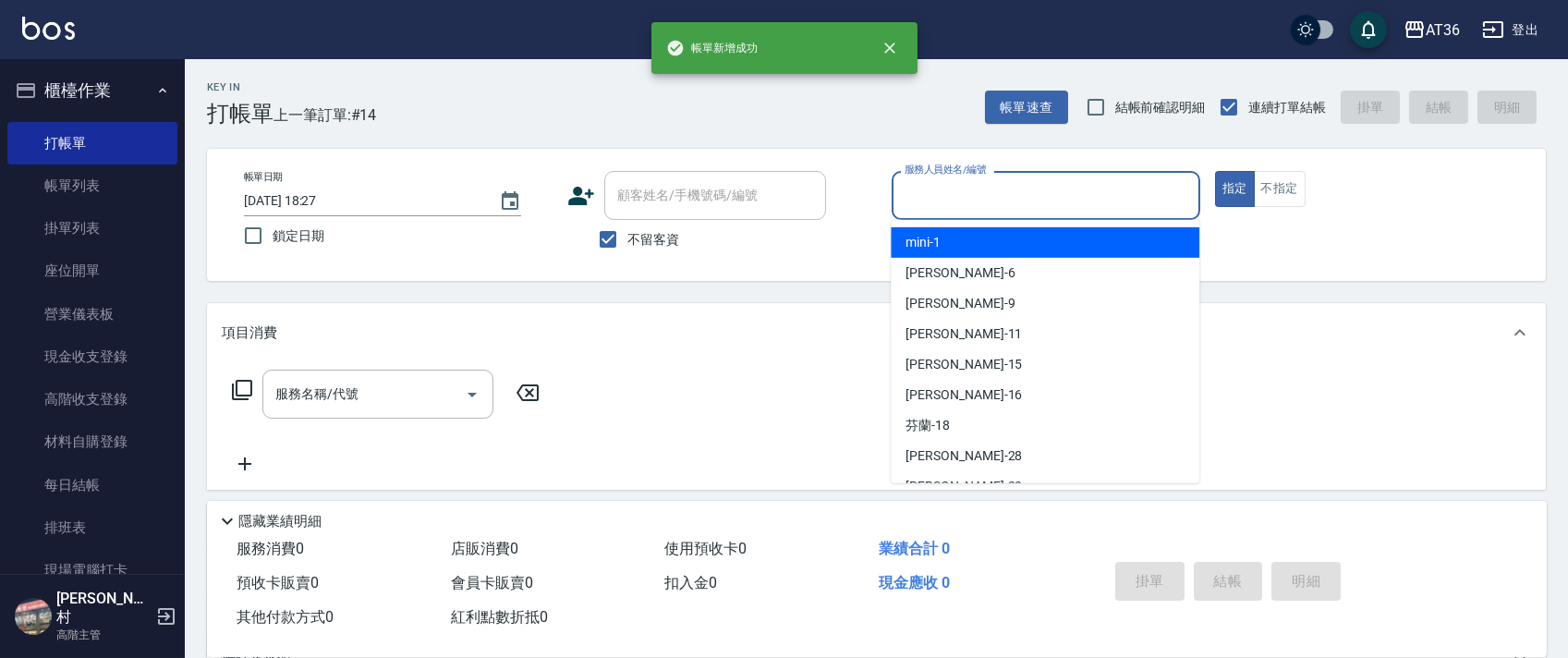
click at [934, 195] on input "服務人員姓名/編號" at bounding box center [1045, 195] width 292 height 33
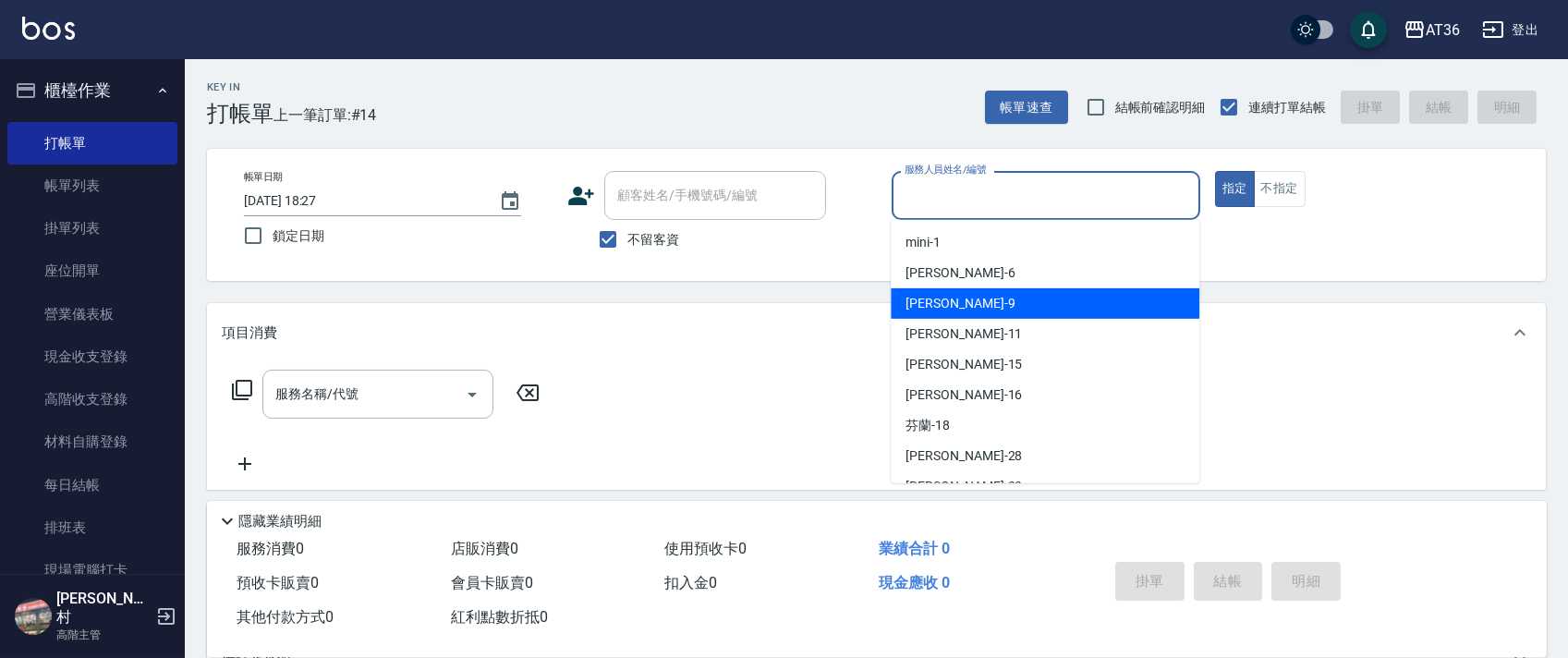
click at [932, 298] on span "美燕 -9" at bounding box center [960, 303] width 109 height 20
type input "美燕-9"
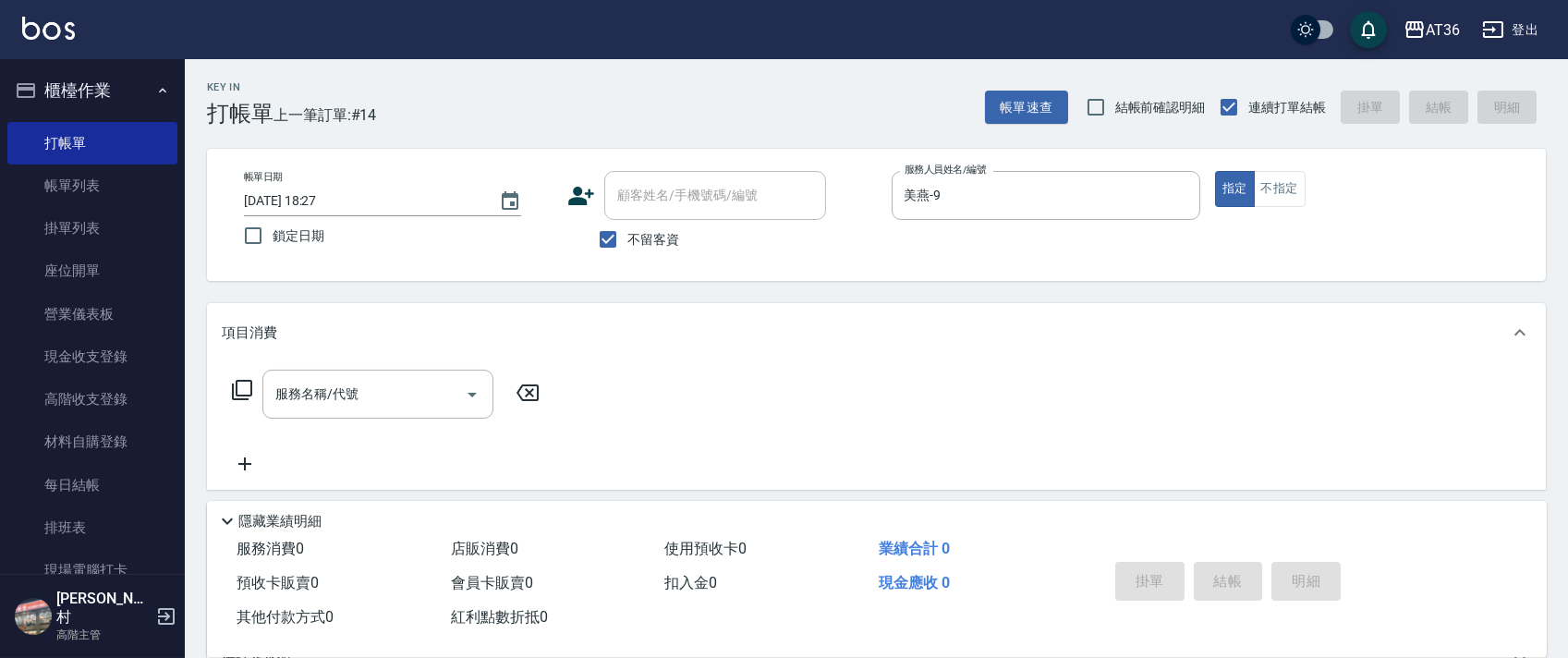
click at [247, 391] on icon at bounding box center [242, 391] width 22 height 22
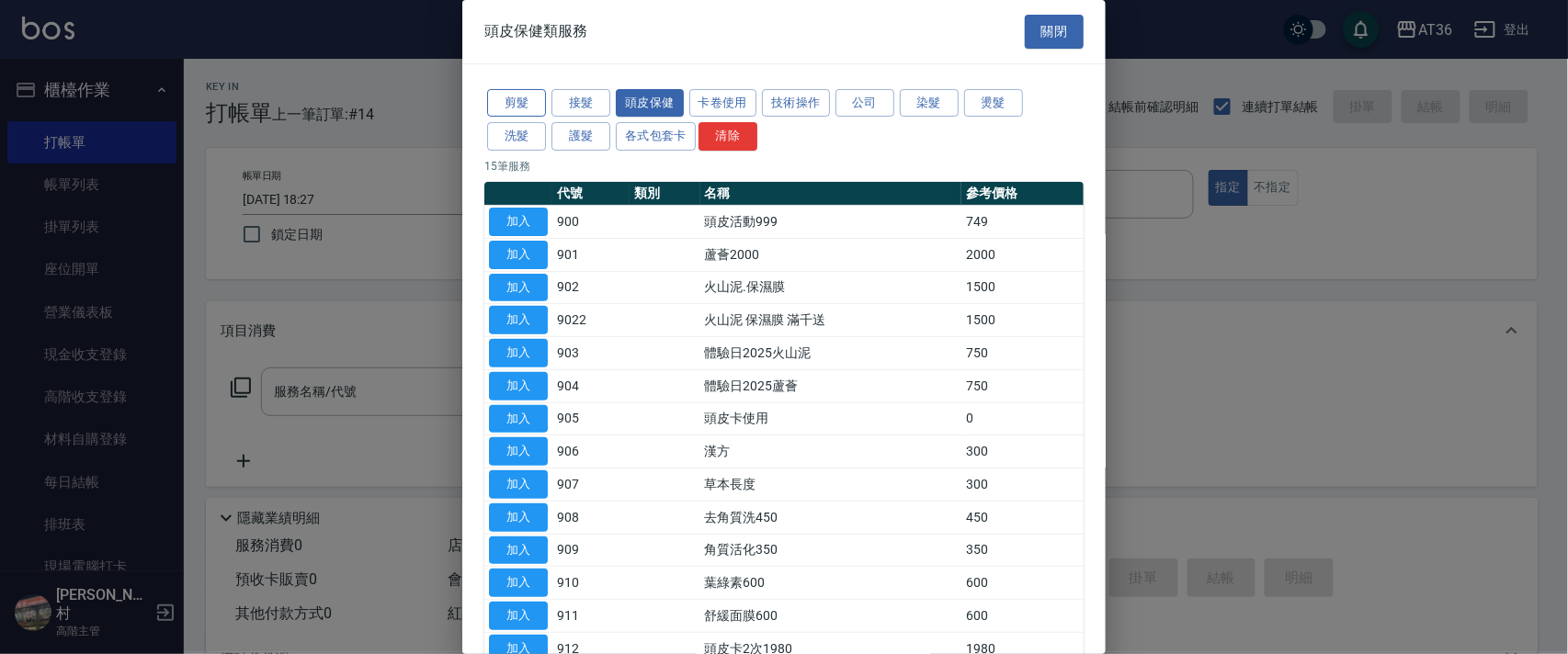
click at [522, 101] on button "剪髮" at bounding box center [516, 103] width 58 height 29
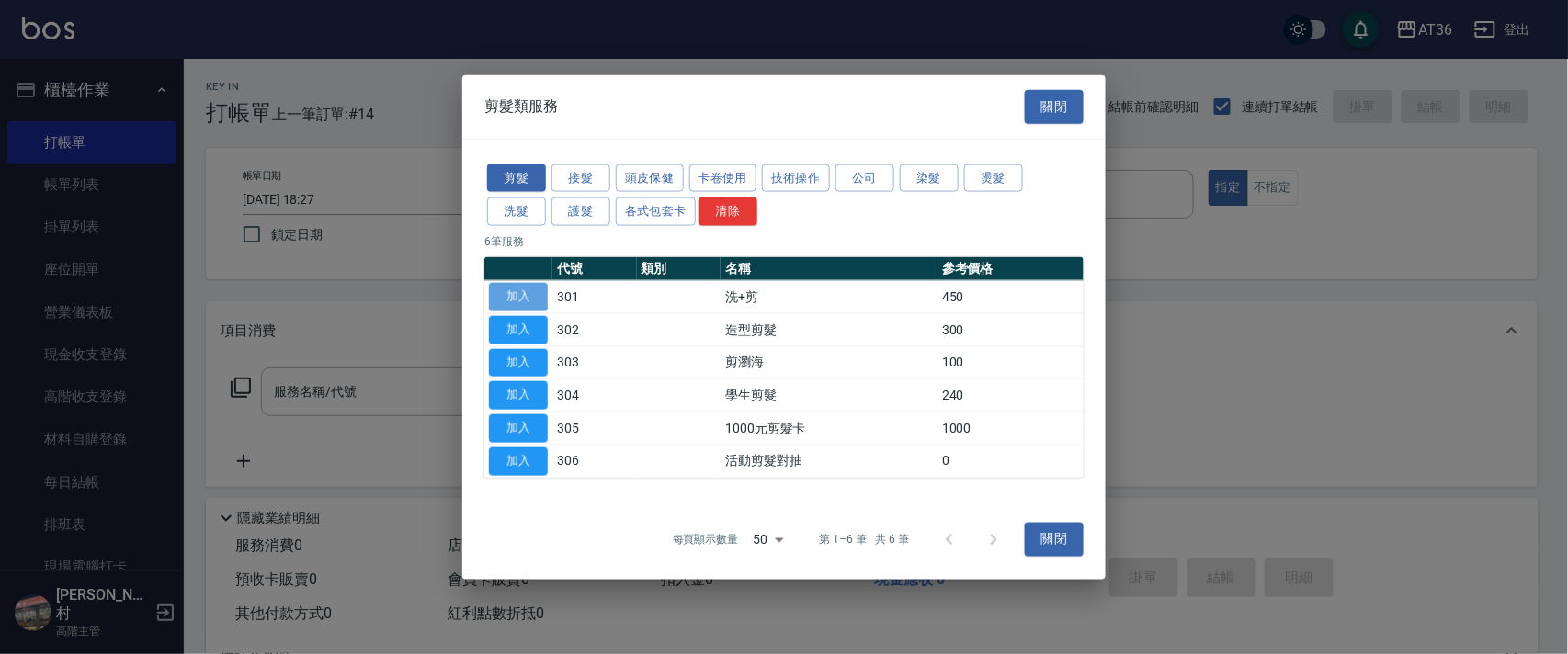
click at [522, 291] on button "加入" at bounding box center [518, 297] width 58 height 29
type input "洗+剪(301)"
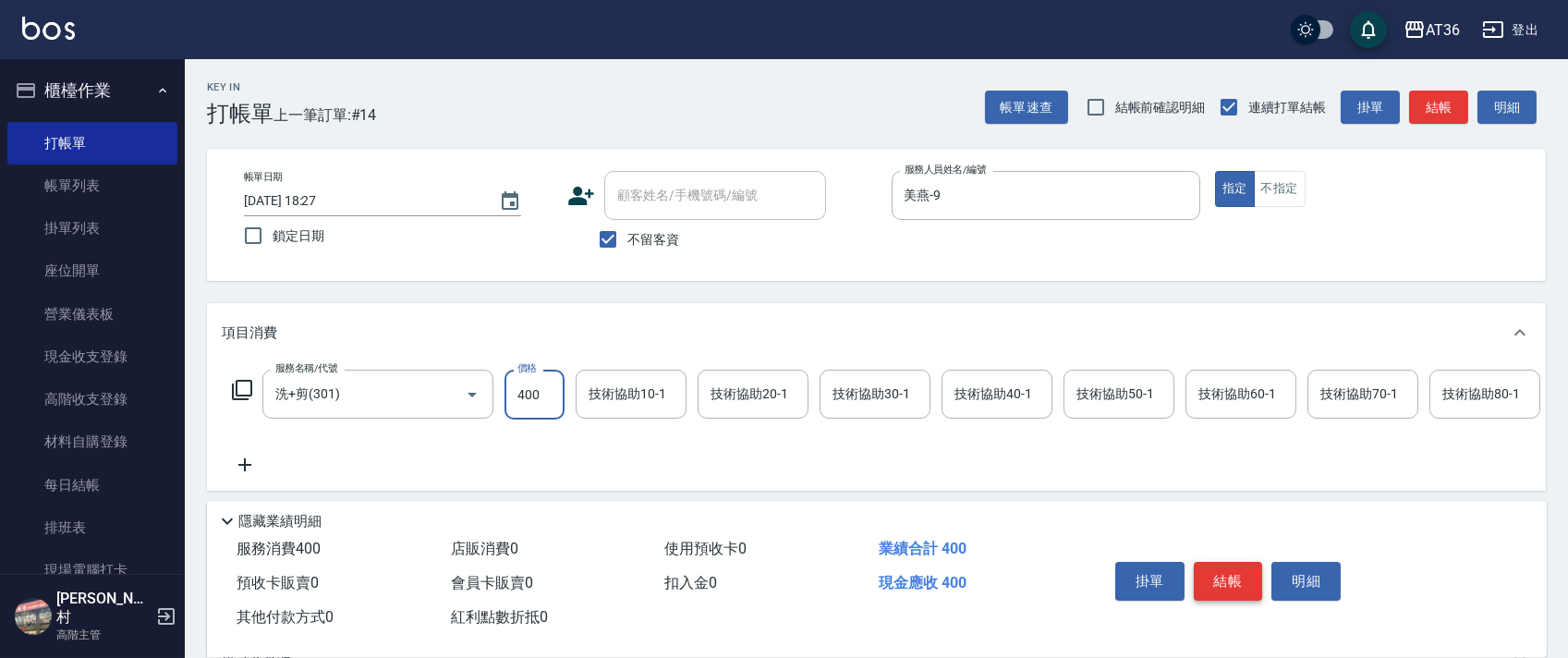
type input "400"
click at [1229, 592] on button "結帳" at bounding box center [1229, 582] width 69 height 39
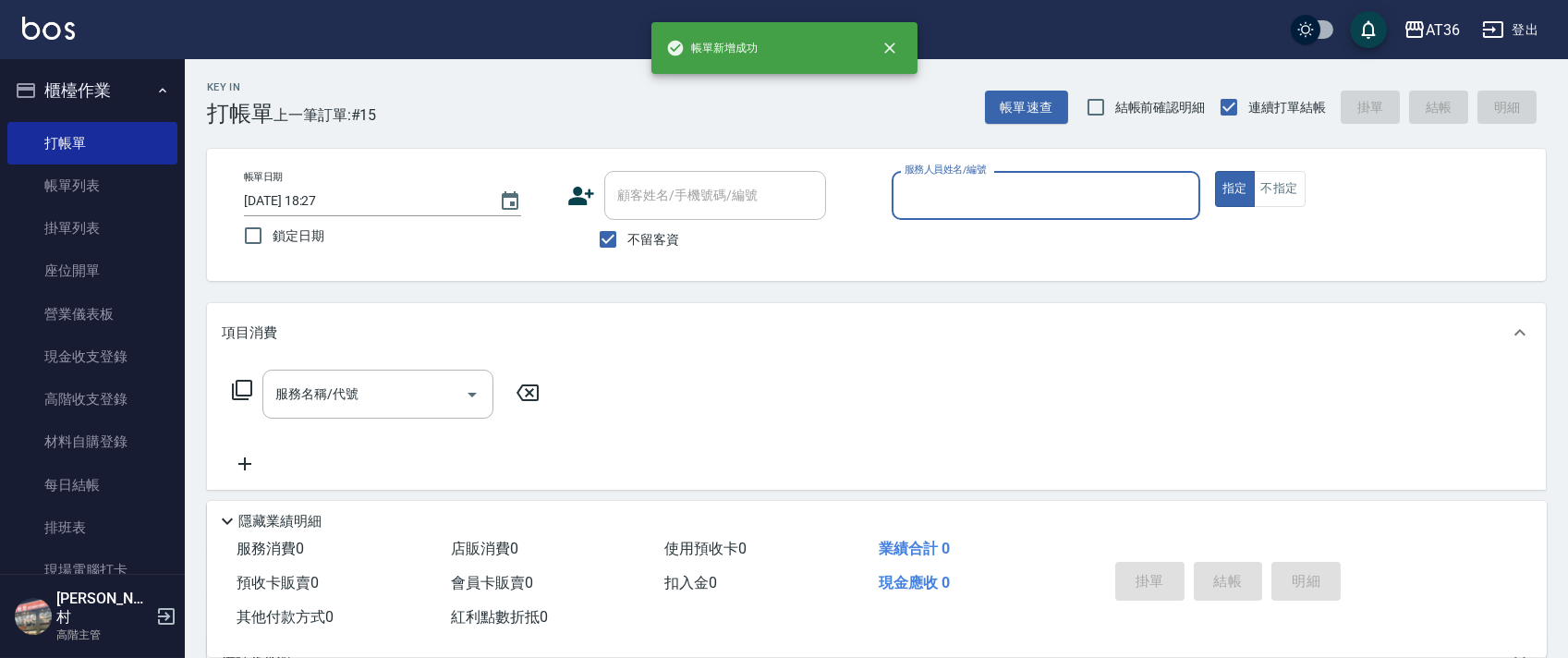
drag, startPoint x: 933, startPoint y: 195, endPoint x: 957, endPoint y: 207, distance: 26.8
click at [932, 199] on input "服務人員姓名/編號" at bounding box center [1045, 195] width 292 height 33
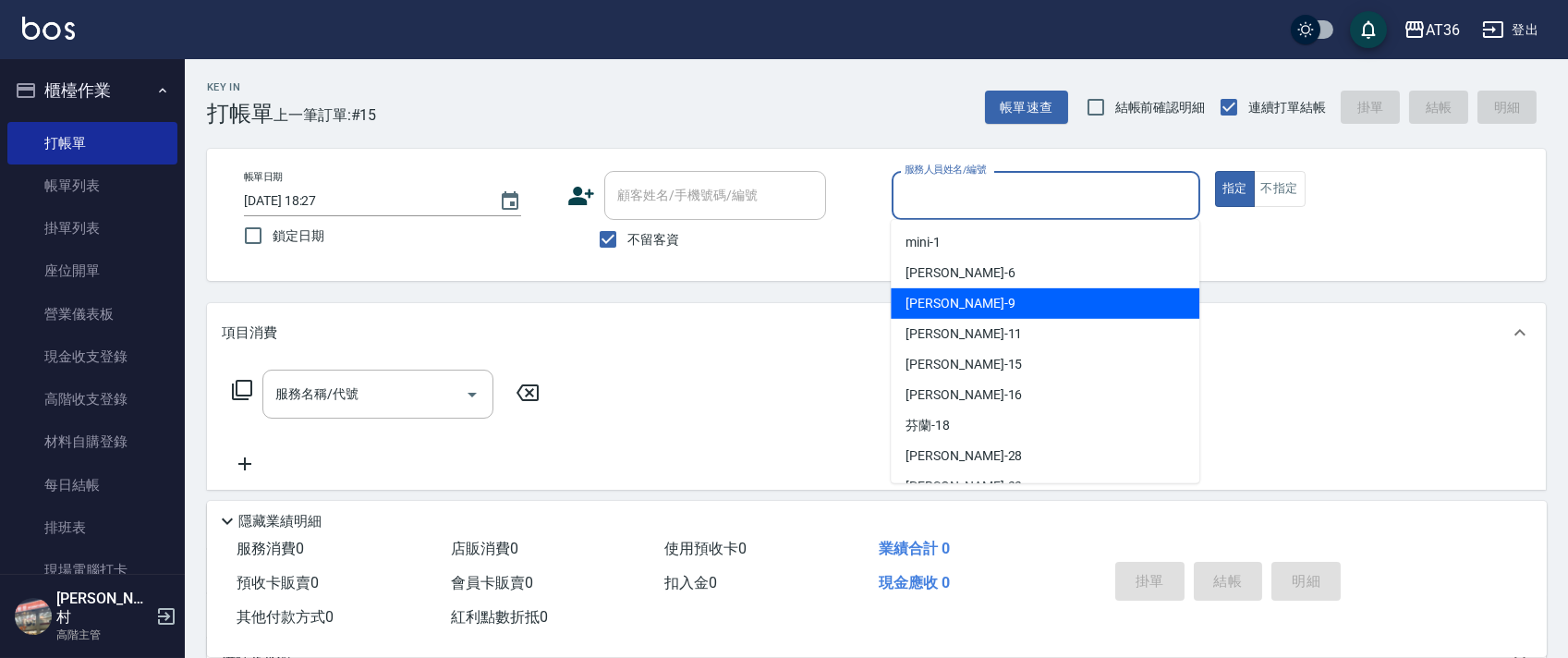
click at [941, 298] on span "美燕 -9" at bounding box center [960, 303] width 109 height 20
type input "美燕-9"
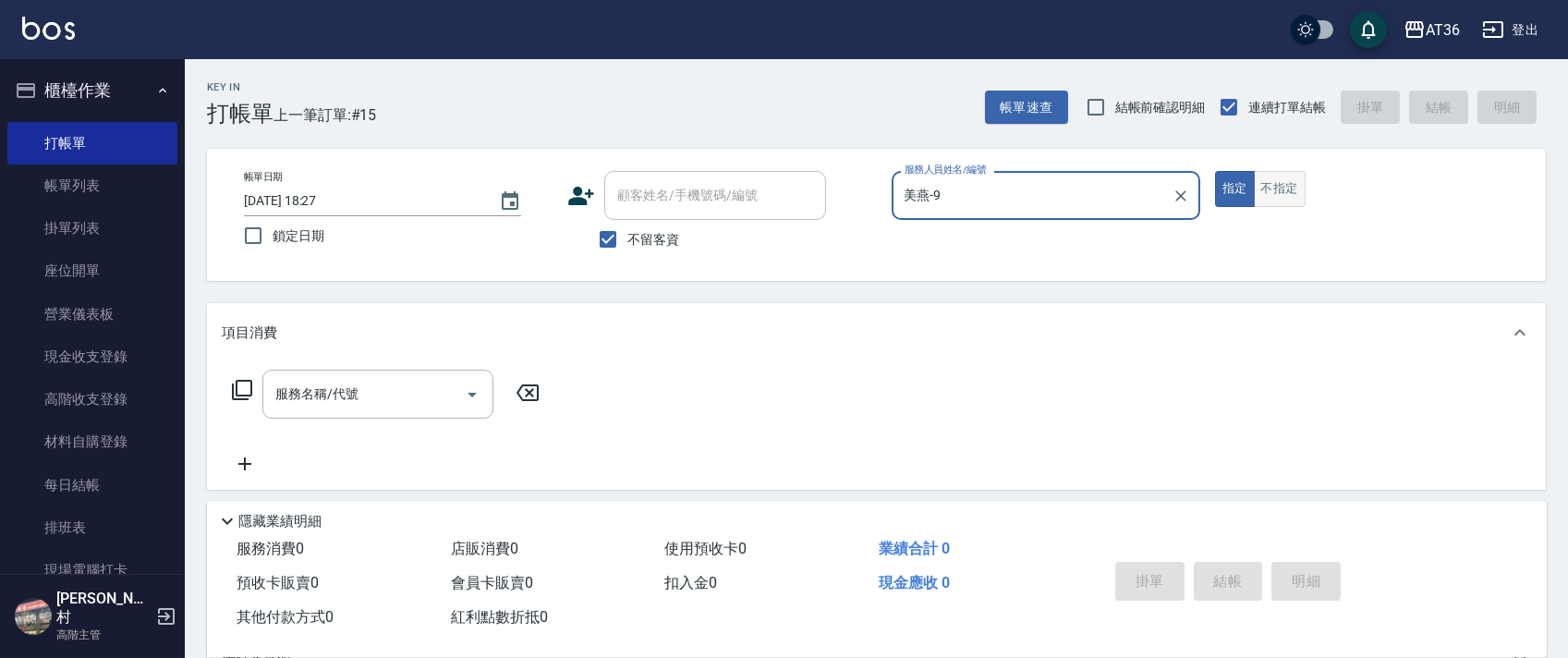
click at [1274, 182] on button "不指定" at bounding box center [1280, 189] width 52 height 36
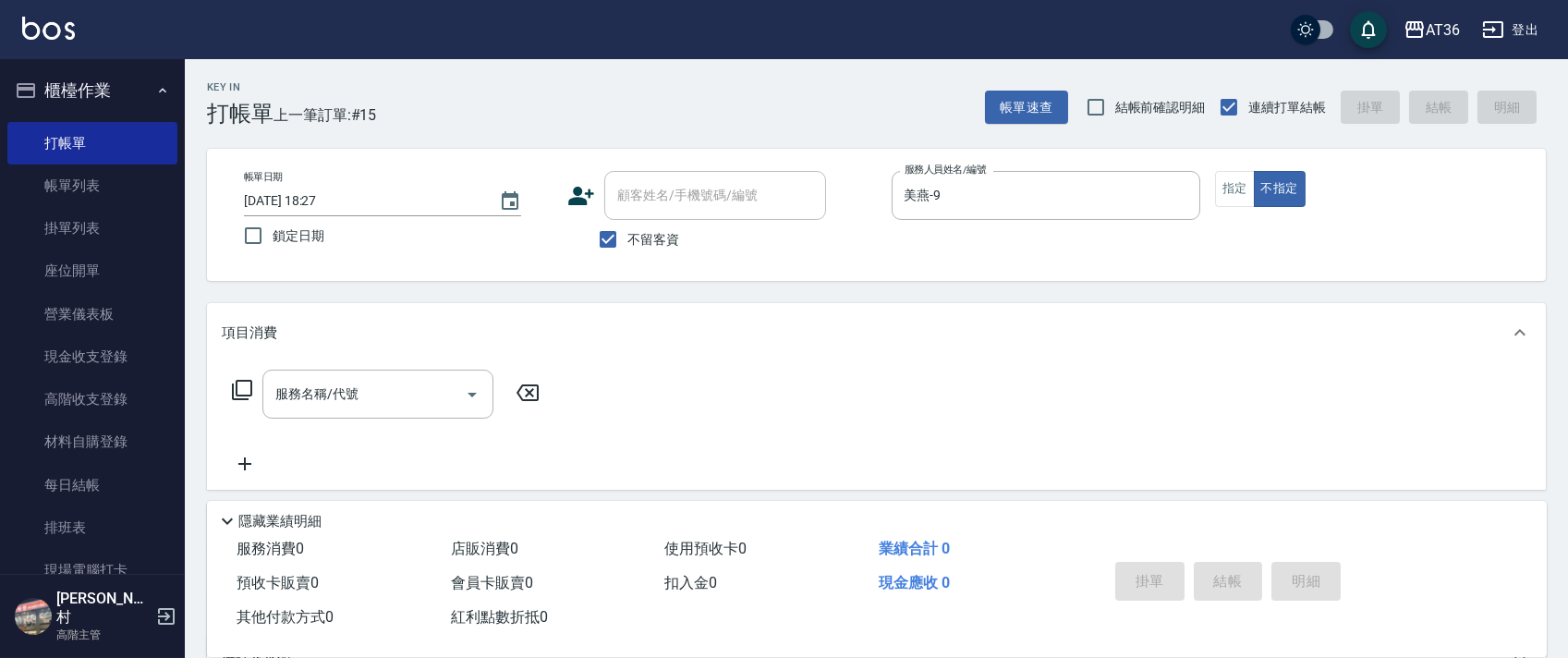
click at [235, 386] on icon at bounding box center [242, 391] width 22 height 22
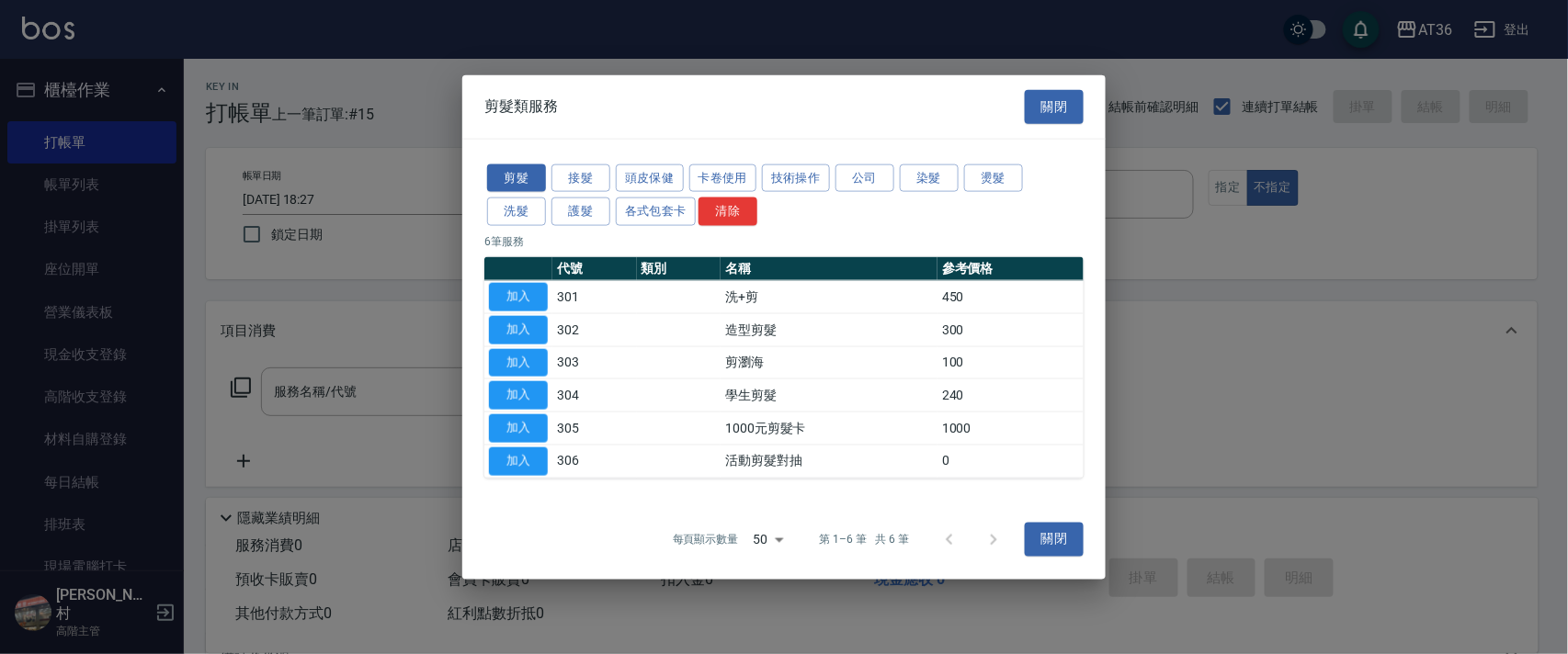
drag, startPoint x: 590, startPoint y: 208, endPoint x: 744, endPoint y: 244, distance: 158.2
click at [590, 208] on button "護髮" at bounding box center [580, 211] width 58 height 29
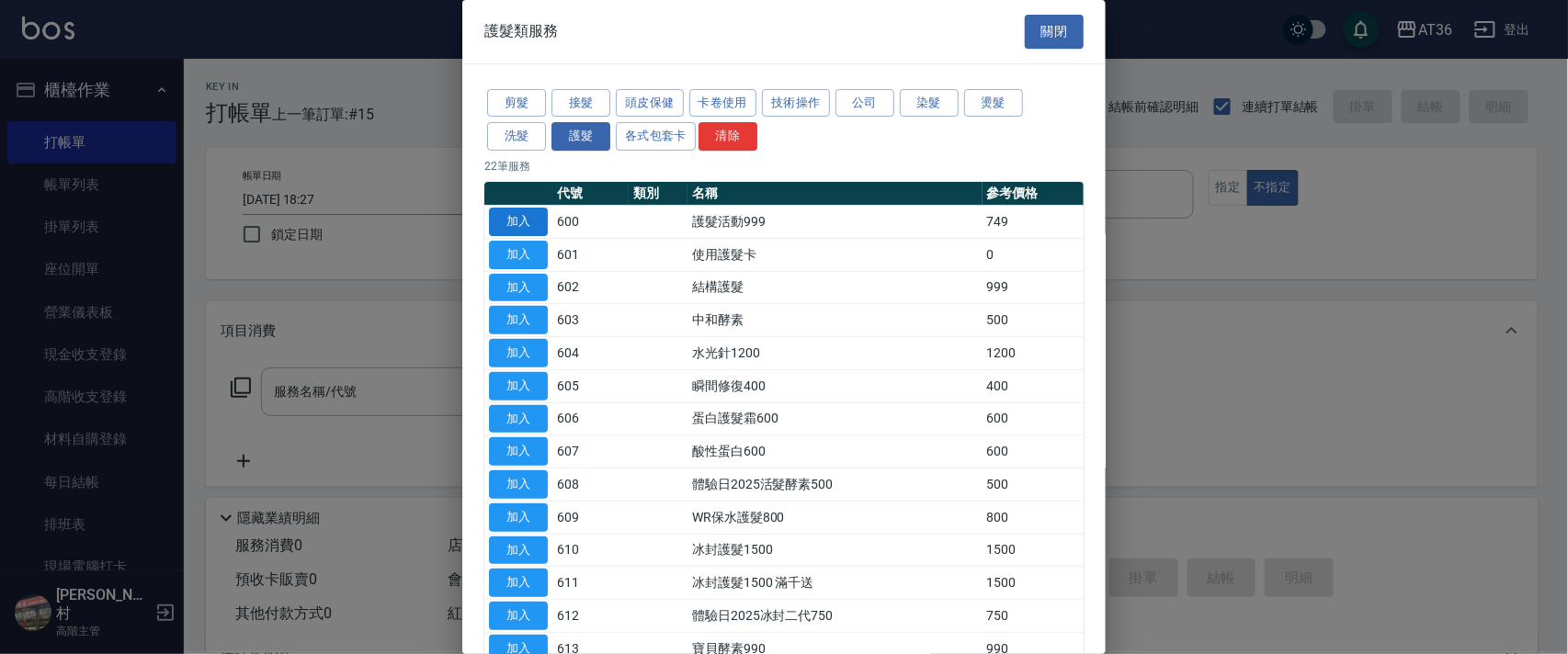
click at [519, 224] on button "加入" at bounding box center [518, 221] width 58 height 29
type input "護髮活動999(600)"
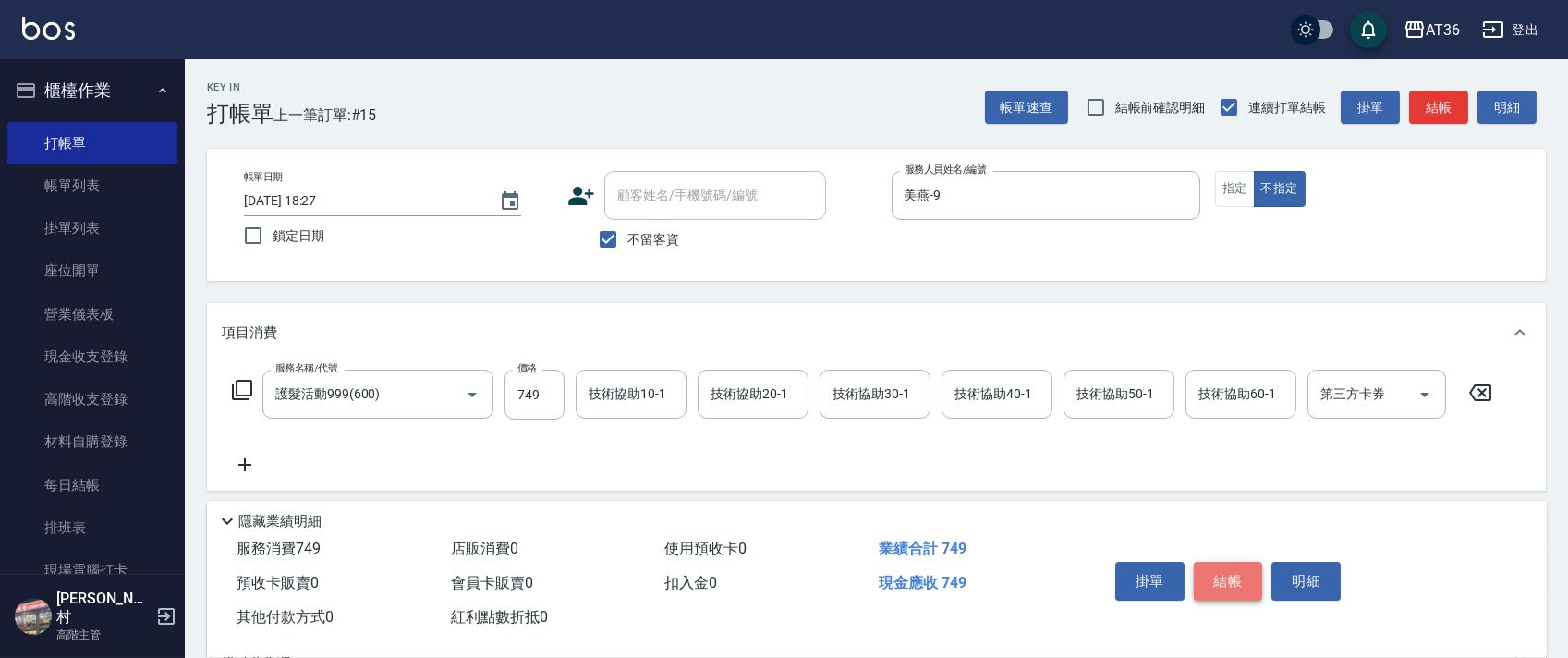
click at [1224, 571] on button "結帳" at bounding box center [1229, 582] width 69 height 39
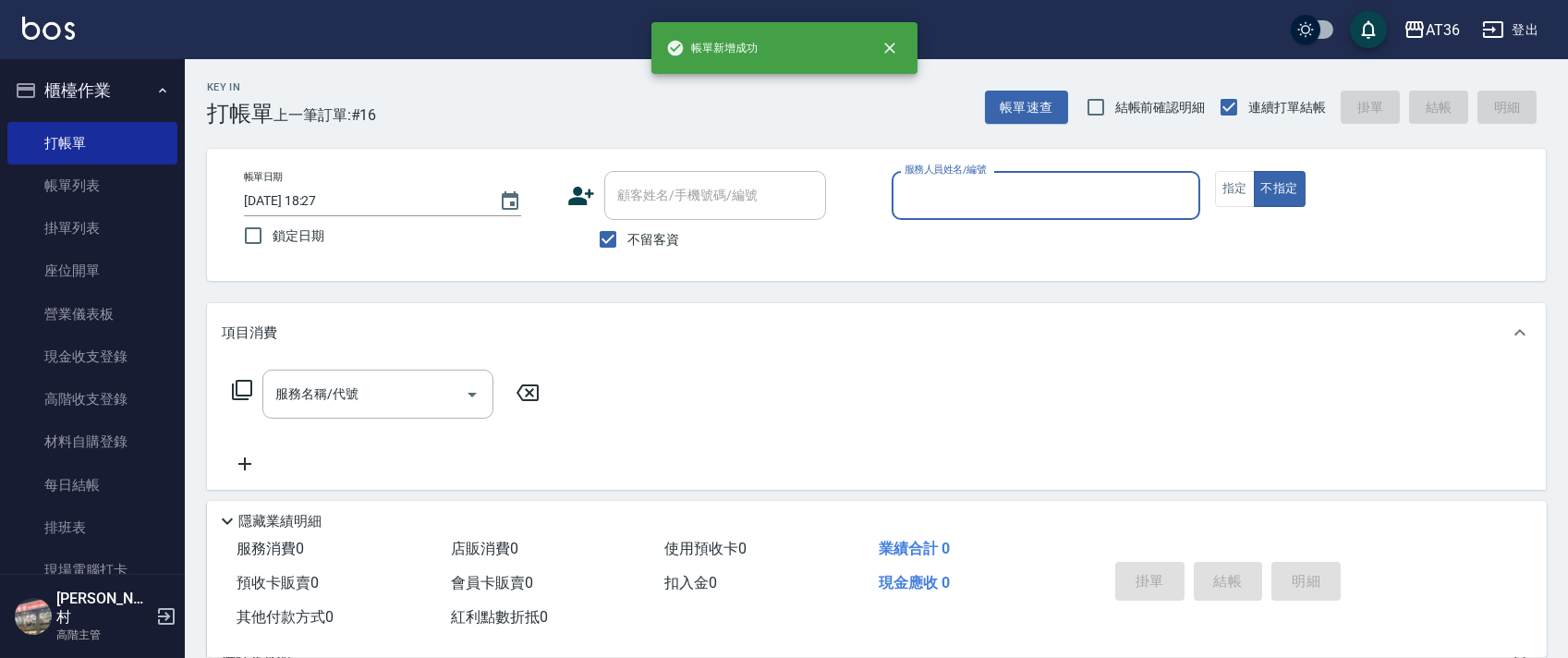
drag, startPoint x: 920, startPoint y: 195, endPoint x: 936, endPoint y: 205, distance: 18.9
click at [920, 197] on input "服務人員姓名/編號" at bounding box center [1045, 195] width 292 height 33
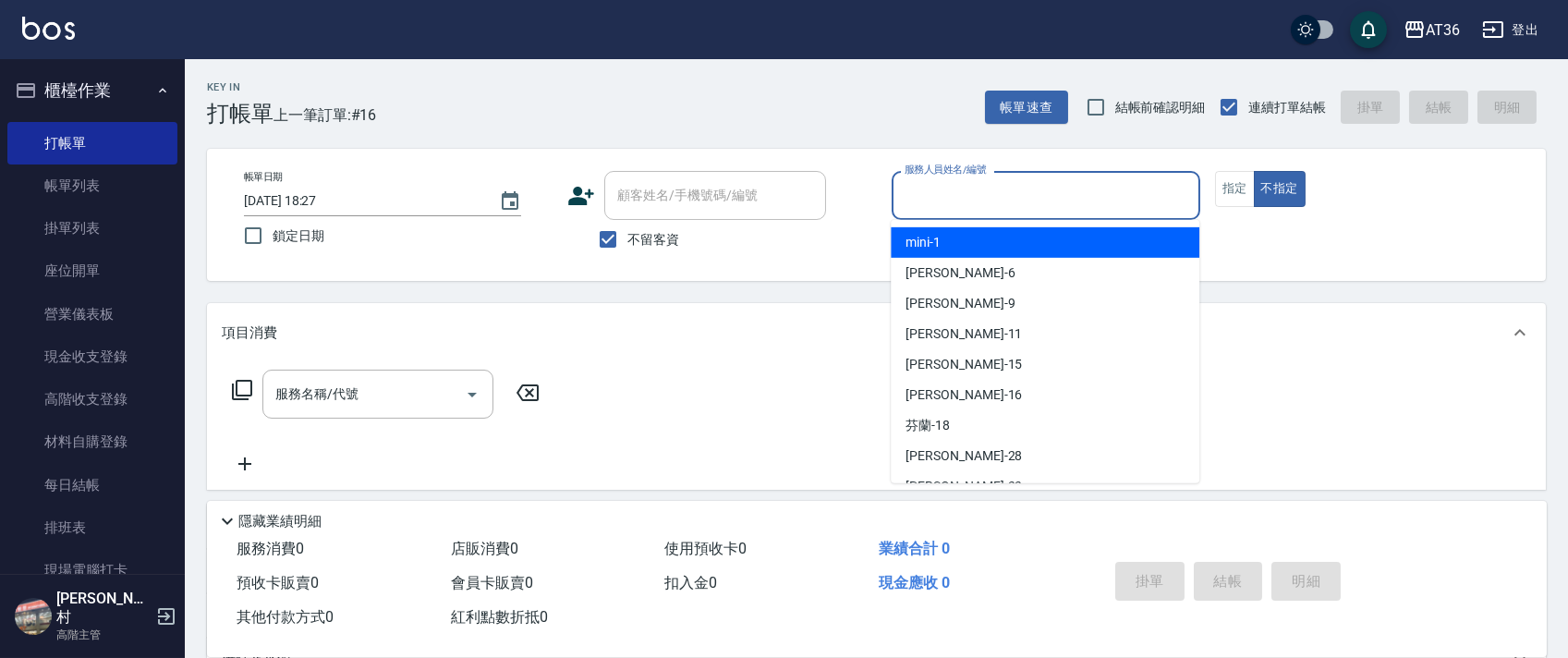
click at [928, 254] on div "mini -1" at bounding box center [1044, 242] width 308 height 31
type input "mini-1"
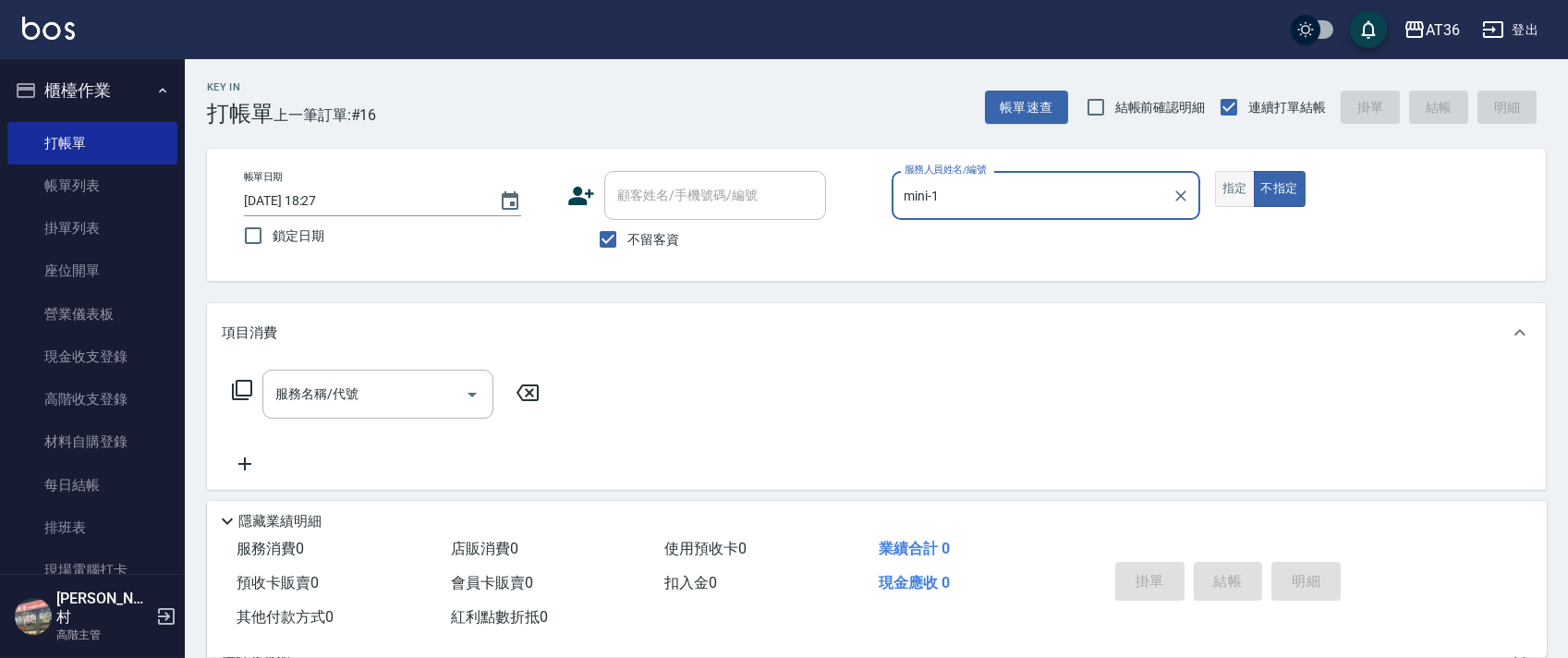
click at [1251, 194] on button "指定" at bounding box center [1235, 189] width 40 height 36
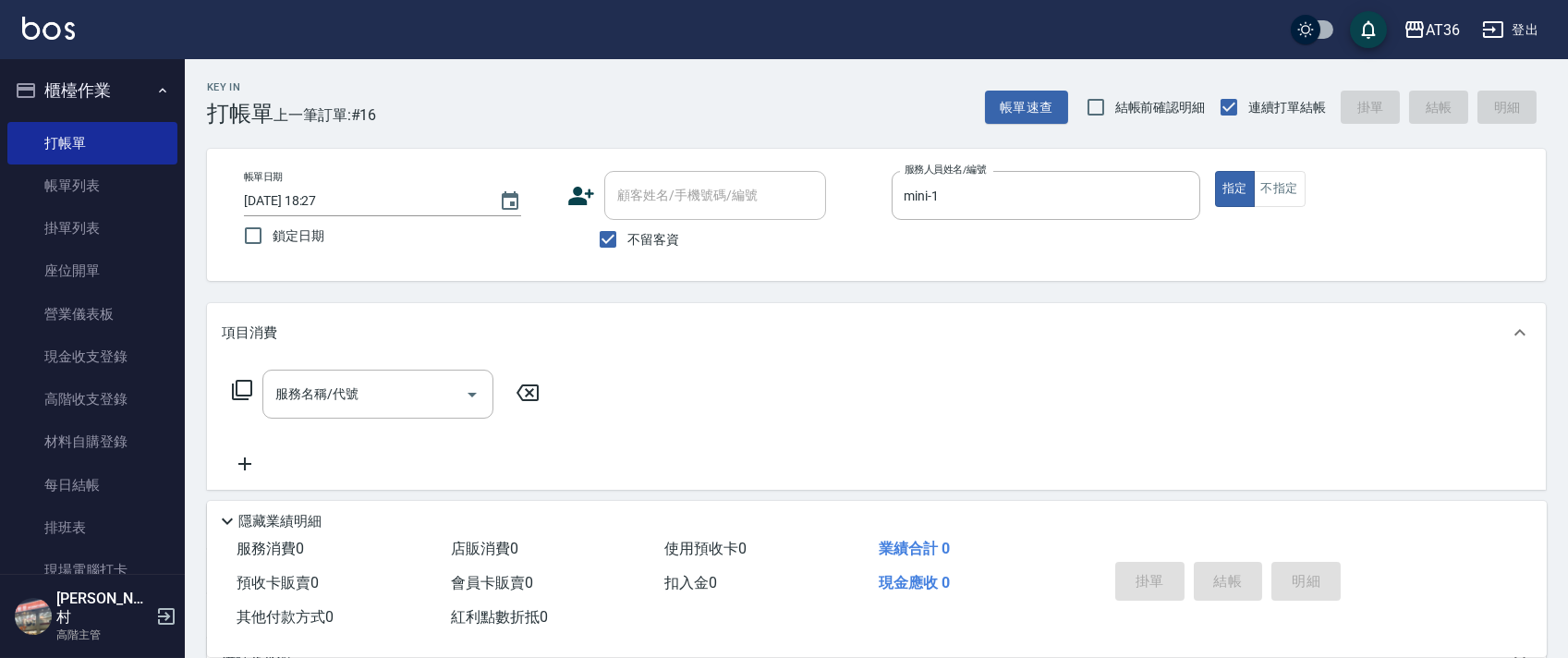
click at [242, 385] on icon at bounding box center [242, 391] width 22 height 22
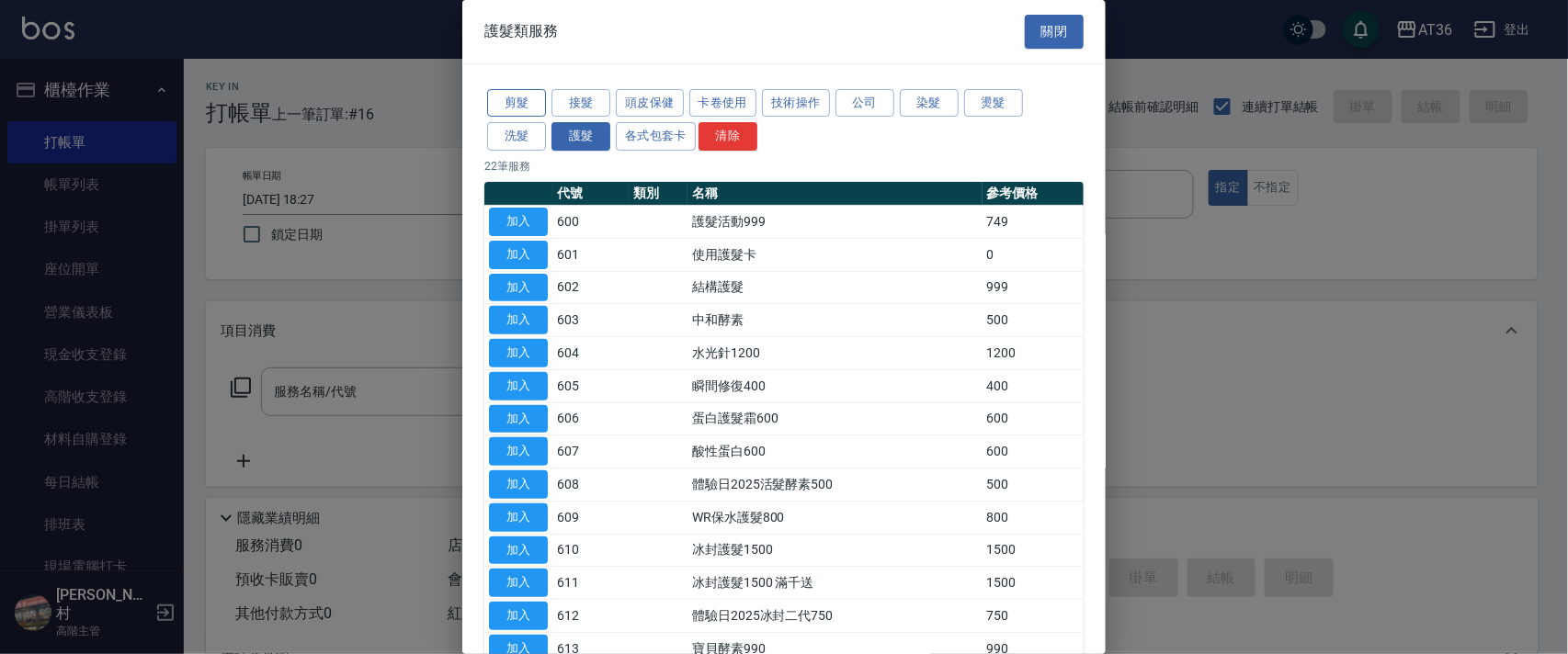
click at [515, 105] on button "剪髮" at bounding box center [516, 103] width 58 height 29
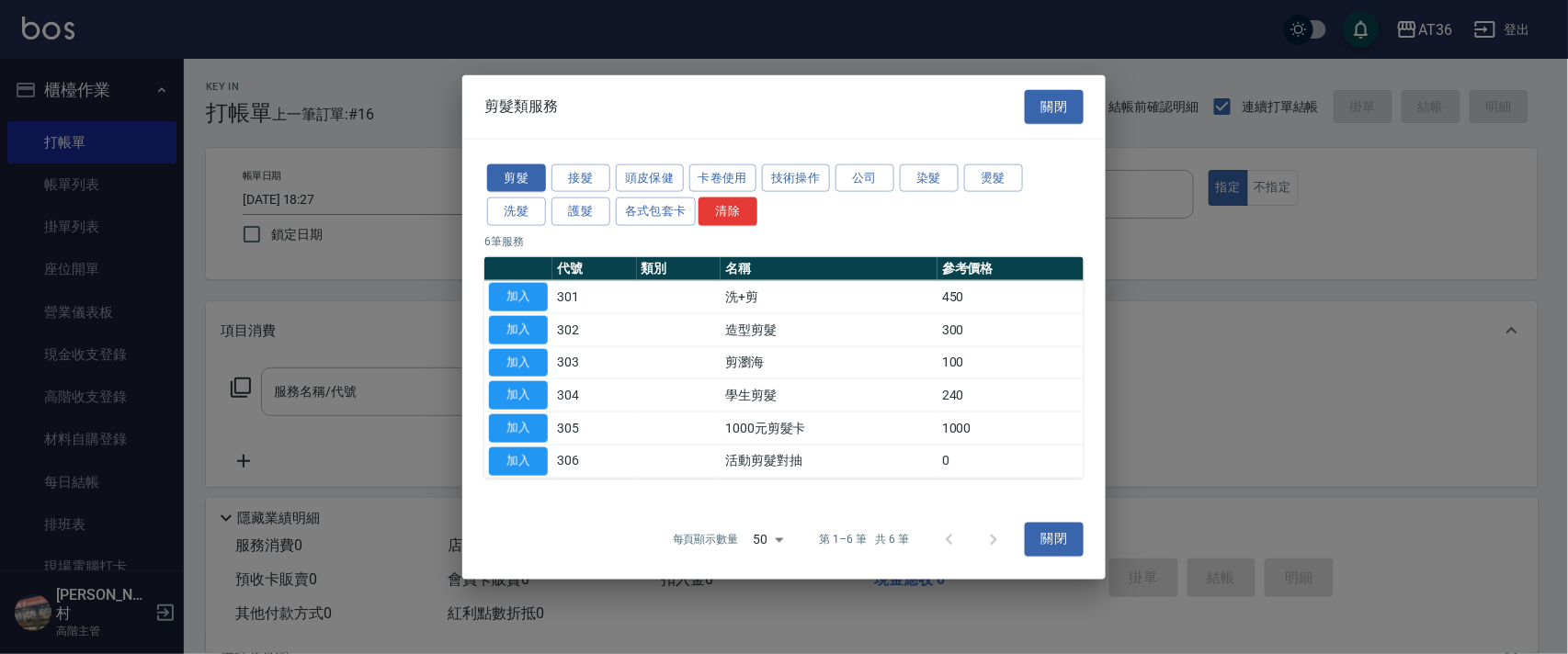
drag, startPoint x: 521, startPoint y: 288, endPoint x: 563, endPoint y: 457, distance: 174.1
click at [521, 288] on button "加入" at bounding box center [518, 297] width 58 height 29
type input "洗+剪(301)"
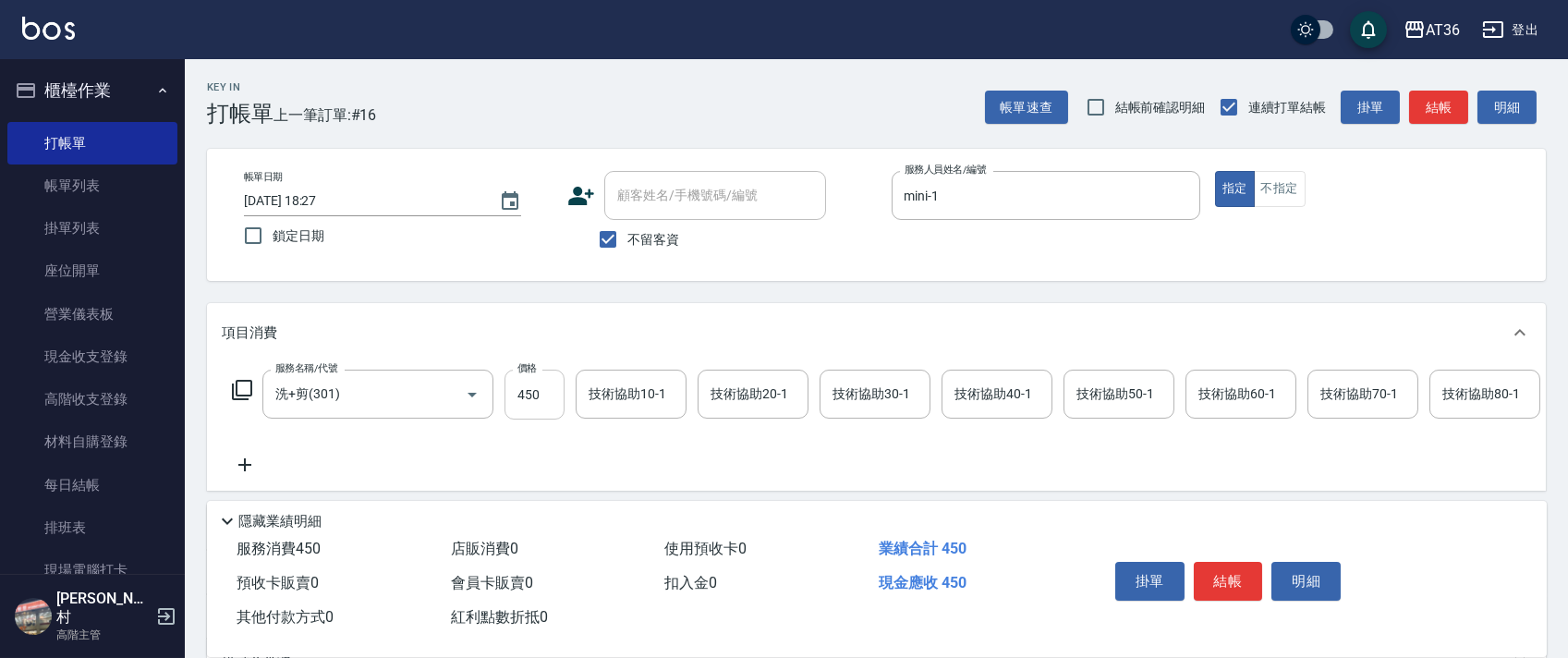
click at [518, 398] on input "450" at bounding box center [535, 395] width 60 height 50
type input "430"
drag, startPoint x: 972, startPoint y: 389, endPoint x: 981, endPoint y: 378, distance: 14.2
click at [971, 389] on div "技術協助40-1 技術協助40-1" at bounding box center [997, 394] width 111 height 49
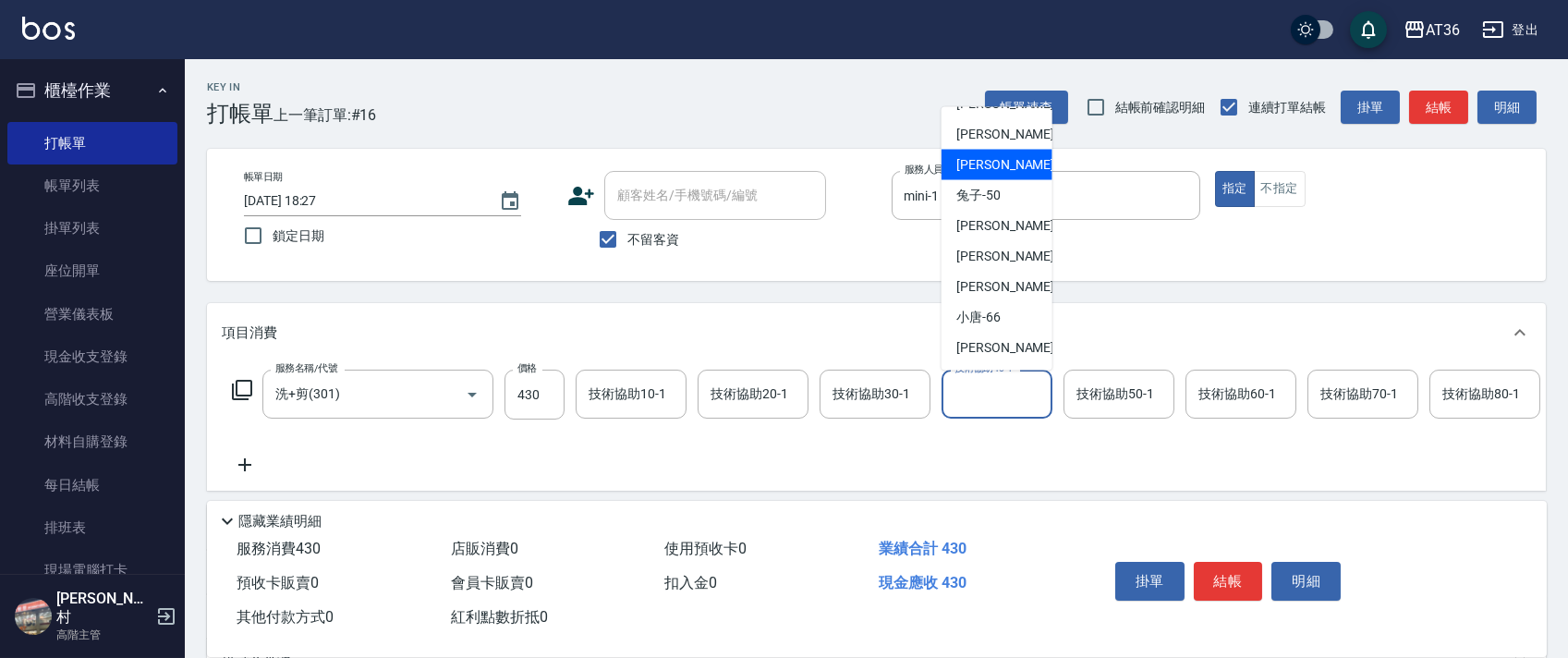
click at [986, 170] on span "佳佳 -36" at bounding box center [1015, 165] width 116 height 20
type input "佳佳-36"
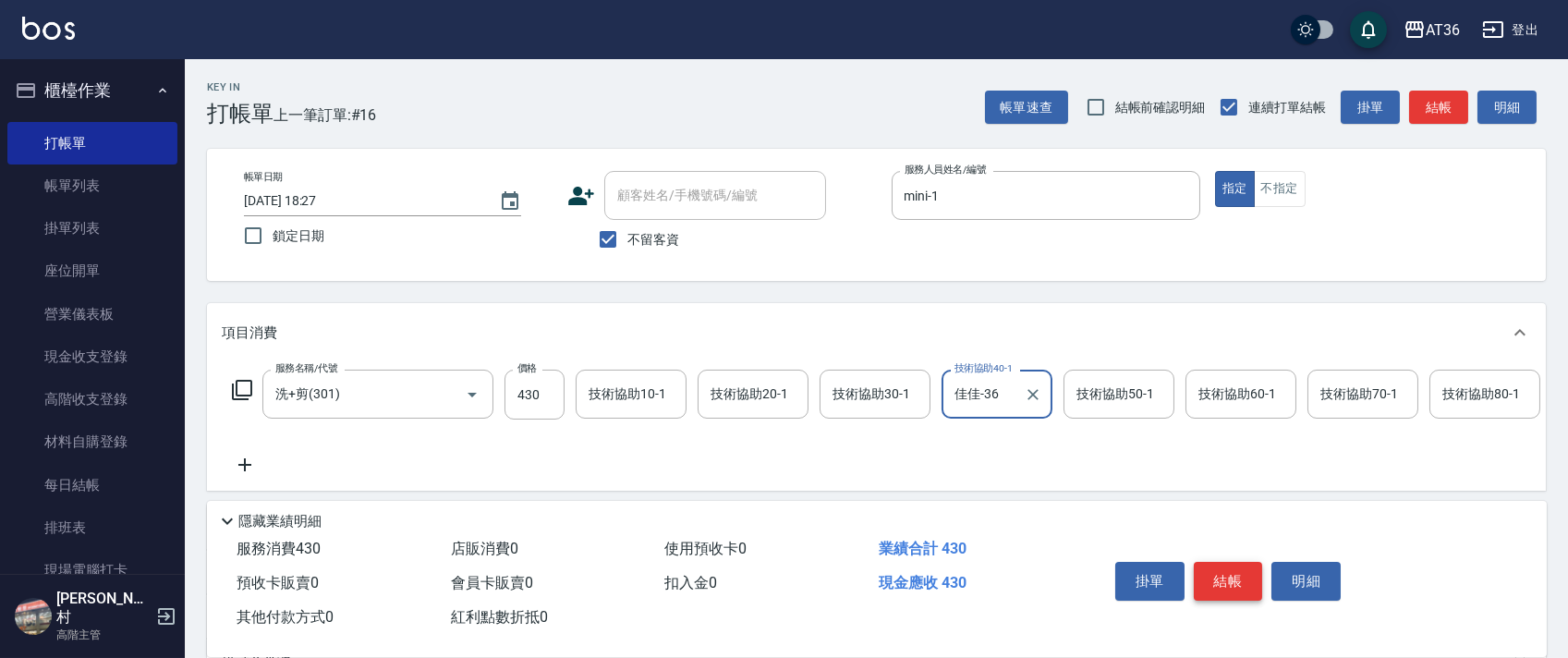
click at [1228, 584] on button "結帳" at bounding box center [1229, 582] width 69 height 39
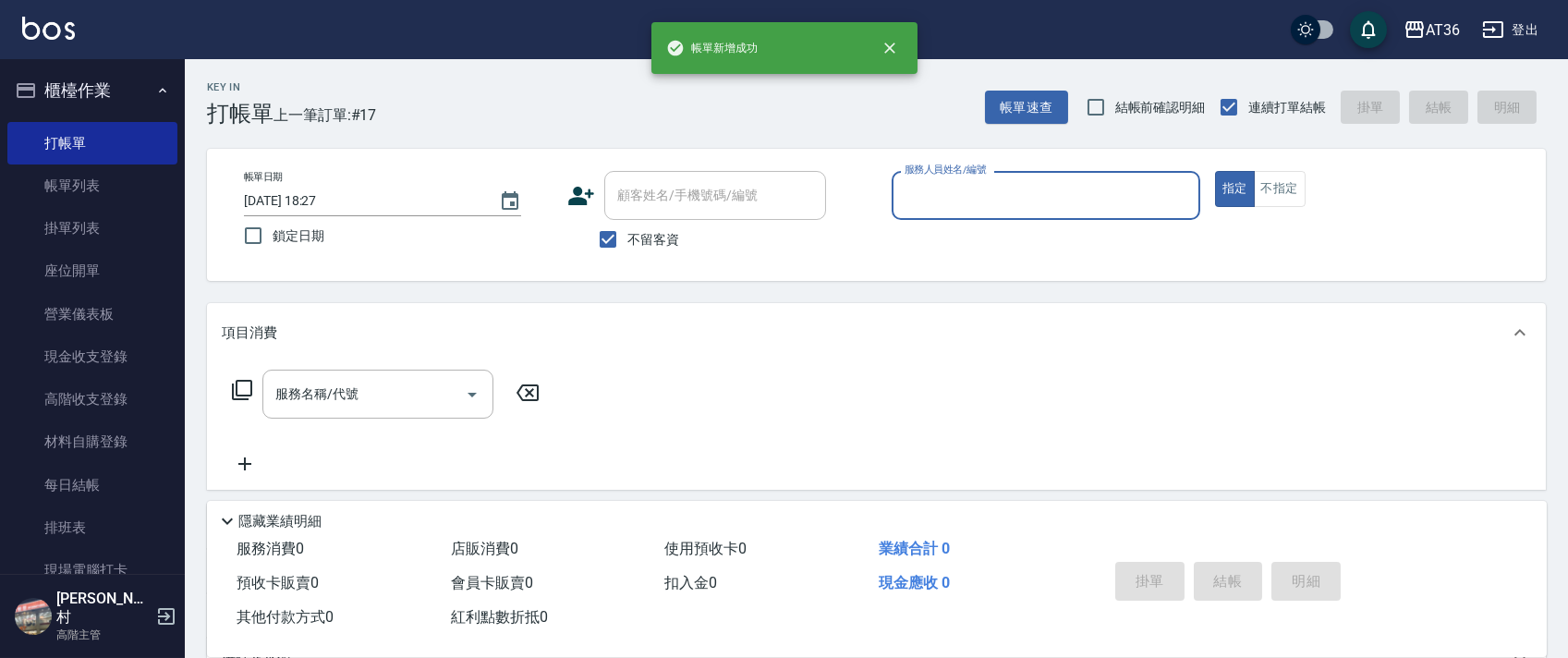
click at [904, 191] on input "服務人員姓名/編號" at bounding box center [1045, 195] width 292 height 33
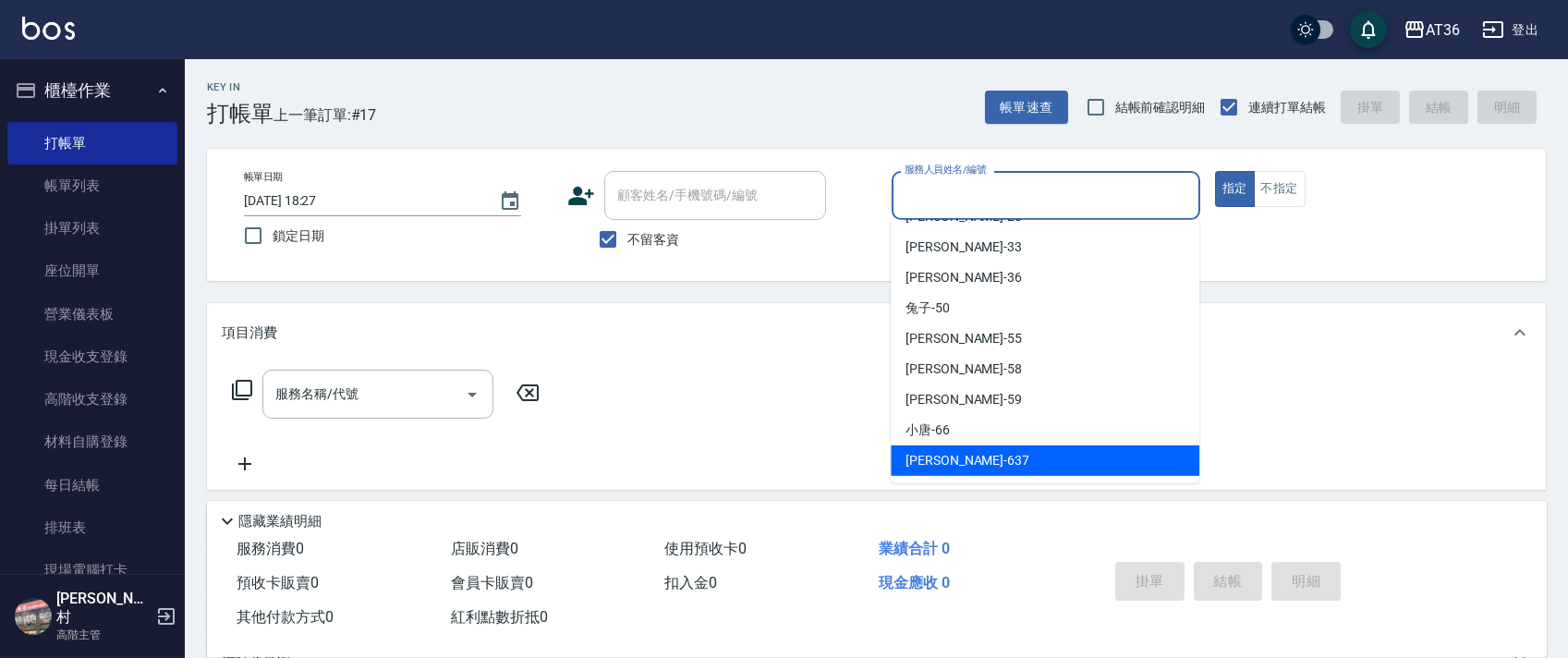
click at [970, 464] on div "憶琳 -637" at bounding box center [1044, 460] width 308 height 31
type input "憶琳-637"
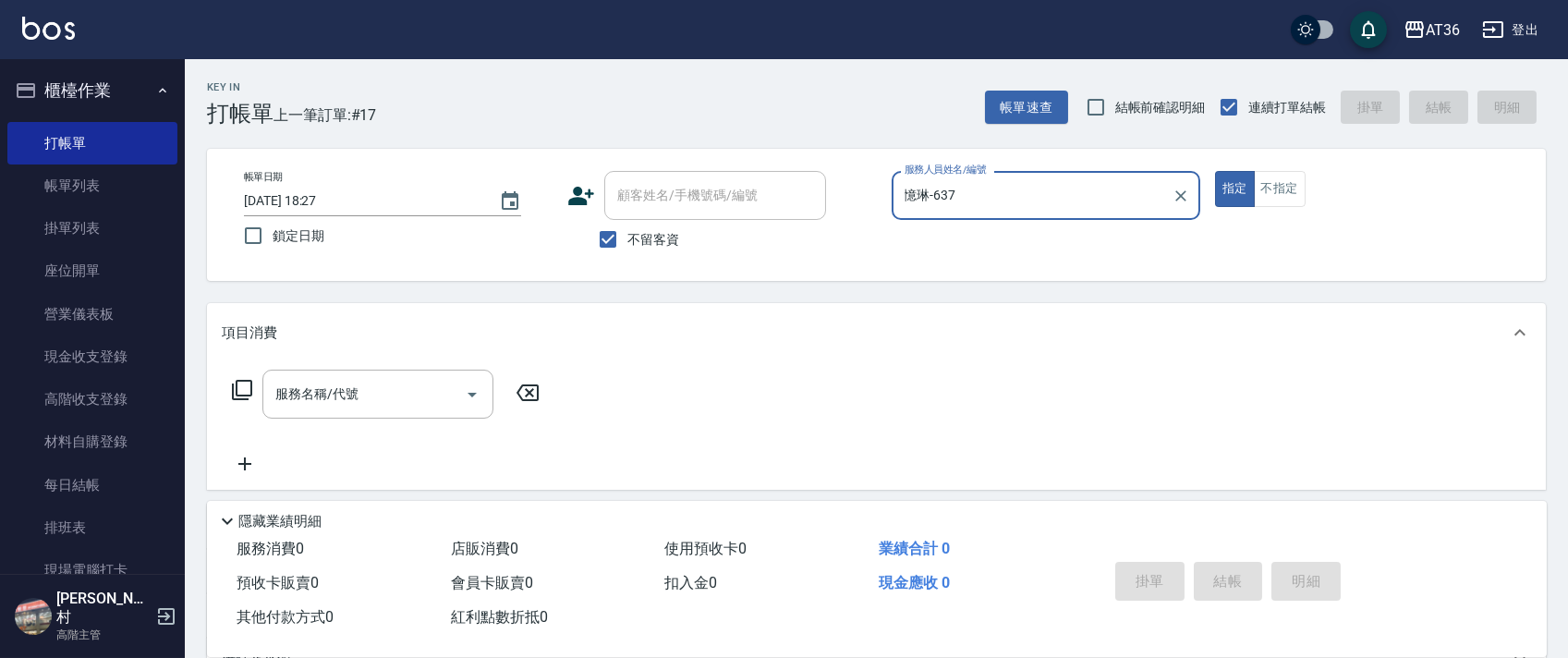
click at [243, 387] on icon at bounding box center [242, 391] width 22 height 22
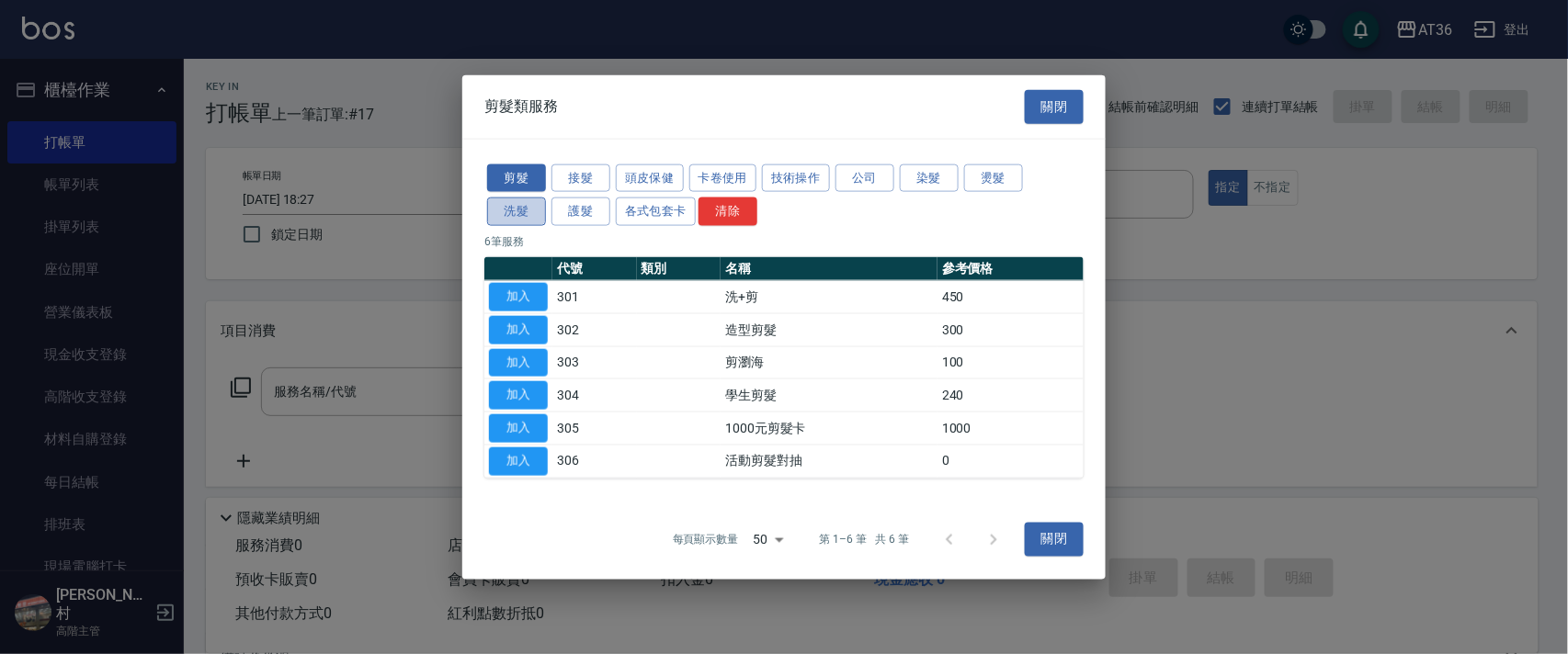
click at [518, 213] on button "洗髮" at bounding box center [516, 211] width 58 height 29
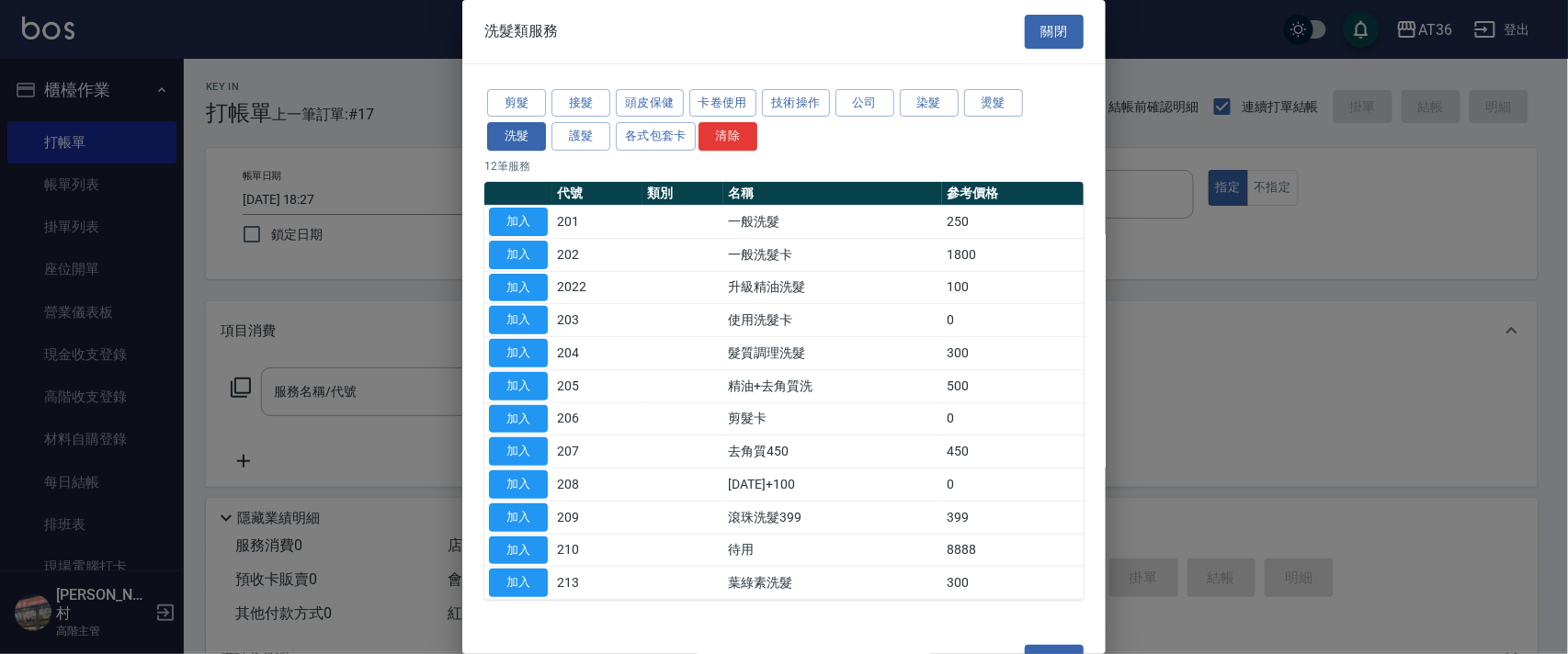
drag, startPoint x: 527, startPoint y: 220, endPoint x: 209, endPoint y: 465, distance: 401.4
click at [526, 220] on button "加入" at bounding box center [518, 221] width 58 height 29
type input "一般洗髮(201)"
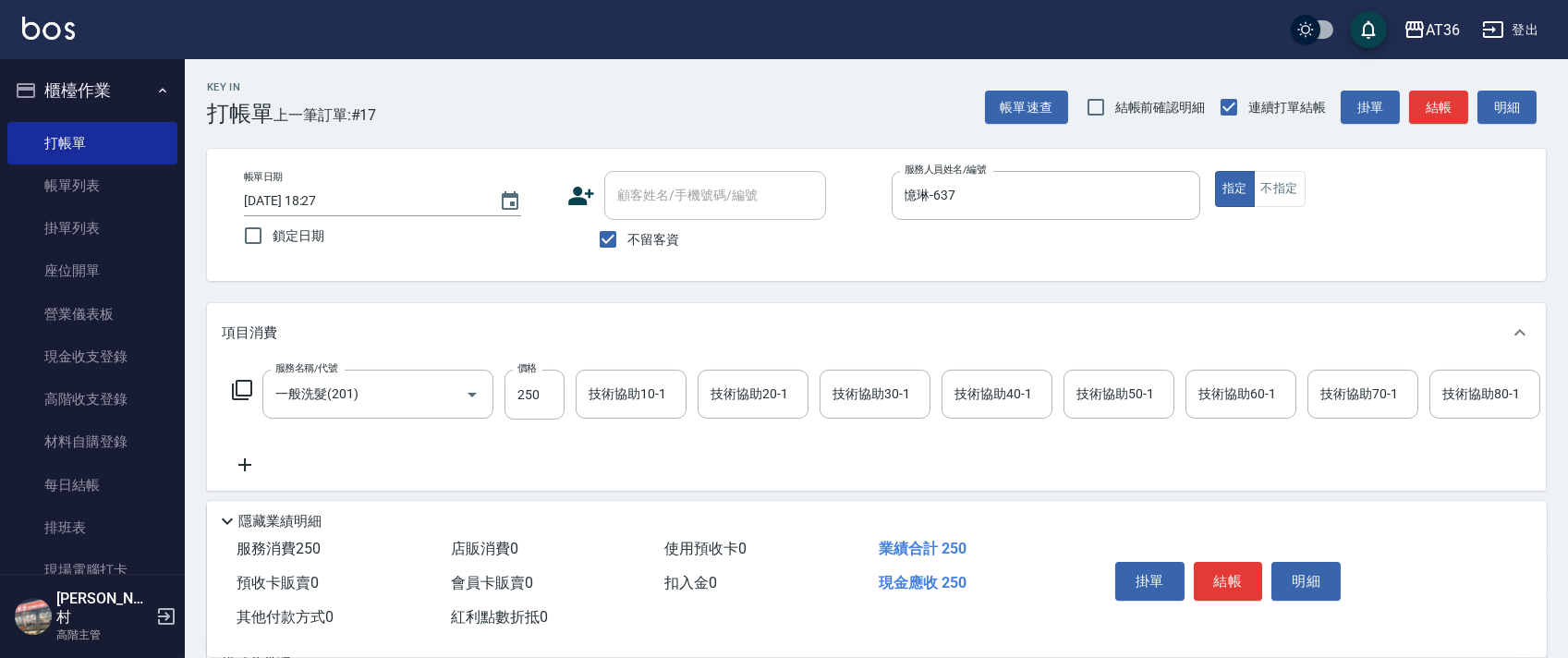
click at [239, 389] on icon at bounding box center [242, 391] width 22 height 22
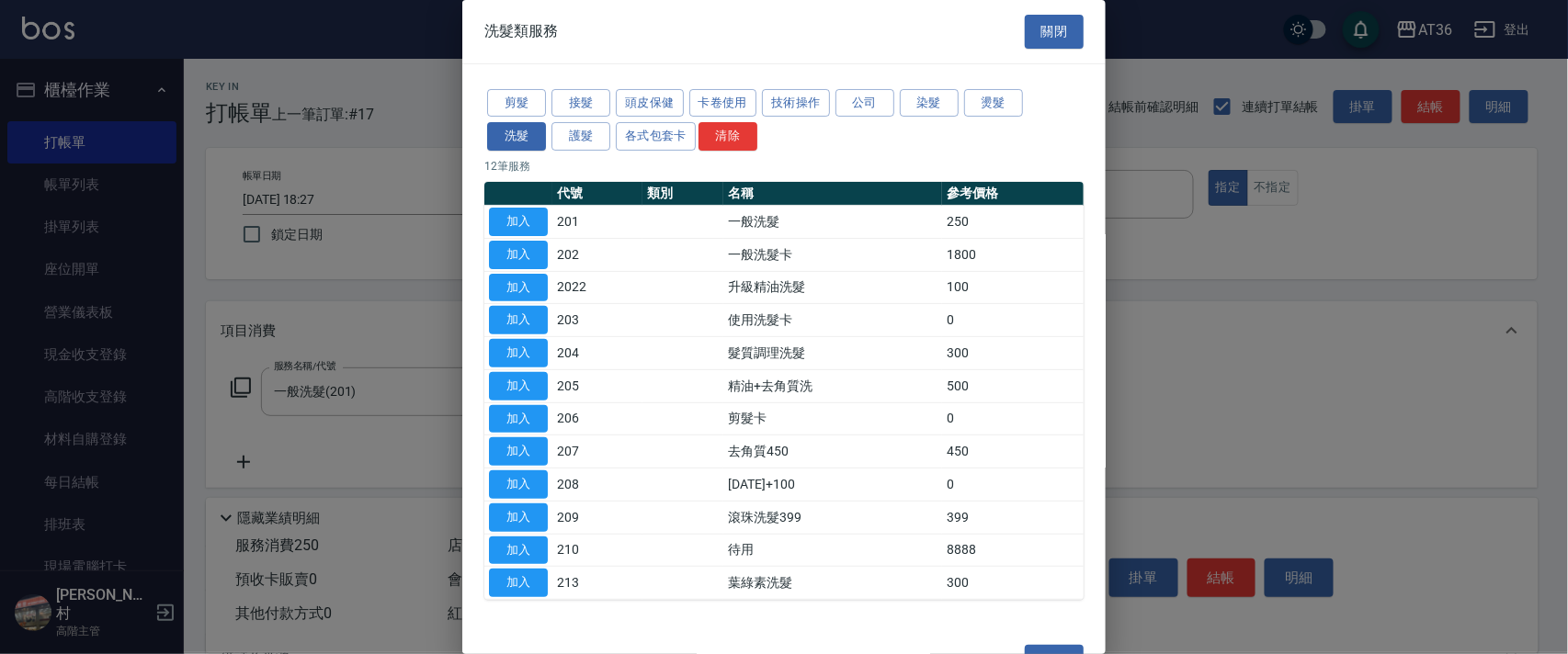
drag, startPoint x: 518, startPoint y: 220, endPoint x: 837, endPoint y: 288, distance: 326.2
click at [518, 221] on button "加入" at bounding box center [518, 221] width 58 height 29
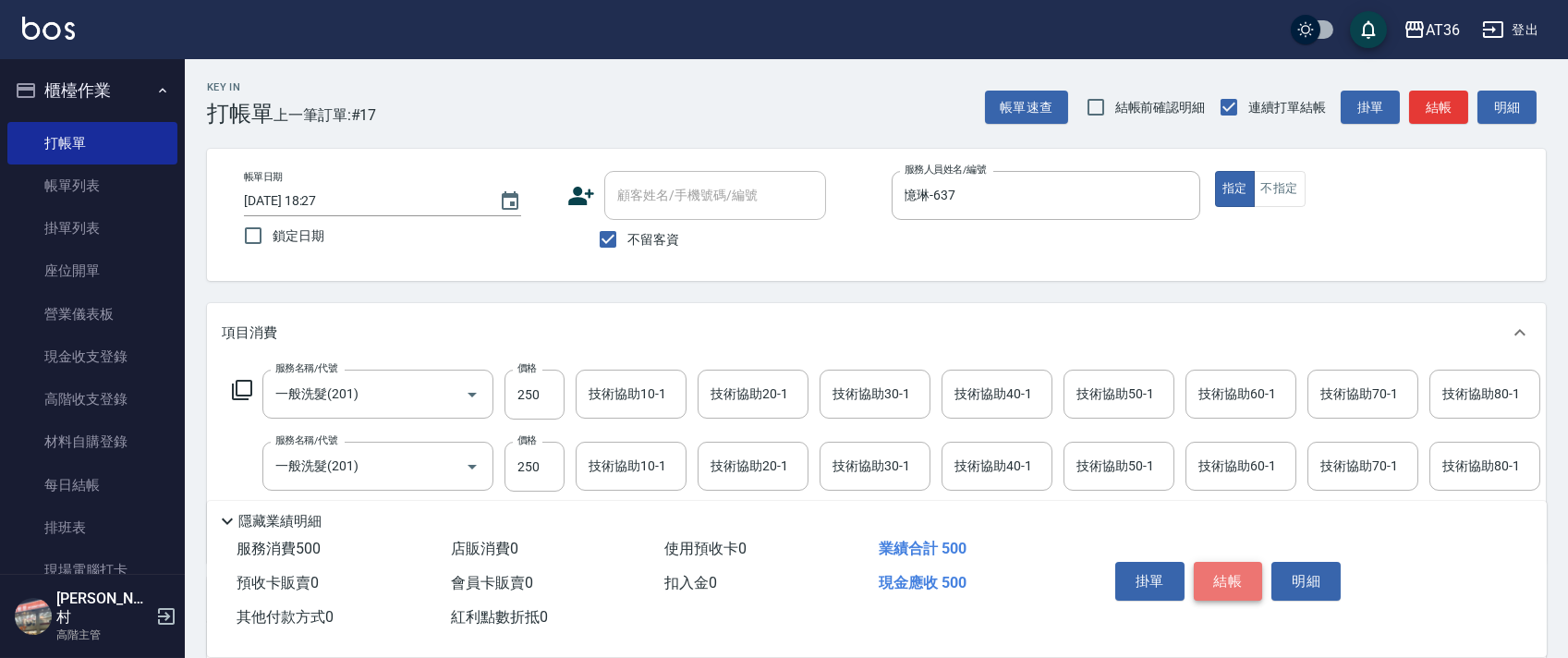
click at [1231, 581] on button "結帳" at bounding box center [1229, 582] width 69 height 39
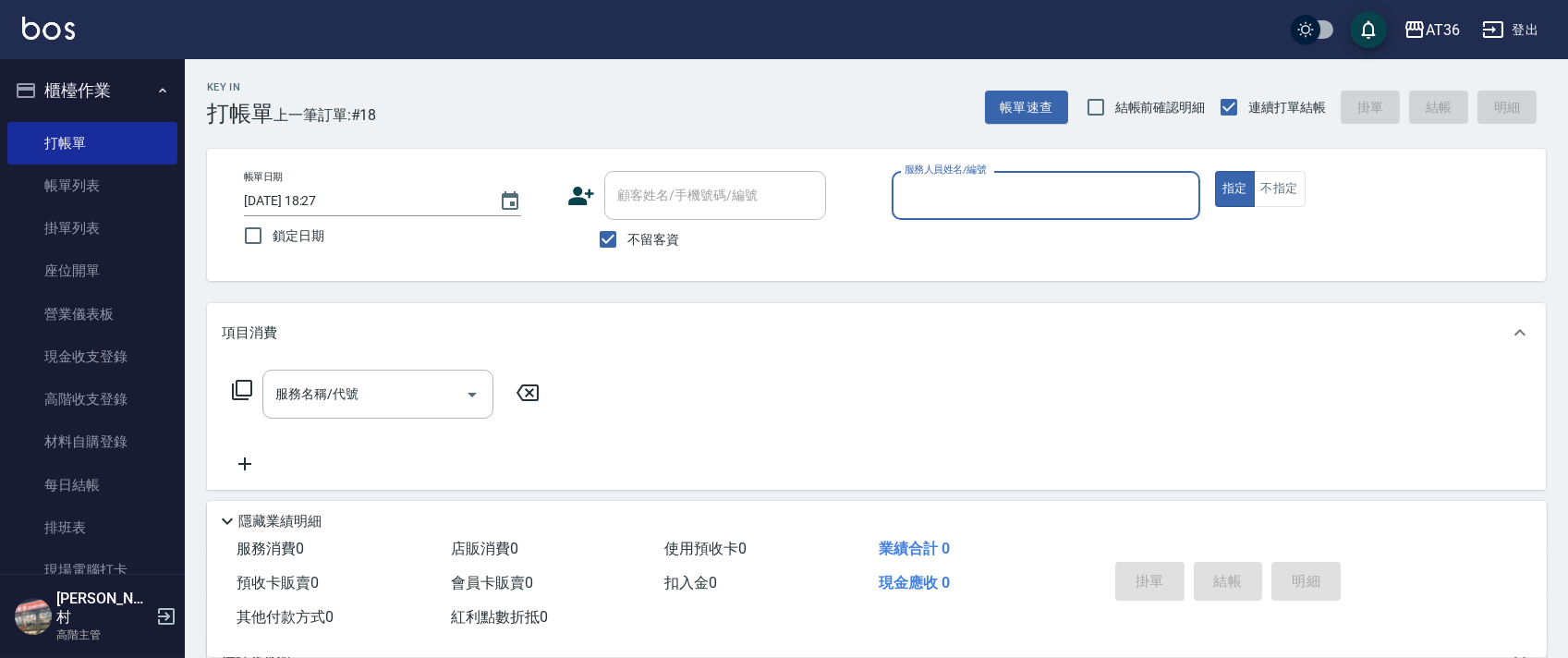
click at [908, 196] on input "服務人員姓名/編號" at bounding box center [1045, 195] width 292 height 33
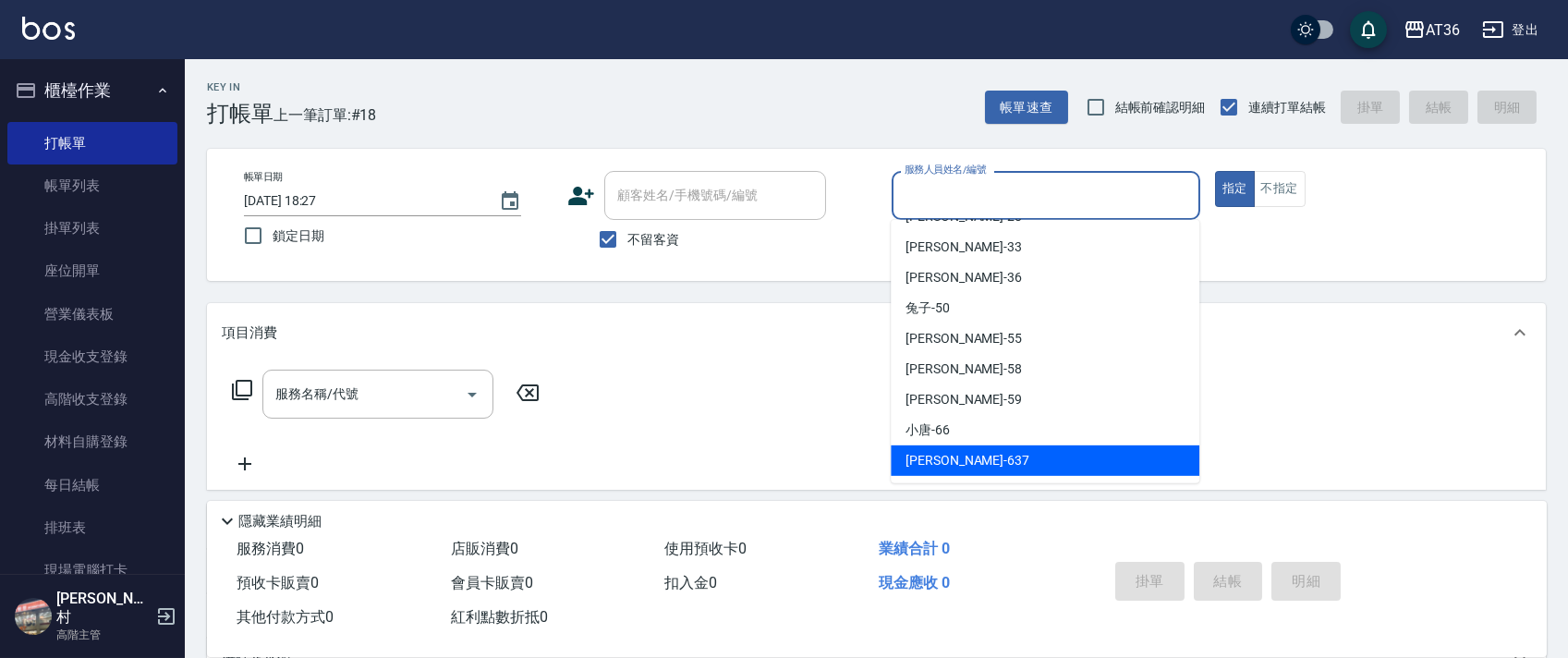
click at [952, 451] on span "憶琳 -637" at bounding box center [967, 460] width 124 height 20
type input "憶琳-637"
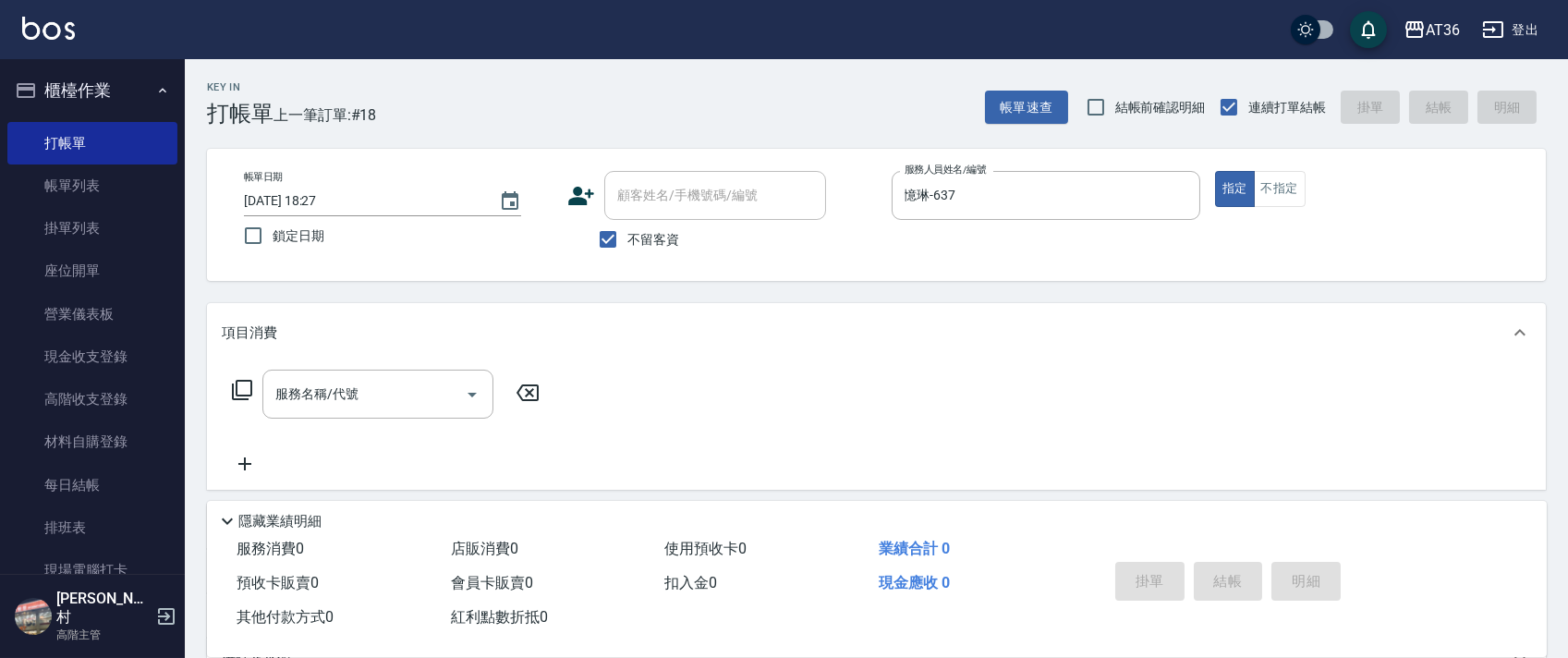
click at [242, 390] on icon at bounding box center [242, 391] width 22 height 22
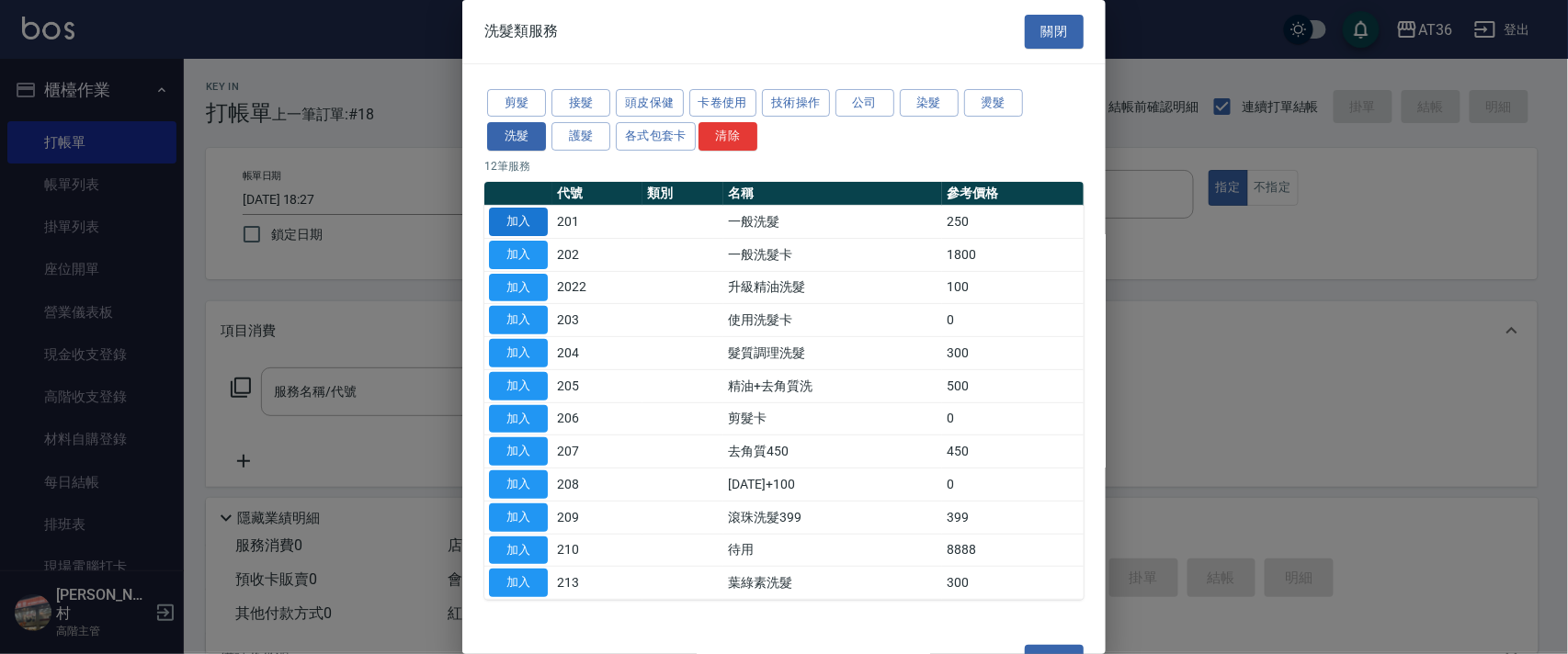
click at [529, 218] on button "加入" at bounding box center [518, 221] width 58 height 29
type input "一般洗髮(201)"
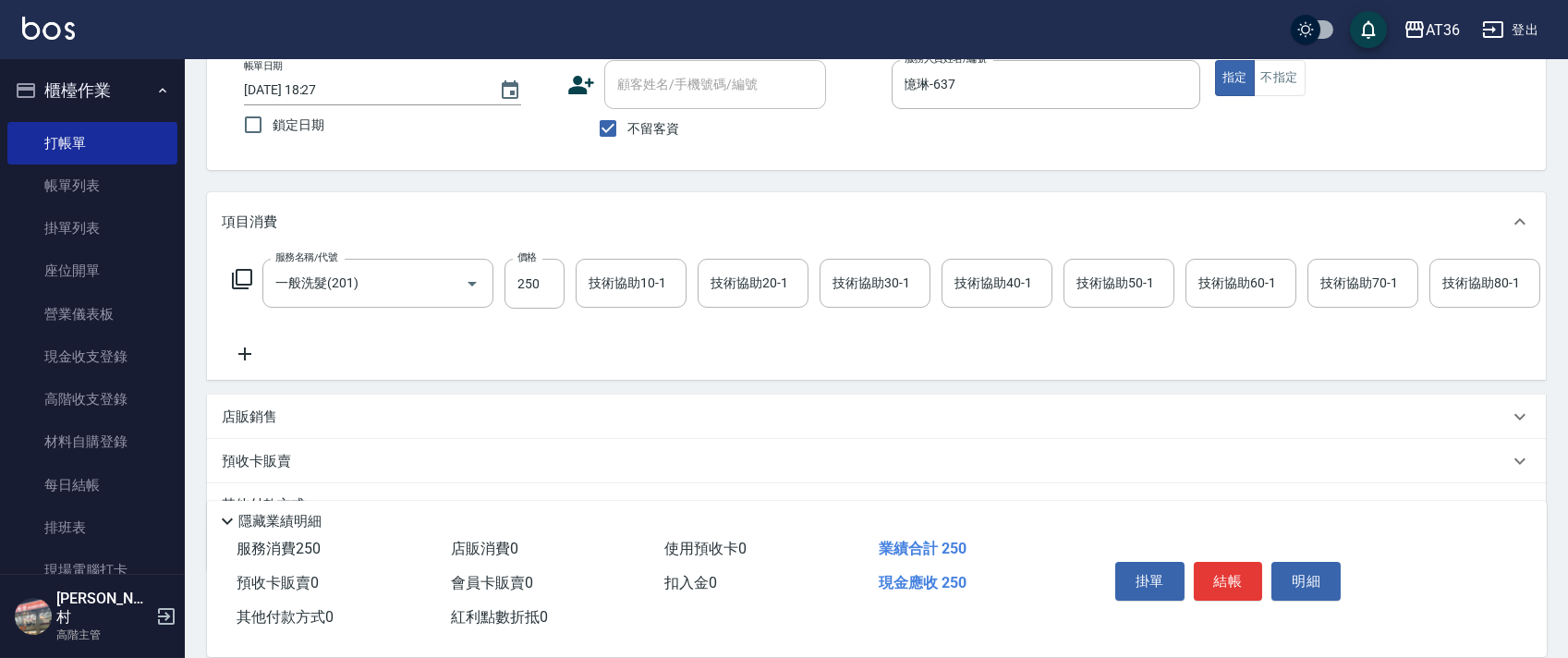
scroll to position [217, 0]
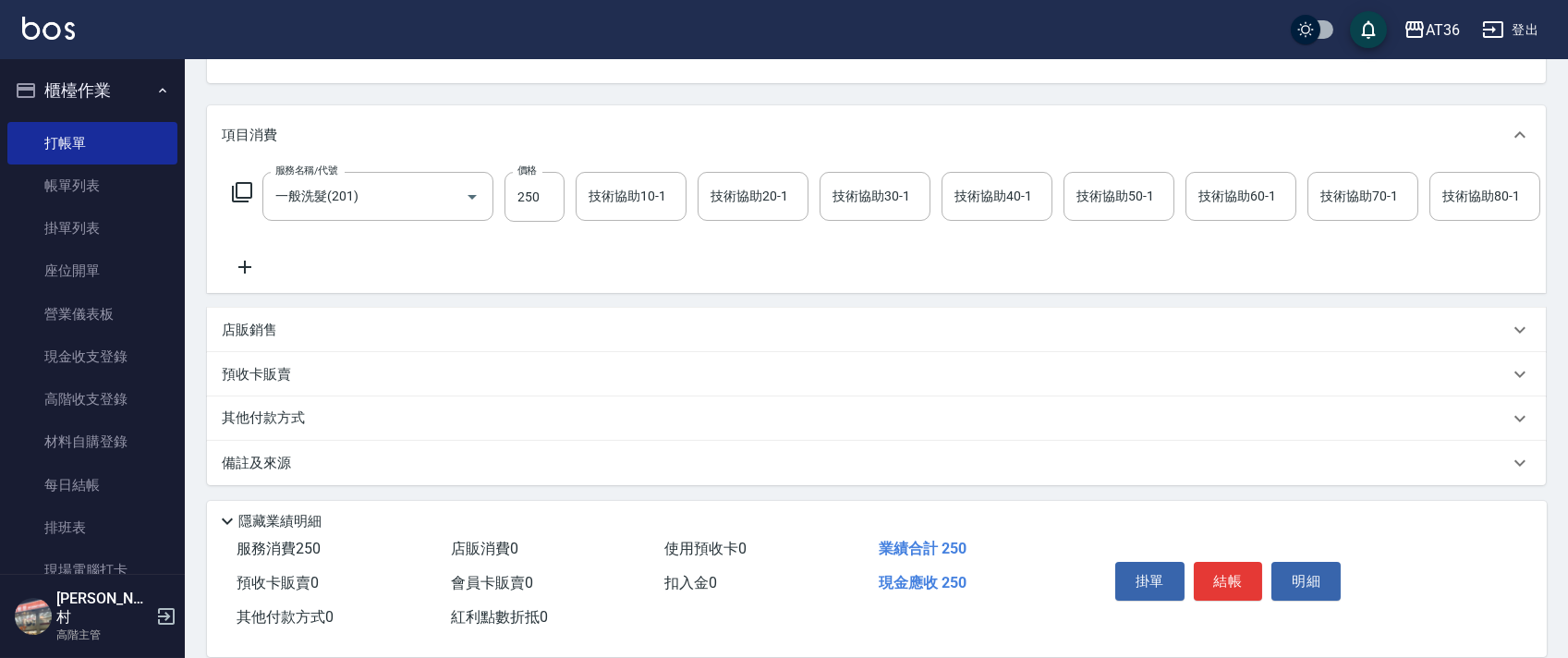
click at [261, 334] on p "店販銷售" at bounding box center [250, 330] width 56 height 20
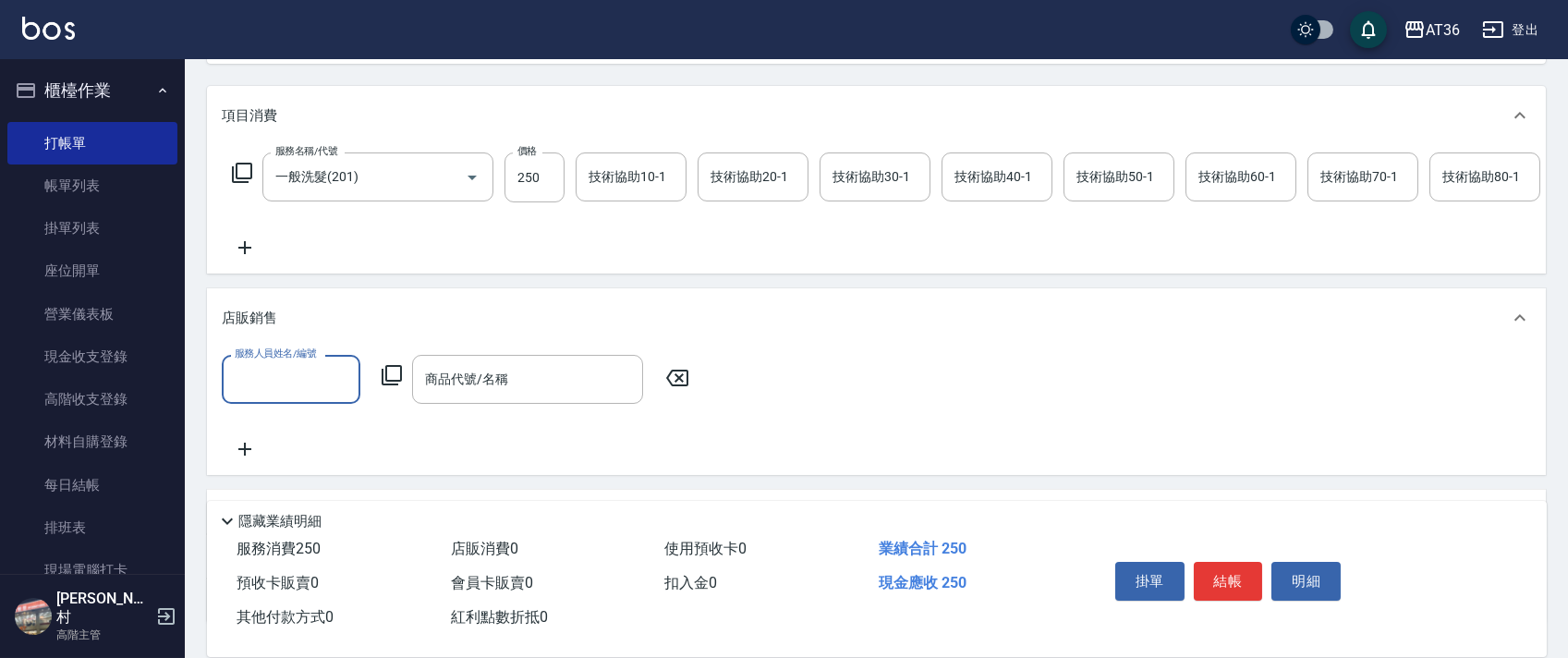
scroll to position [0, 0]
drag, startPoint x: 249, startPoint y: 399, endPoint x: 286, endPoint y: 384, distance: 39.9
click at [249, 396] on input "服務人員姓名/編號" at bounding box center [291, 379] width 122 height 33
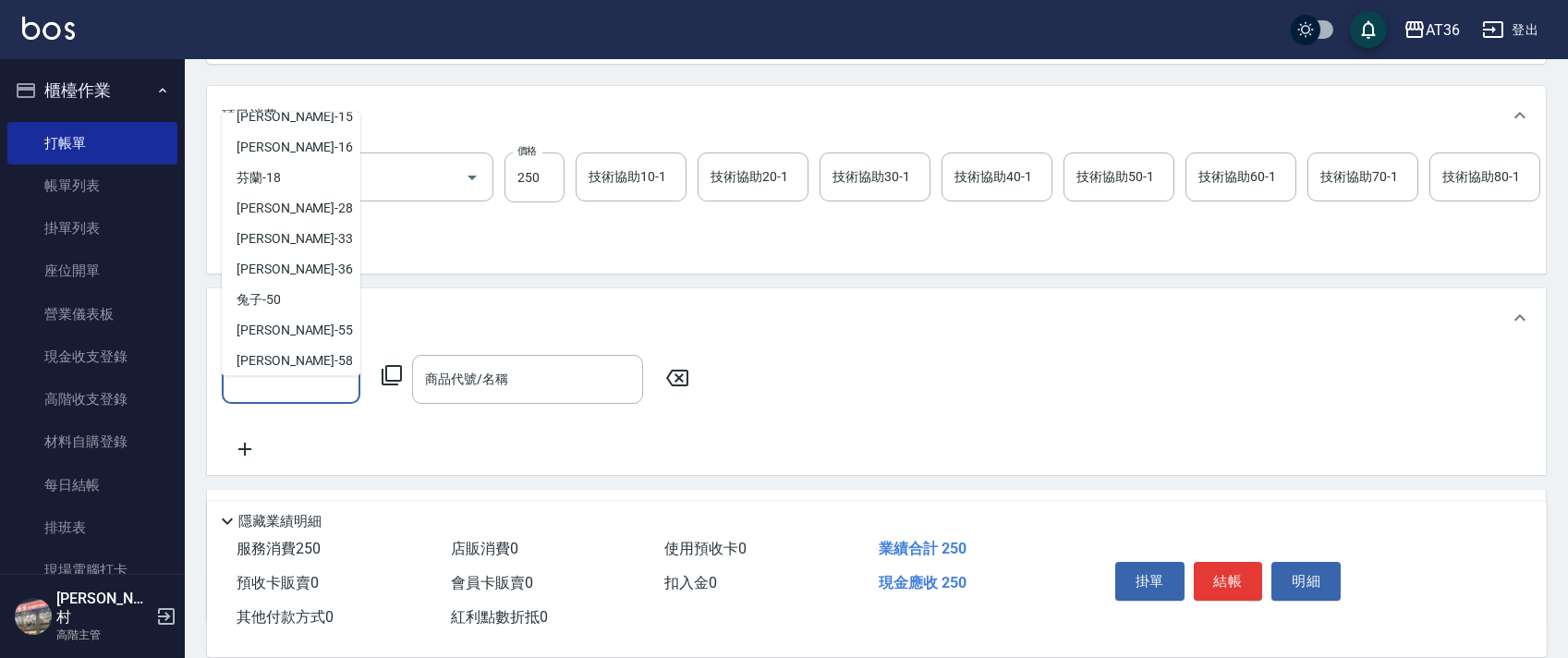
scroll to position [240, 0]
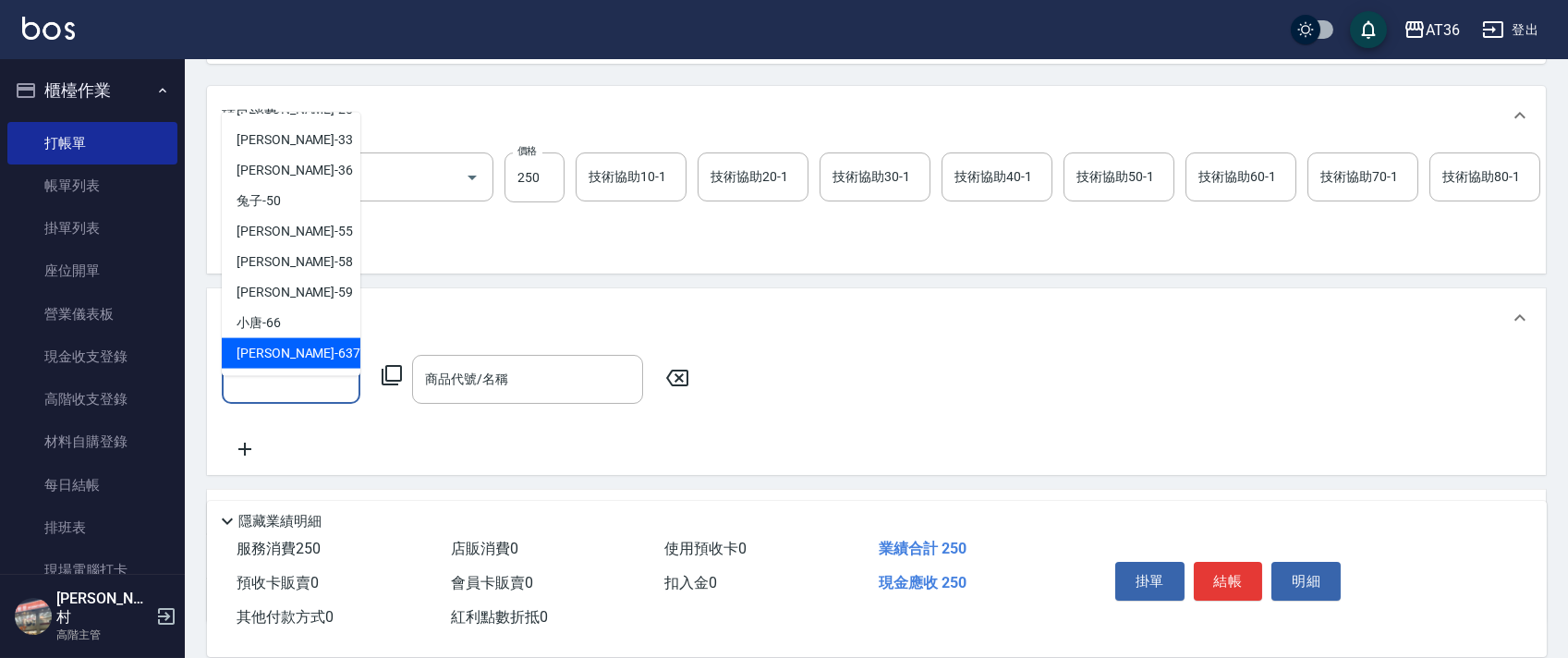
click at [284, 351] on span "憶琳 -637" at bounding box center [298, 353] width 124 height 20
type input "憶琳-637"
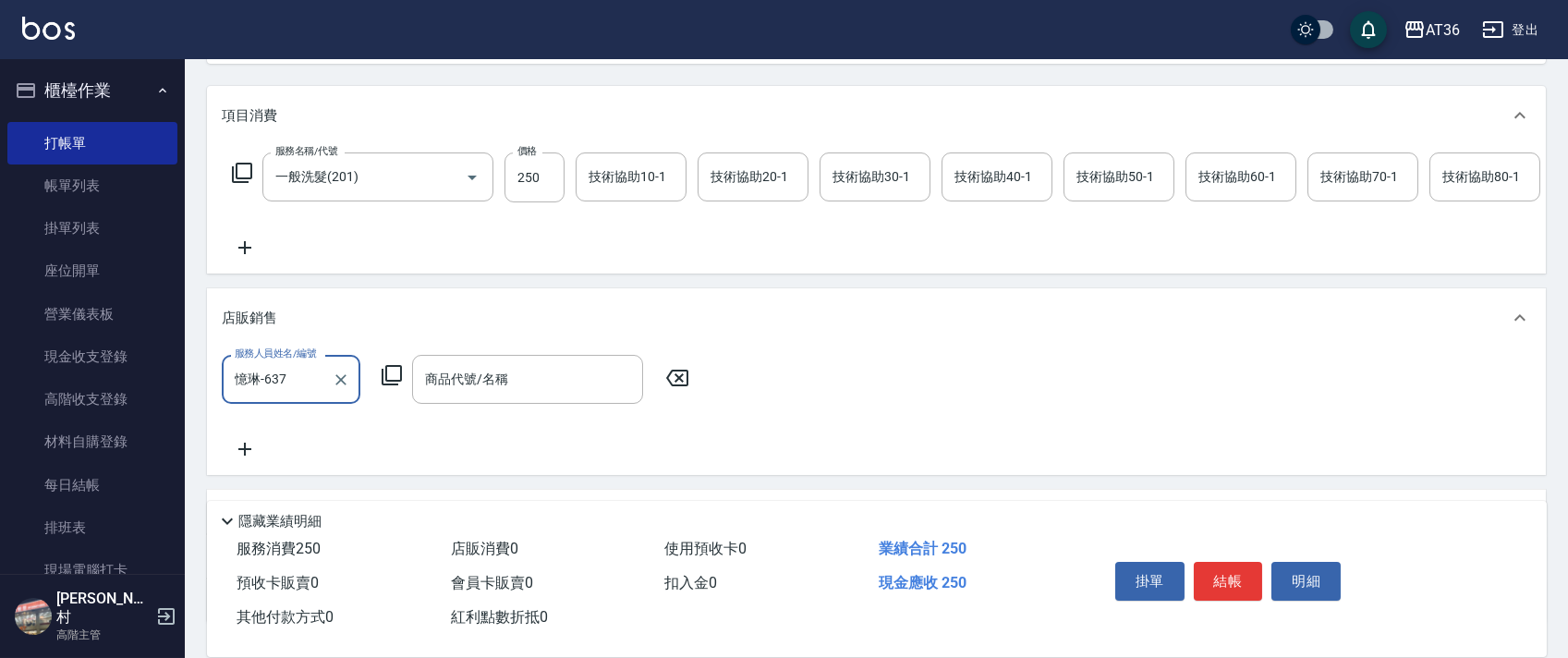
click at [387, 386] on icon at bounding box center [392, 376] width 20 height 21
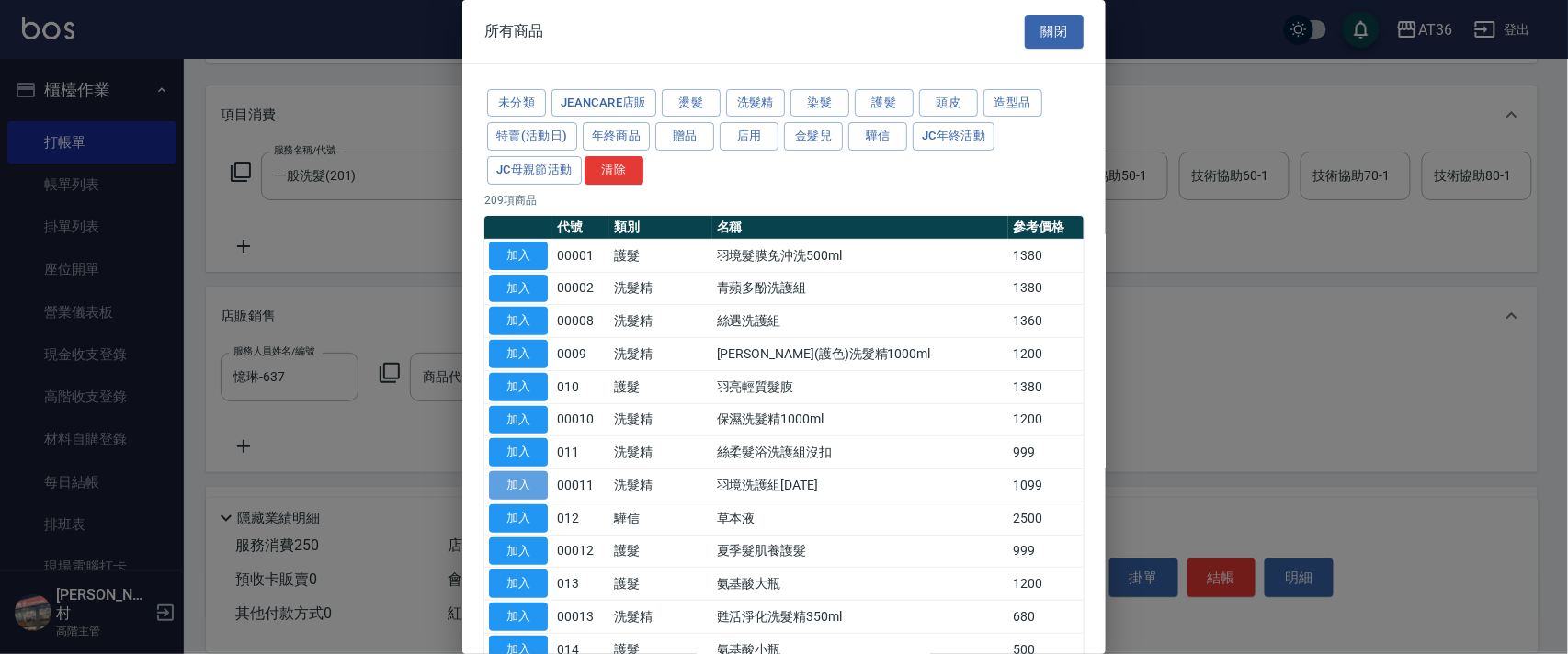
click at [517, 483] on button "加入" at bounding box center [518, 485] width 58 height 29
type input "羽境洗護組[DATE]"
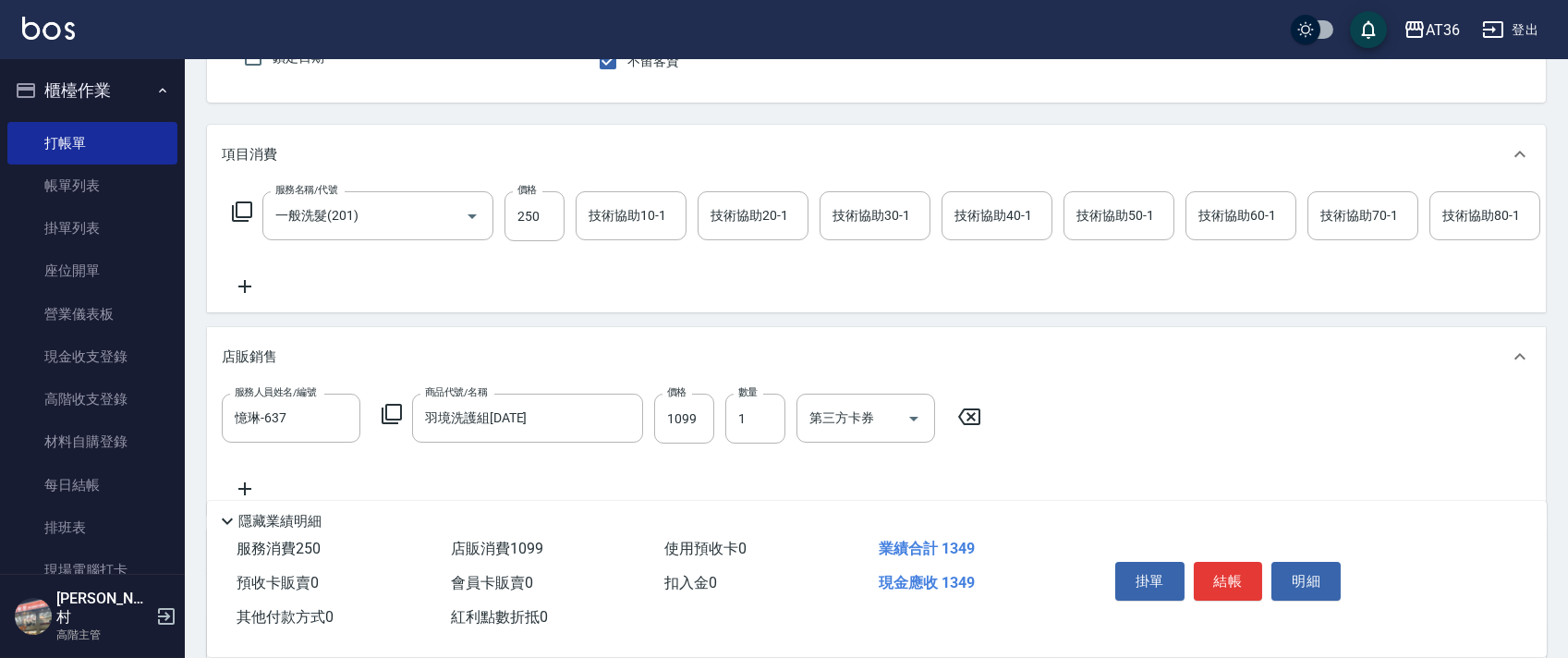
scroll to position [370, 0]
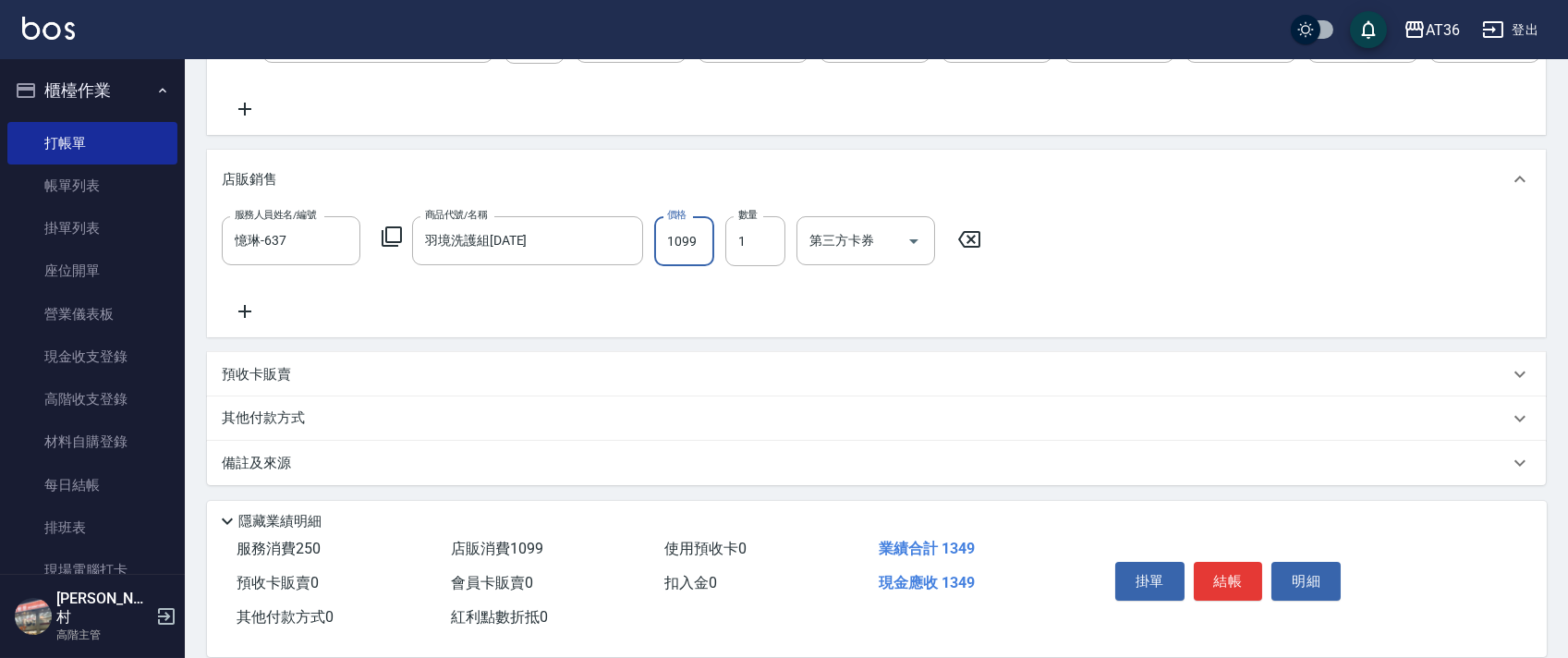
click at [669, 255] on input "1099" at bounding box center [684, 241] width 60 height 50
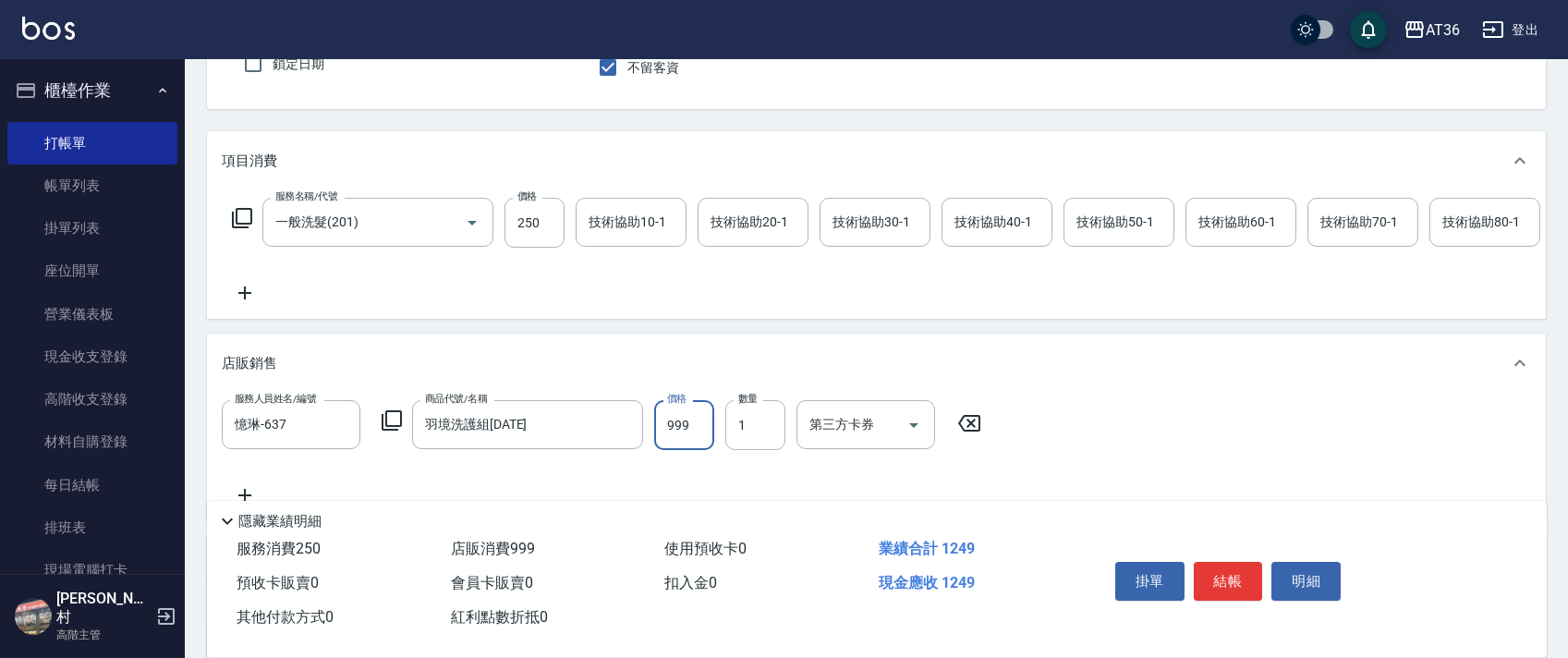
scroll to position [0, 0]
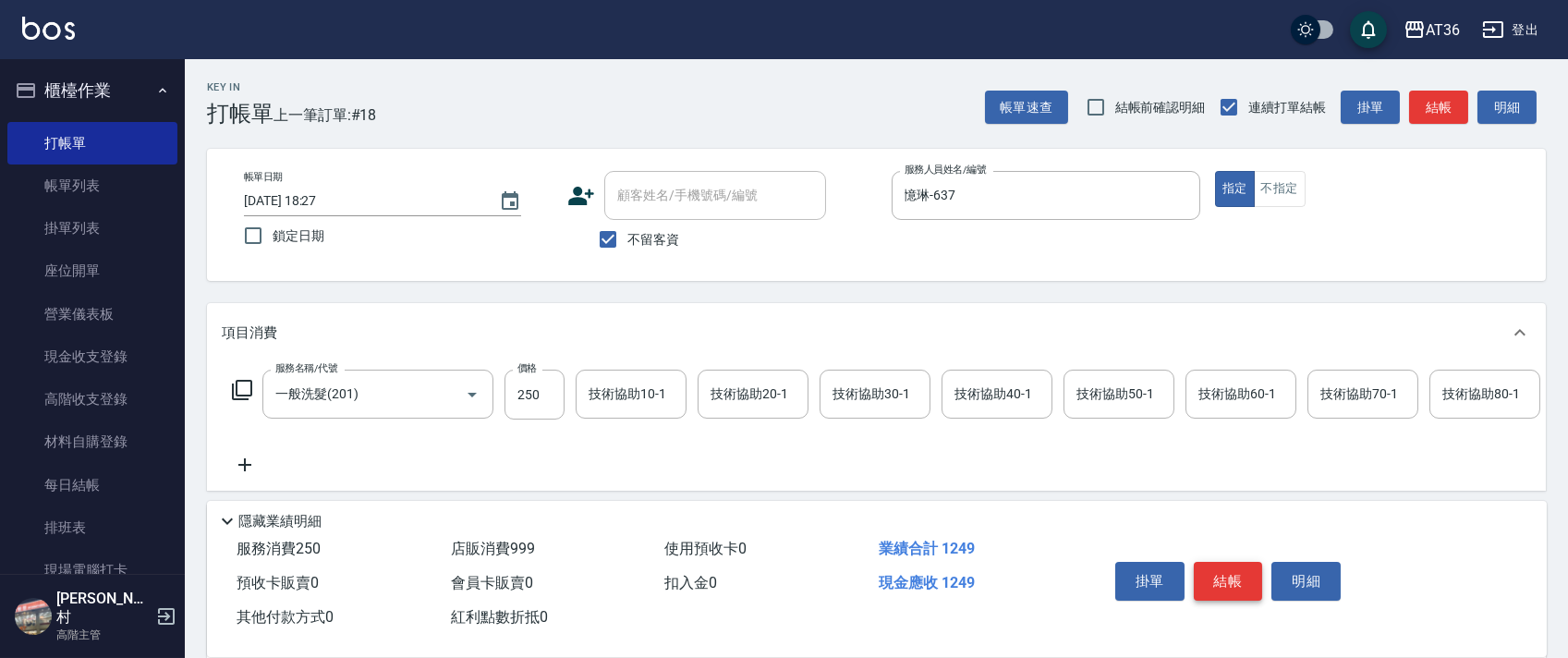
type input "999"
click at [1216, 581] on button "結帳" at bounding box center [1229, 582] width 69 height 39
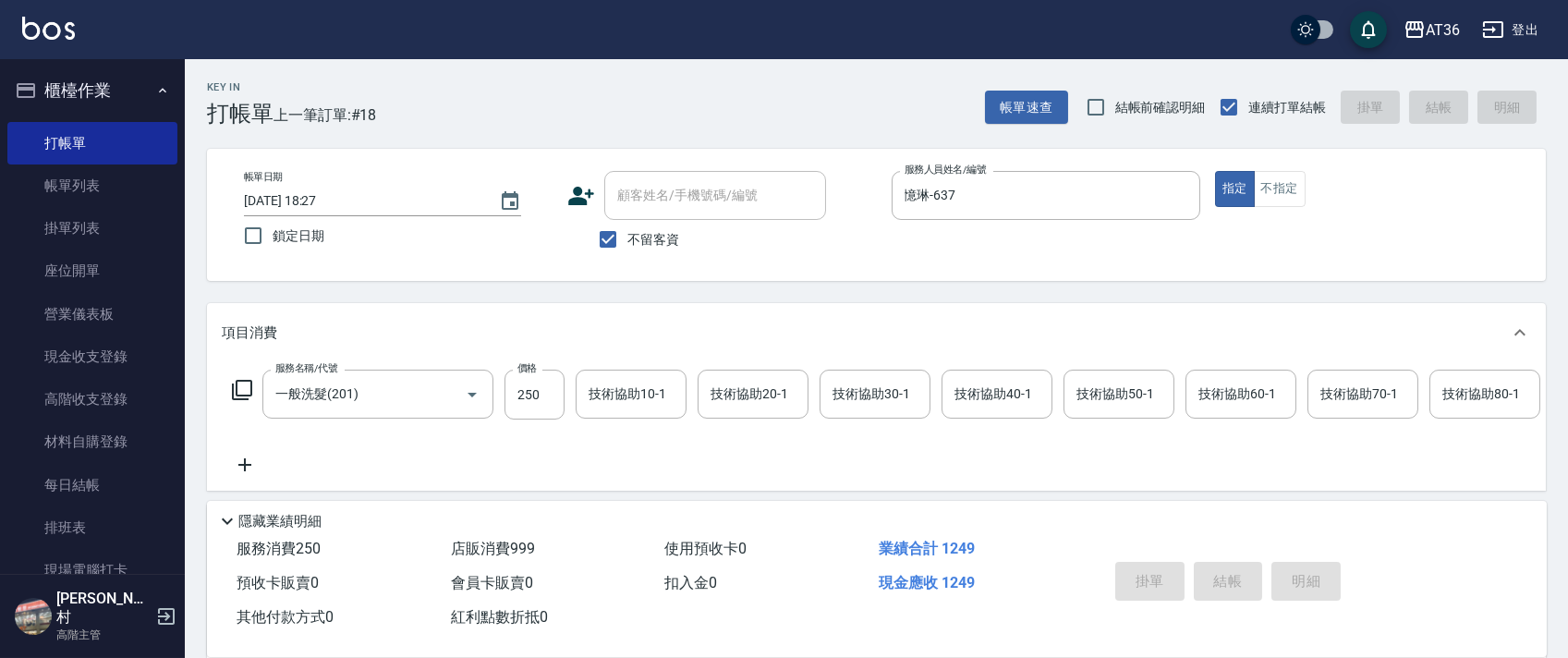
type input "[DATE] 18:30"
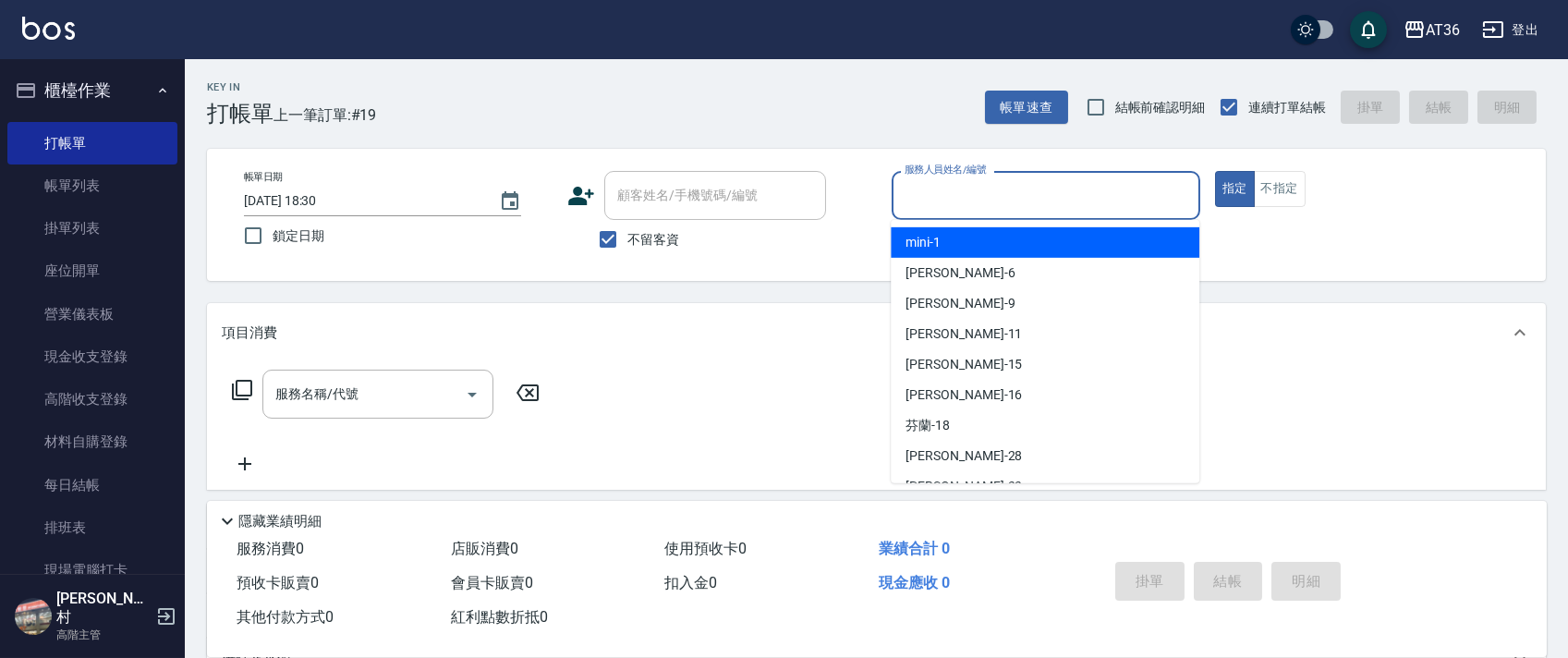
click at [922, 197] on input "服務人員姓名/編號" at bounding box center [1045, 195] width 292 height 33
click at [952, 243] on div "mini -1" at bounding box center [1044, 242] width 308 height 31
type input "mini-1"
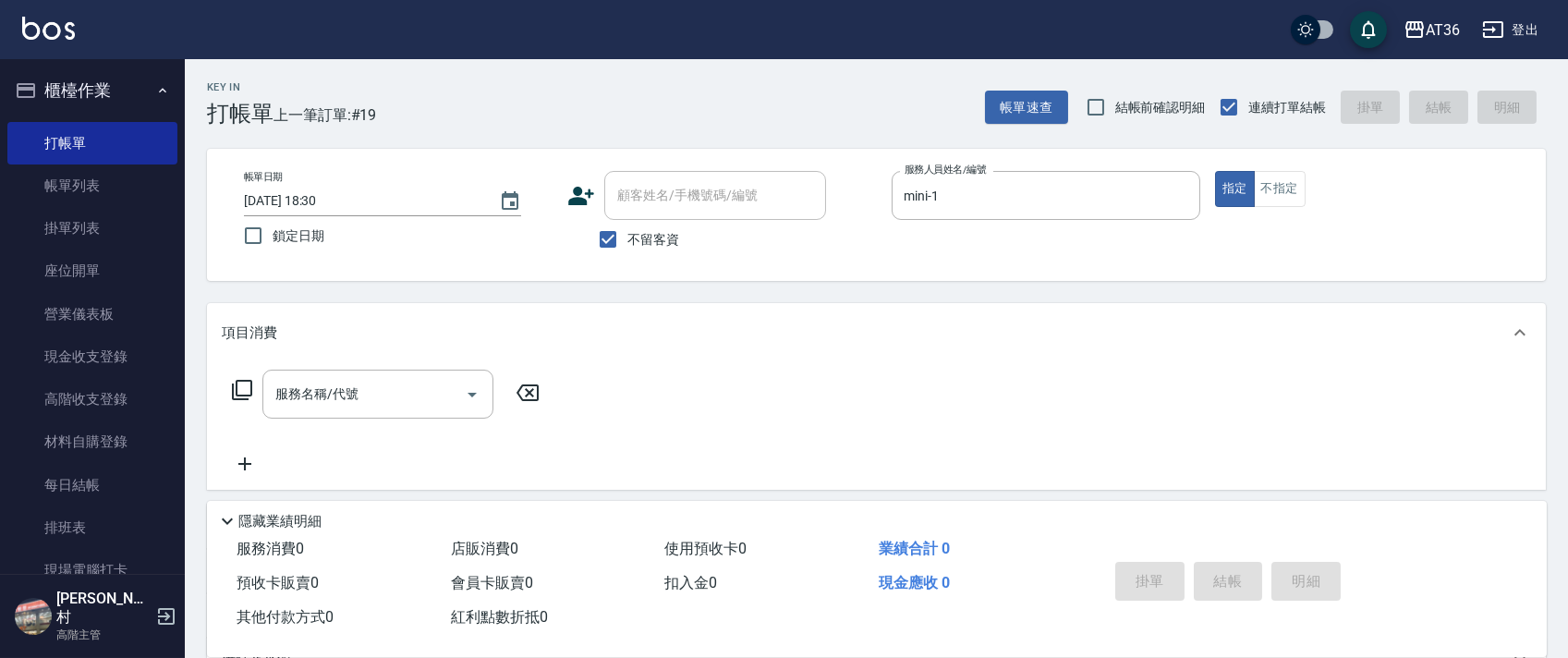
click at [242, 397] on icon at bounding box center [242, 391] width 20 height 21
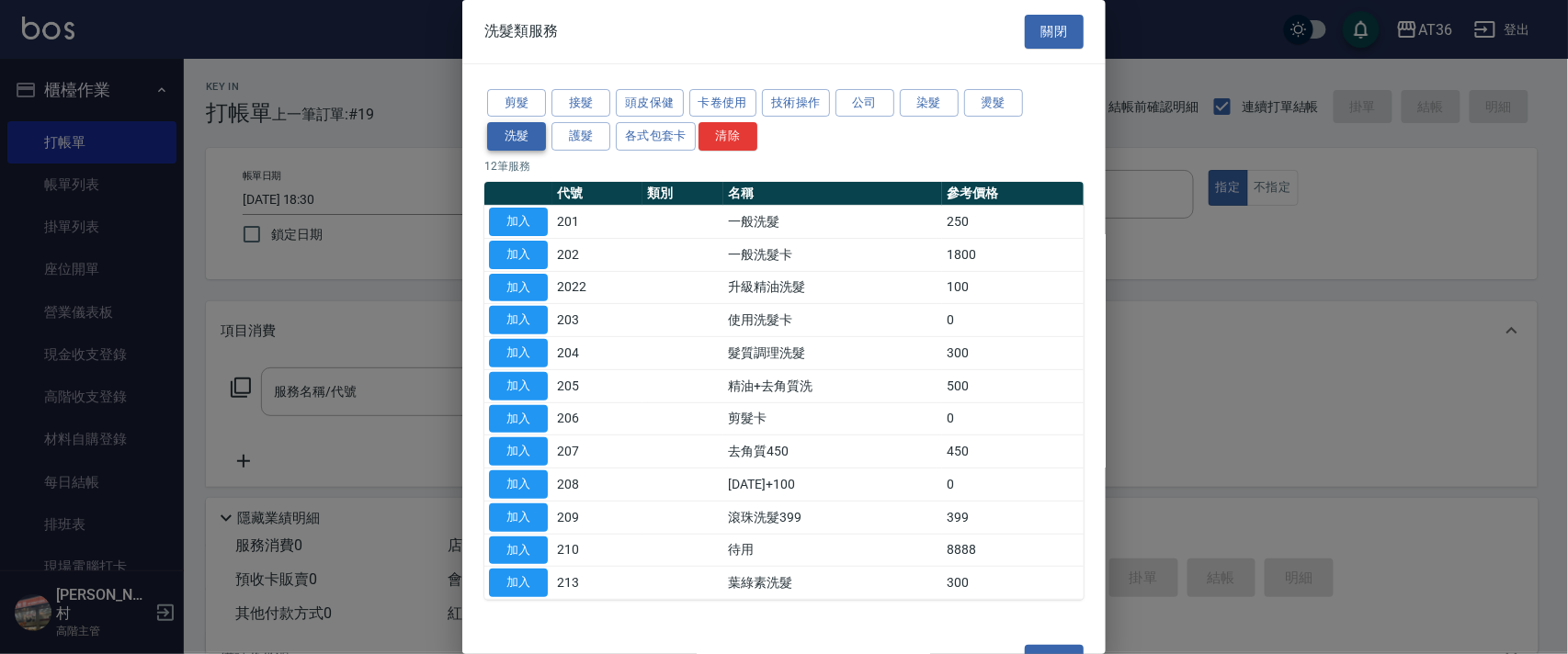
drag, startPoint x: 512, startPoint y: 97, endPoint x: 537, endPoint y: 121, distance: 34.7
click at [511, 97] on button "剪髮" at bounding box center [516, 103] width 58 height 29
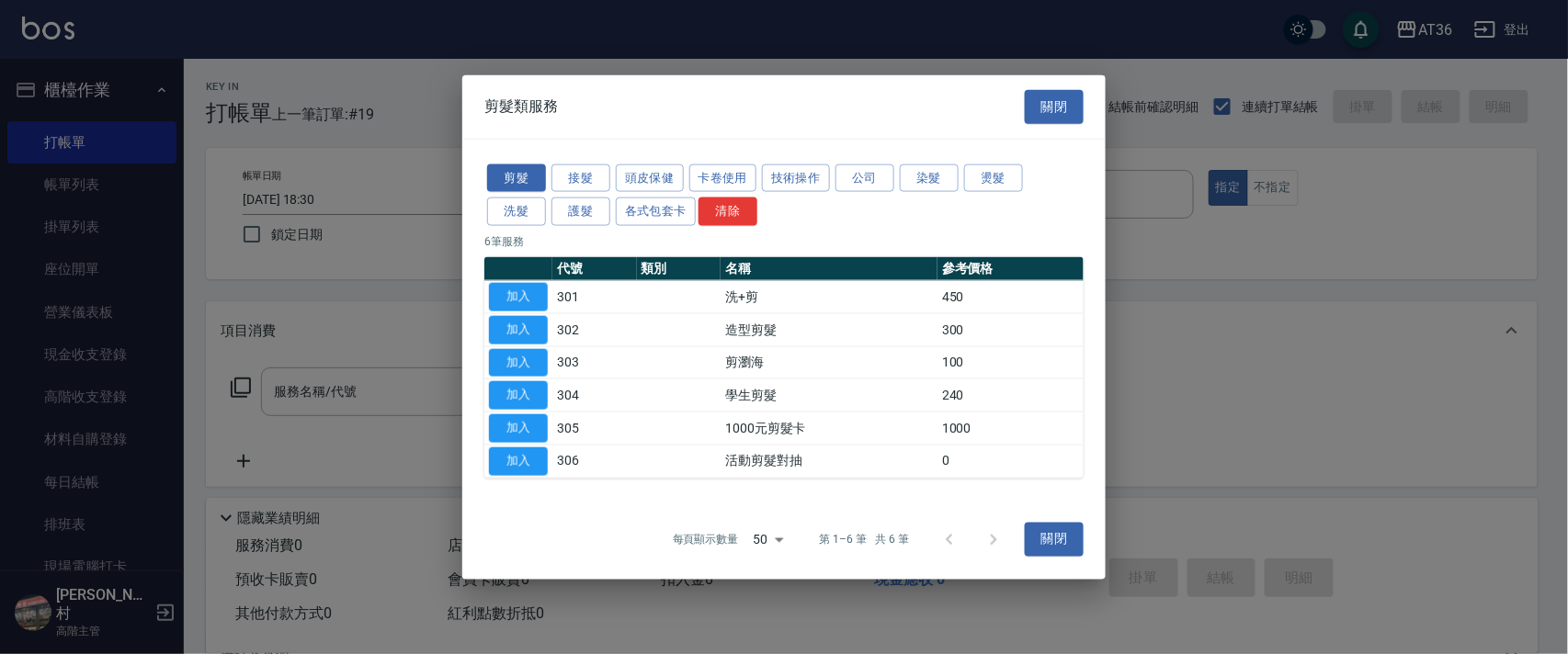
click at [526, 294] on button "加入" at bounding box center [518, 297] width 58 height 29
type input "洗+剪(301)"
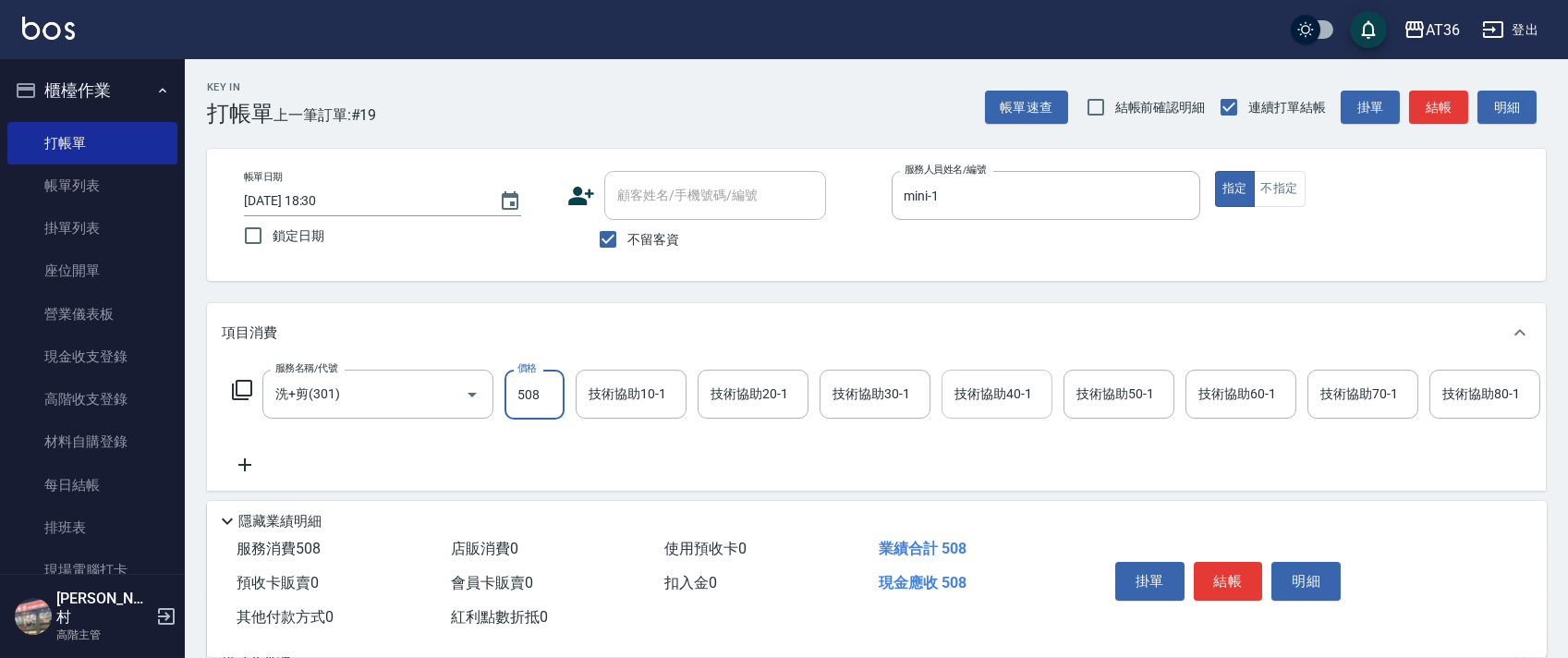
type input "508"
click at [997, 387] on div "技術協助40-1 技術協助40-1" at bounding box center [997, 394] width 111 height 49
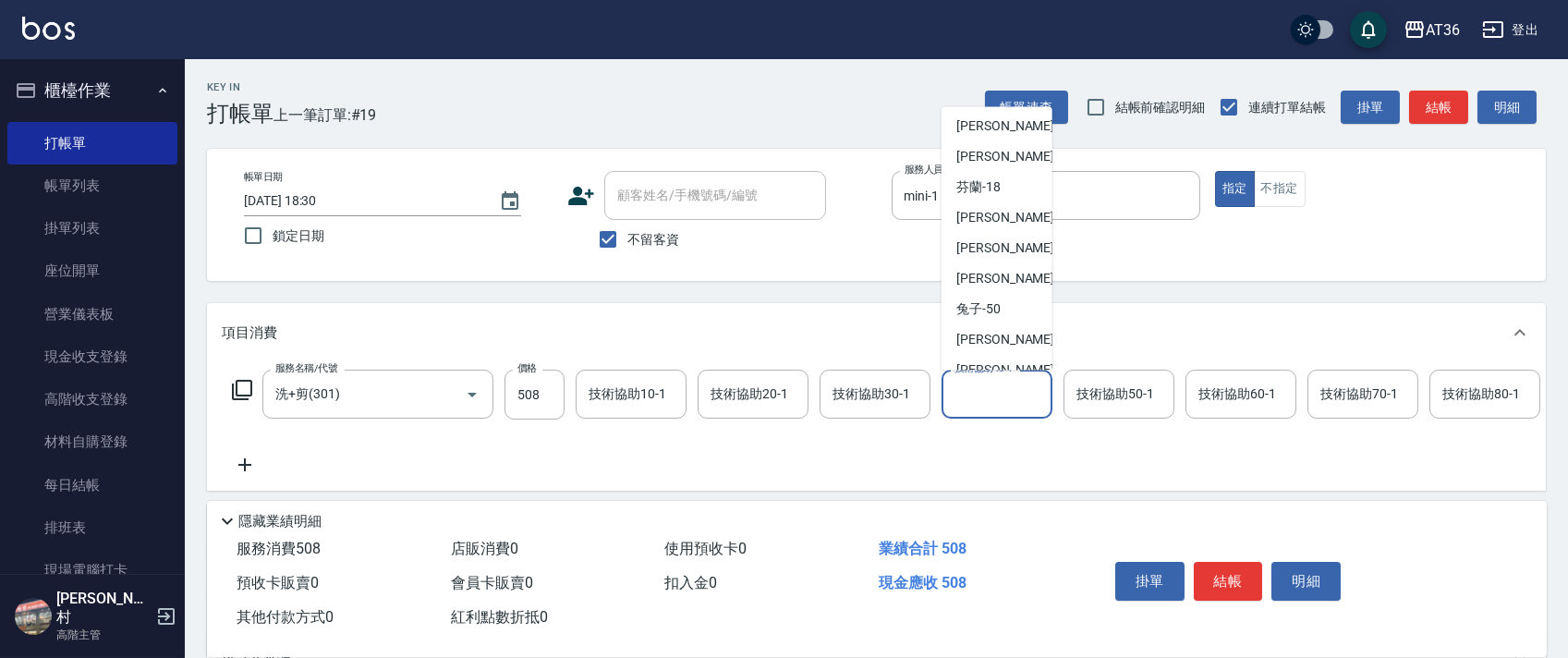
scroll to position [240, 0]
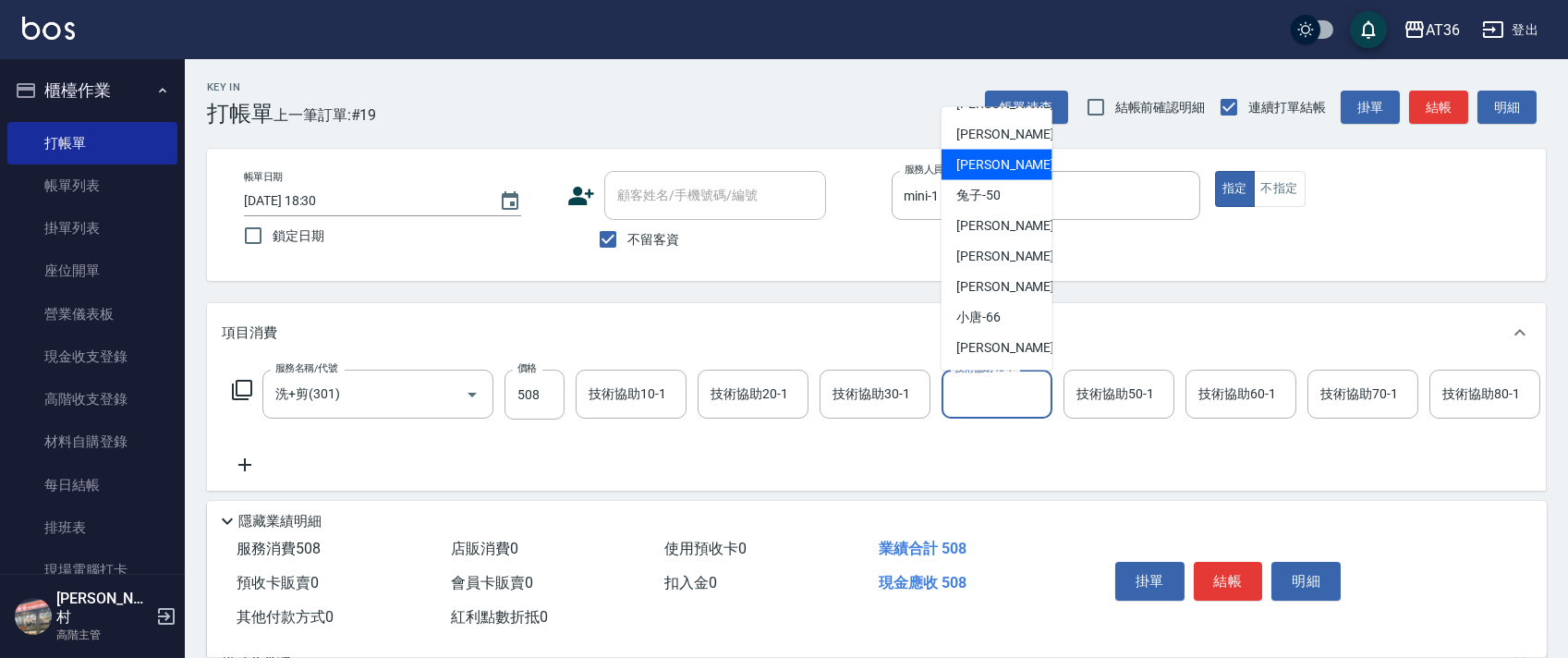
drag, startPoint x: 1002, startPoint y: 165, endPoint x: 1225, endPoint y: 310, distance: 266.0
click at [1002, 171] on div "佳佳 -36" at bounding box center [997, 165] width 111 height 31
type input "佳佳-36"
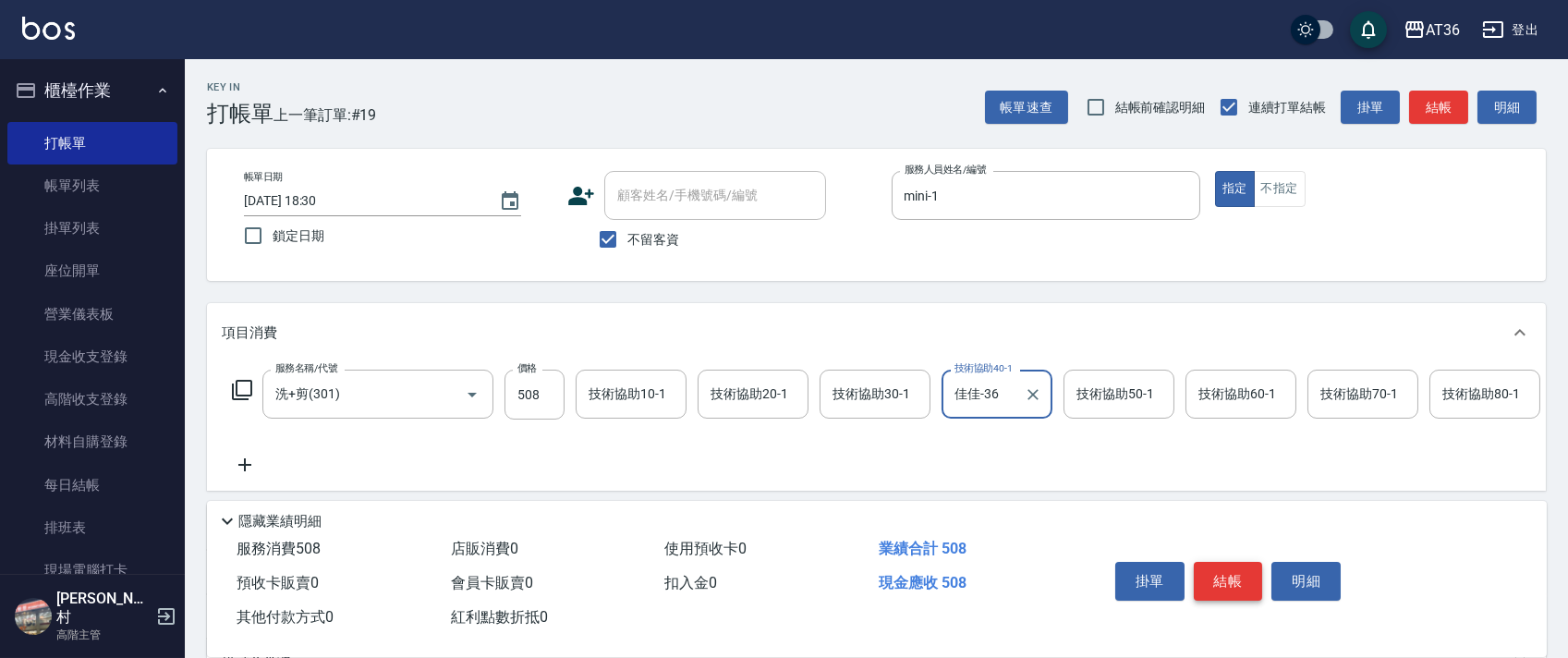
click at [1225, 574] on button "結帳" at bounding box center [1229, 582] width 69 height 39
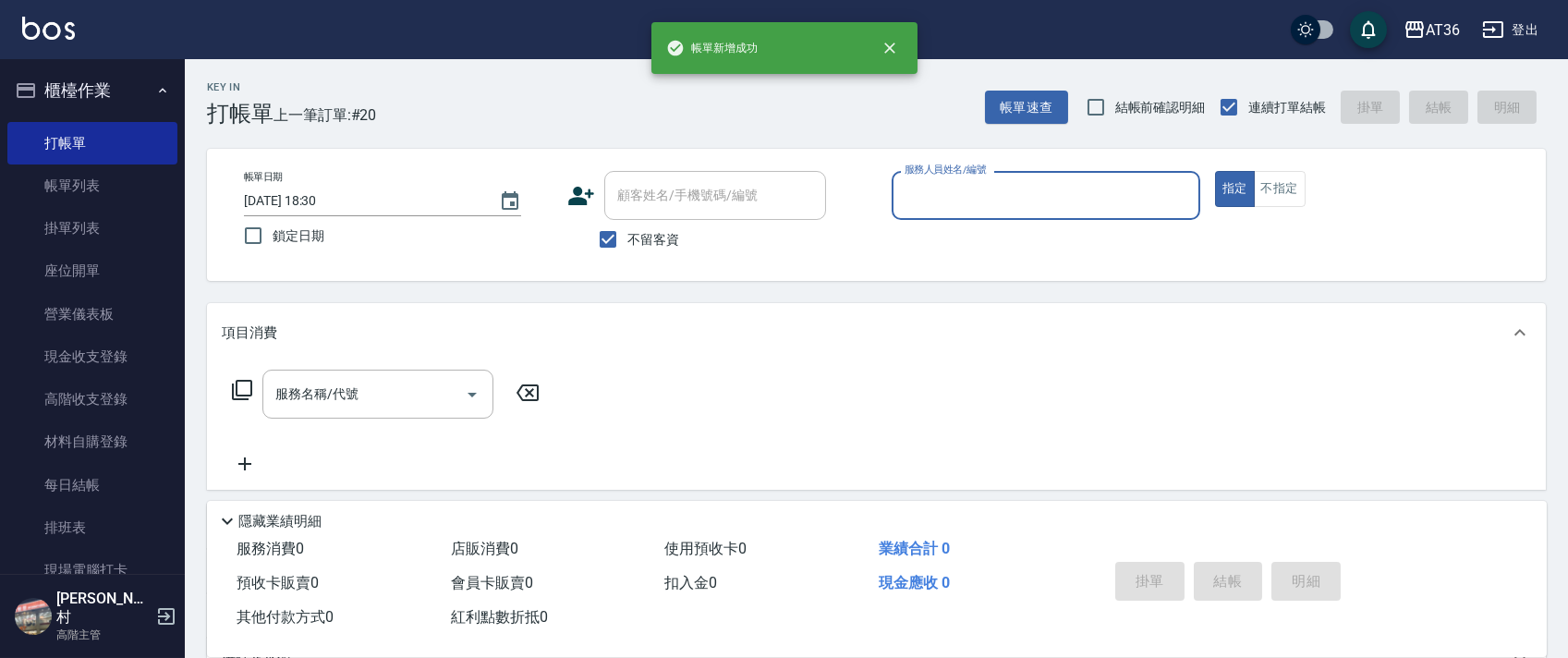
click at [906, 177] on div "服務人員姓名/編號" at bounding box center [1045, 196] width 308 height 49
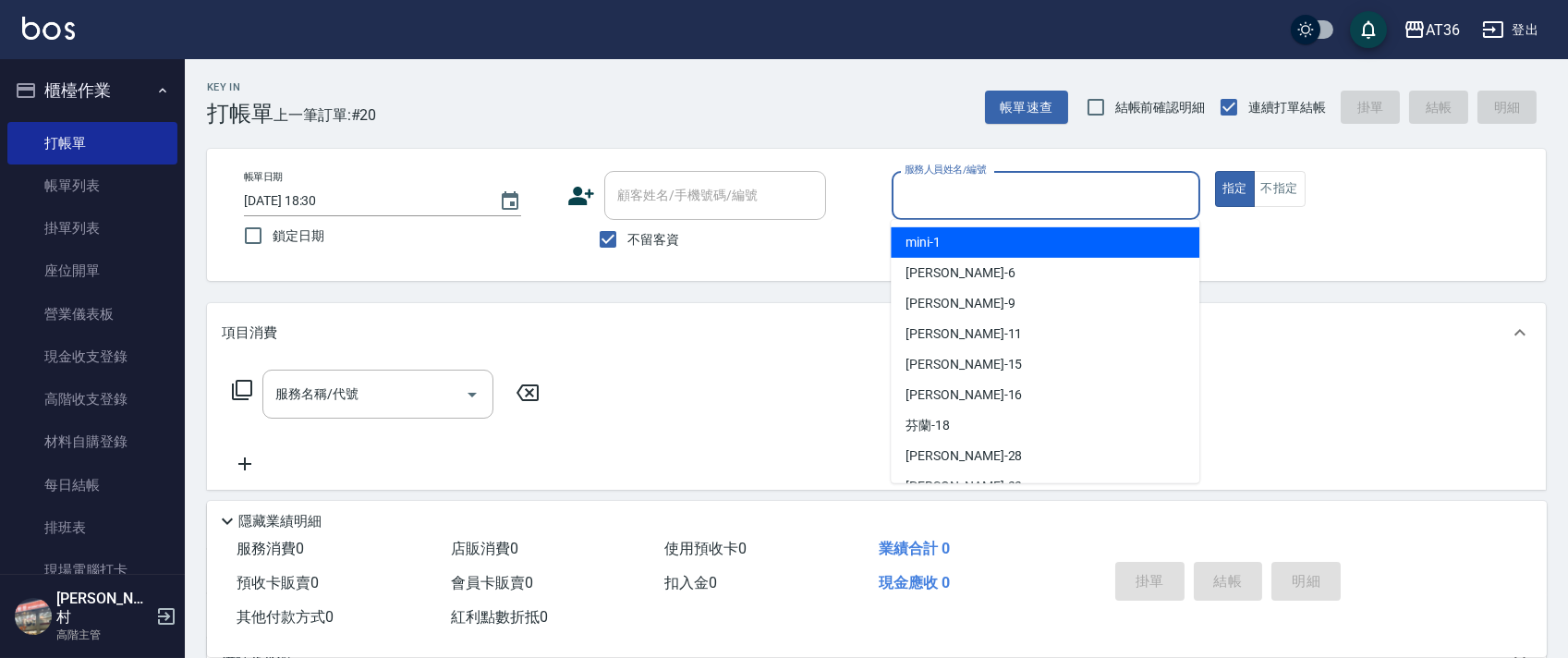
click at [925, 252] on span "mini -1" at bounding box center [923, 242] width 35 height 20
type input "mini-1"
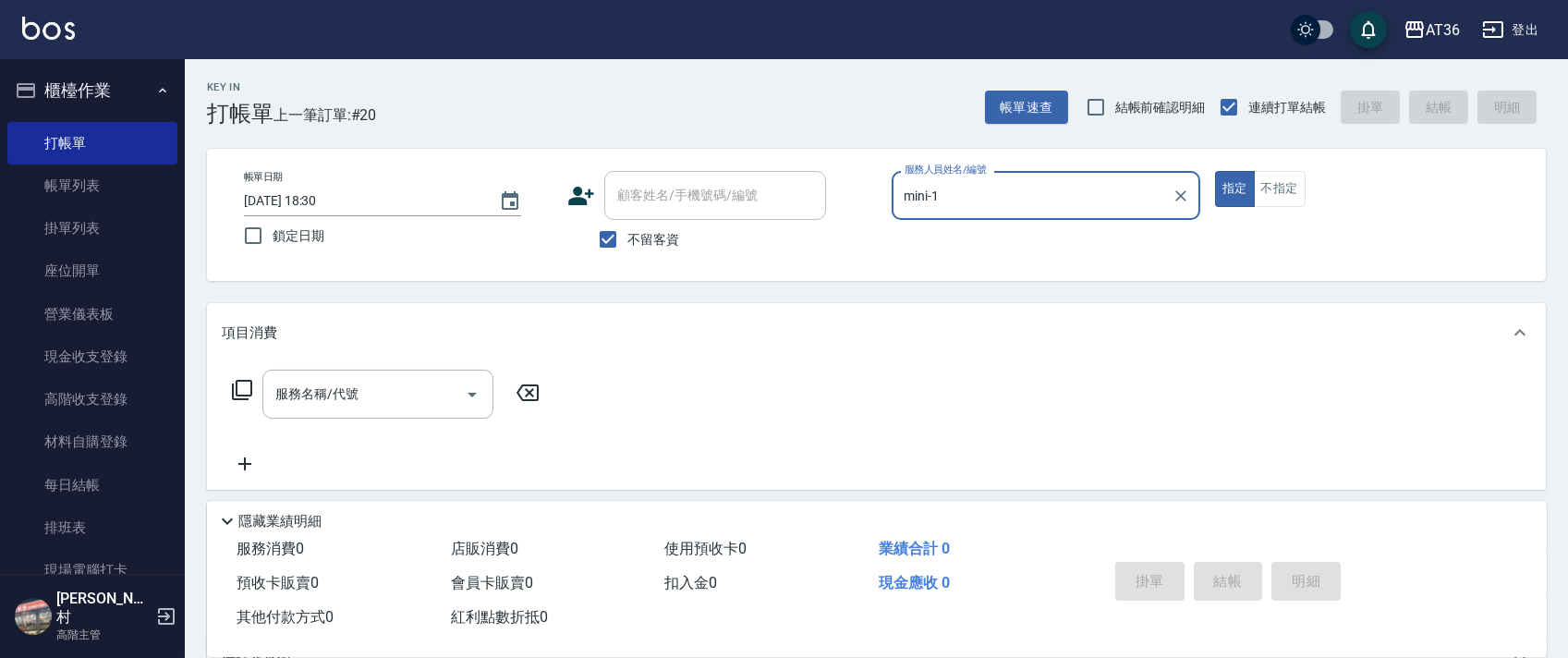
click at [245, 398] on icon at bounding box center [242, 391] width 22 height 22
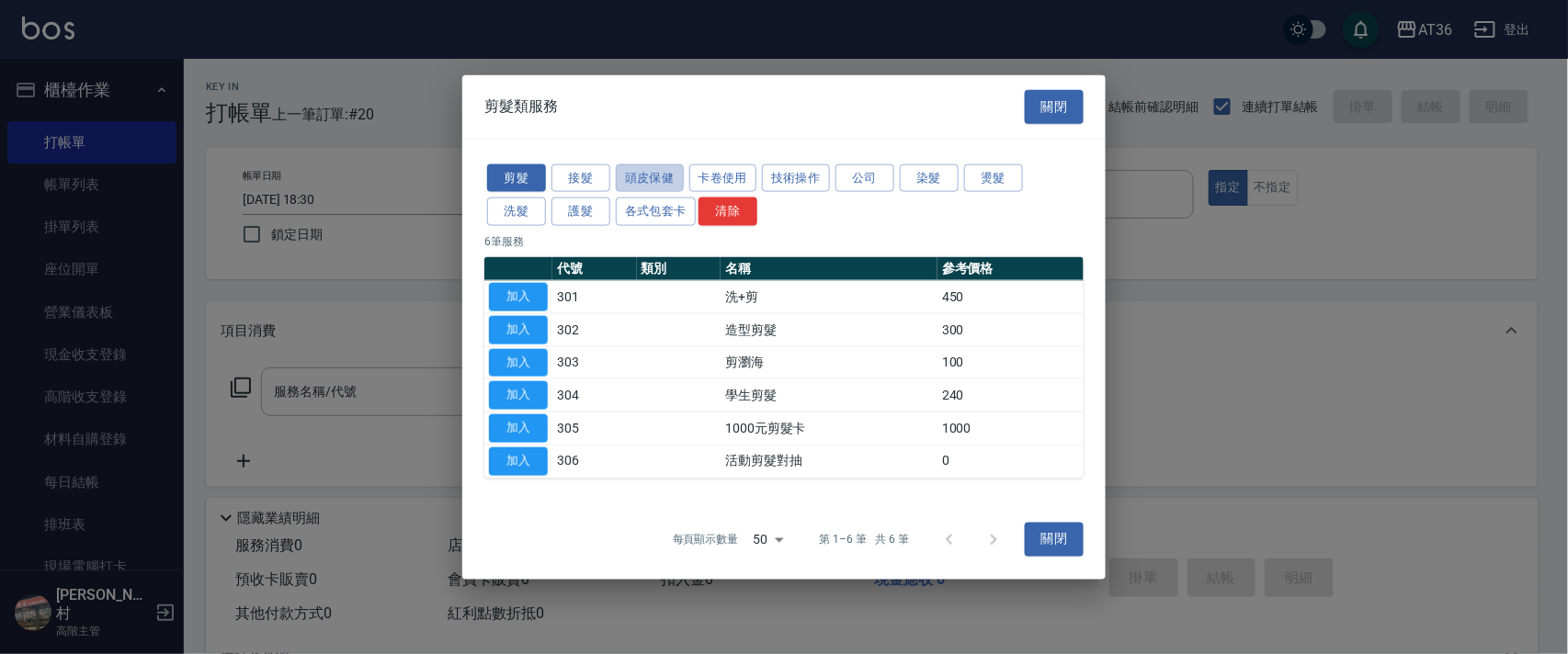
drag, startPoint x: 648, startPoint y: 175, endPoint x: 830, endPoint y: 217, distance: 186.8
click at [656, 180] on button "頭皮保健" at bounding box center [650, 178] width 68 height 29
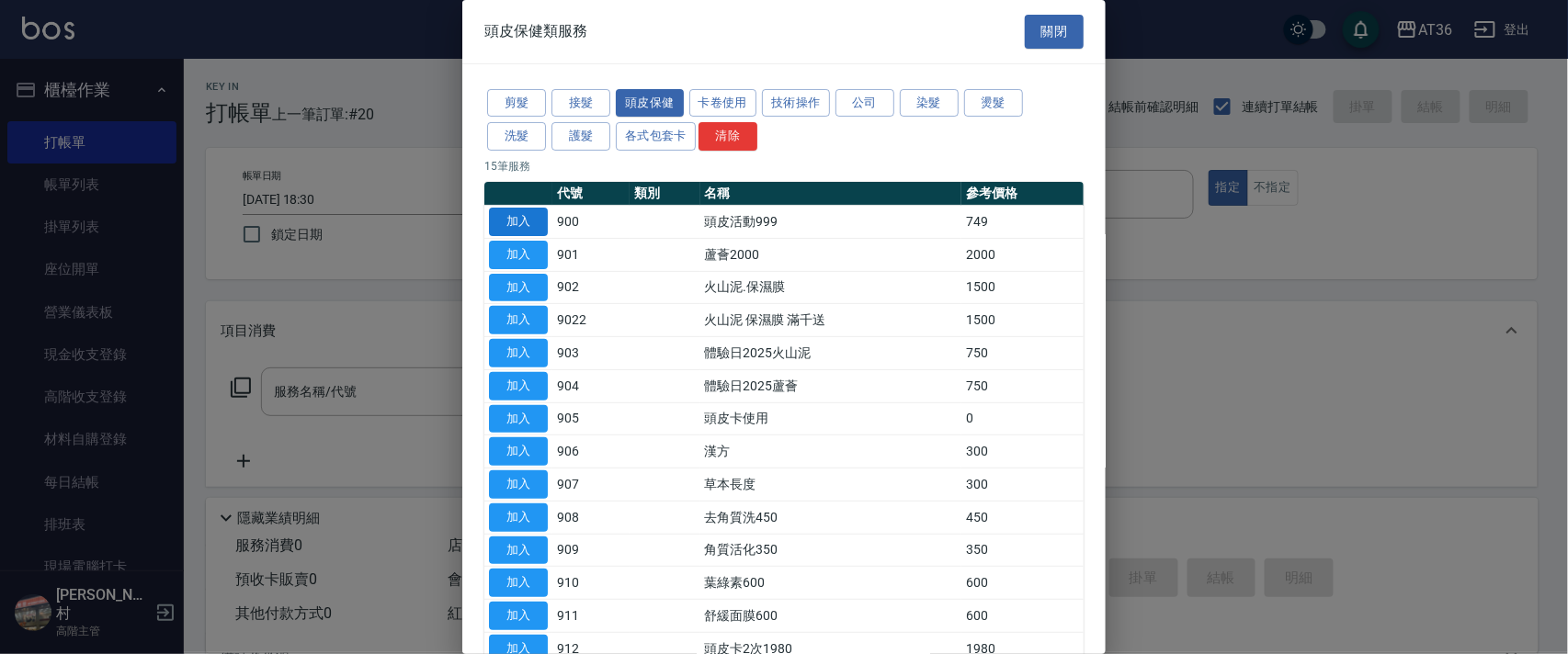
click at [529, 214] on button "加入" at bounding box center [518, 221] width 58 height 29
type input "頭皮活動999(900)"
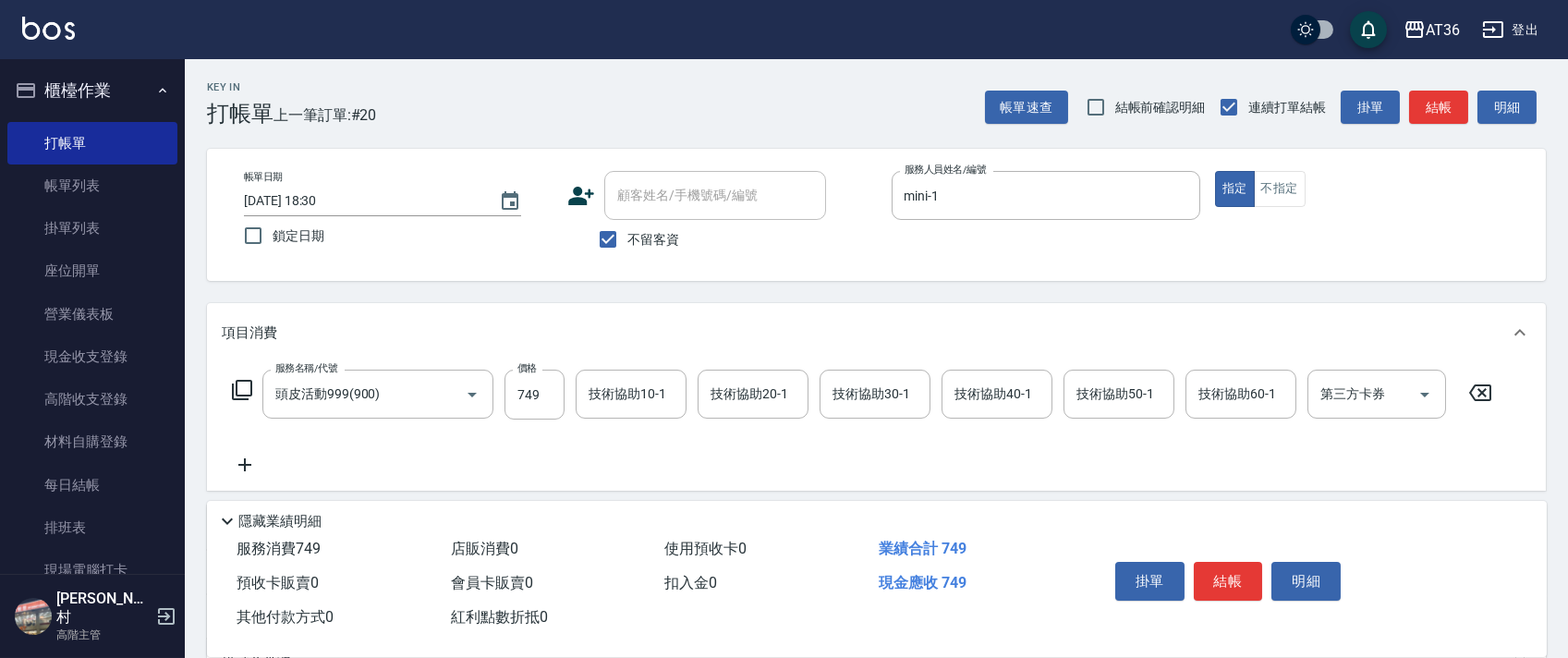
click at [242, 388] on icon at bounding box center [242, 391] width 22 height 22
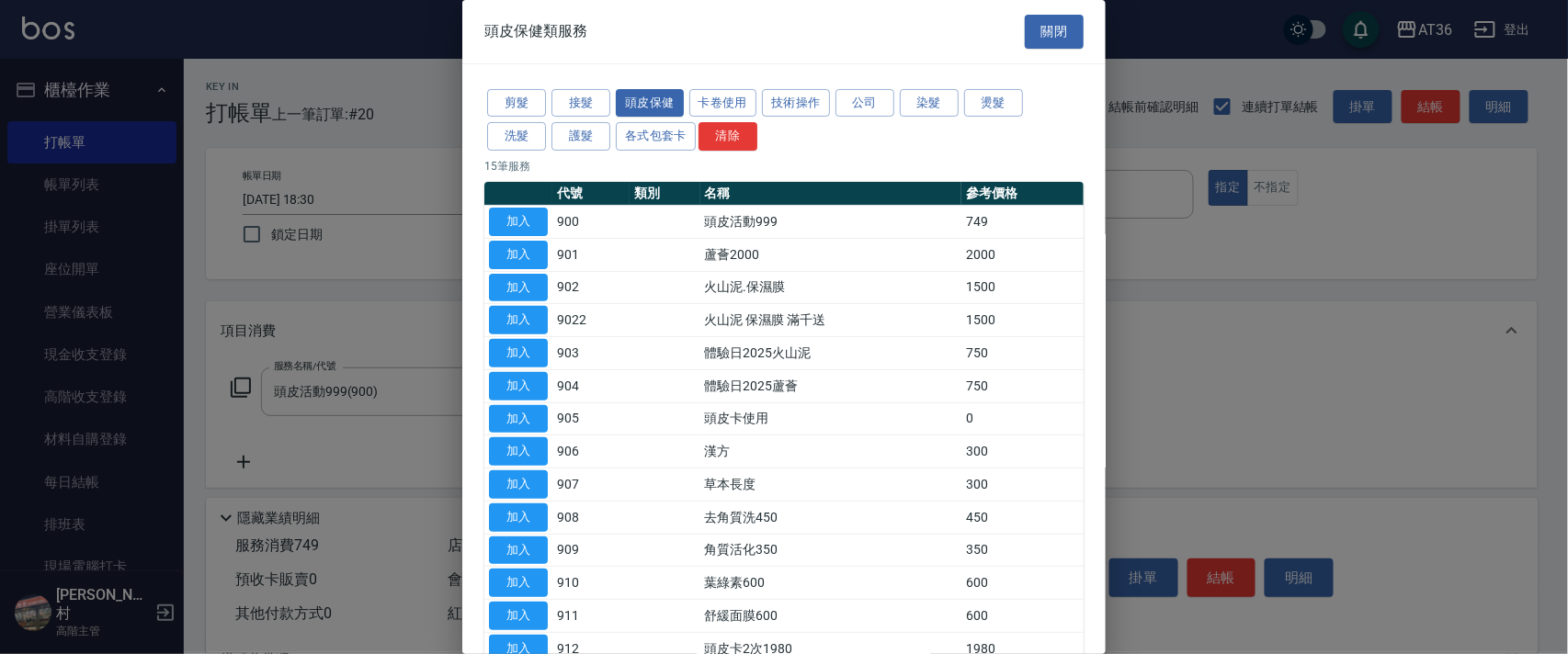
click at [521, 105] on button "剪髮" at bounding box center [516, 103] width 58 height 29
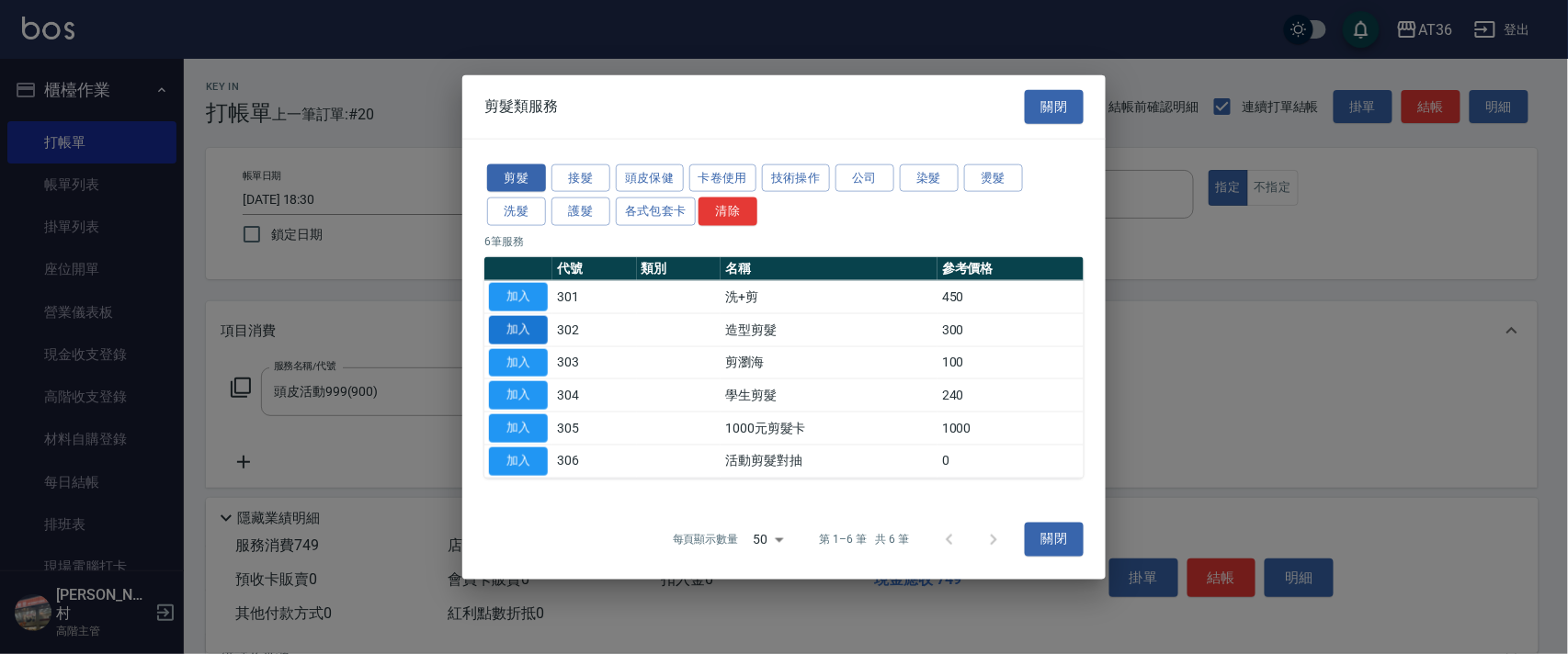
drag, startPoint x: 517, startPoint y: 332, endPoint x: 549, endPoint y: 406, distance: 80.6
click at [517, 333] on button "加入" at bounding box center [518, 329] width 58 height 29
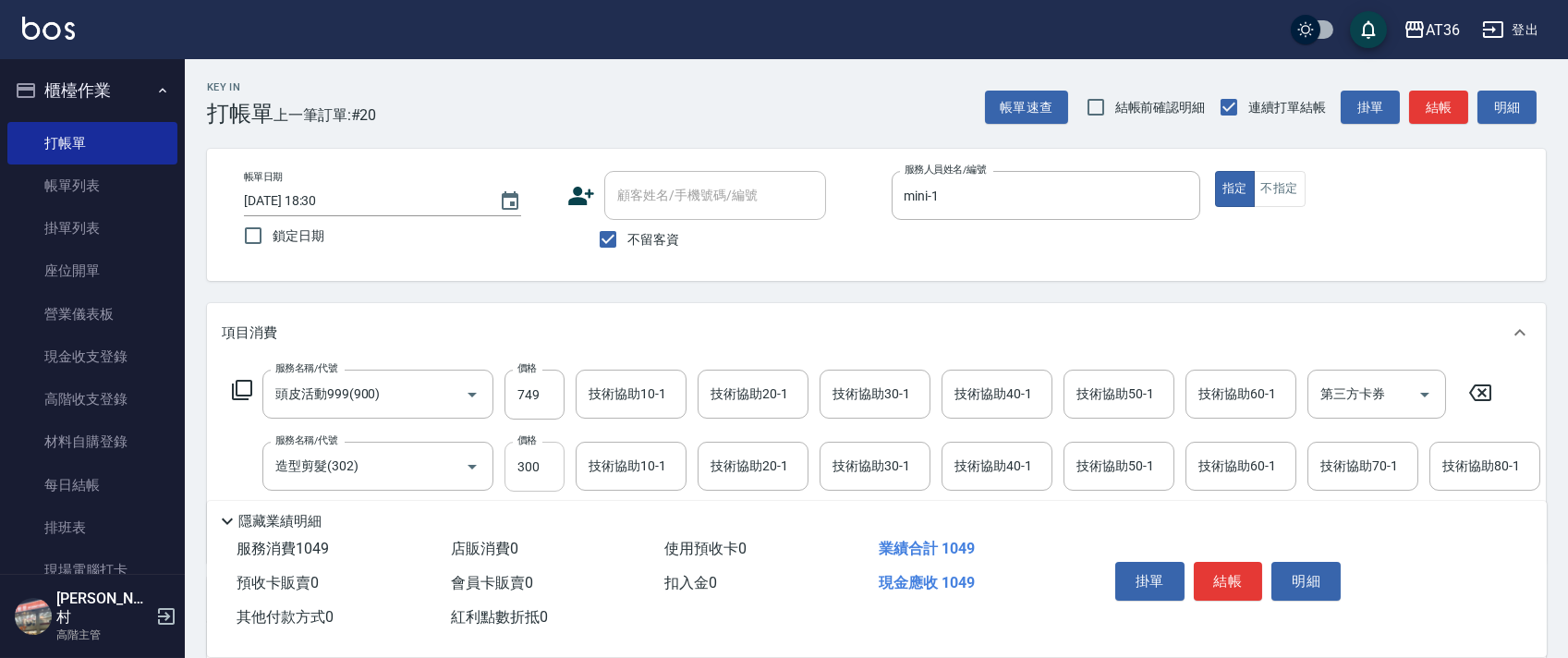
click at [523, 462] on input "300" at bounding box center [535, 467] width 60 height 50
type input "350"
click at [1208, 391] on div "技術協助60-1 技術協助60-1" at bounding box center [1241, 394] width 111 height 49
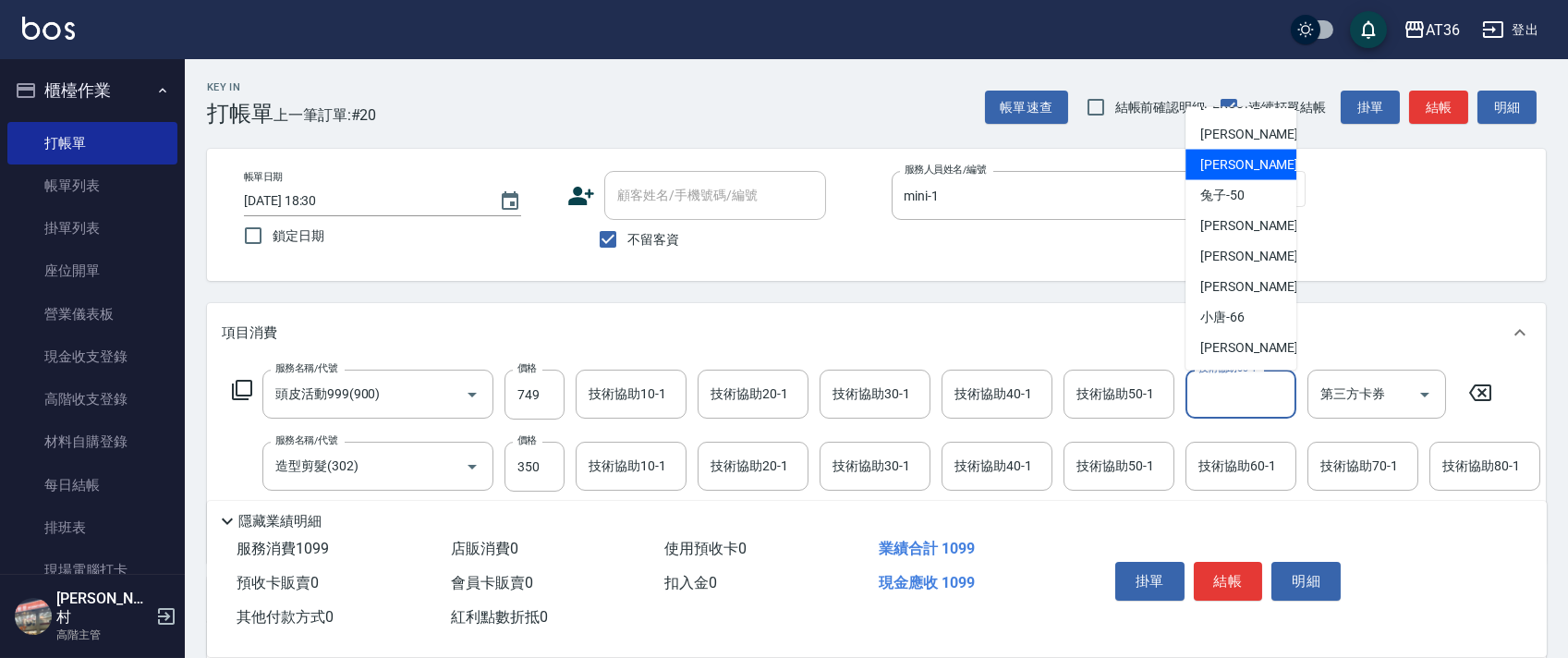
click at [1237, 170] on span "佳佳 -36" at bounding box center [1259, 165] width 116 height 20
type input "佳佳-36"
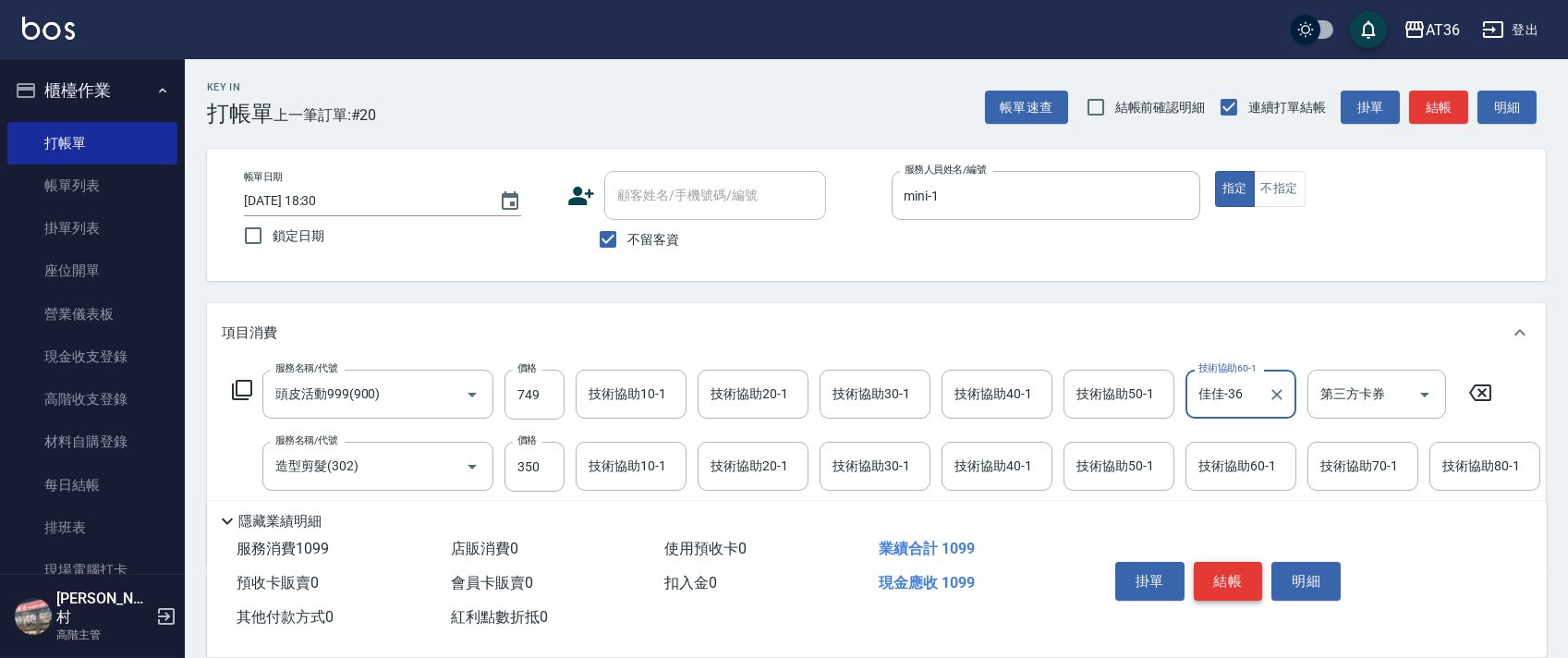
click at [1218, 580] on button "結帳" at bounding box center [1229, 582] width 69 height 39
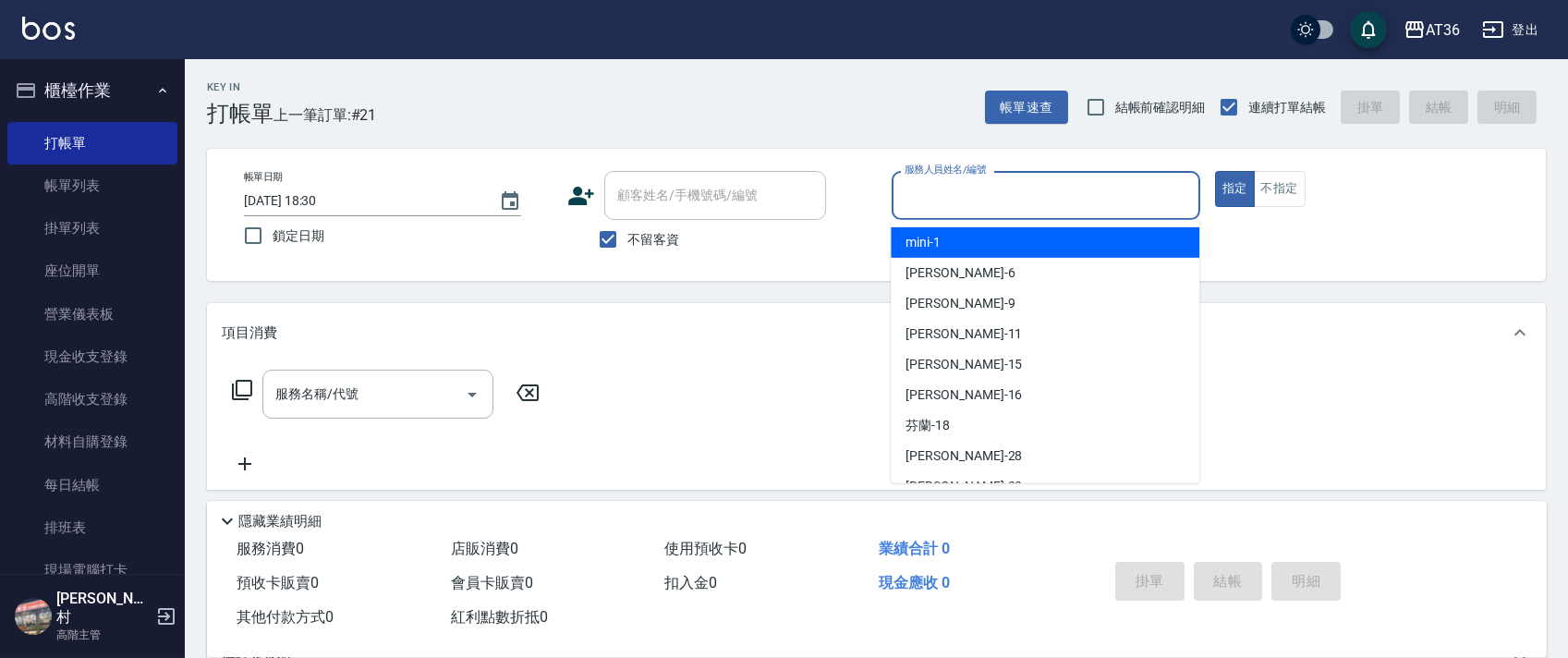
click at [938, 211] on input "服務人員姓名/編號" at bounding box center [1045, 195] width 292 height 33
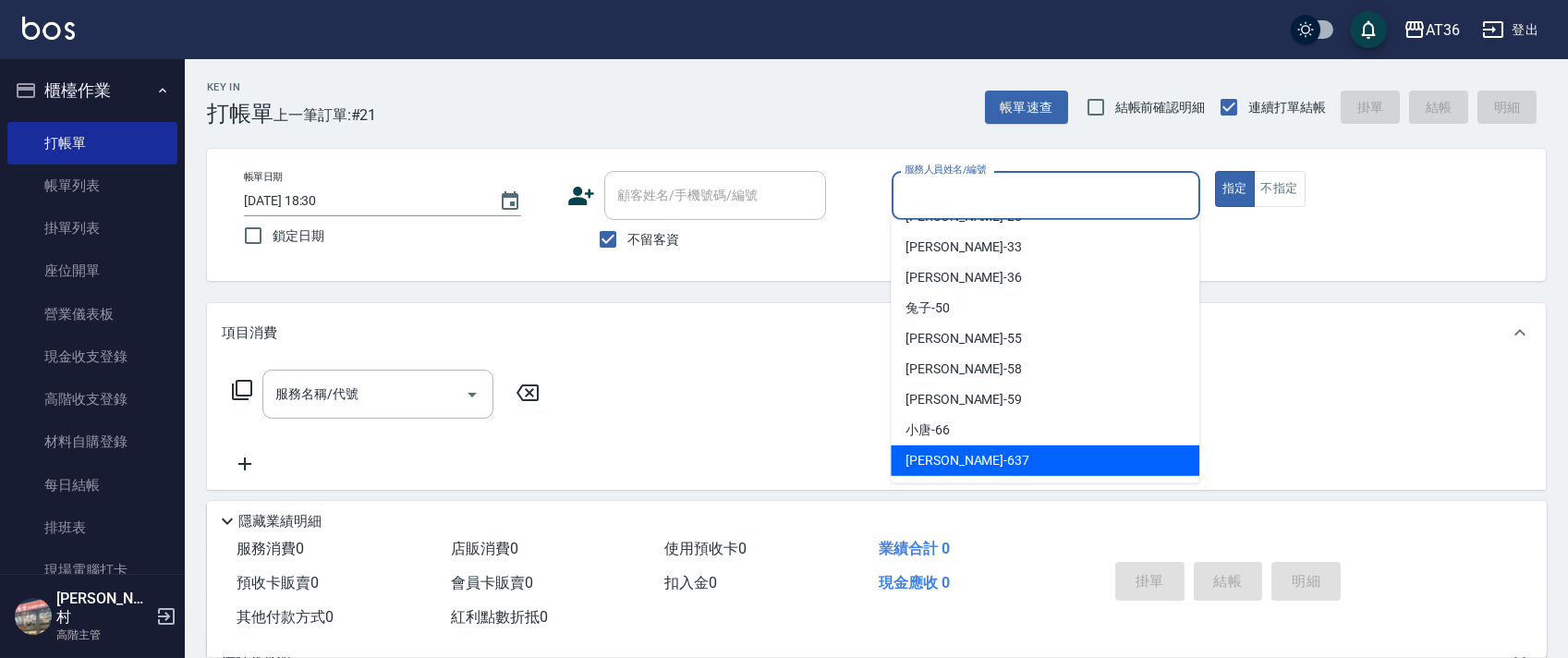
click at [976, 456] on div "憶琳 -637" at bounding box center [1044, 460] width 308 height 31
type input "憶琳-637"
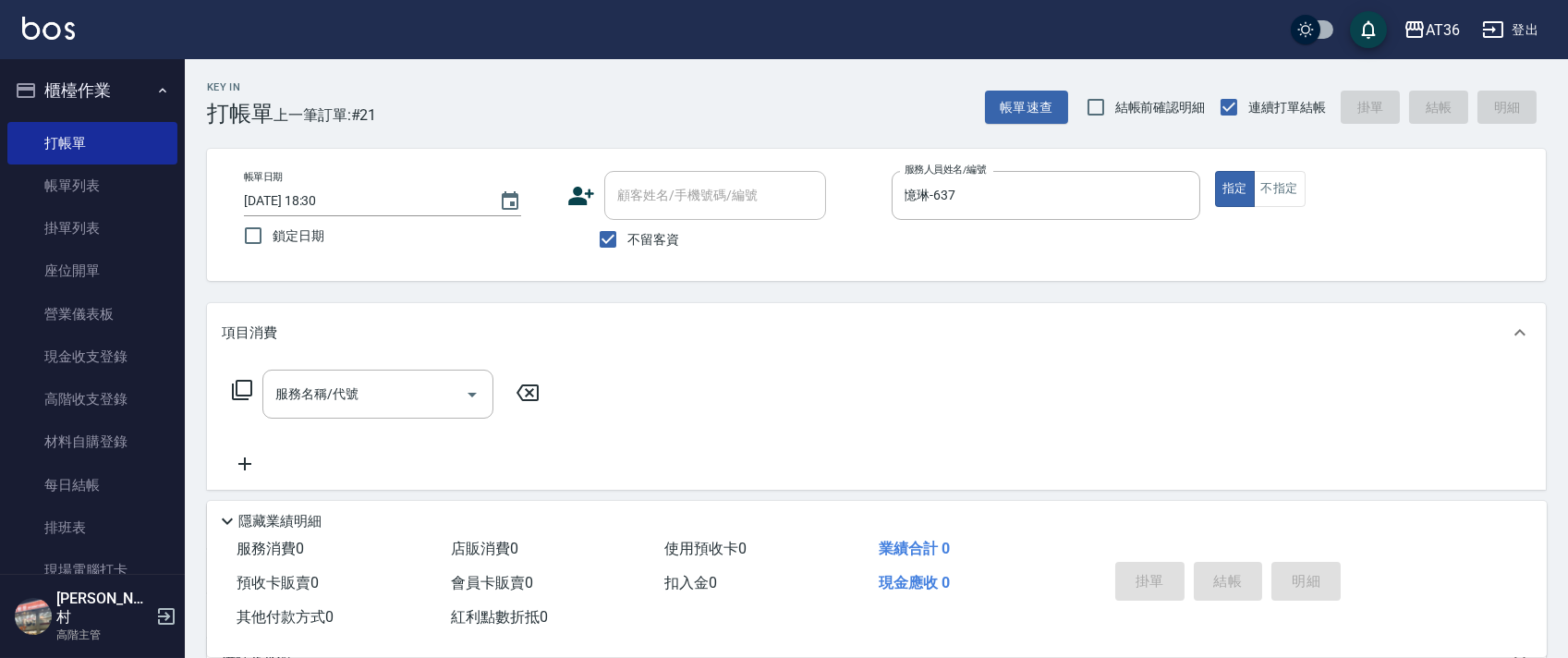
click at [237, 385] on icon at bounding box center [242, 391] width 20 height 21
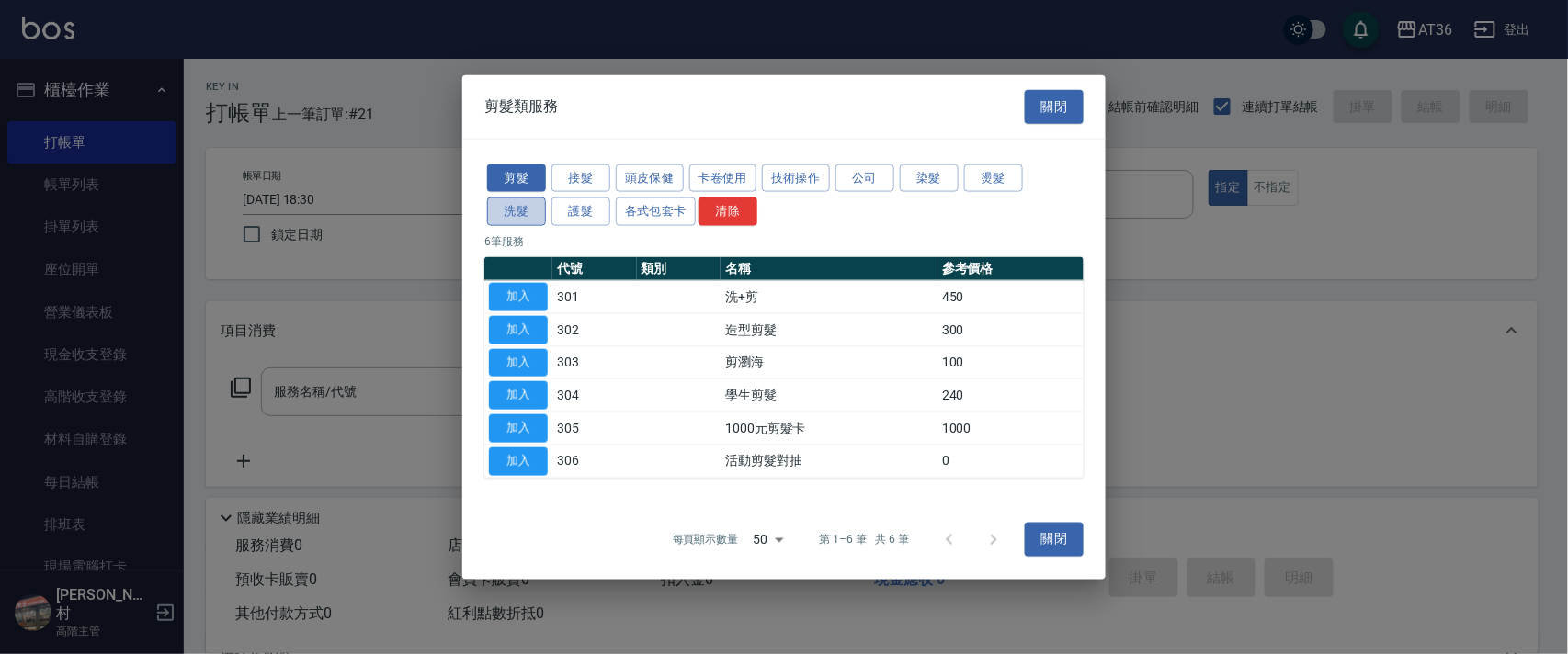
click at [517, 215] on button "洗髮" at bounding box center [516, 211] width 58 height 29
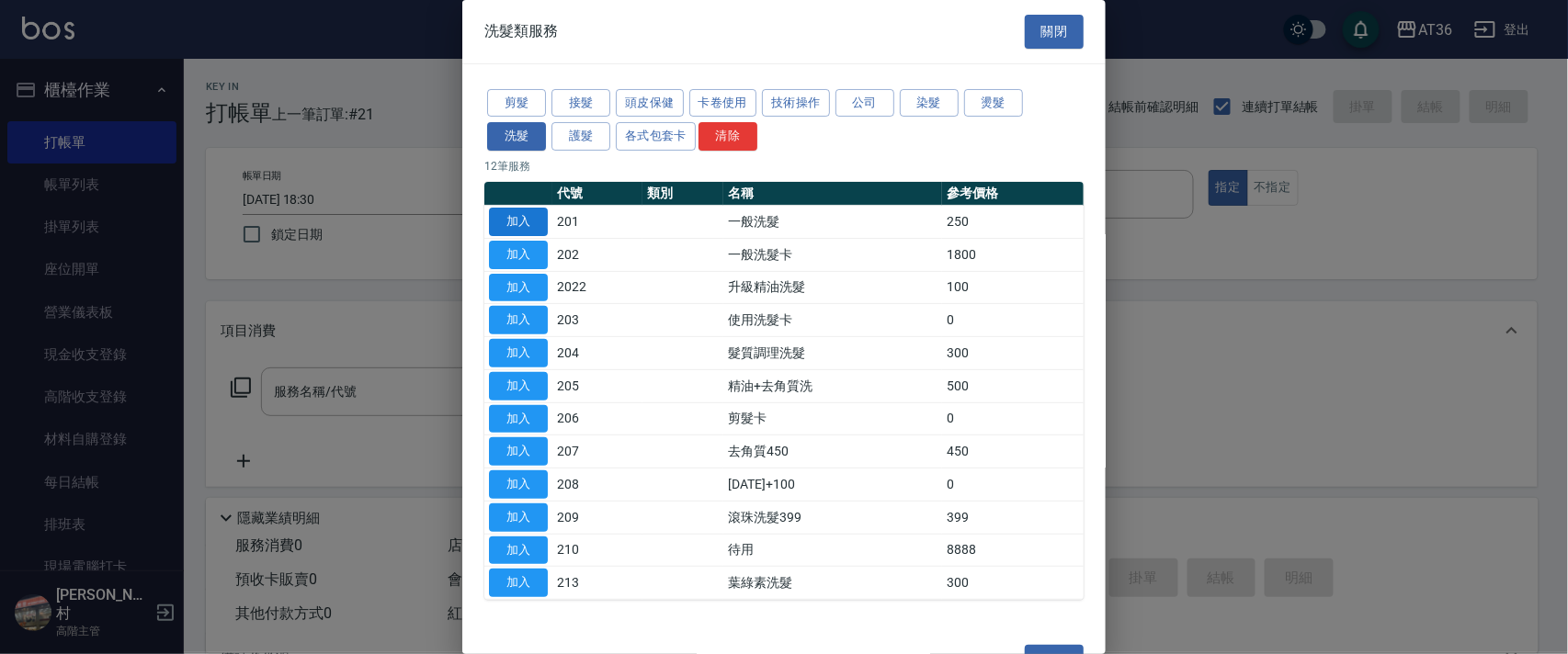
click at [516, 230] on button "加入" at bounding box center [518, 221] width 58 height 29
type input "一般洗髮(201)"
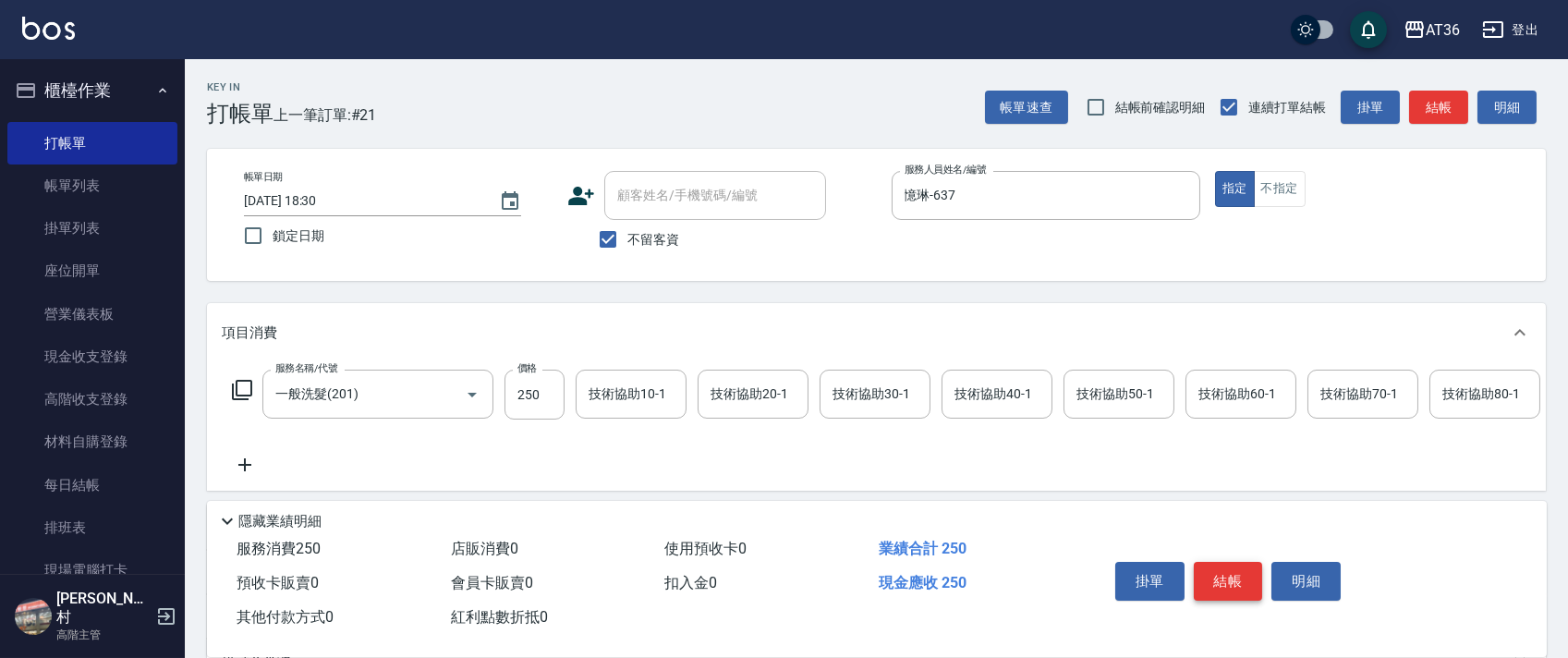
click at [1231, 574] on button "結帳" at bounding box center [1229, 582] width 69 height 39
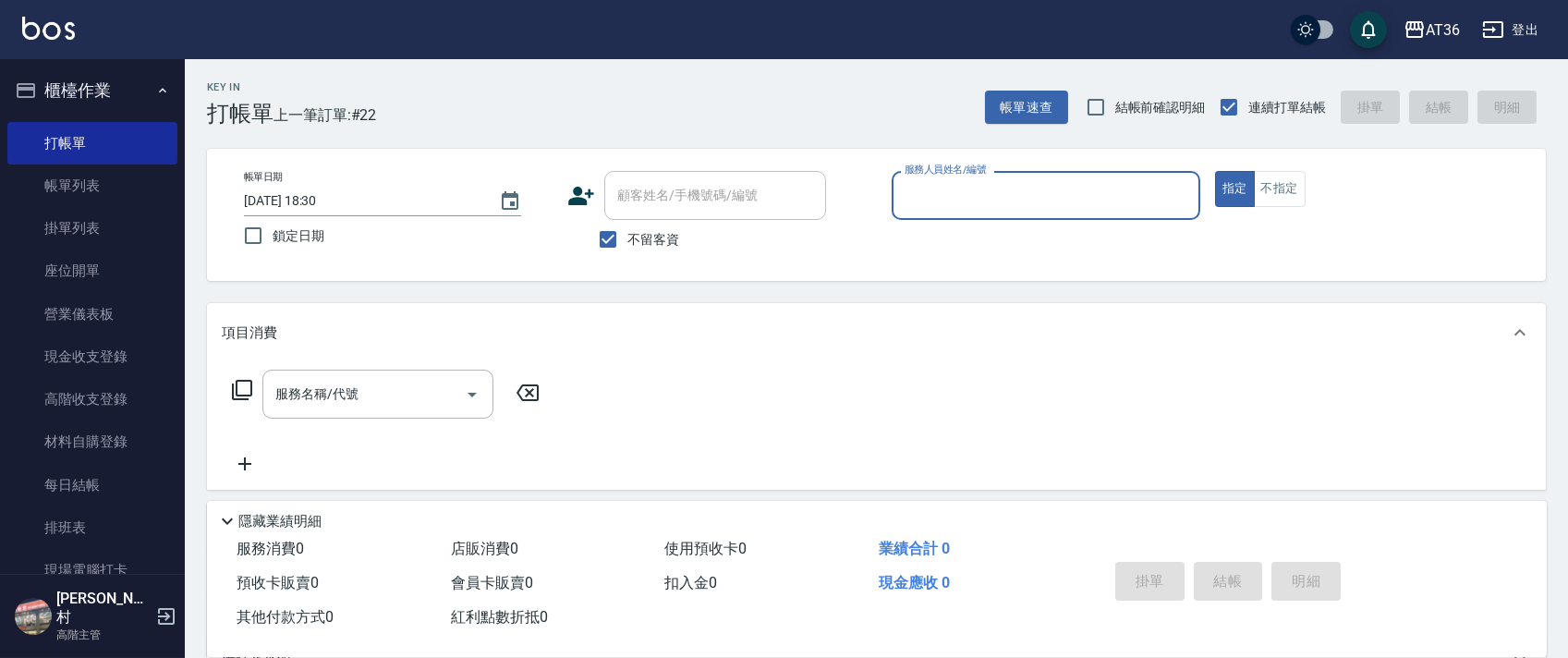
drag, startPoint x: 134, startPoint y: 204, endPoint x: 174, endPoint y: 193, distance: 41.5
click at [131, 204] on link "帳單列表" at bounding box center [92, 186] width 170 height 43
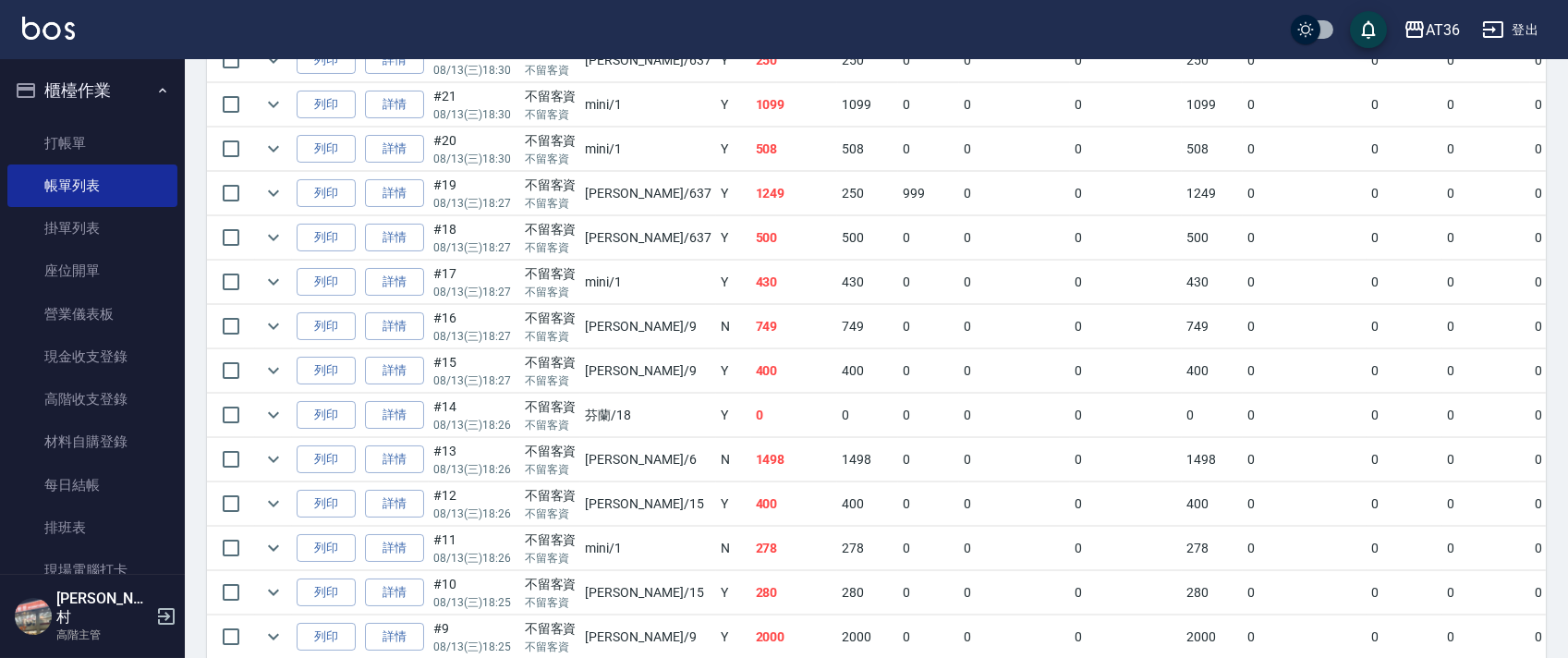
scroll to position [476, 0]
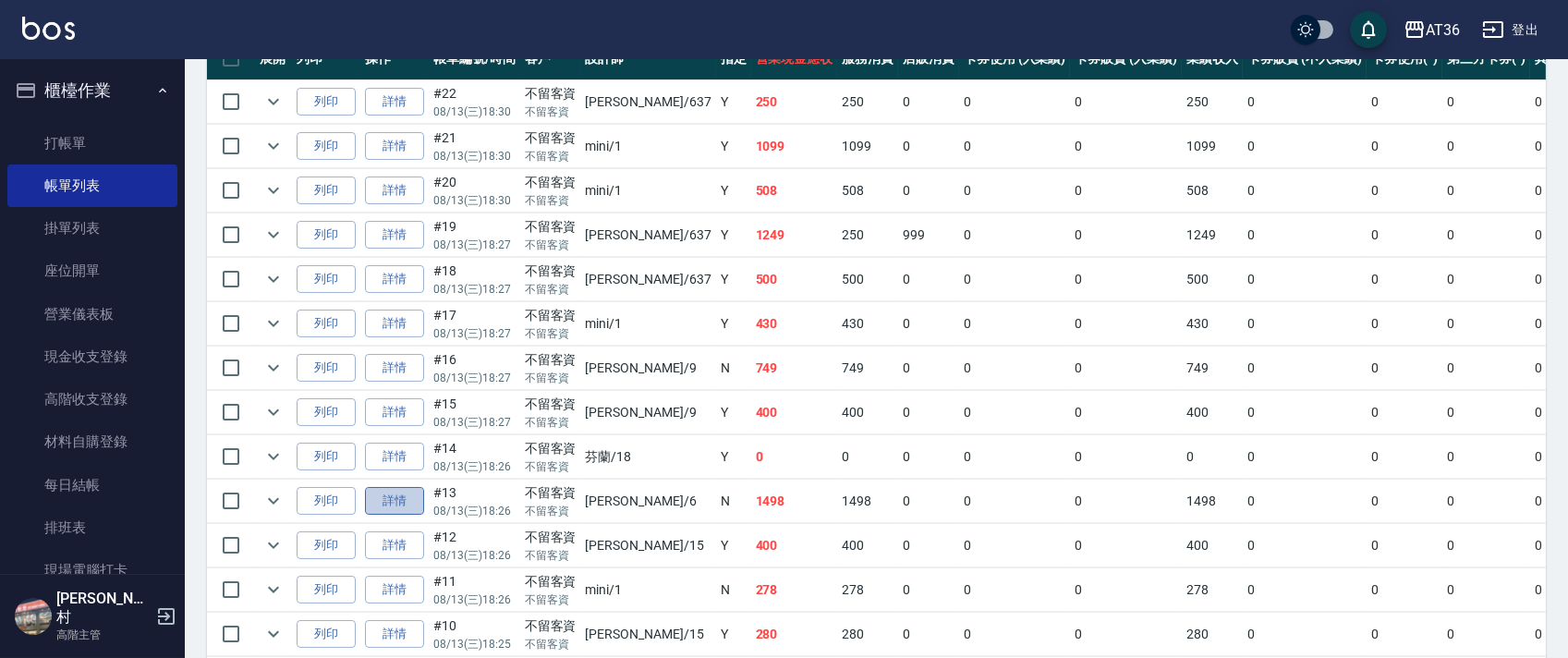
click at [400, 507] on link "詳情" at bounding box center [394, 501] width 59 height 29
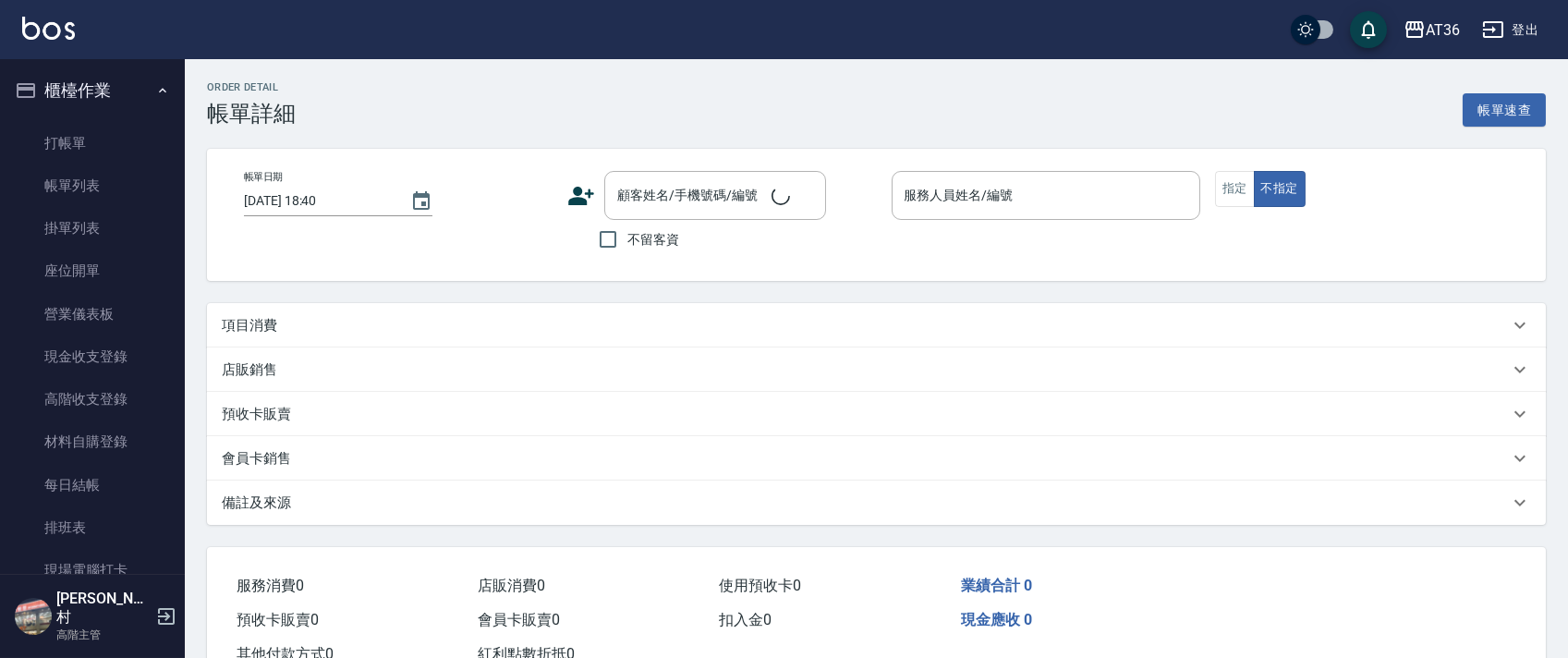
type input "[DATE] 18:26"
checkbox input "true"
type input "[PERSON_NAME]-6"
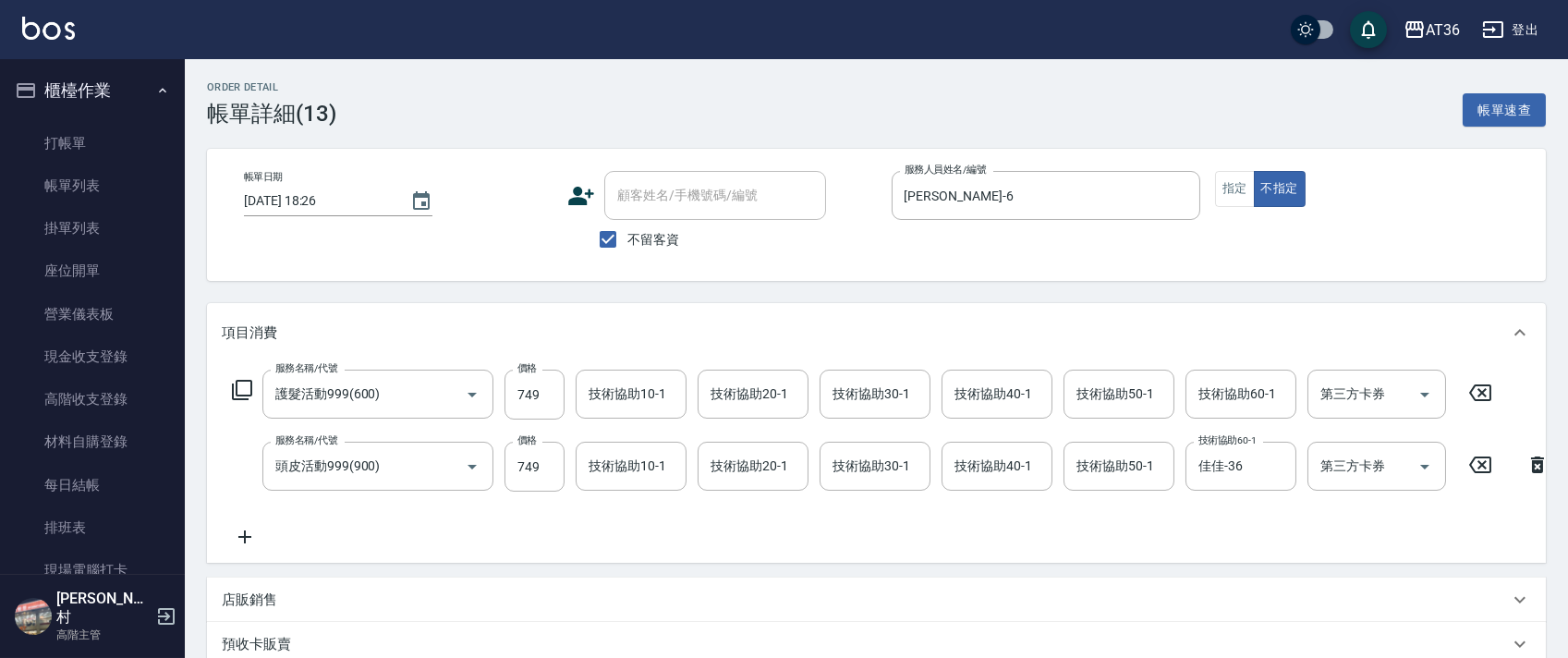
type input "護髮活動999(600)"
type input "頭皮活動999(900)"
click at [233, 391] on icon at bounding box center [242, 391] width 20 height 21
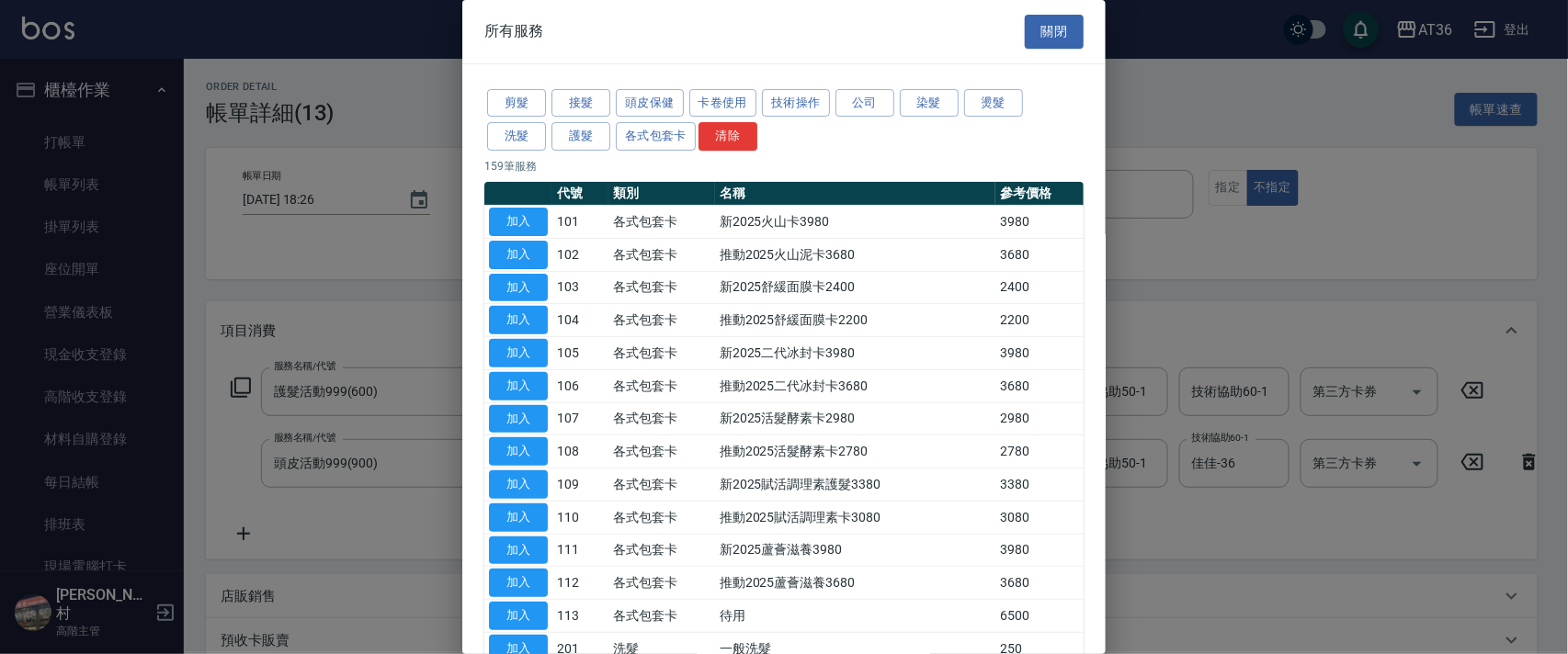
drag, startPoint x: 511, startPoint y: 104, endPoint x: 828, endPoint y: 226, distance: 339.7
click at [510, 104] on button "剪髮" at bounding box center [516, 103] width 58 height 29
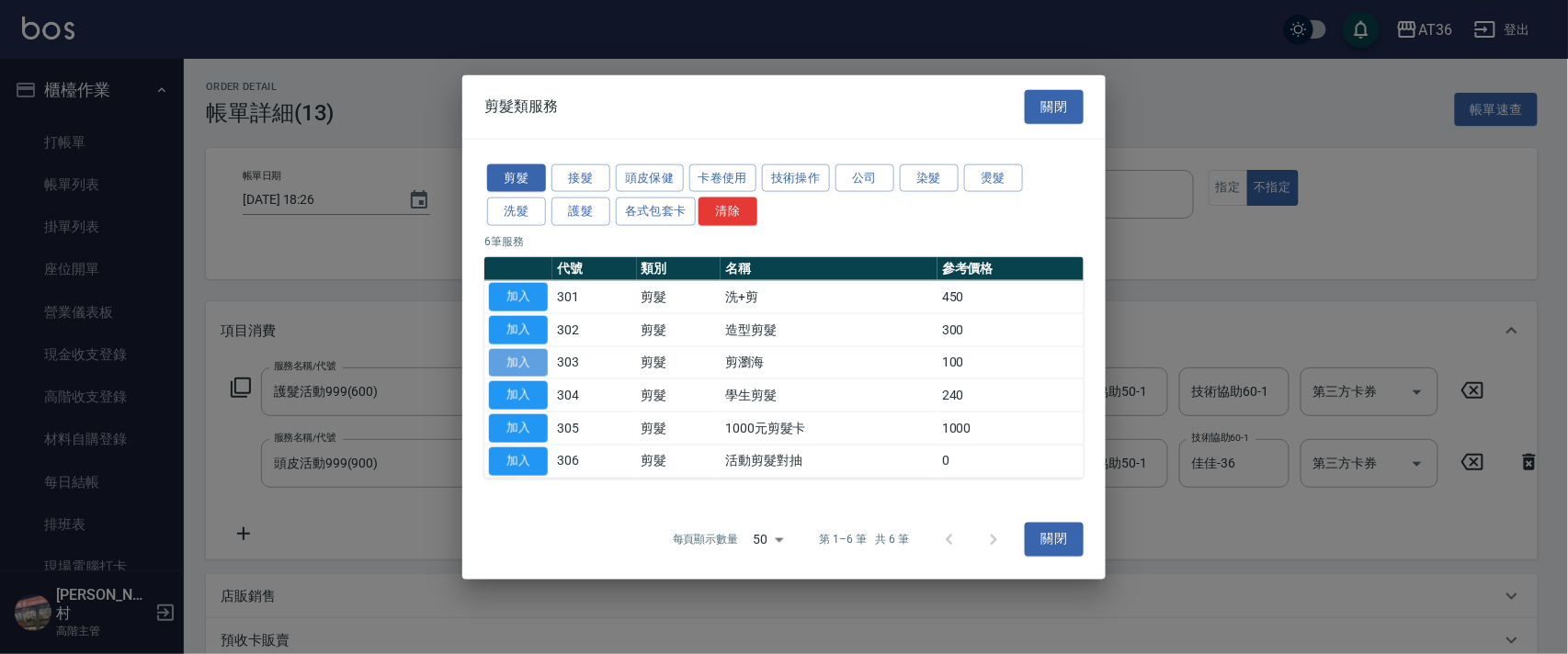
click at [529, 367] on button "加入" at bounding box center [518, 362] width 58 height 29
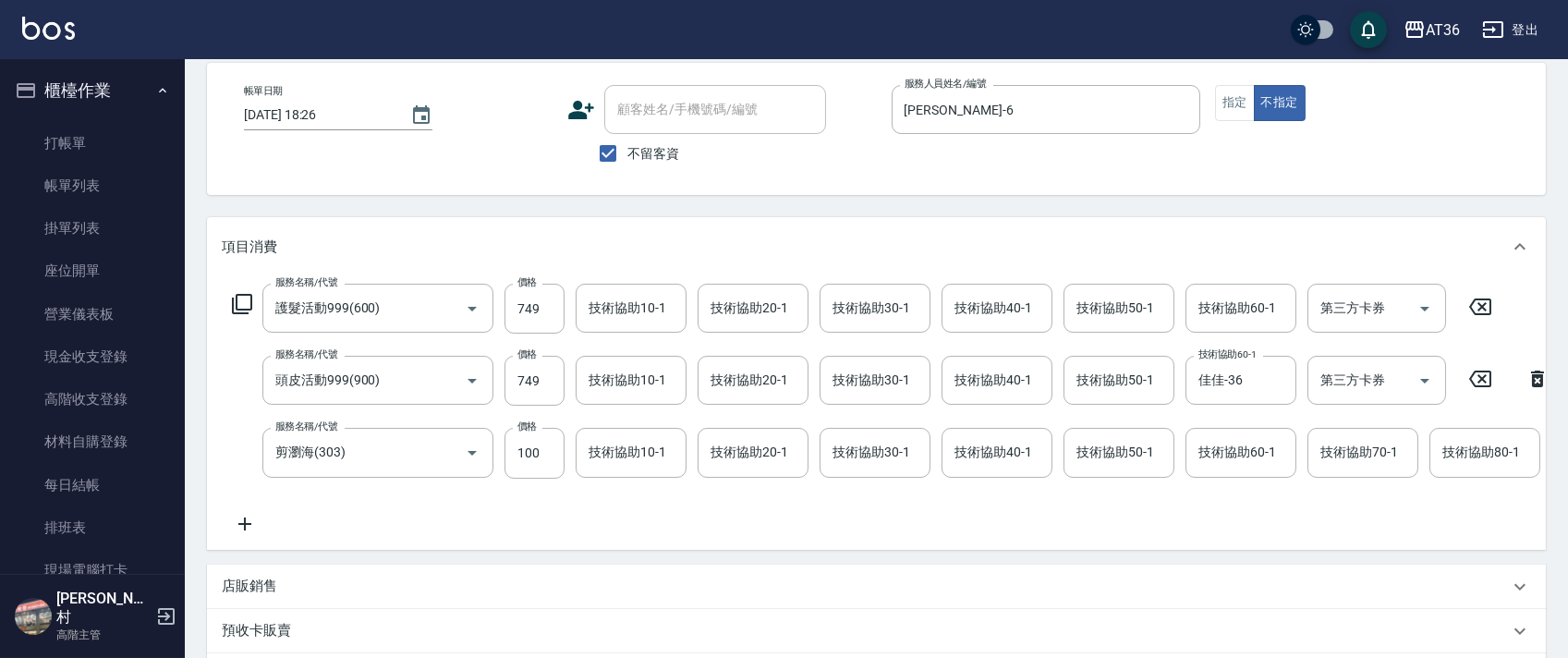
scroll to position [430, 0]
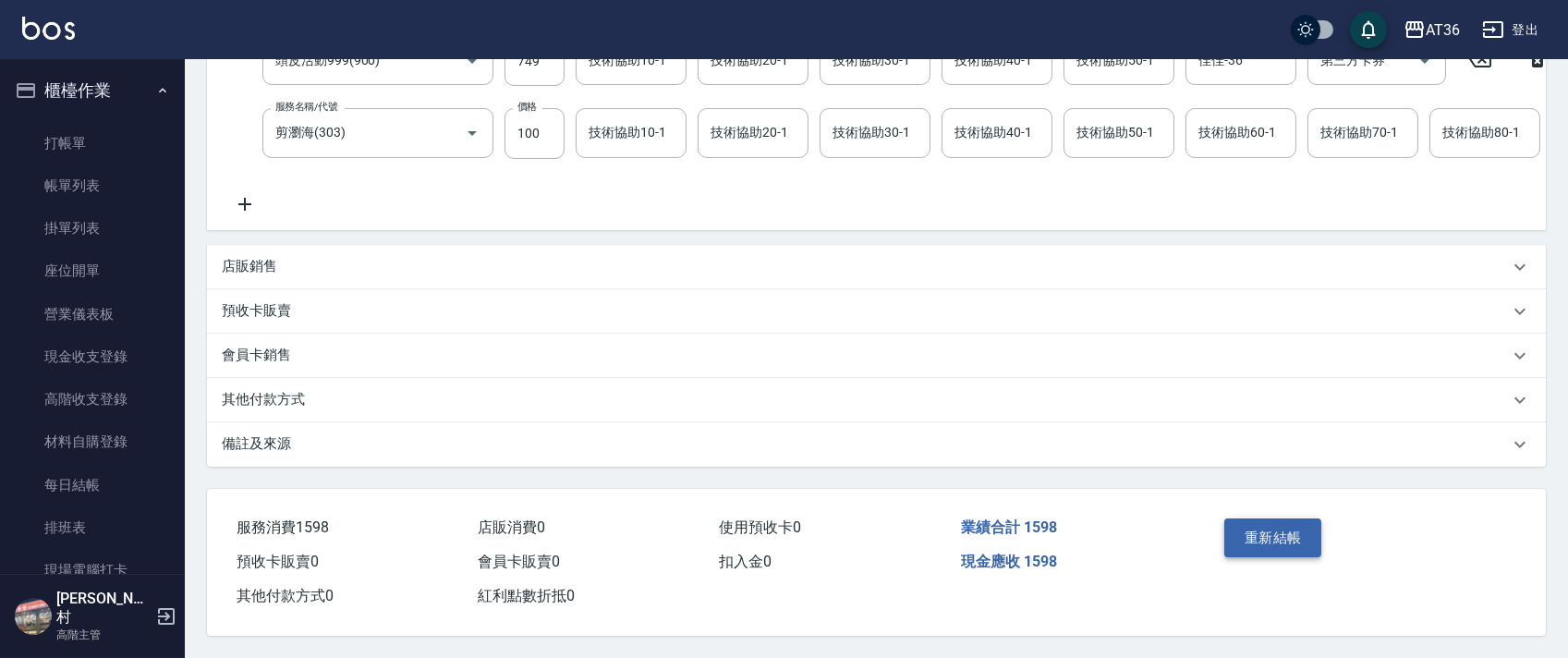
click at [1250, 543] on button "重新結帳" at bounding box center [1273, 539] width 98 height 39
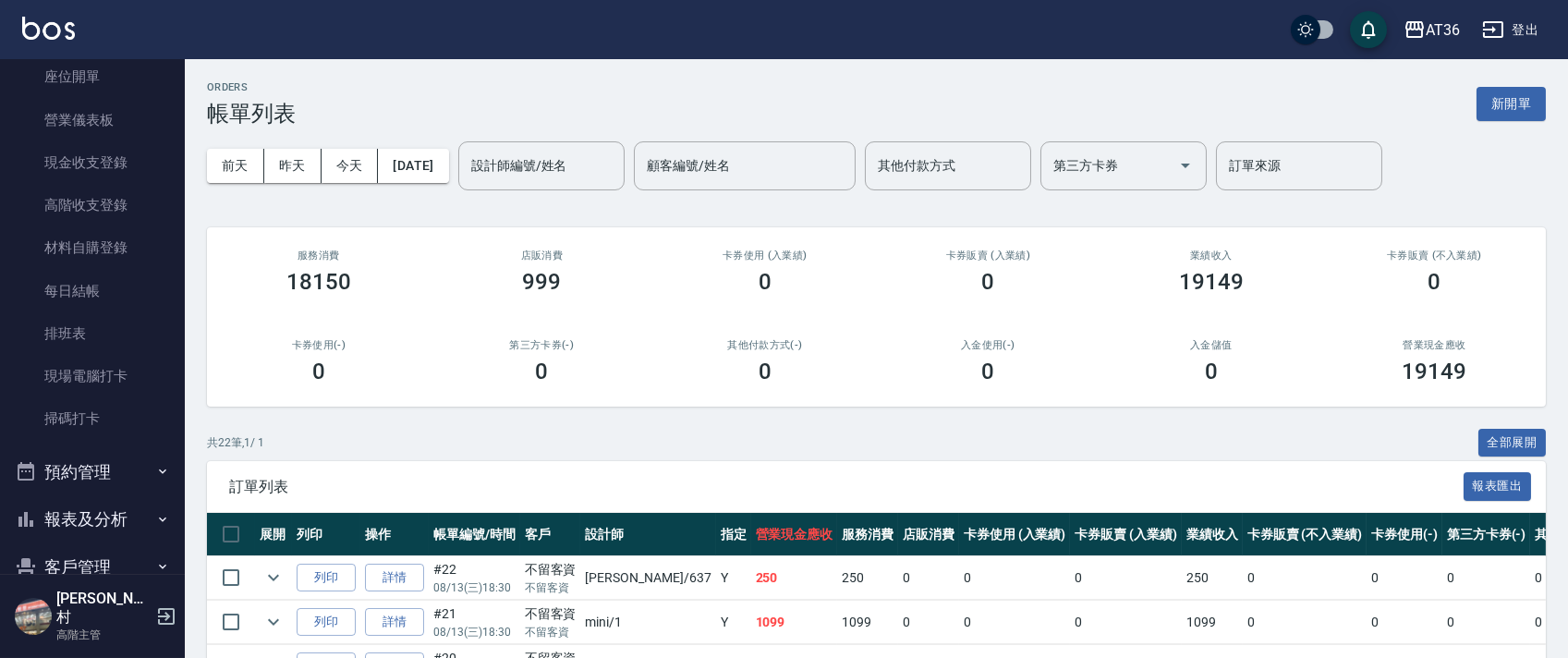
scroll to position [370, 0]
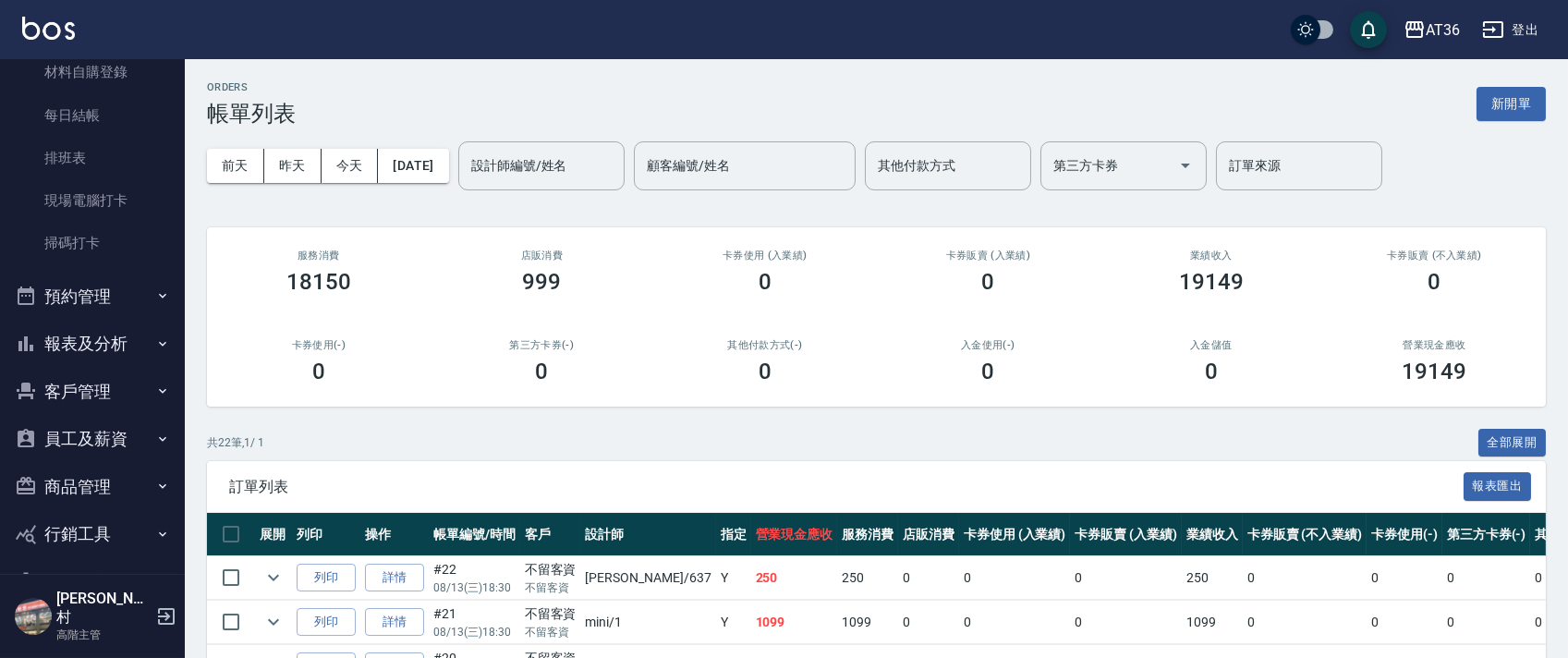
drag, startPoint x: 72, startPoint y: 340, endPoint x: 246, endPoint y: 381, distance: 178.8
click at [72, 339] on button "報表及分析" at bounding box center [92, 344] width 170 height 48
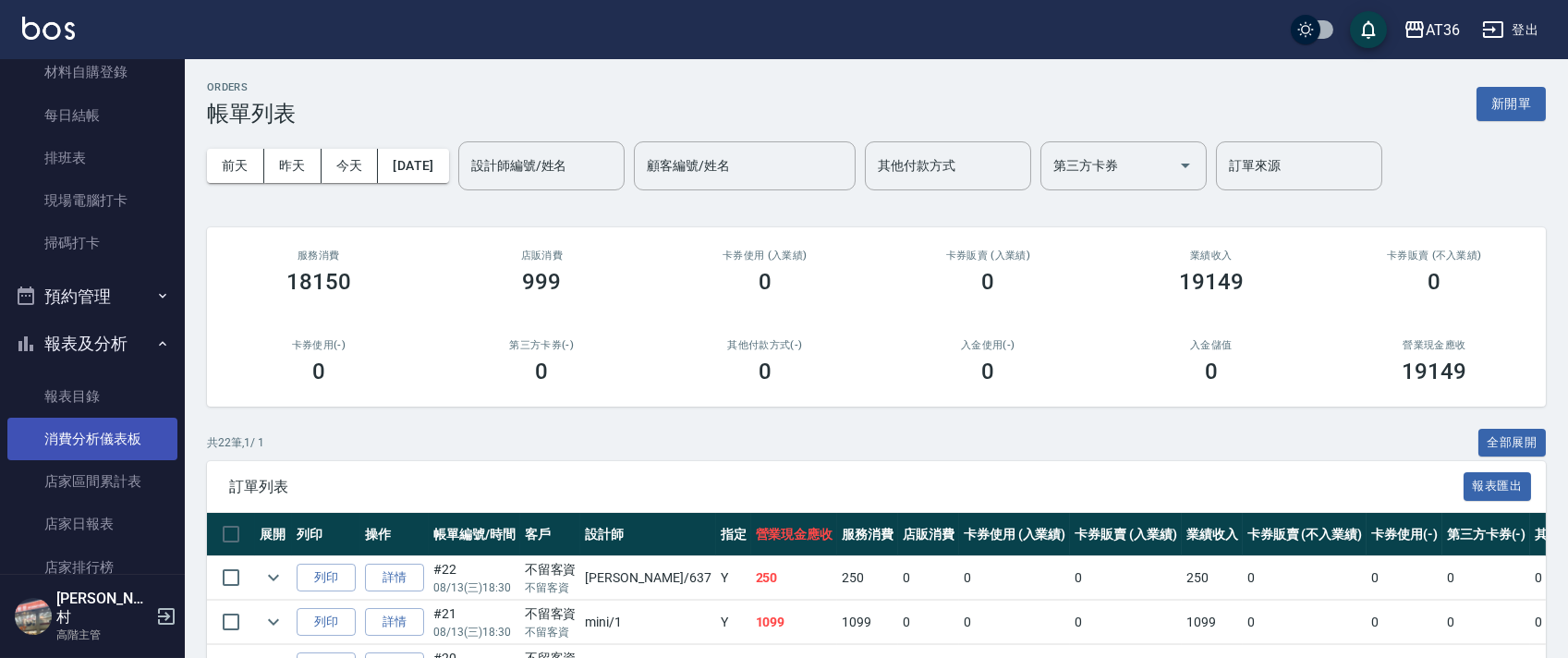
scroll to position [616, 0]
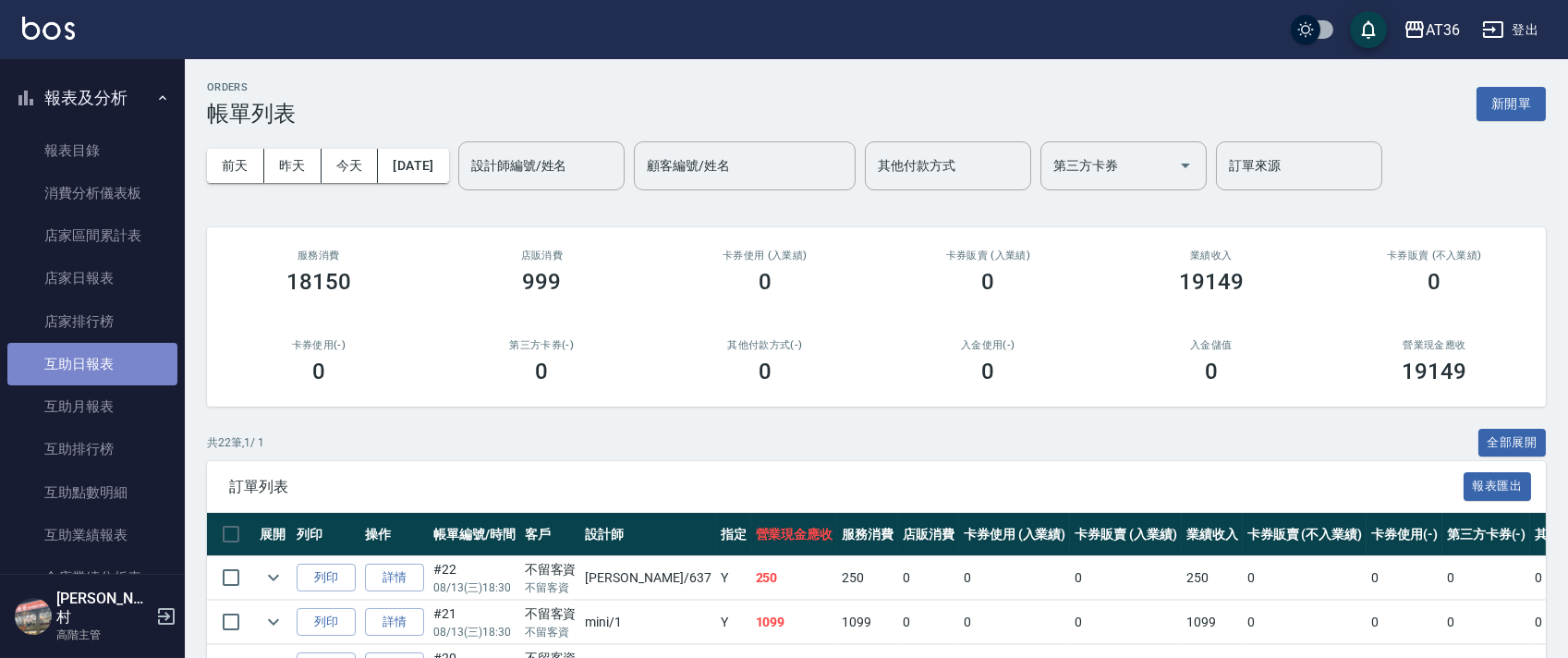
click at [96, 370] on link "互助日報表" at bounding box center [92, 364] width 170 height 43
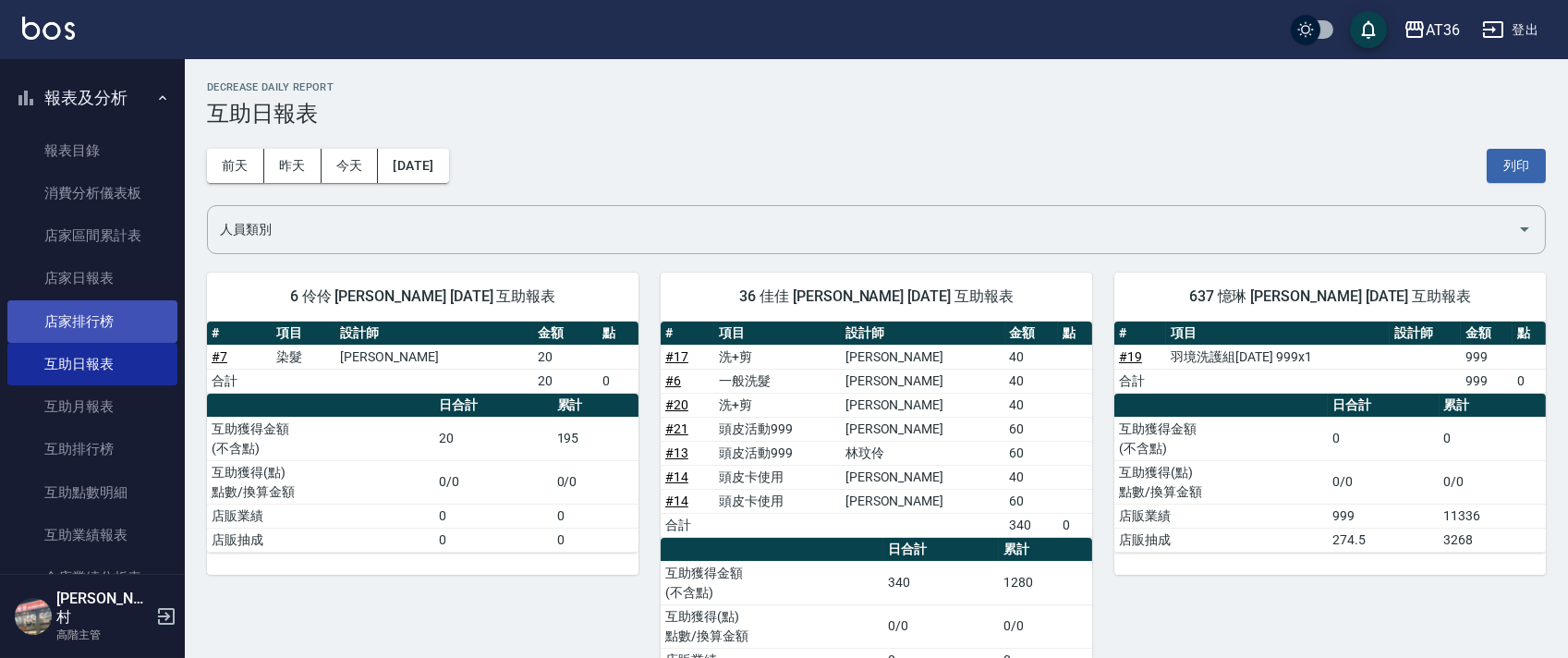
scroll to position [985, 0]
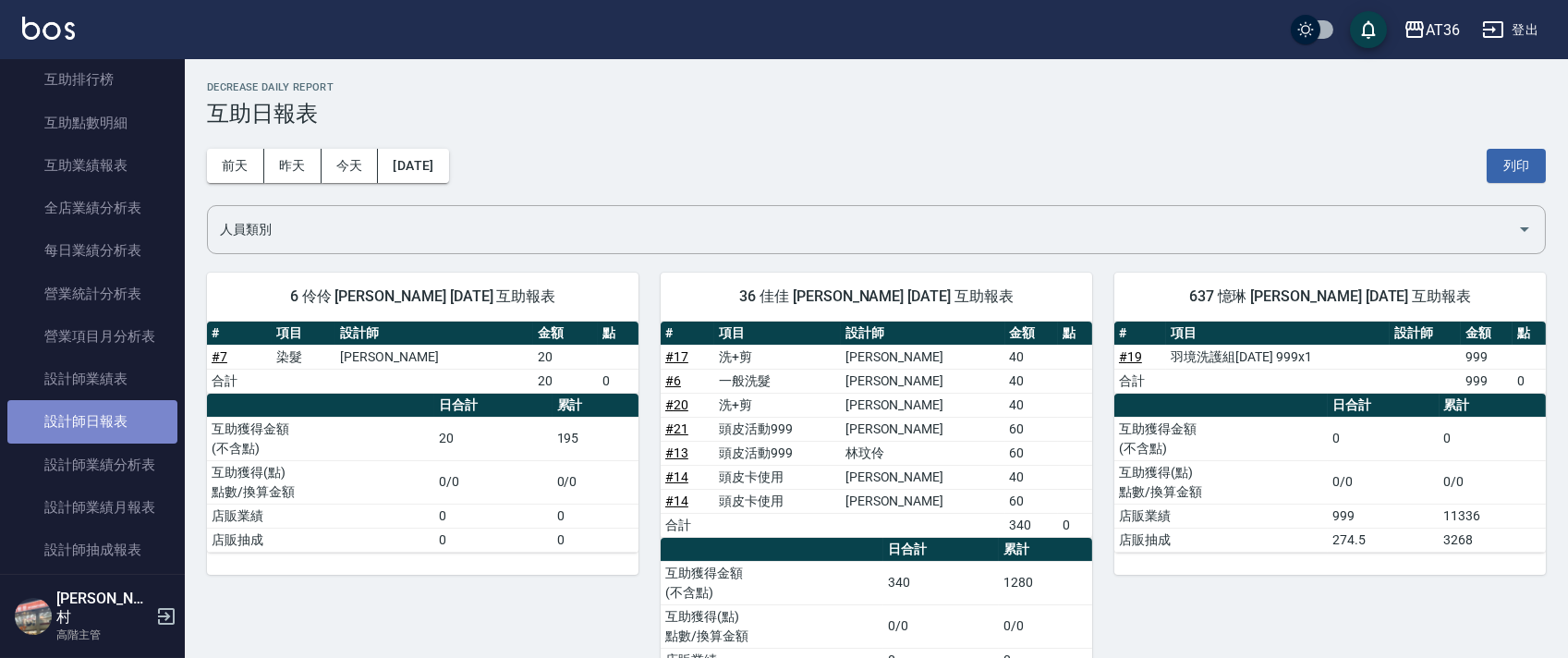
click at [104, 427] on link "設計師日報表" at bounding box center [92, 422] width 170 height 43
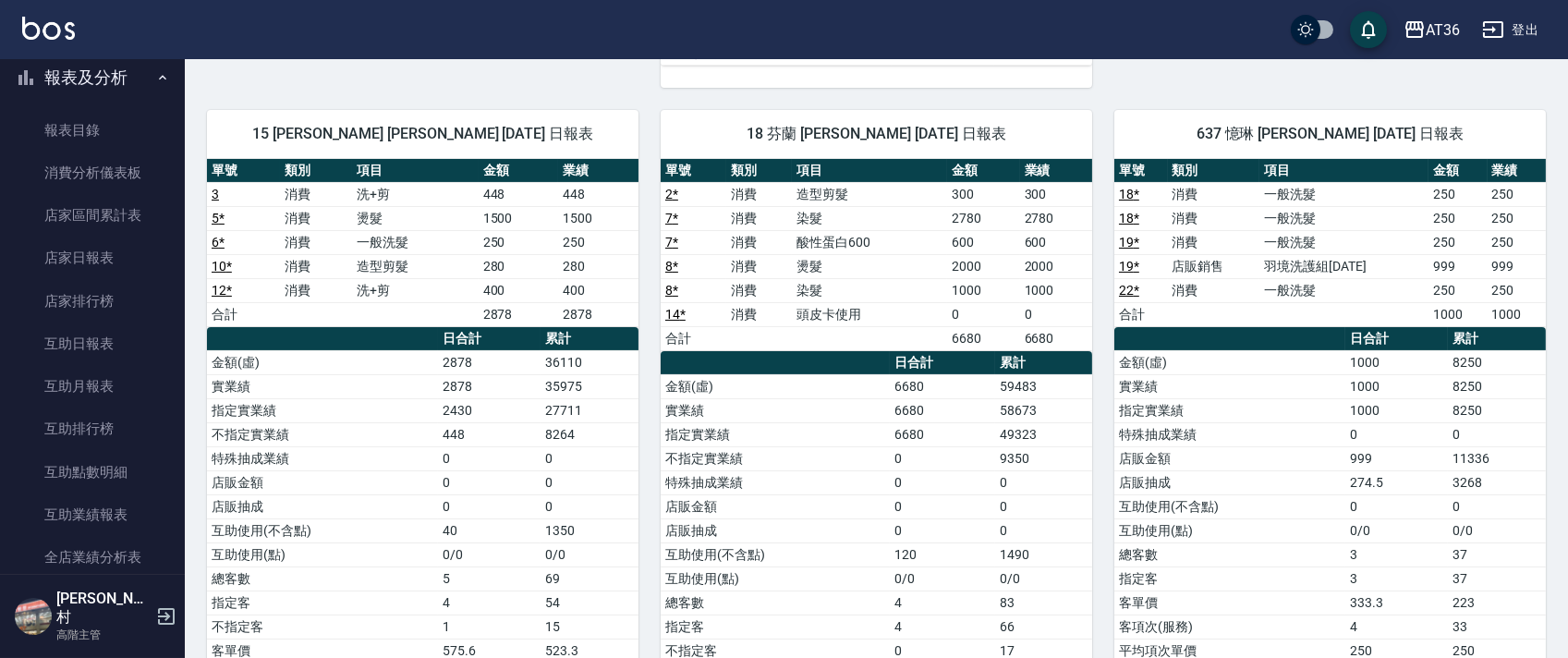
scroll to position [370, 0]
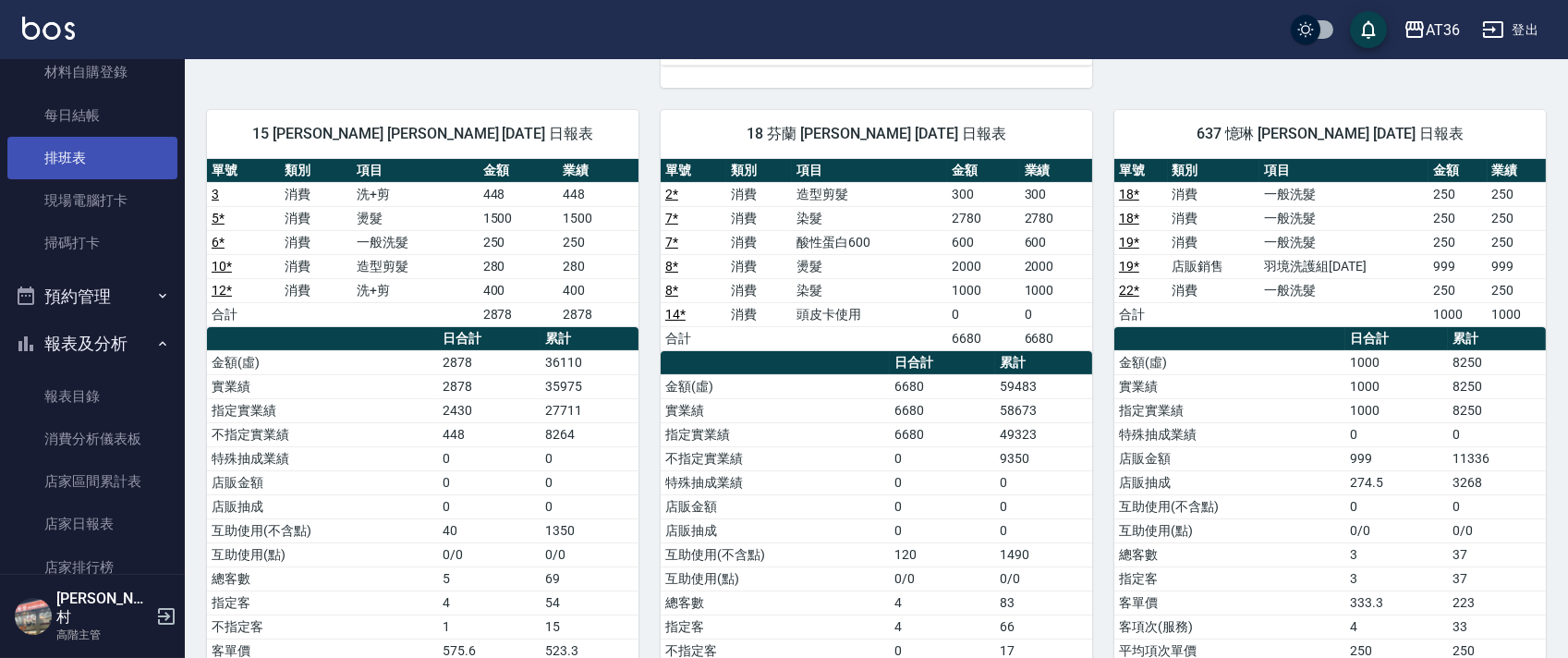
click at [92, 158] on link "排班表" at bounding box center [92, 158] width 170 height 43
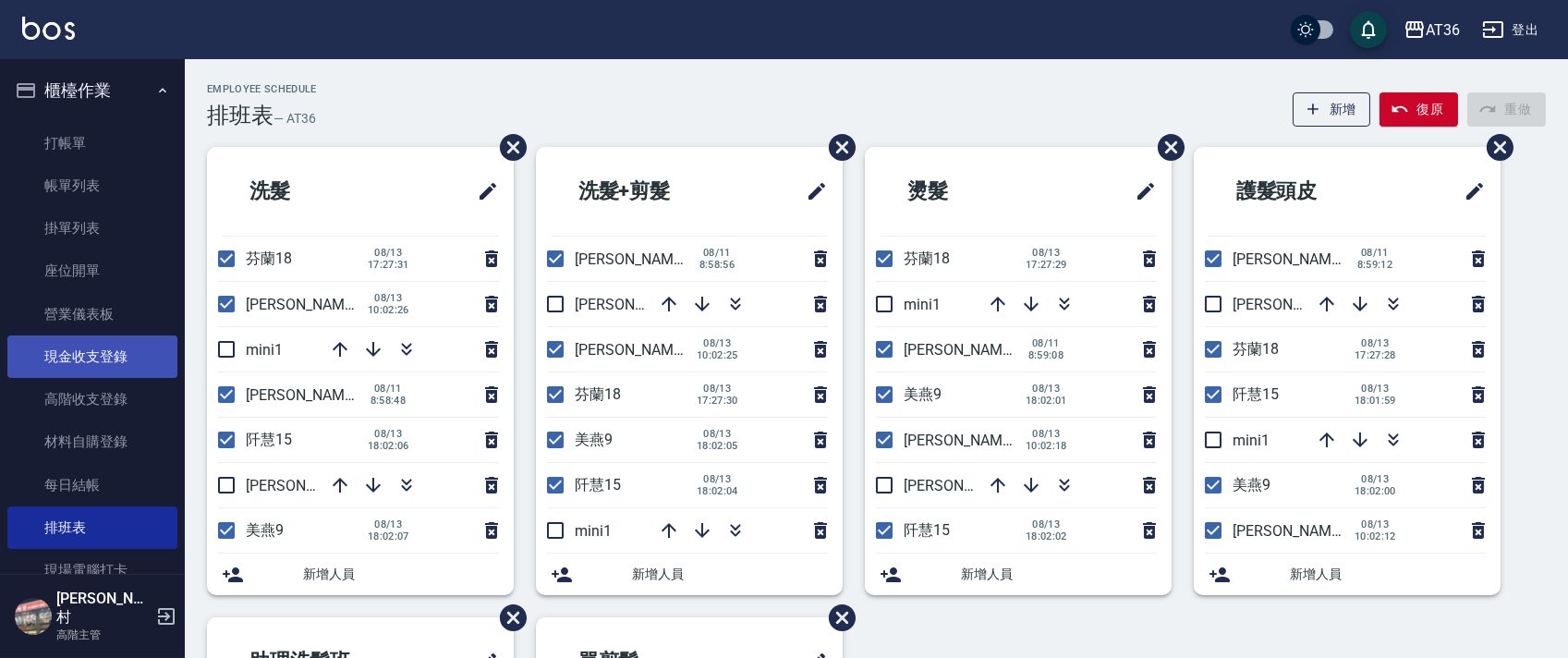
click at [128, 366] on link "現金收支登錄" at bounding box center [92, 357] width 170 height 43
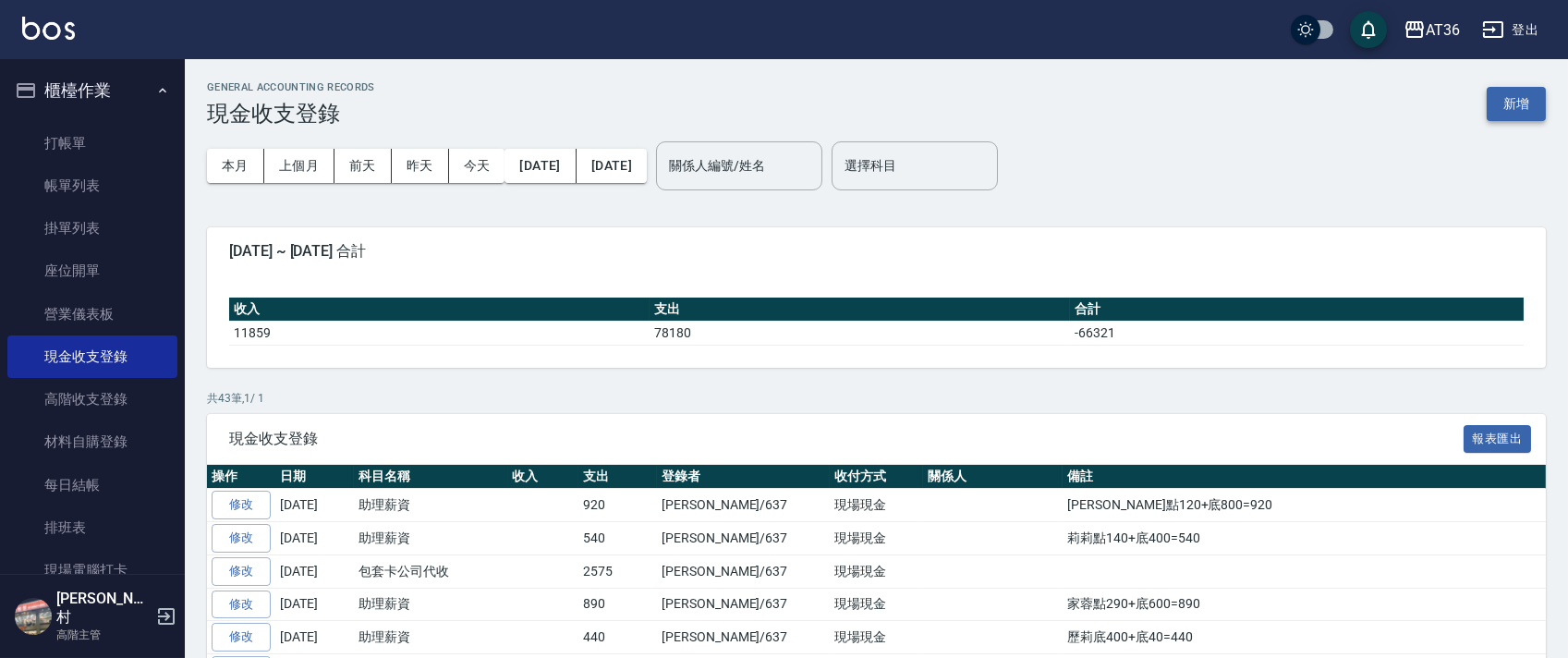
click at [1502, 113] on button "新增" at bounding box center [1516, 103] width 59 height 34
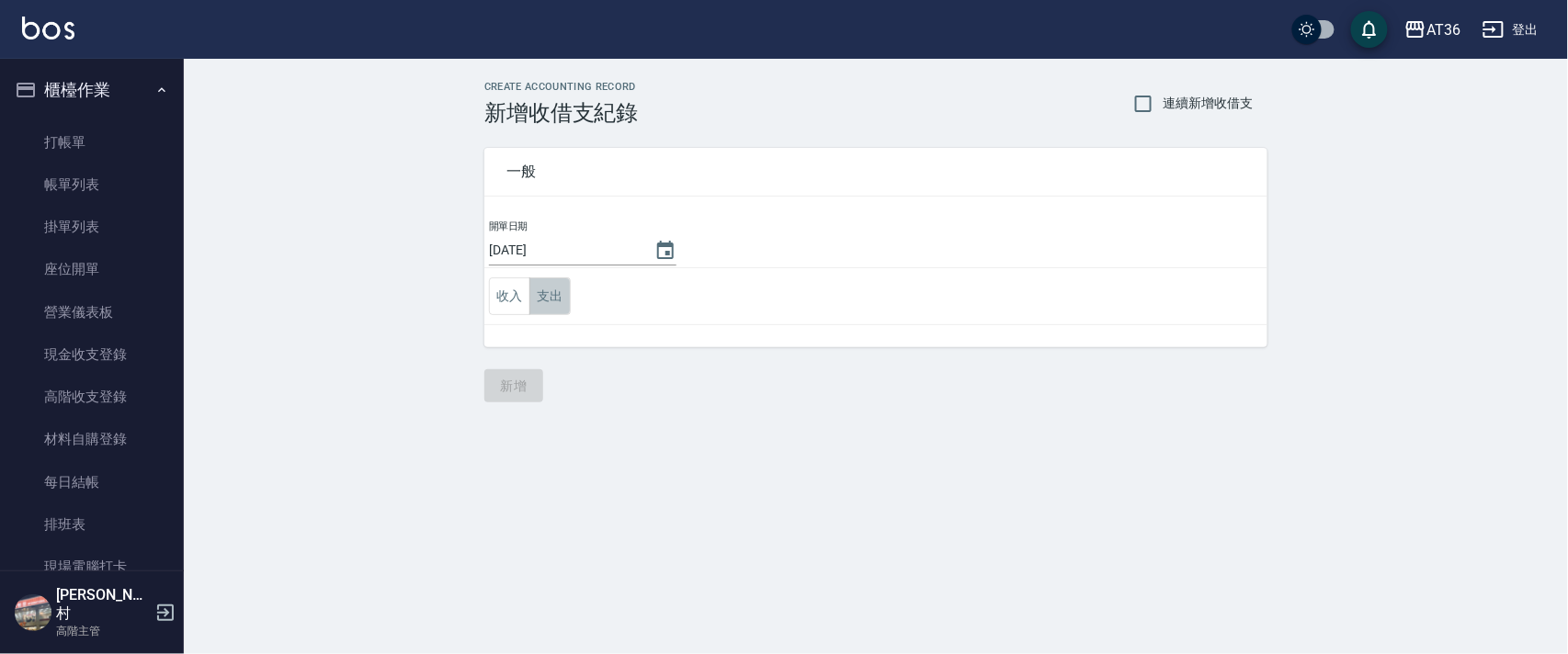
click at [545, 299] on button "支出" at bounding box center [550, 296] width 42 height 38
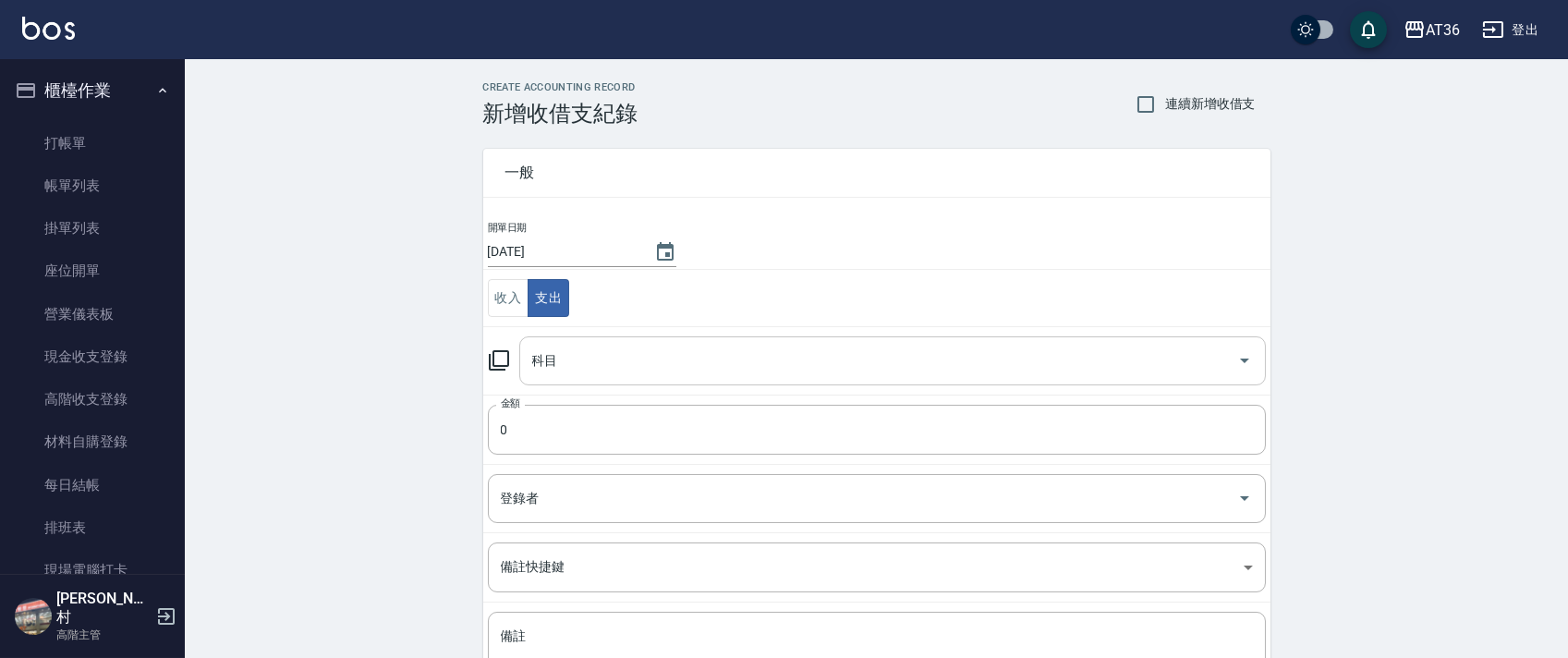
click at [554, 356] on div "科目 科目" at bounding box center [893, 361] width 747 height 49
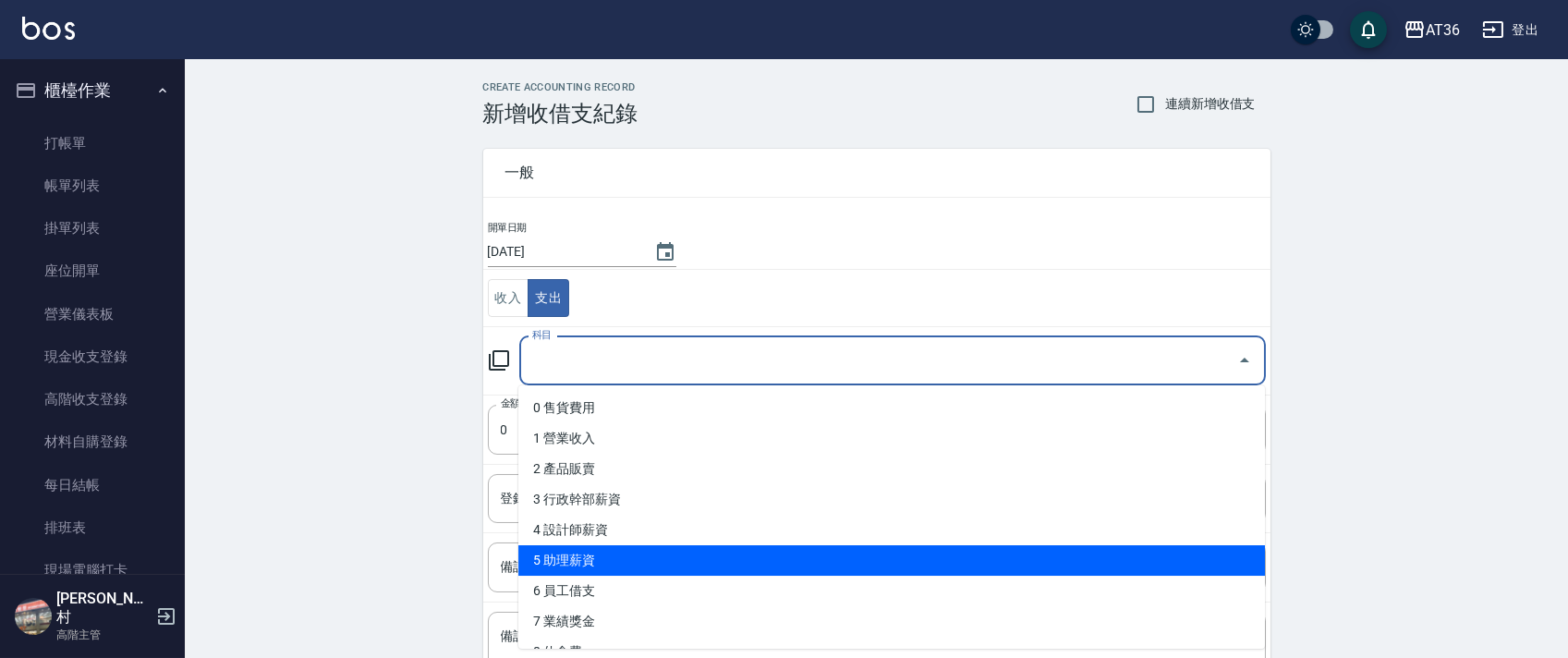
click at [671, 552] on li "5 助理薪資" at bounding box center [893, 560] width 747 height 31
type input "5 助理薪資"
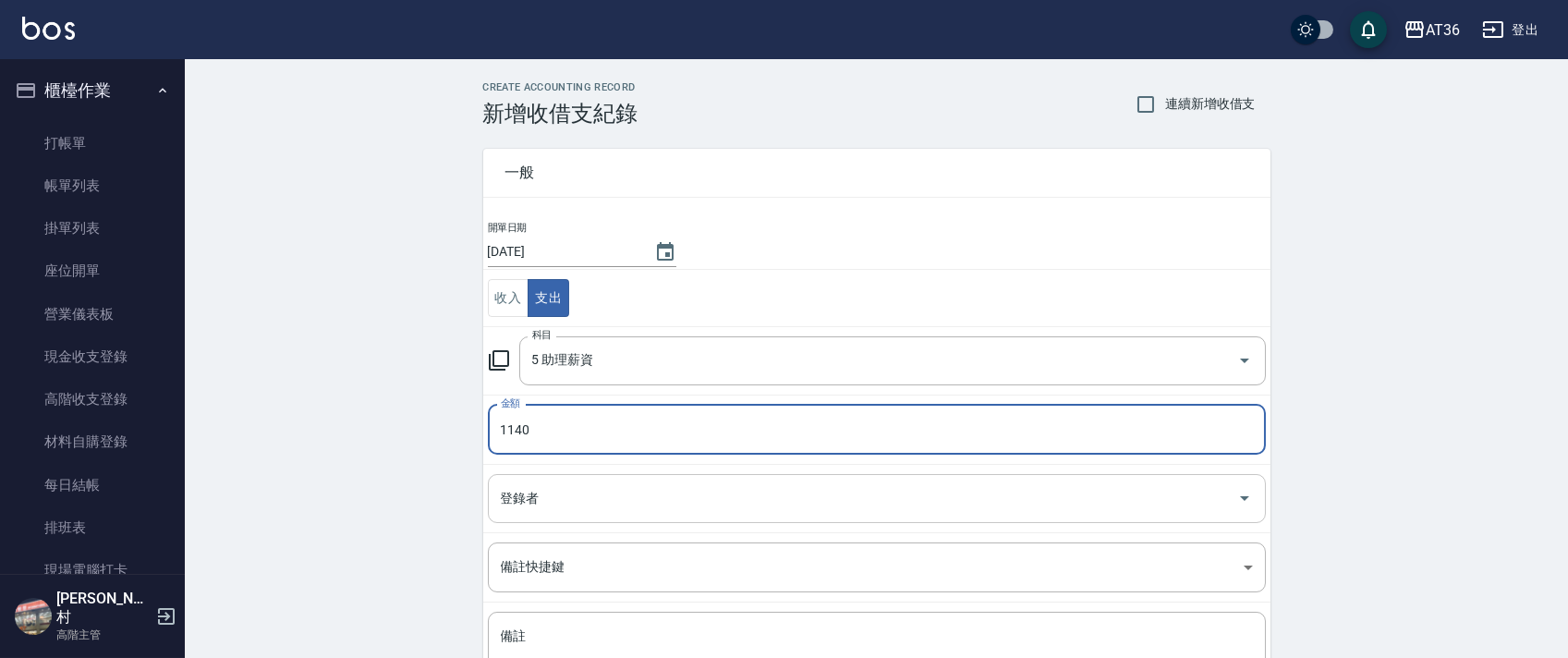
type input "1140"
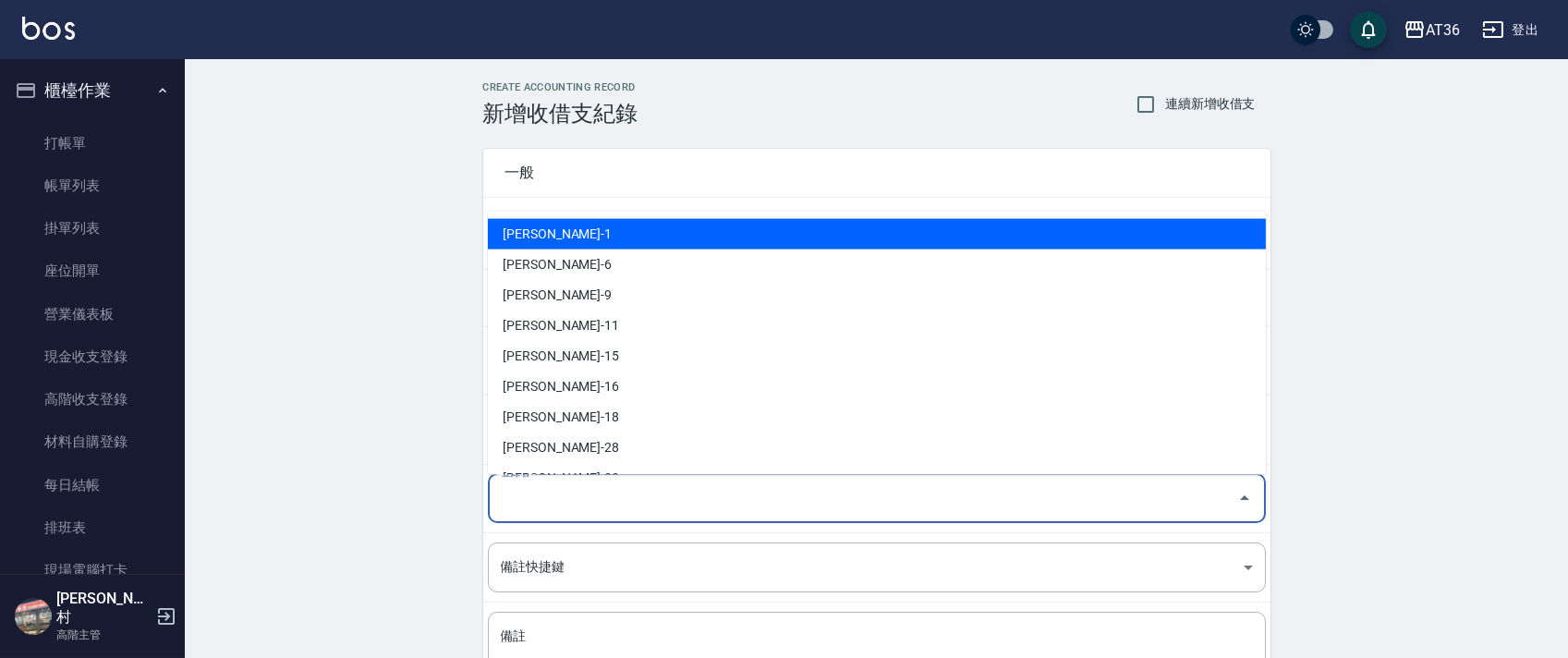
click at [513, 489] on div "登錄者 登錄者" at bounding box center [877, 499] width 778 height 49
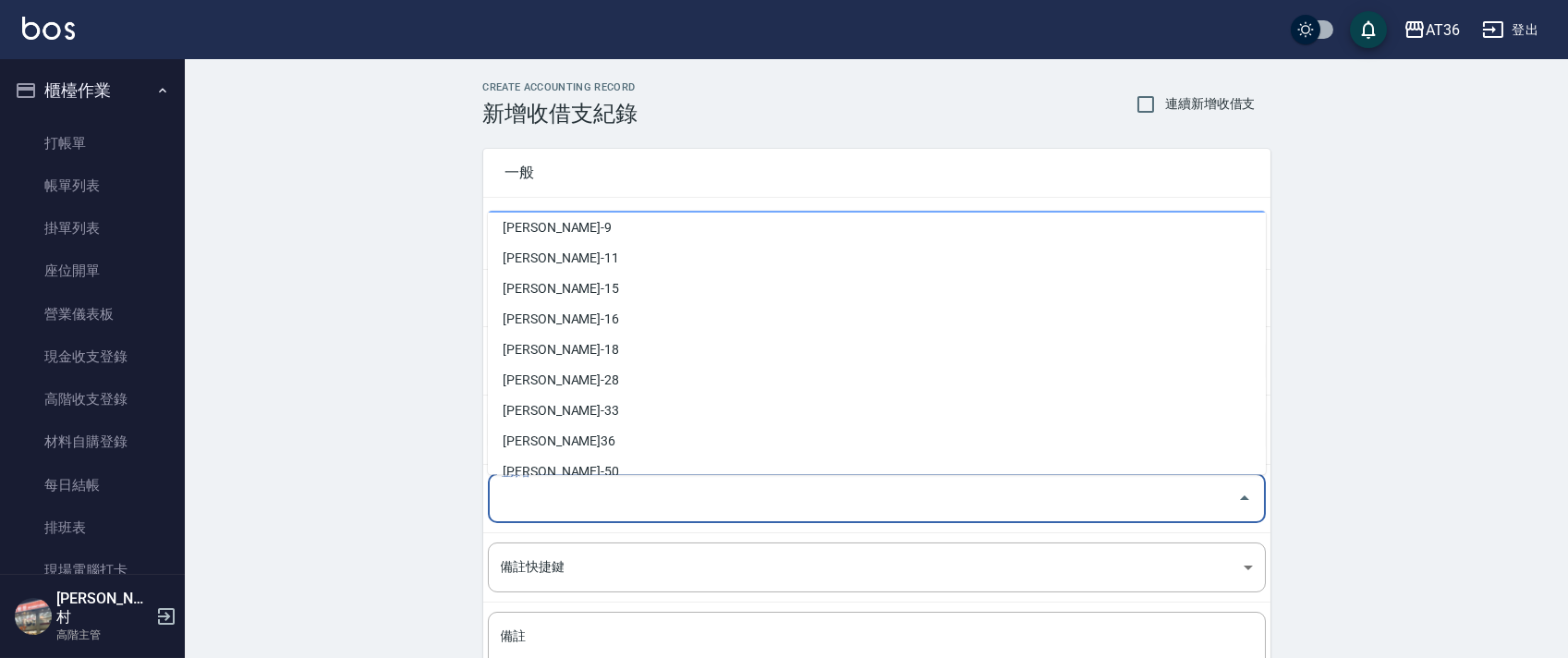
scroll to position [300, 0]
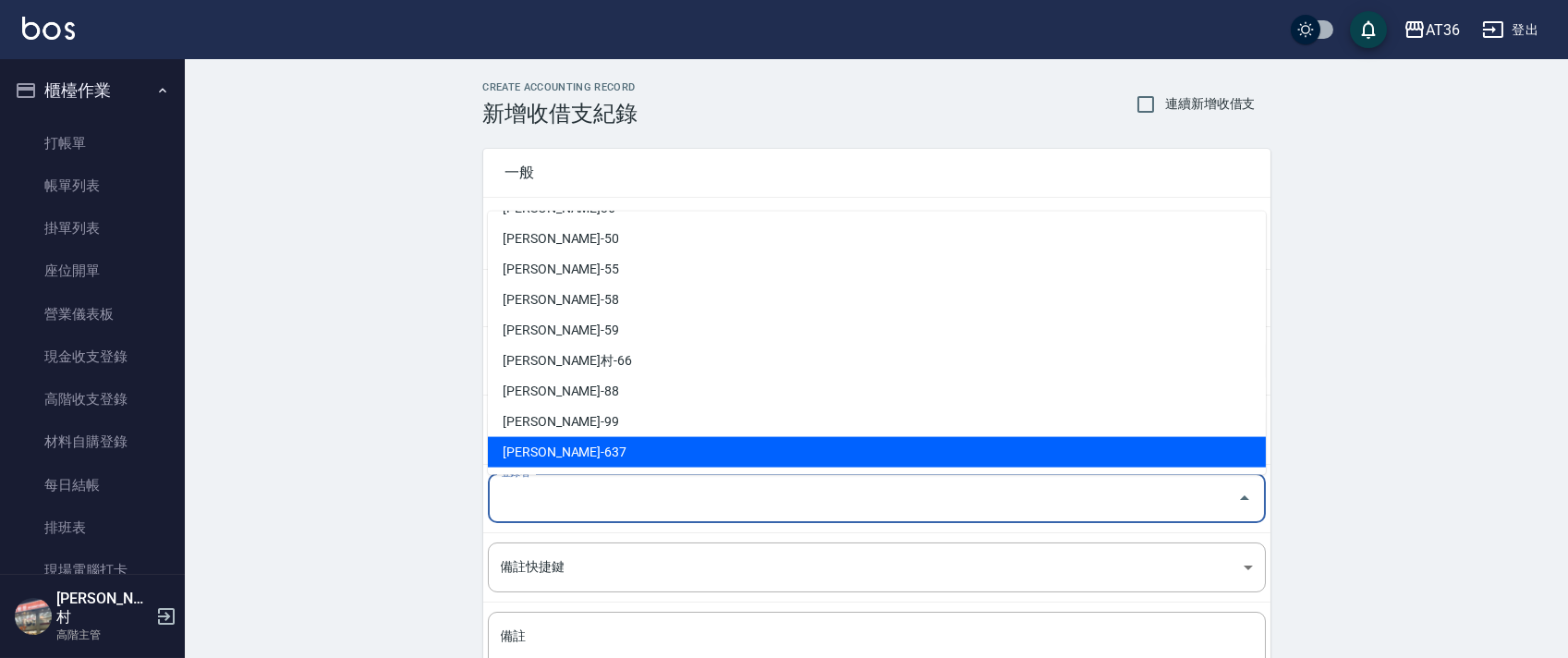
click at [535, 445] on li "[PERSON_NAME]-637" at bounding box center [877, 452] width 778 height 31
type input "[PERSON_NAME]-637"
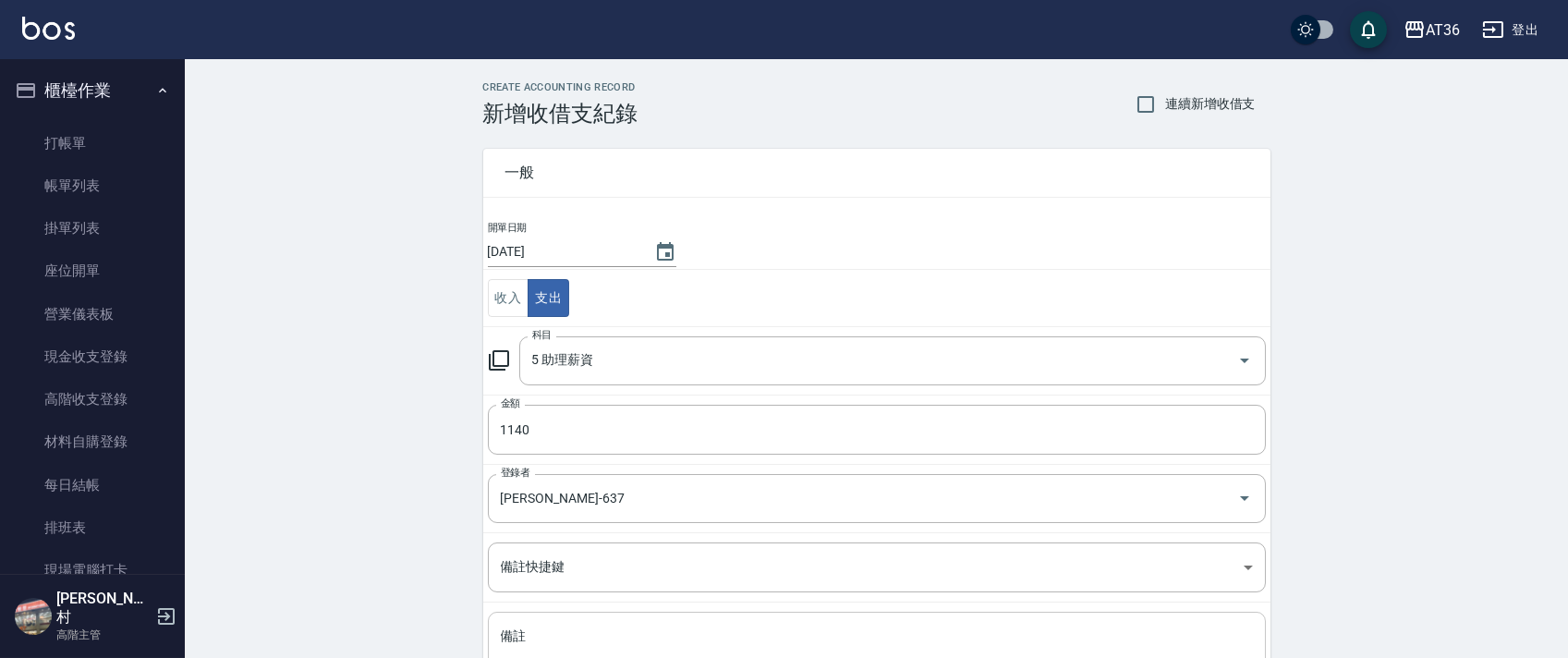
scroll to position [158, 0]
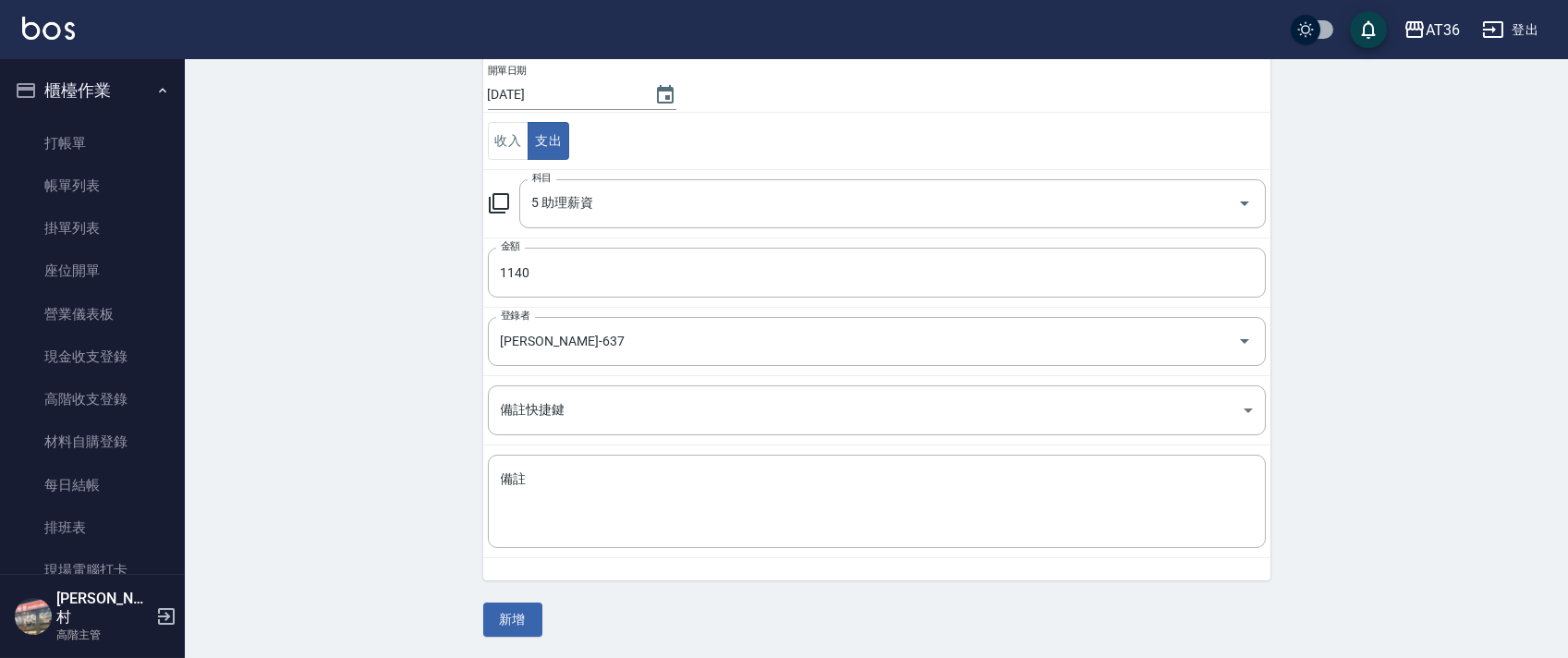
drag, startPoint x: 551, startPoint y: 479, endPoint x: 593, endPoint y: 438, distance: 58.7
click at [551, 478] on textarea "備註" at bounding box center [878, 501] width 753 height 62
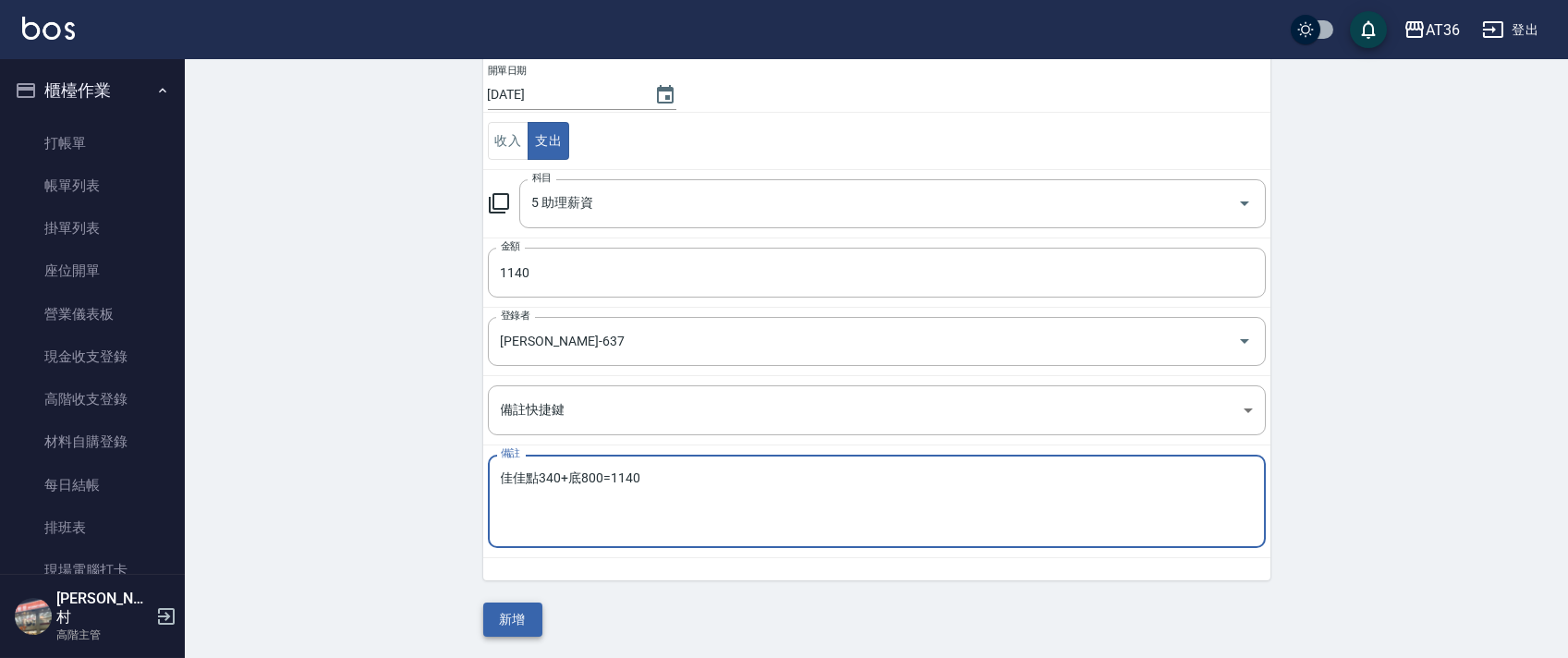
type textarea "佳佳點340+底800=1140"
drag, startPoint x: 524, startPoint y: 623, endPoint x: 523, endPoint y: 595, distance: 28.0
click at [523, 622] on button "新增" at bounding box center [512, 620] width 59 height 34
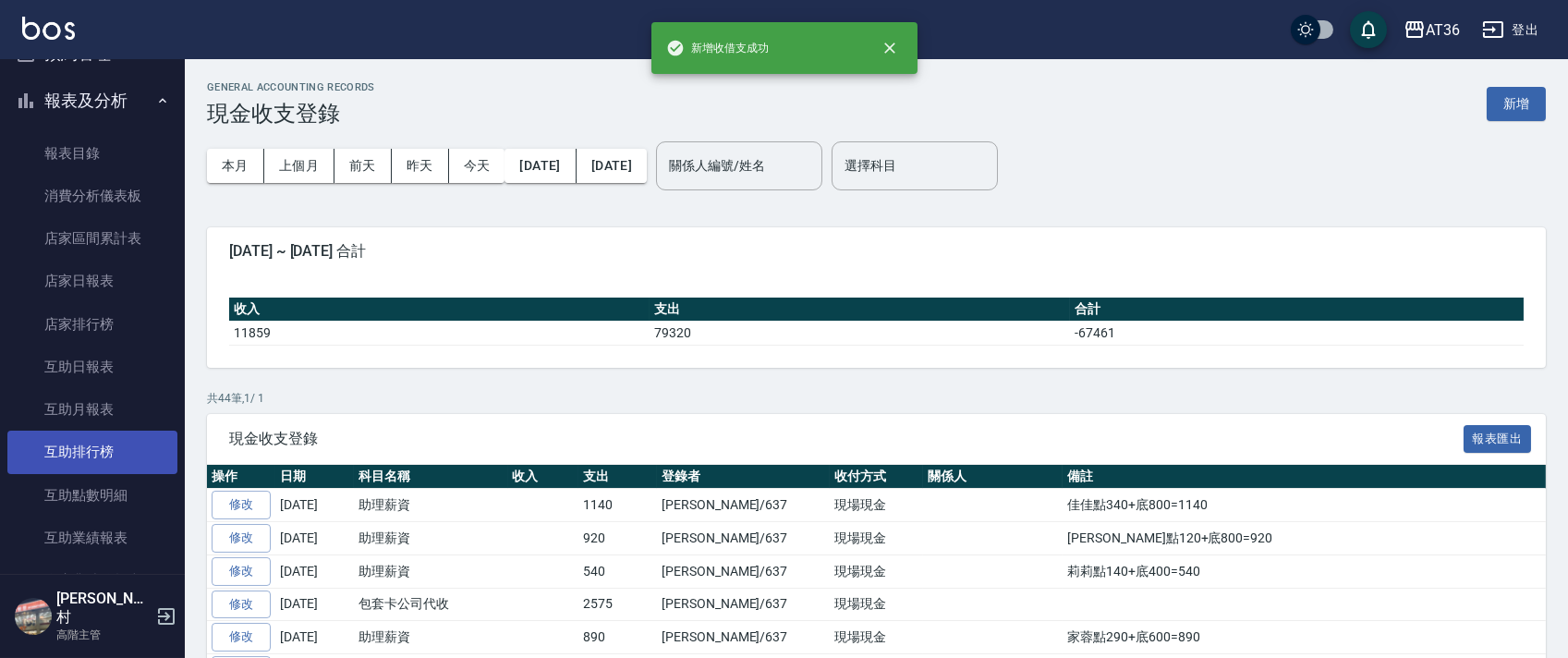
scroll to position [616, 0]
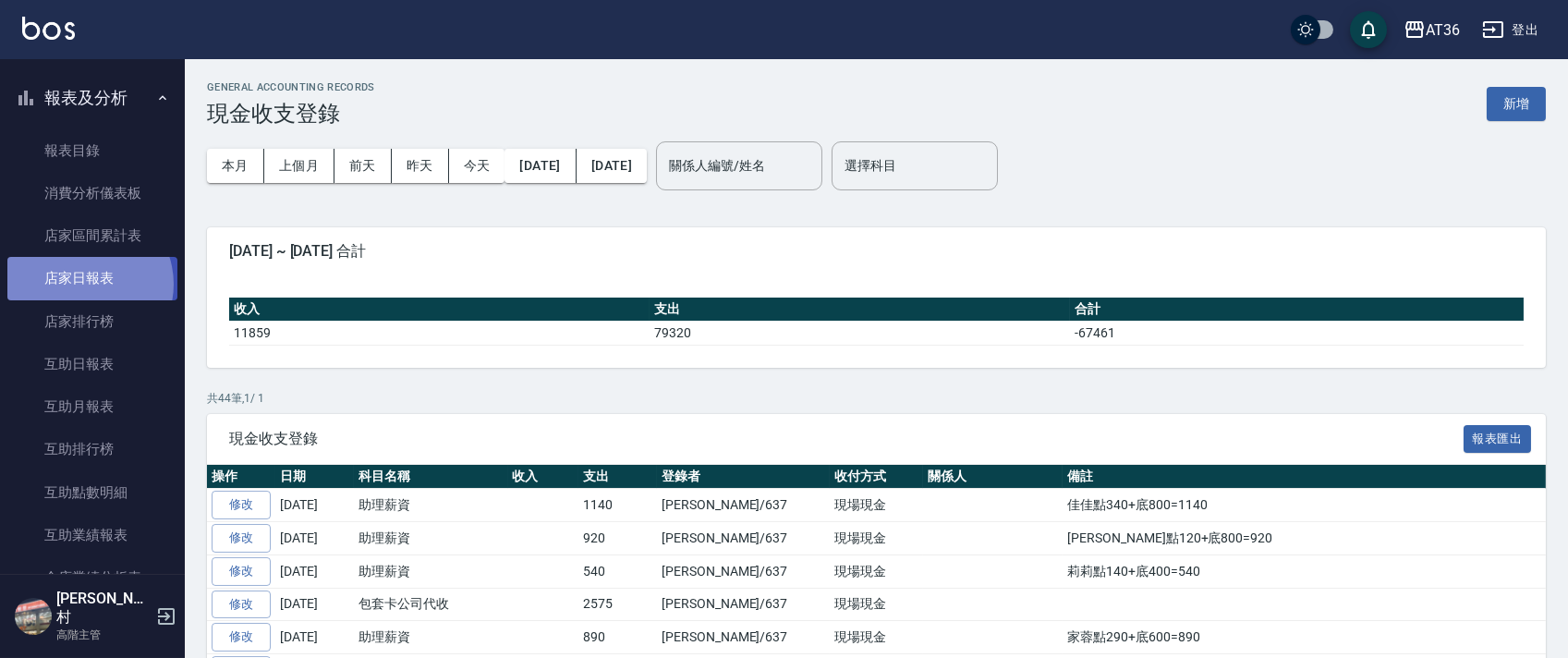
click at [83, 284] on link "店家日報表" at bounding box center [92, 279] width 170 height 43
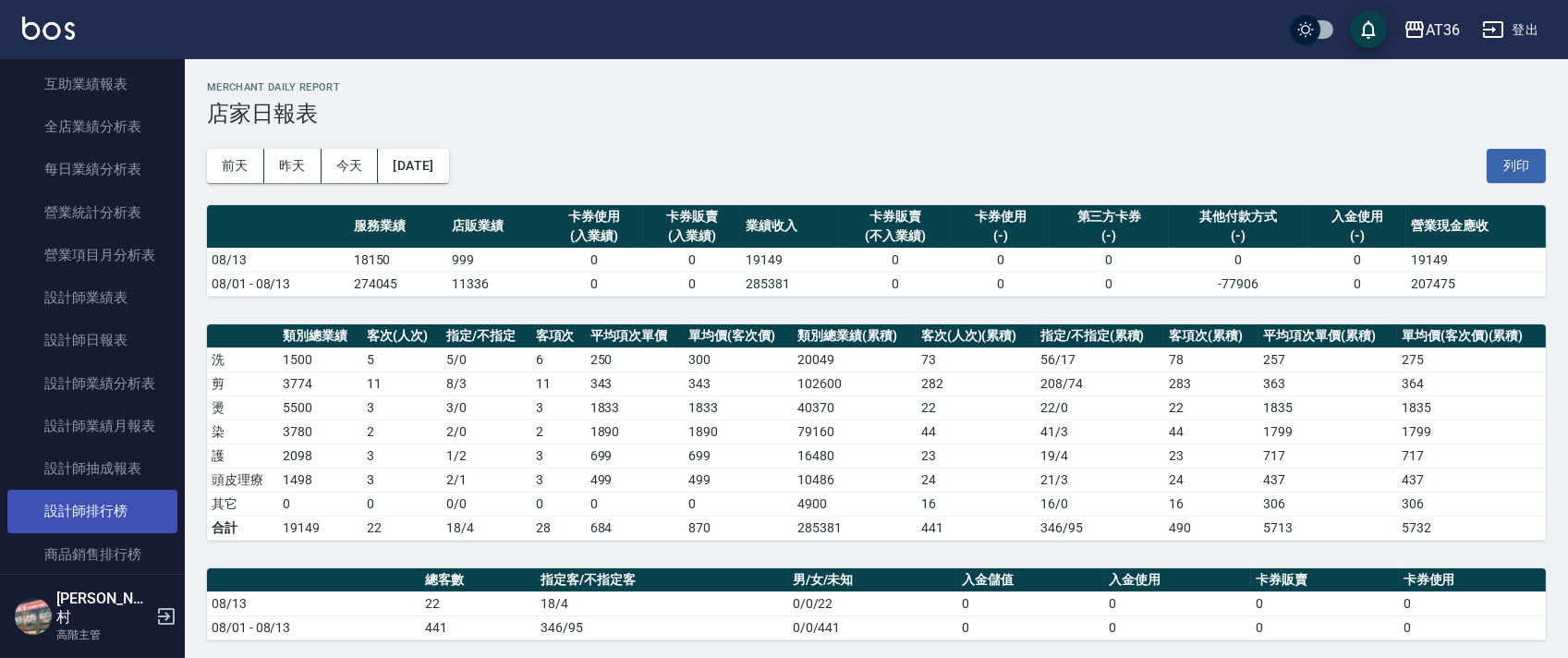
scroll to position [1109, 0]
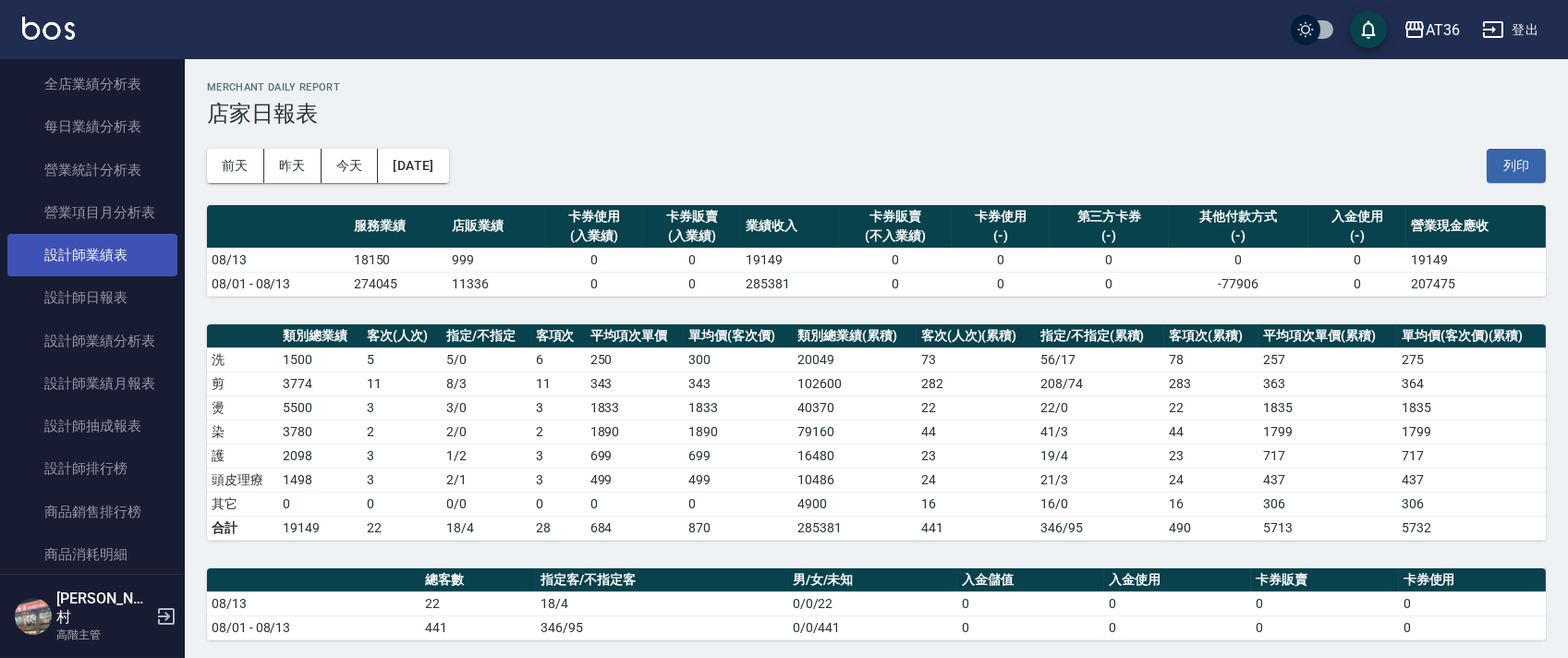
click at [141, 304] on link "設計師日報表" at bounding box center [92, 298] width 170 height 43
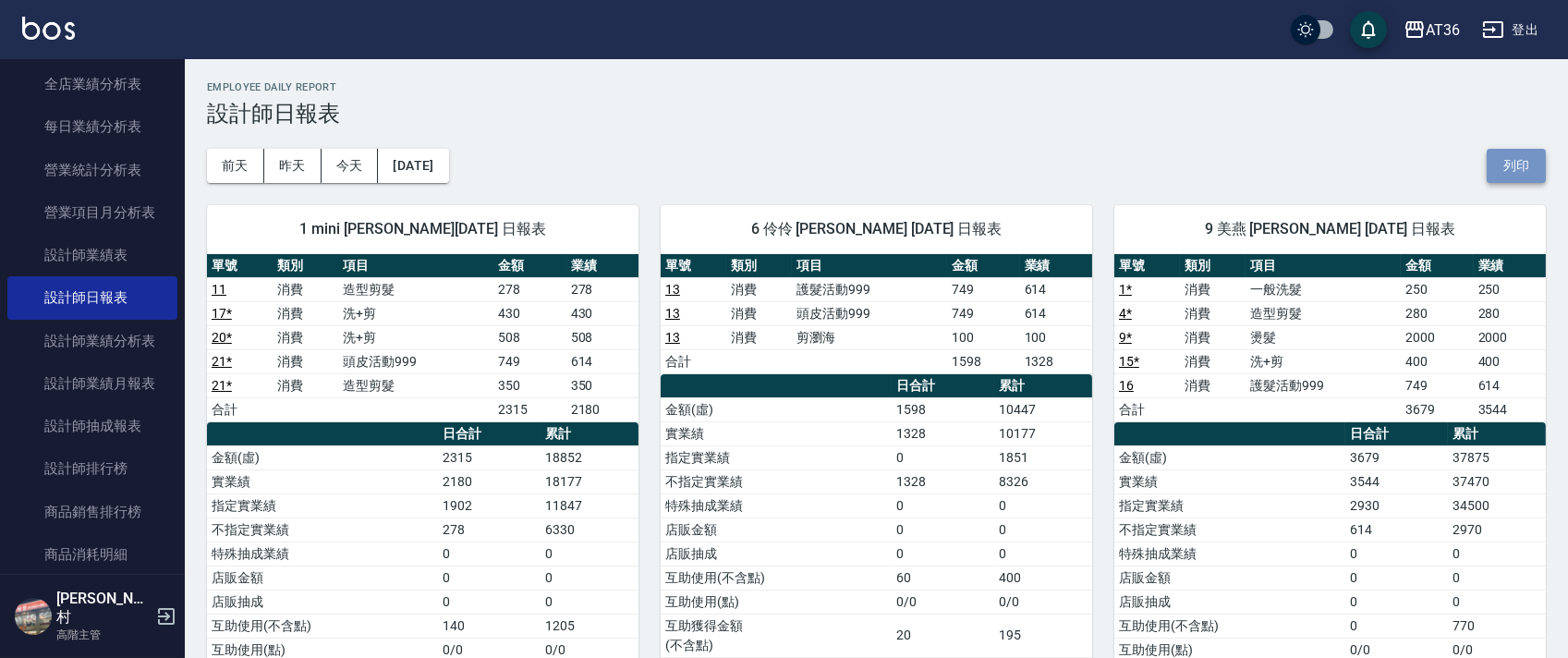
click at [1529, 157] on button "列印" at bounding box center [1516, 166] width 59 height 34
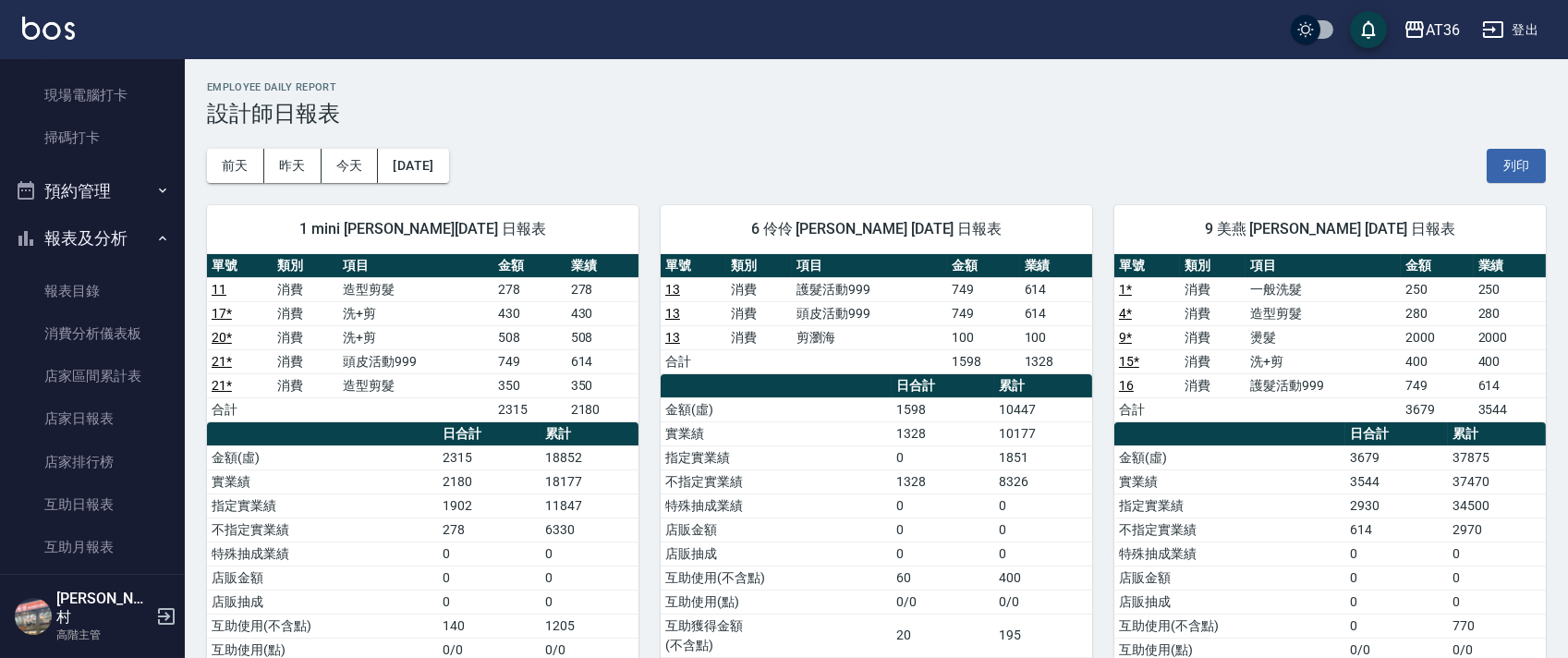
scroll to position [493, 0]
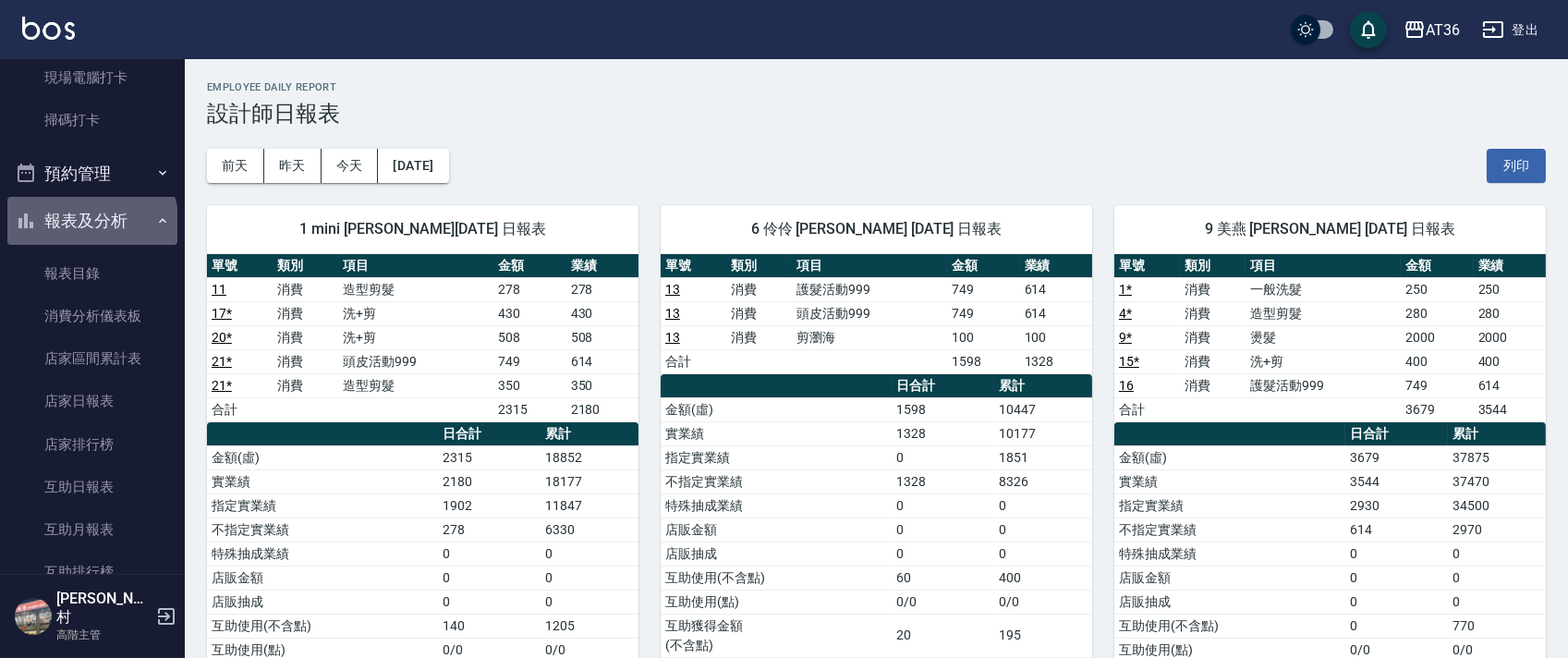
click at [90, 225] on button "報表及分析" at bounding box center [92, 221] width 170 height 48
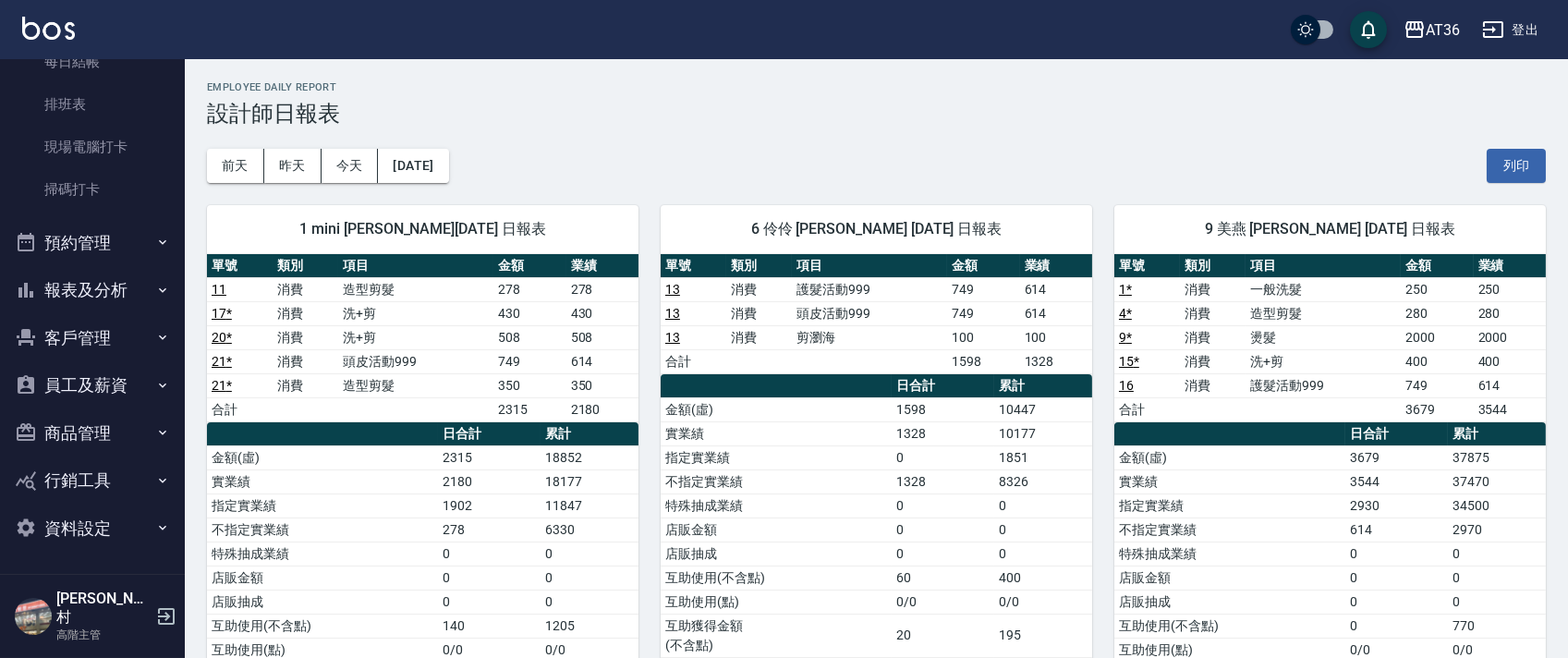
scroll to position [405, 0]
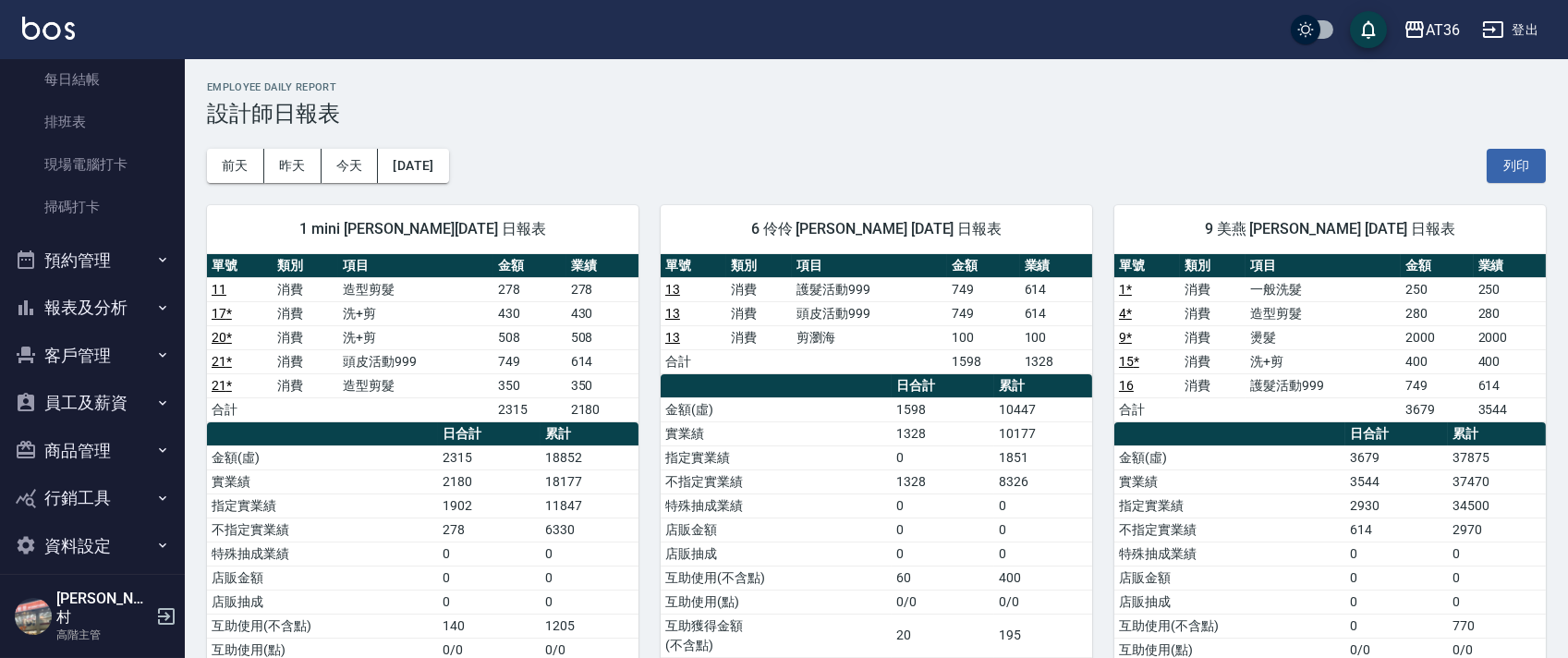
click at [89, 308] on button "報表及分析" at bounding box center [92, 308] width 170 height 48
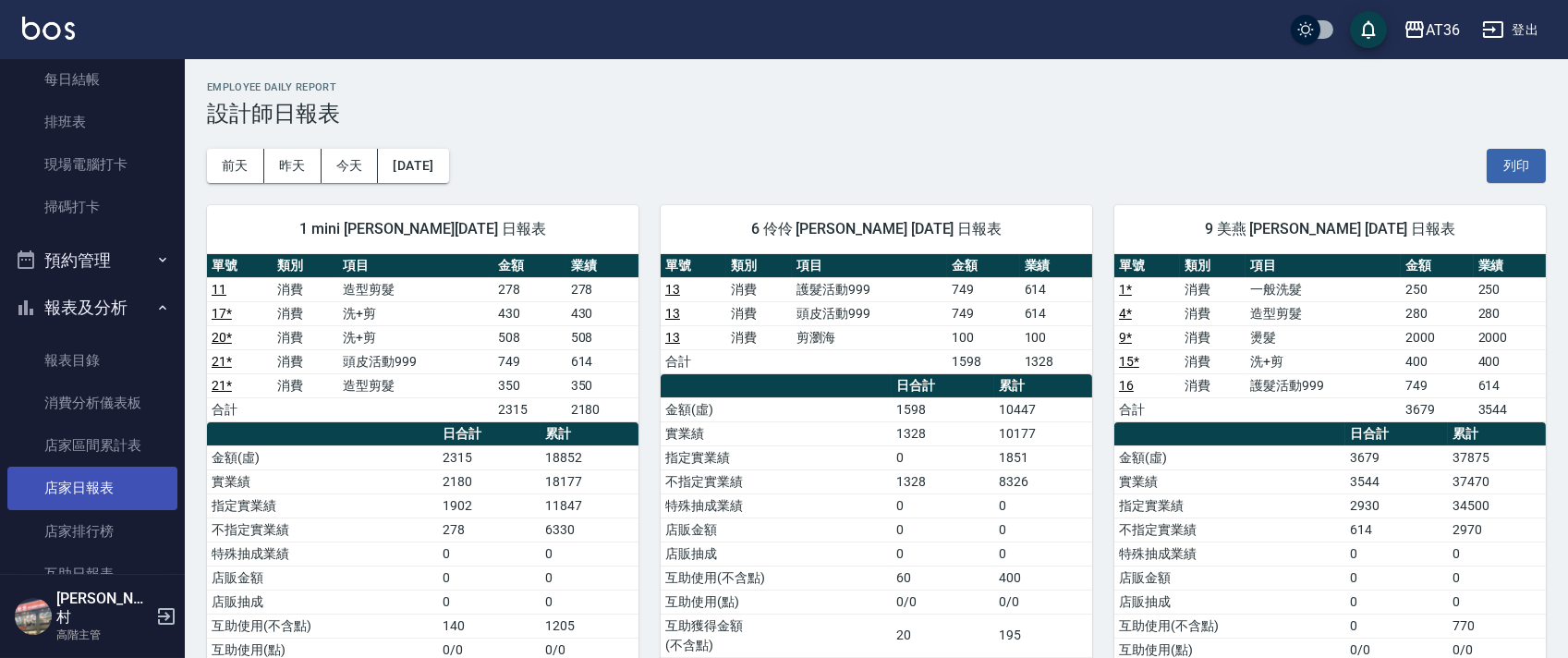
scroll to position [493, 0]
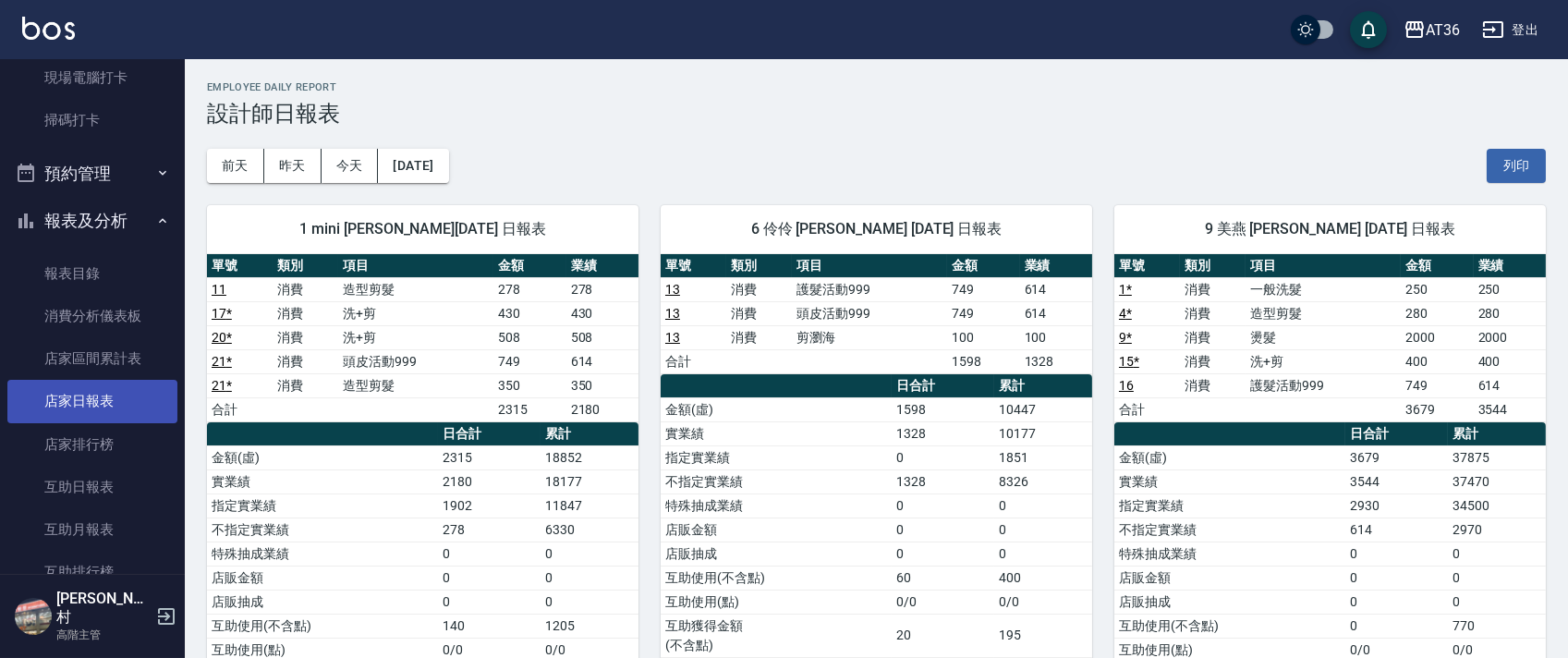
click at [96, 398] on link "店家日報表" at bounding box center [92, 402] width 170 height 43
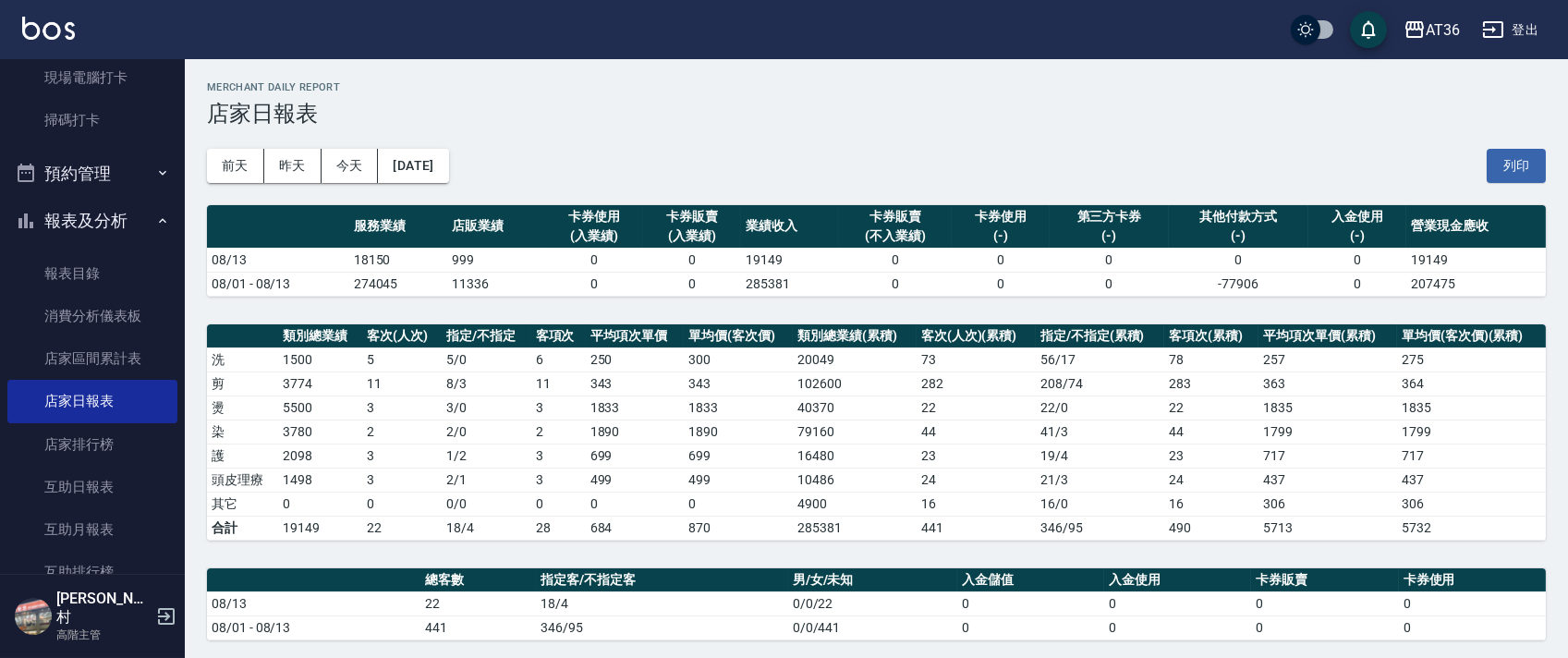
drag, startPoint x: 1515, startPoint y: 166, endPoint x: 1342, endPoint y: 479, distance: 357.6
click at [1514, 166] on button "列印" at bounding box center [1516, 166] width 59 height 34
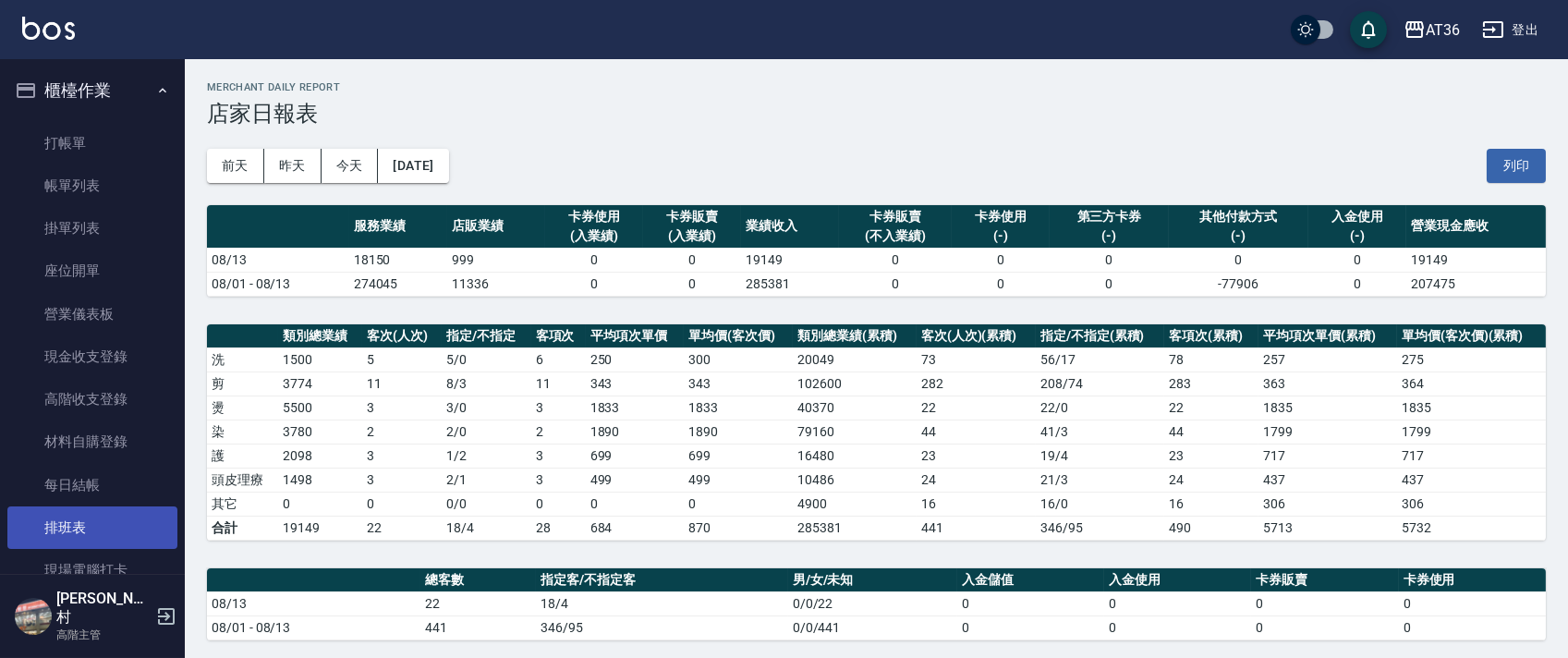
click at [94, 519] on link "排班表" at bounding box center [92, 528] width 170 height 43
